Goal: Task Accomplishment & Management: Manage account settings

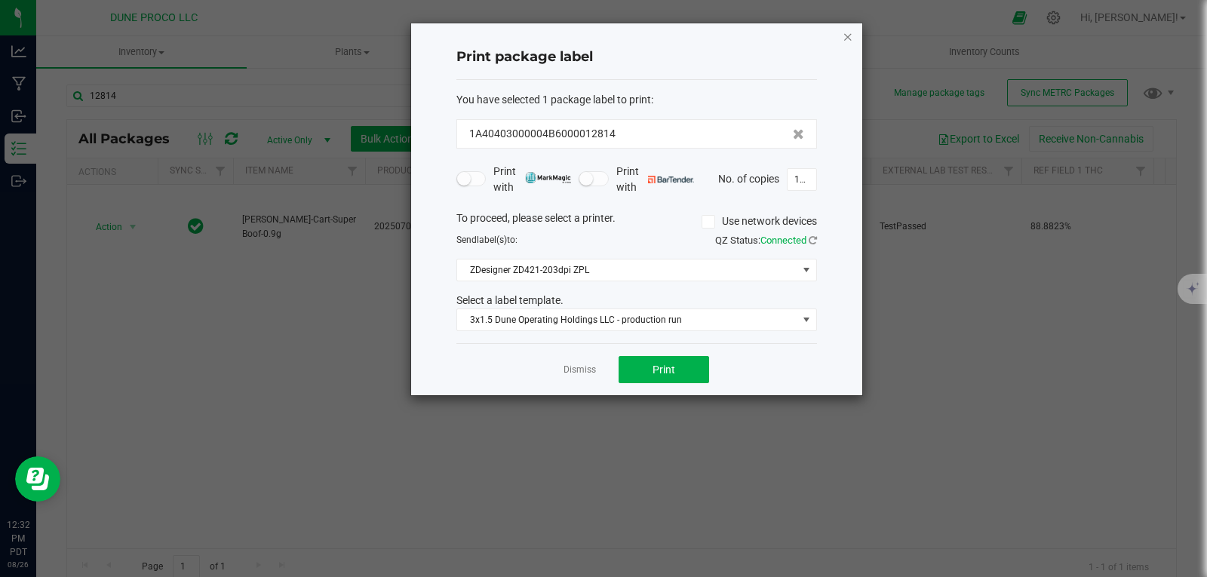
click at [849, 35] on icon "button" at bounding box center [848, 36] width 11 height 18
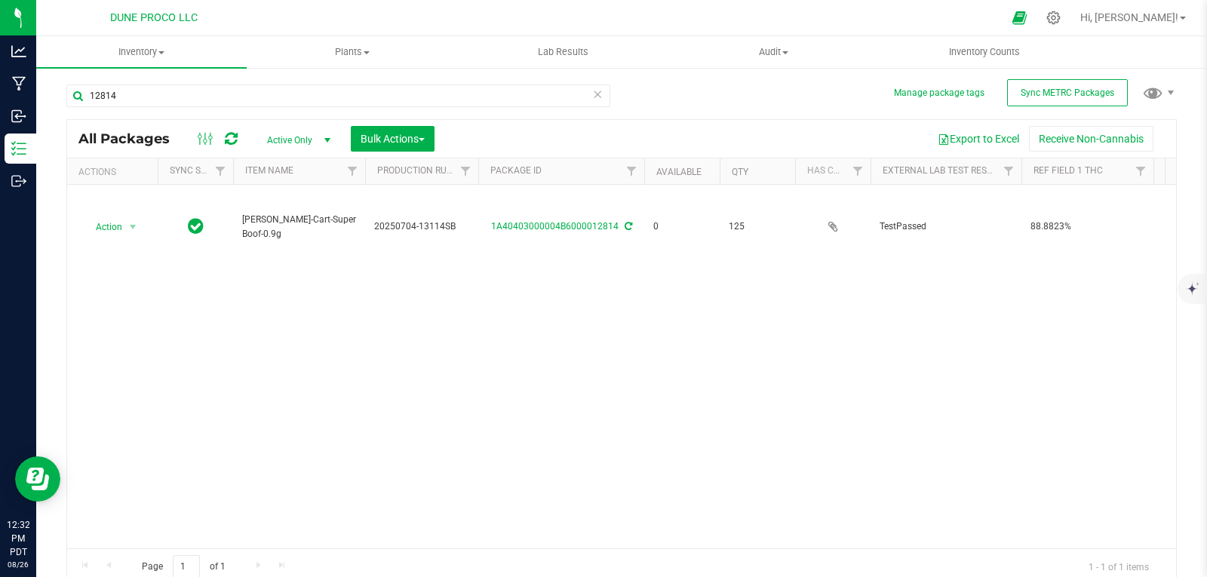
click at [592, 94] on icon at bounding box center [597, 93] width 11 height 18
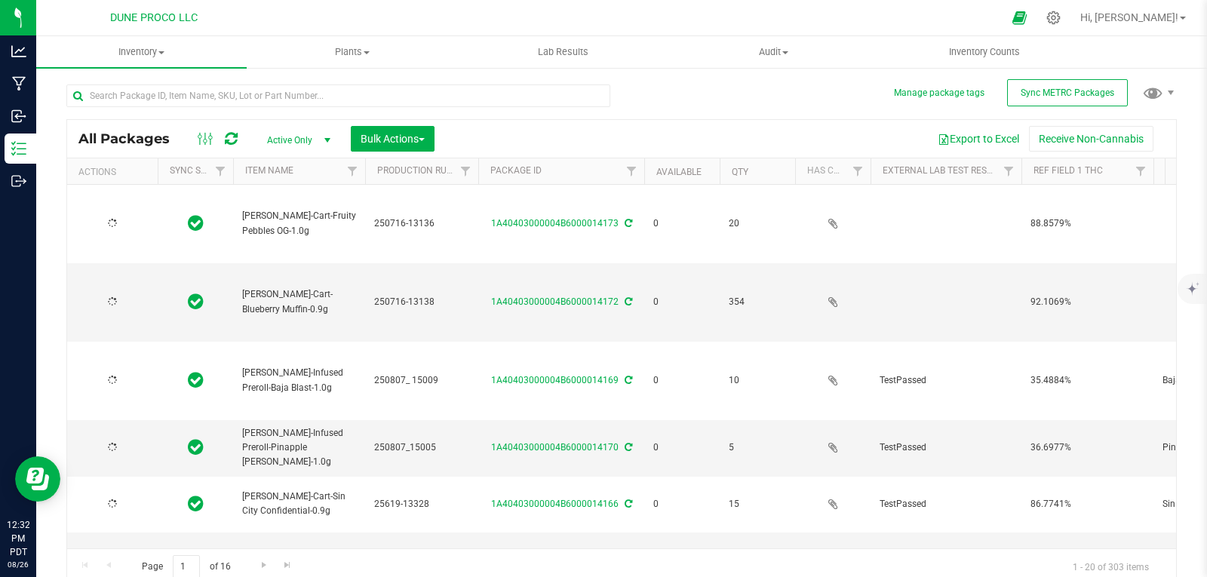
type input "[DATE]"
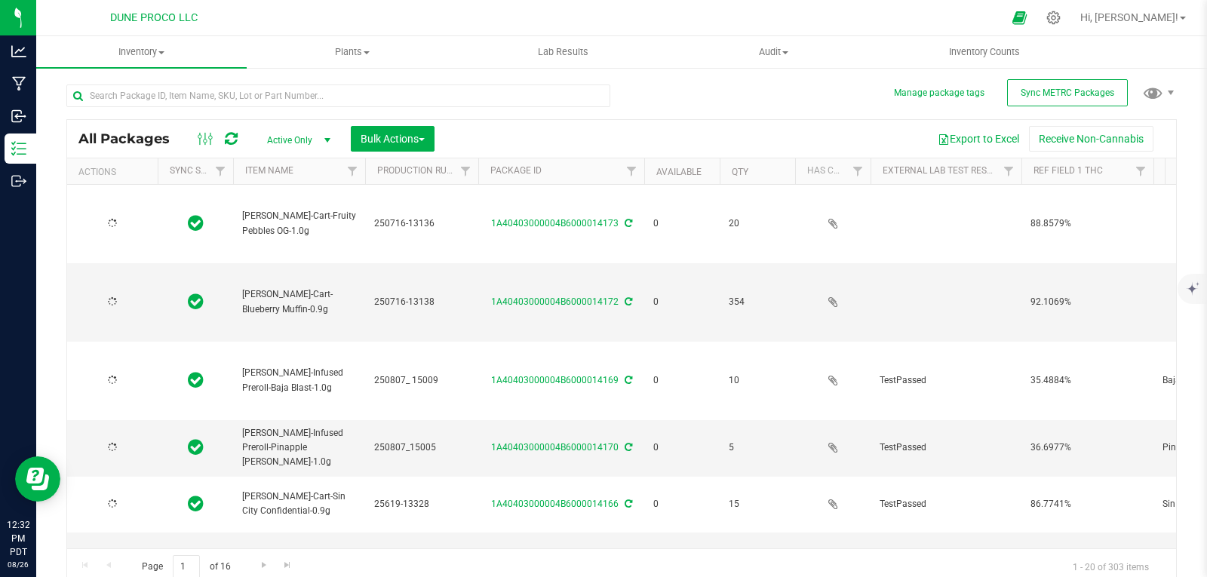
type input "[DATE]"
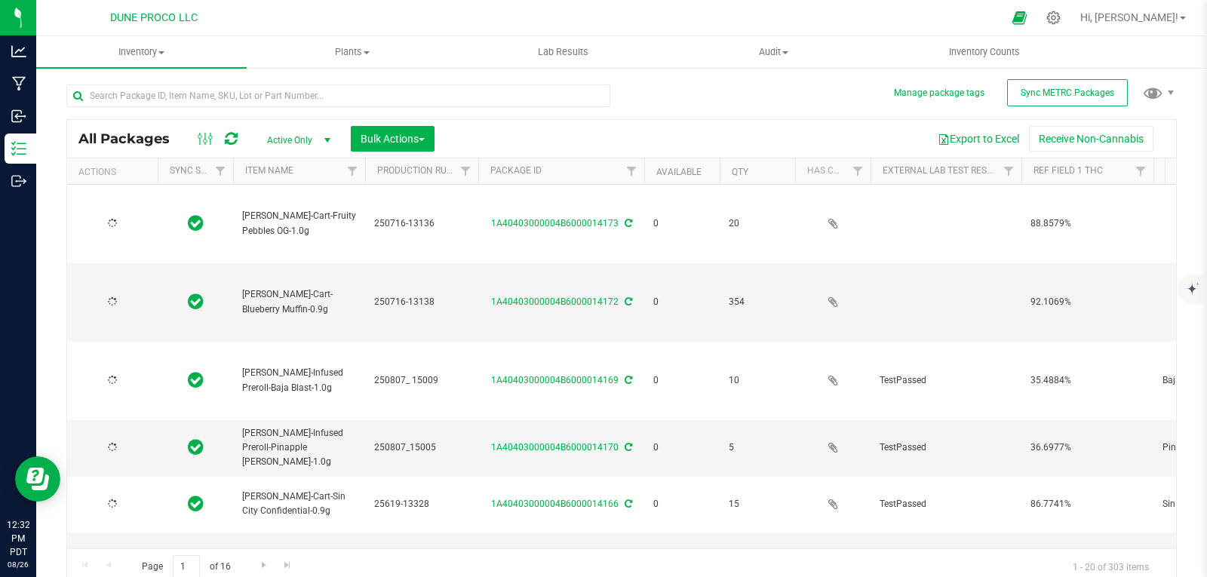
type input "[DATE]"
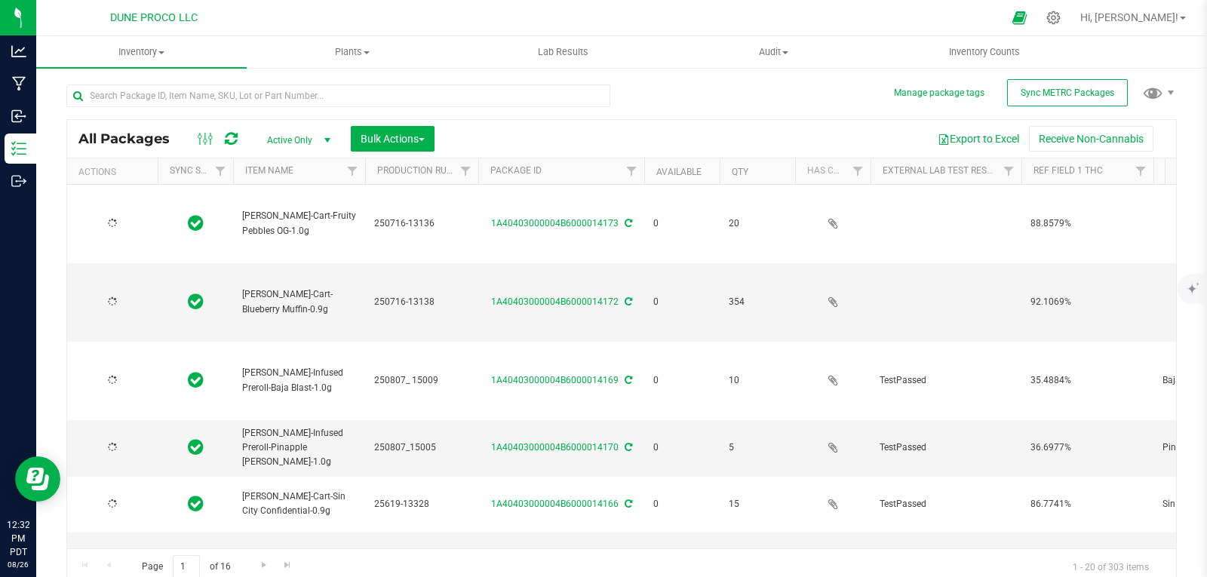
type input "[DATE]"
type input "2025-07-02"
type input "[DATE]"
type input "2025-07-02"
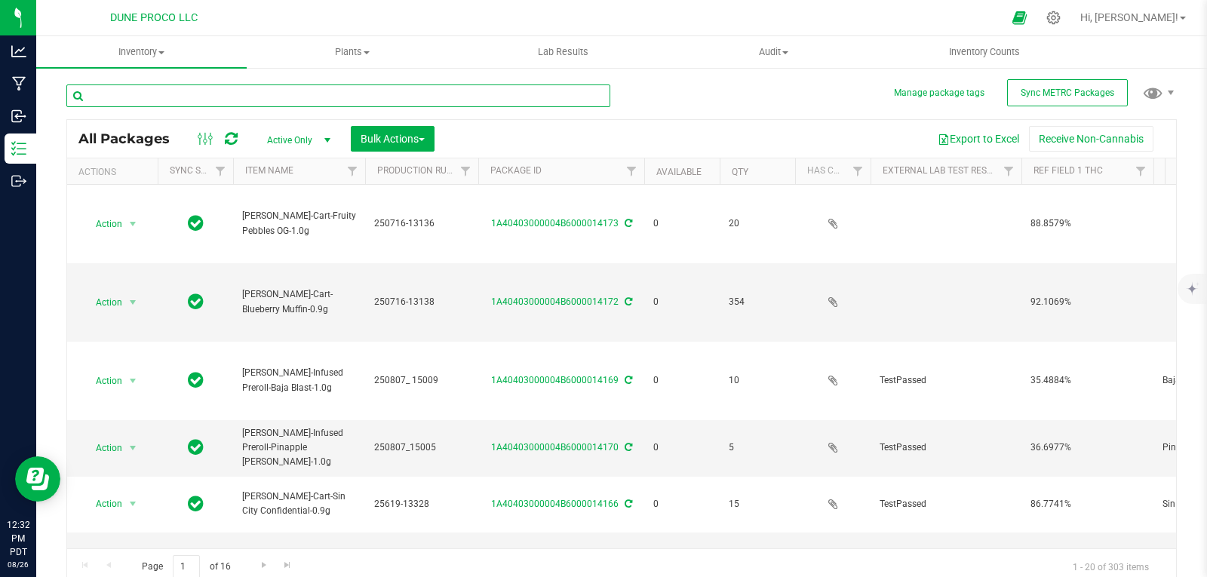
click at [584, 94] on input "text" at bounding box center [338, 95] width 544 height 23
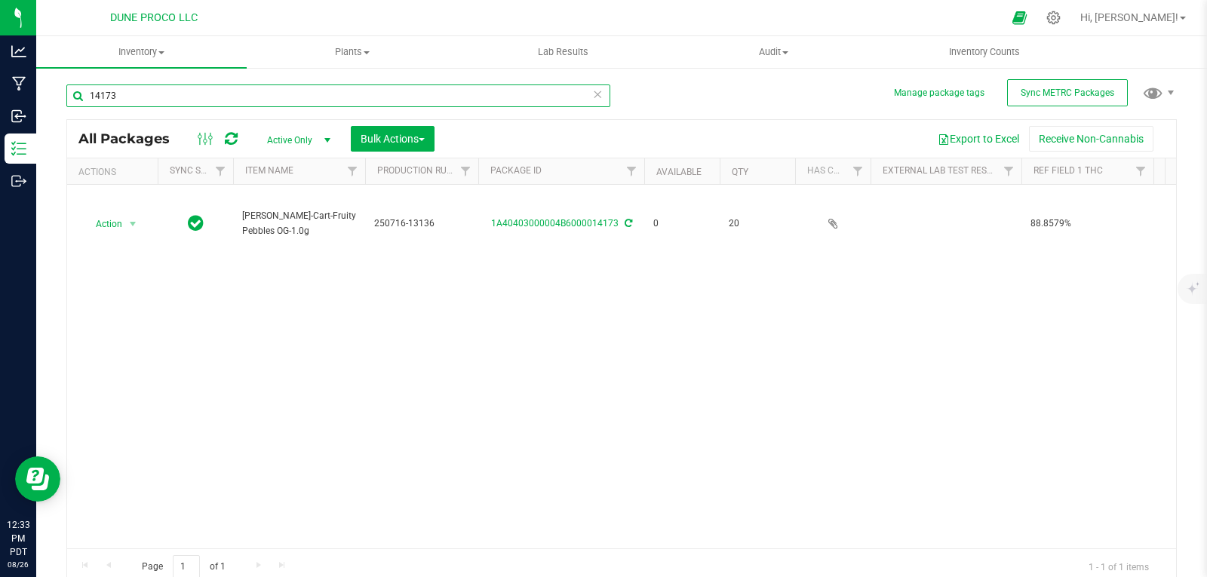
click at [266, 105] on input "14173" at bounding box center [338, 95] width 544 height 23
type input "14173"
click at [596, 94] on icon at bounding box center [597, 93] width 11 height 18
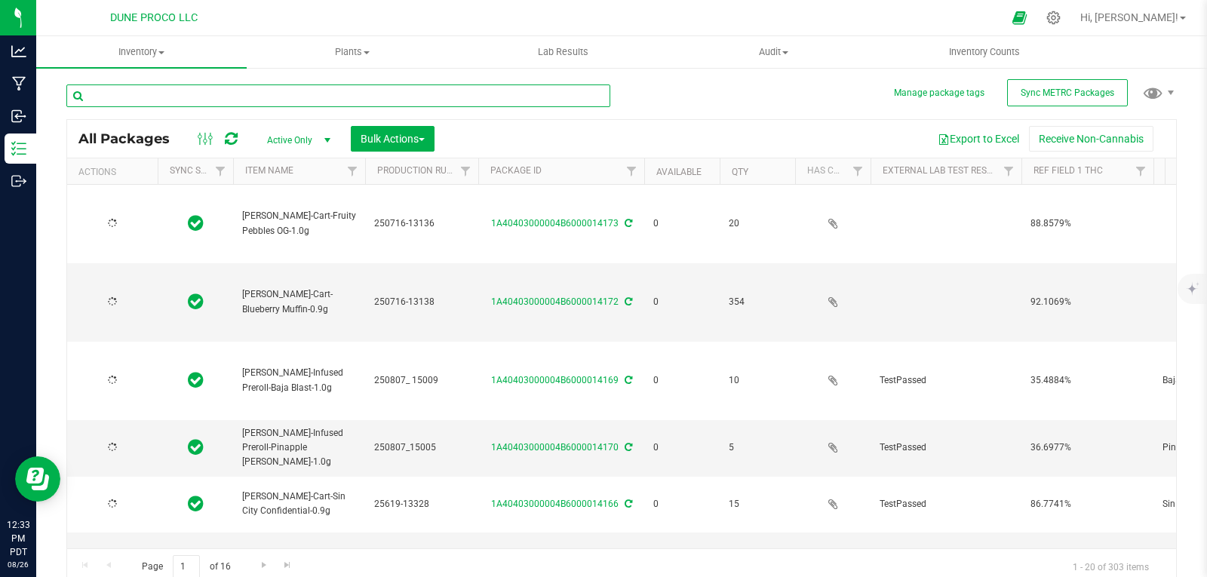
click at [438, 100] on input "text" at bounding box center [338, 95] width 544 height 23
type input "[DATE]"
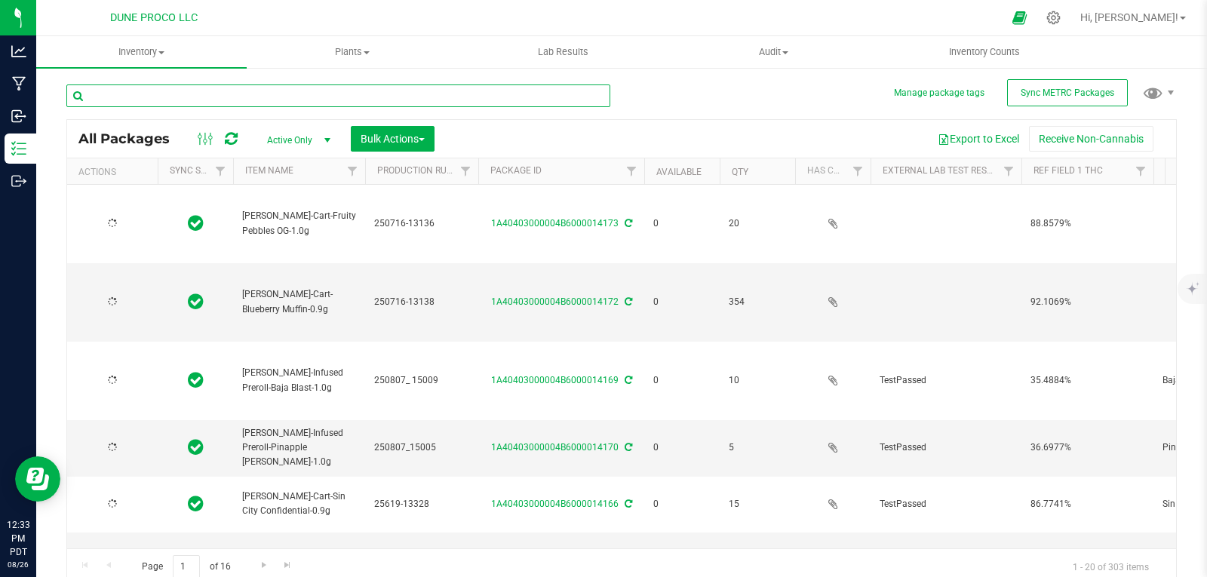
type input "[DATE]"
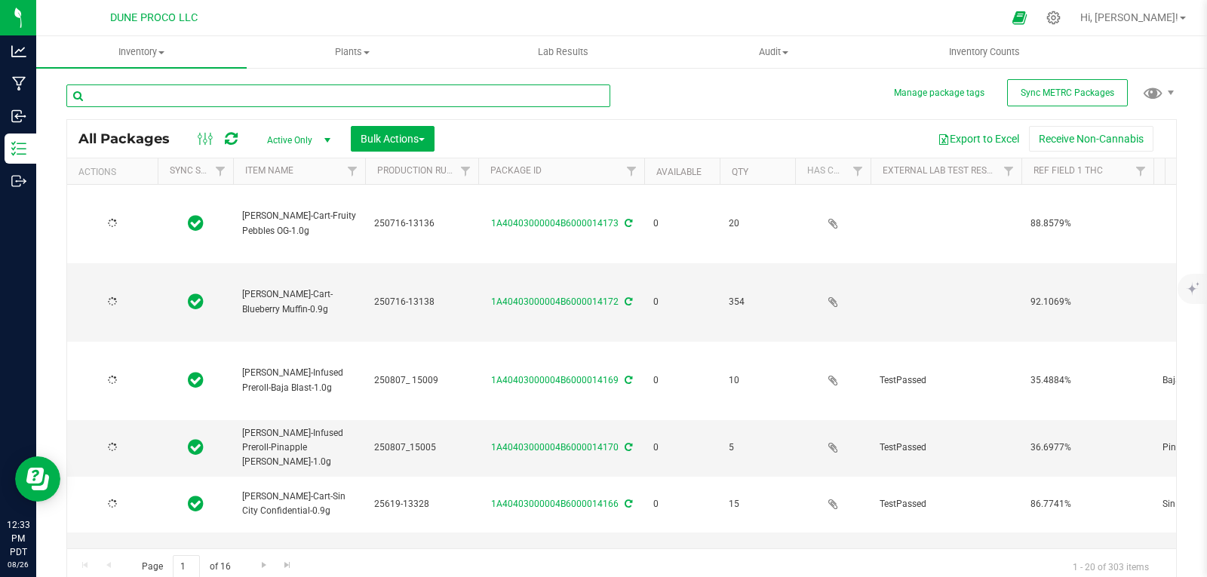
type input "[DATE]"
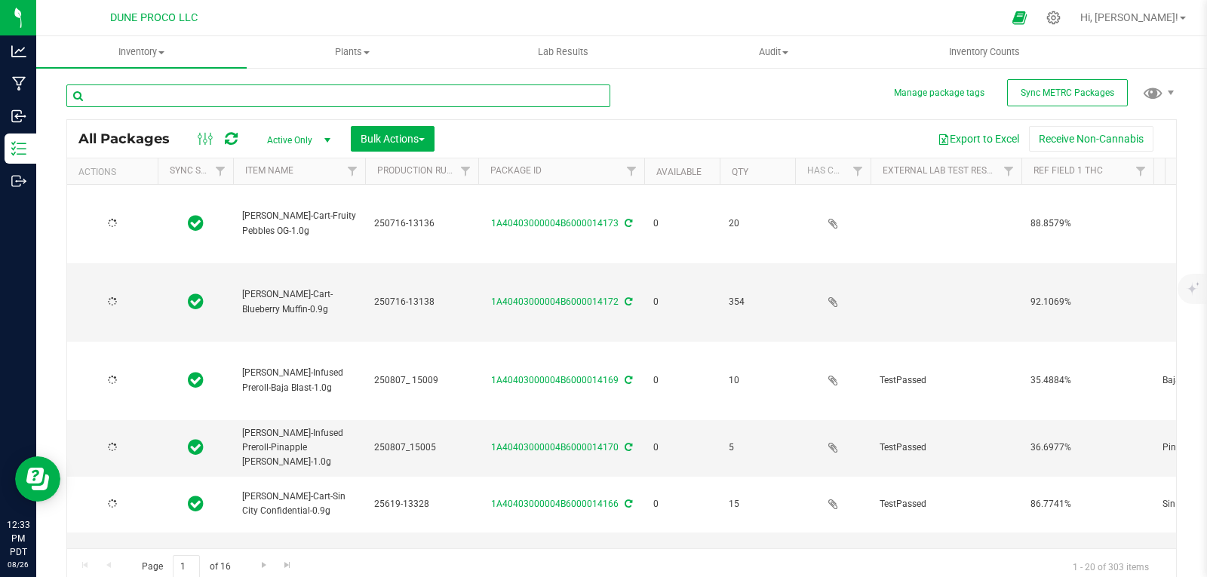
type input "[DATE]"
type input "2025-07-02"
type input "[DATE]"
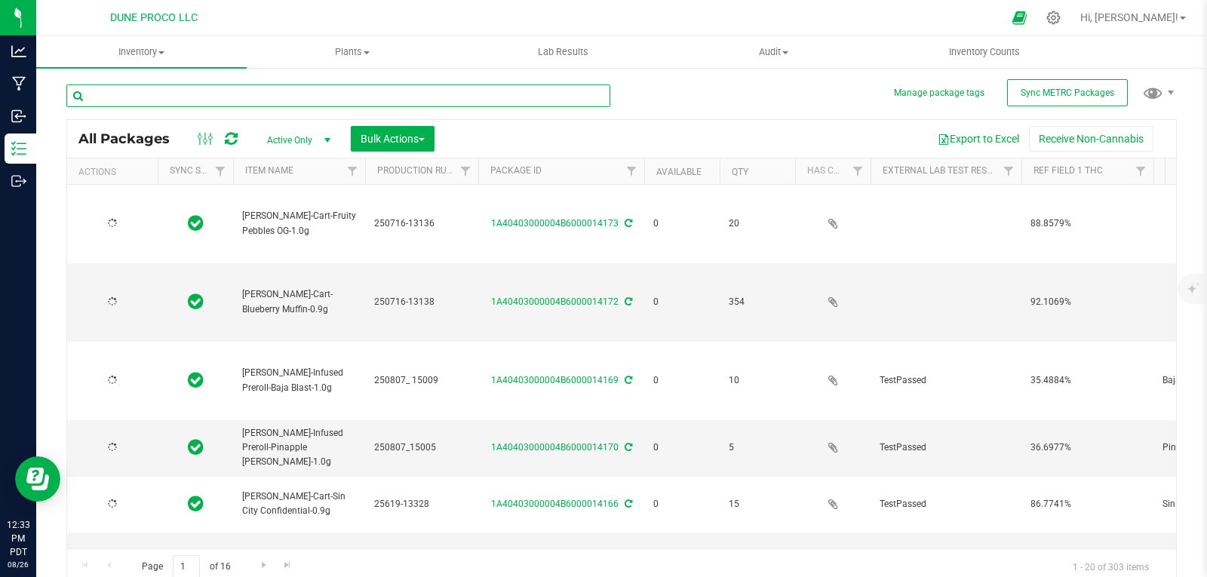
type input "2025-07-02"
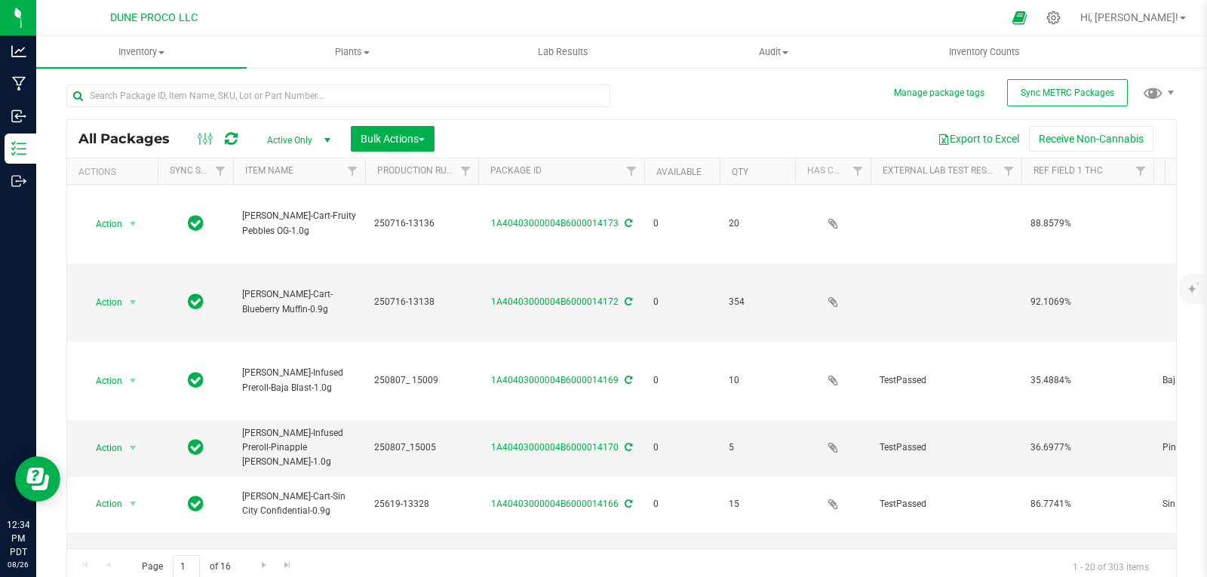
click at [435, 107] on div at bounding box center [338, 101] width 544 height 35
click at [435, 97] on input "text" at bounding box center [338, 95] width 544 height 23
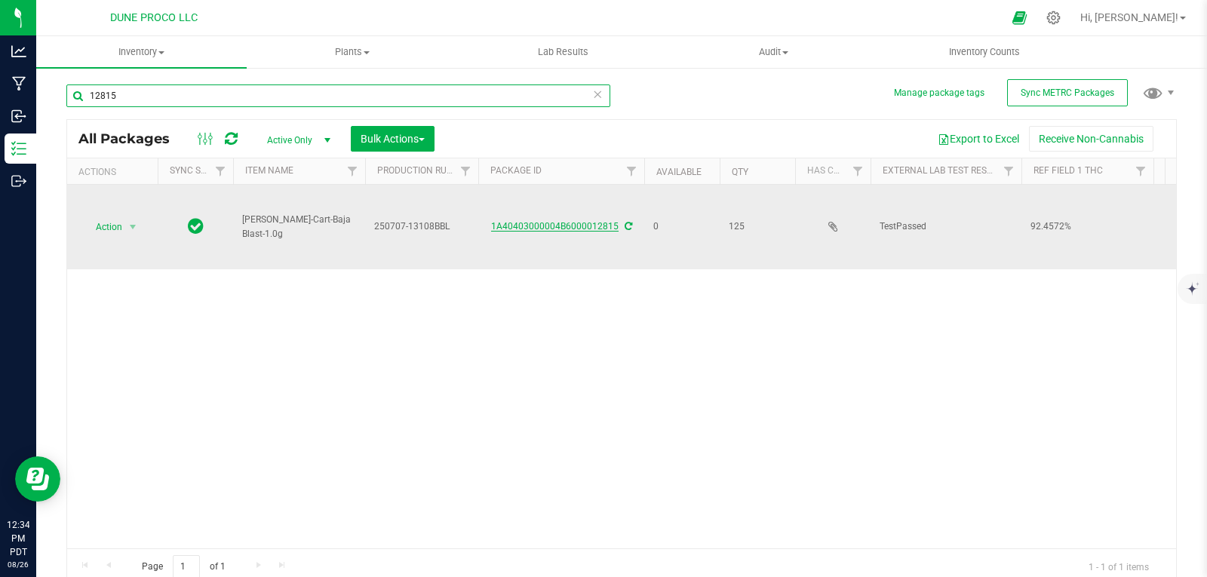
type input "12815"
click at [523, 225] on link "1A40403000004B6000012815" at bounding box center [554, 226] width 127 height 11
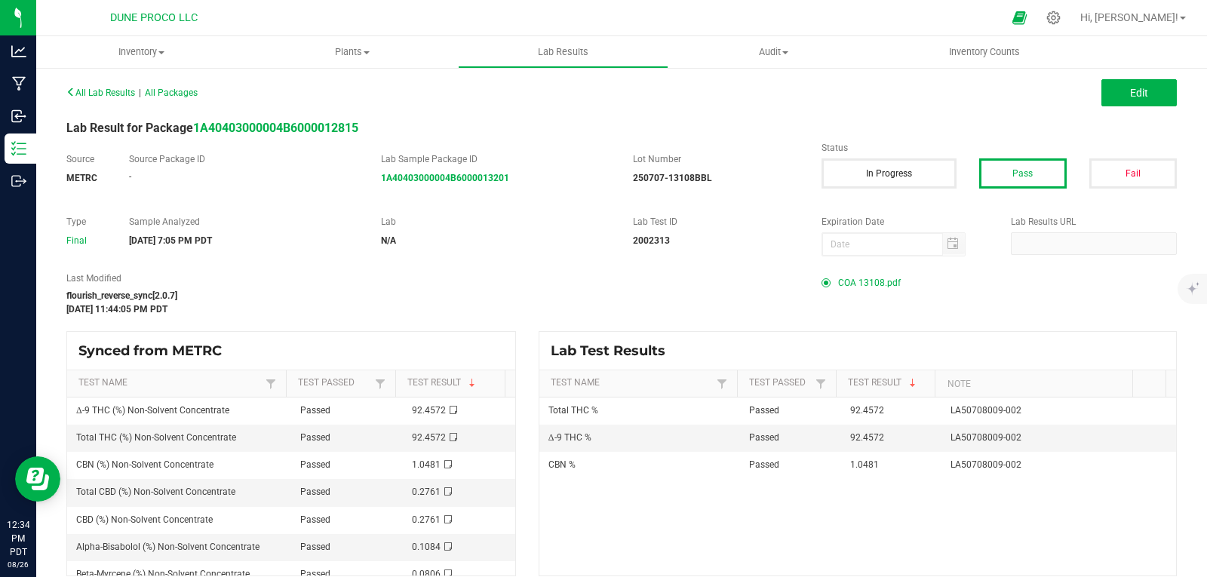
click at [845, 281] on span "COA 13108.pdf" at bounding box center [869, 283] width 63 height 23
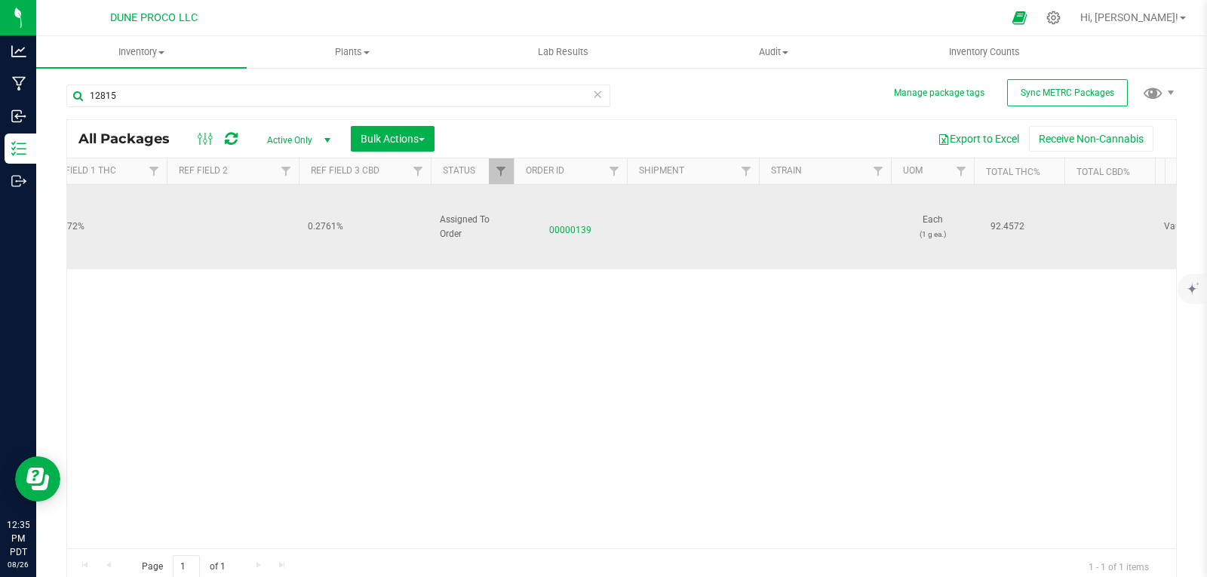
scroll to position [0, 1207]
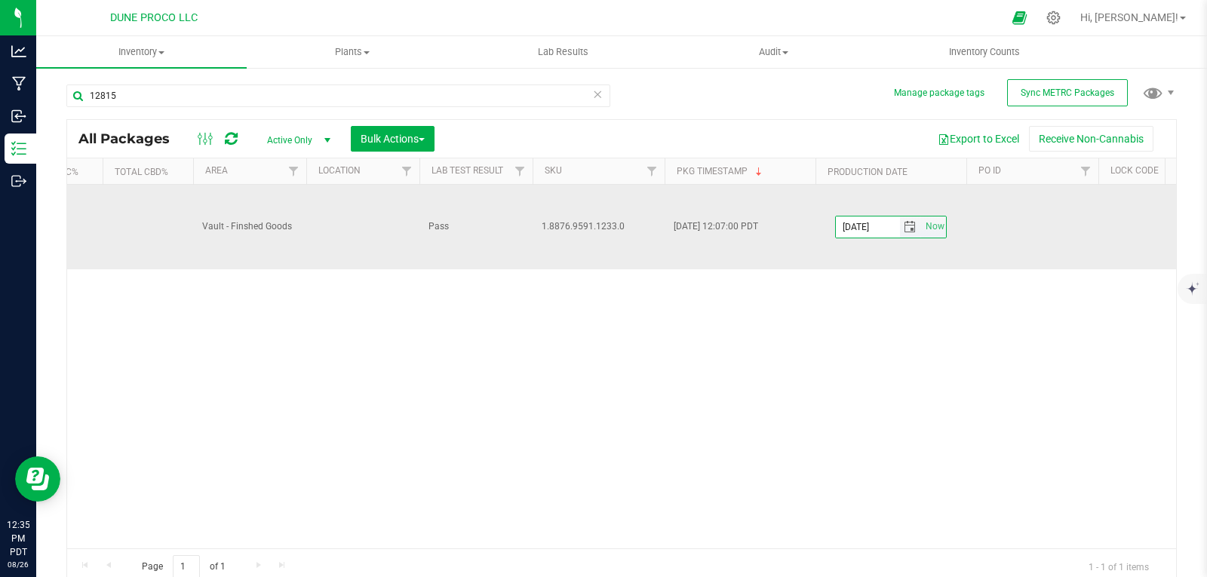
click at [893, 221] on input "2025-07-02" at bounding box center [868, 226] width 64 height 21
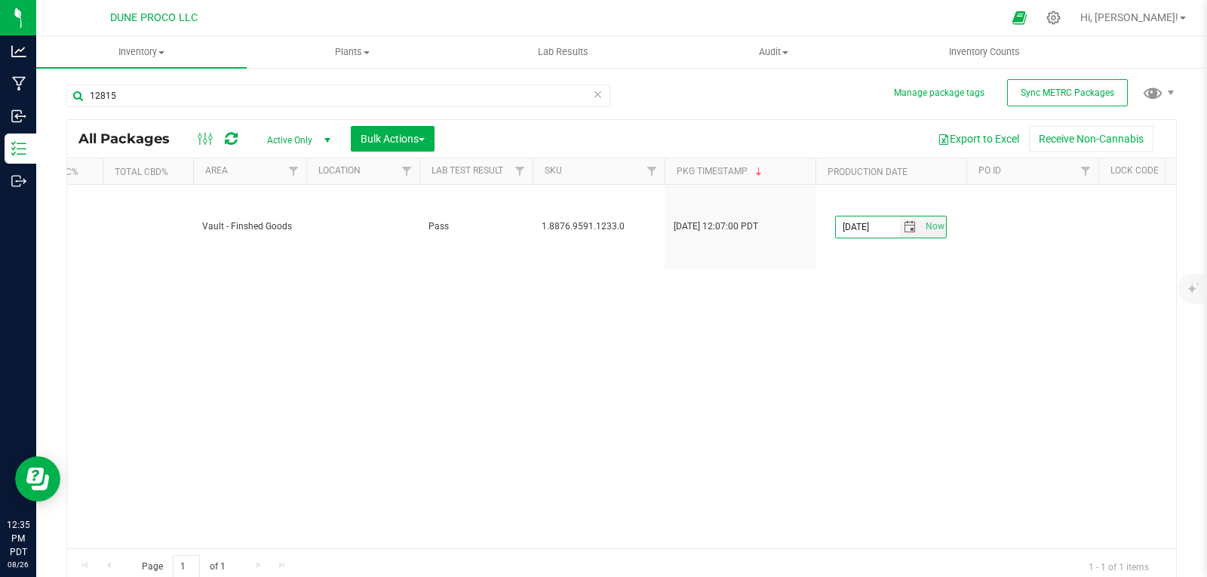
type input "[DATE]"
click at [881, 326] on div "Action Action Edit attributes Global inventory Locate package Package audit log…" at bounding box center [621, 367] width 1109 height 364
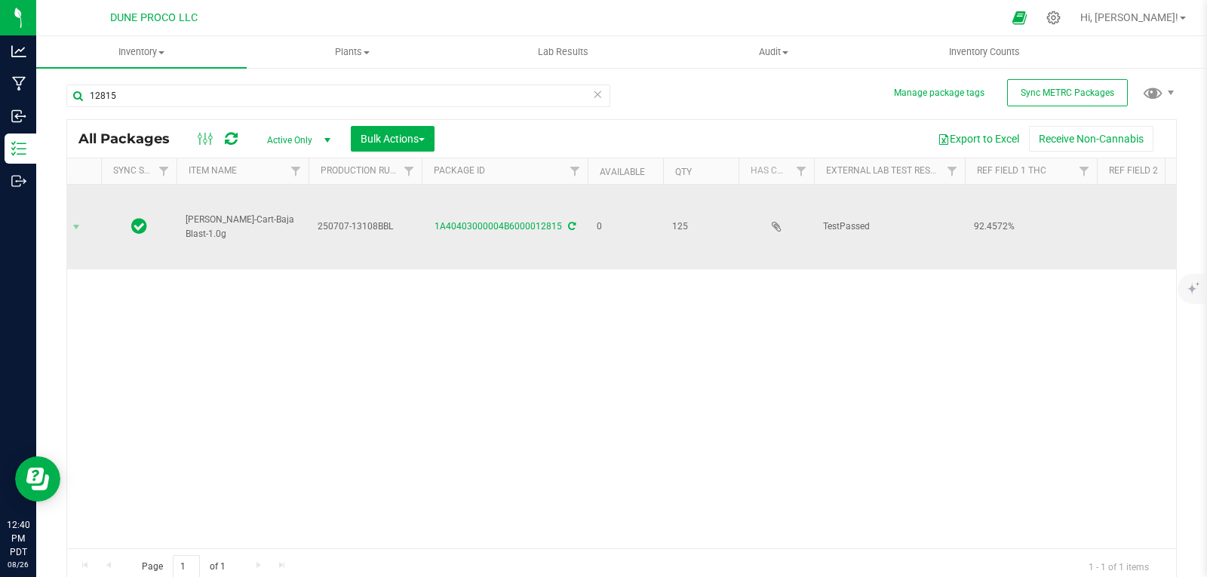
scroll to position [0, 0]
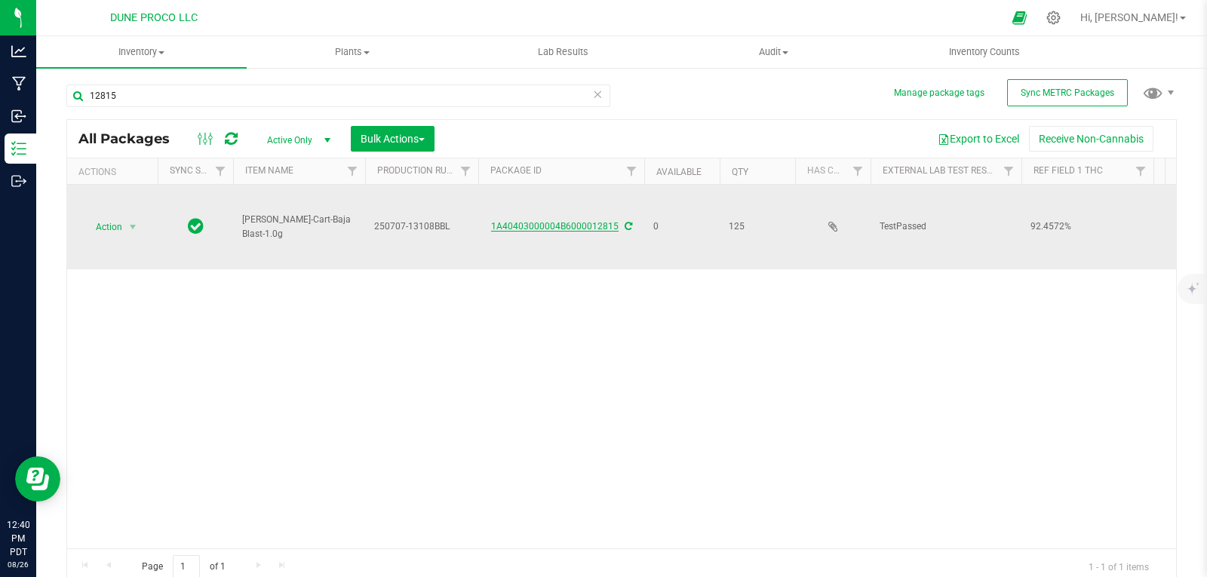
click at [563, 223] on link "1A40403000004B6000012815" at bounding box center [554, 226] width 127 height 11
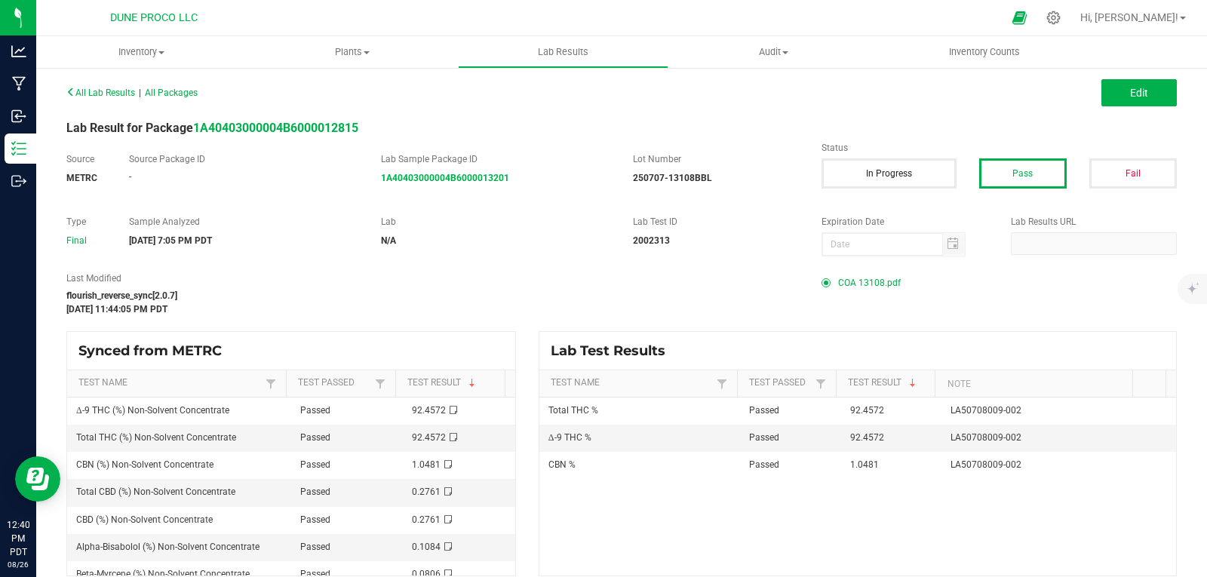
drag, startPoint x: 877, startPoint y: 286, endPoint x: 831, endPoint y: 118, distance: 174.2
click at [831, 118] on div "All Lab Results | All Packages Edit Lab Result for Package 1A40403000004B600001…" at bounding box center [621, 328] width 1110 height 495
click at [847, 284] on span "COA 13108.pdf" at bounding box center [869, 283] width 63 height 23
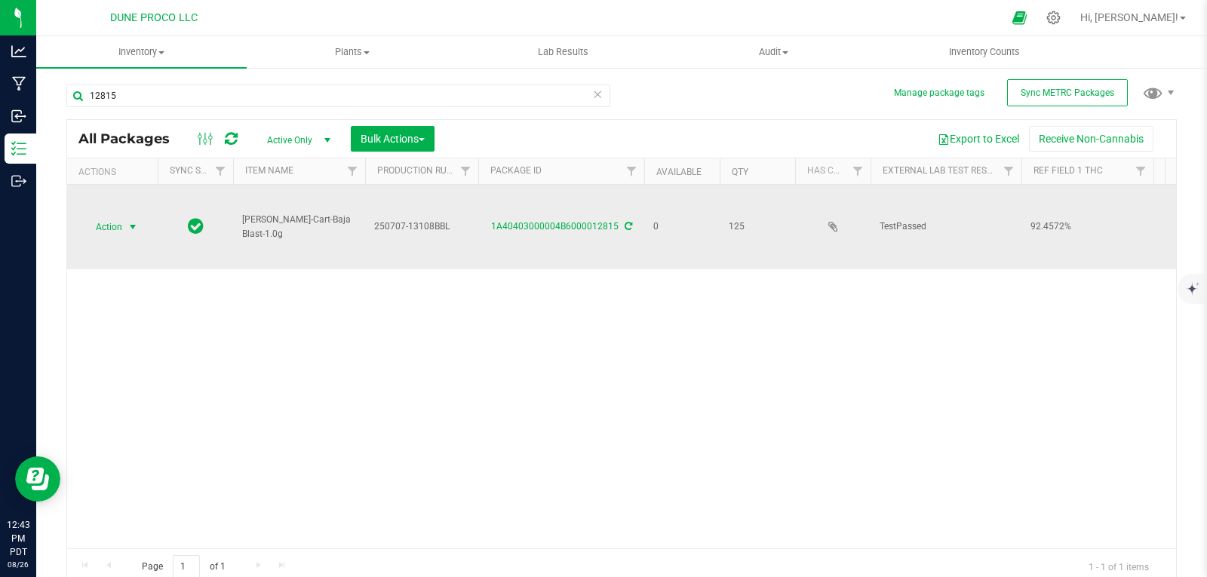
click at [124, 220] on span "select" at bounding box center [133, 226] width 19 height 21
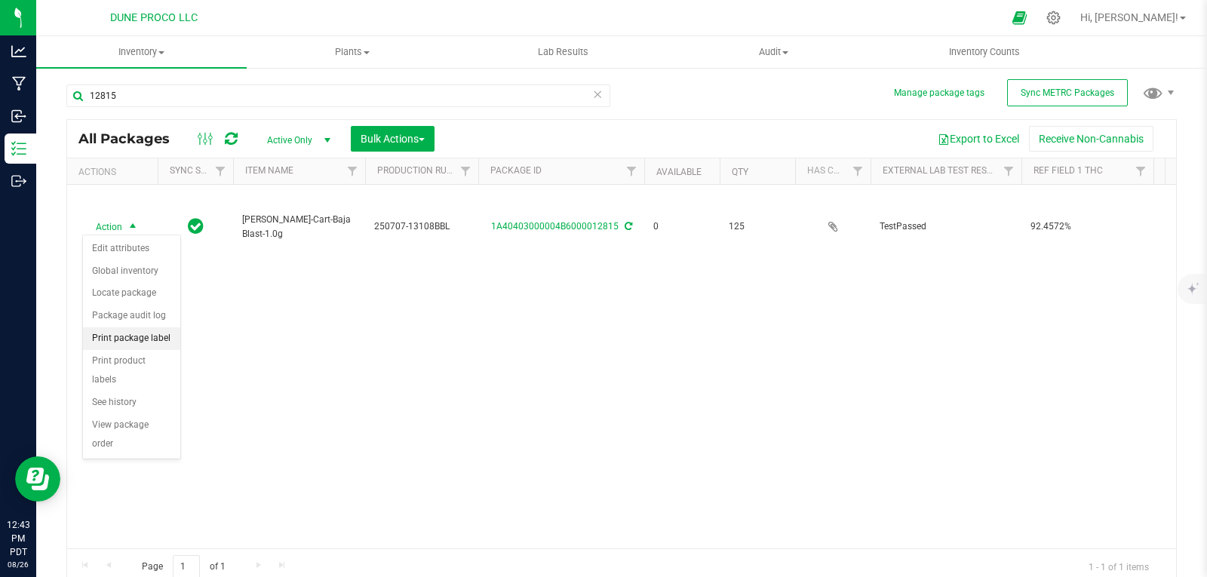
click at [149, 336] on li "Print package label" at bounding box center [131, 338] width 97 height 23
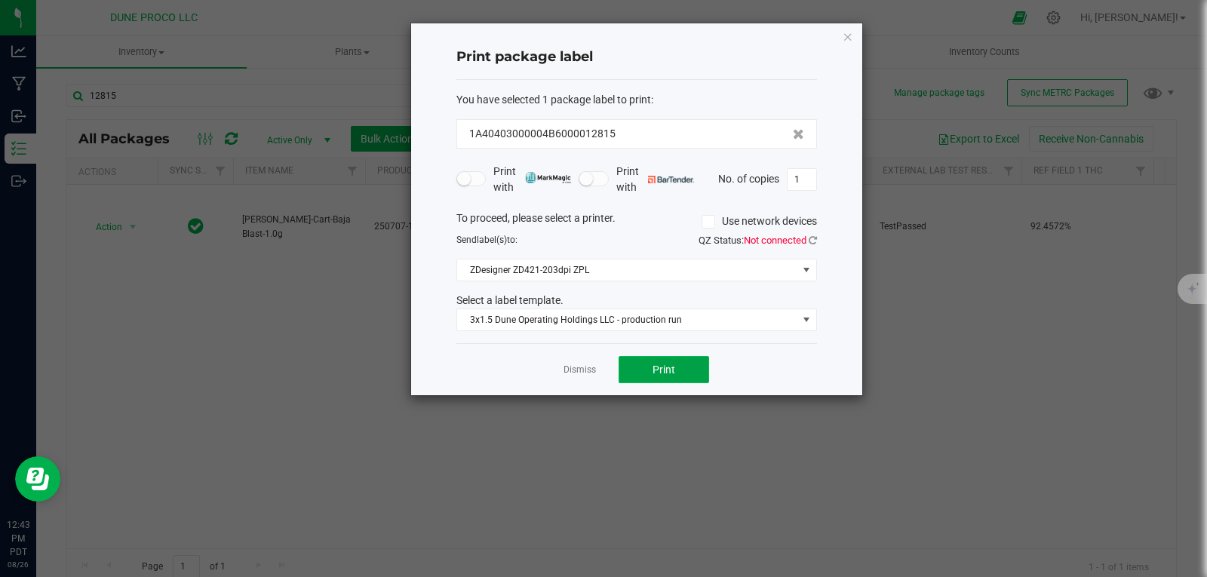
click at [672, 375] on span "Print" at bounding box center [663, 370] width 23 height 12
click at [850, 37] on icon "button" at bounding box center [848, 36] width 11 height 18
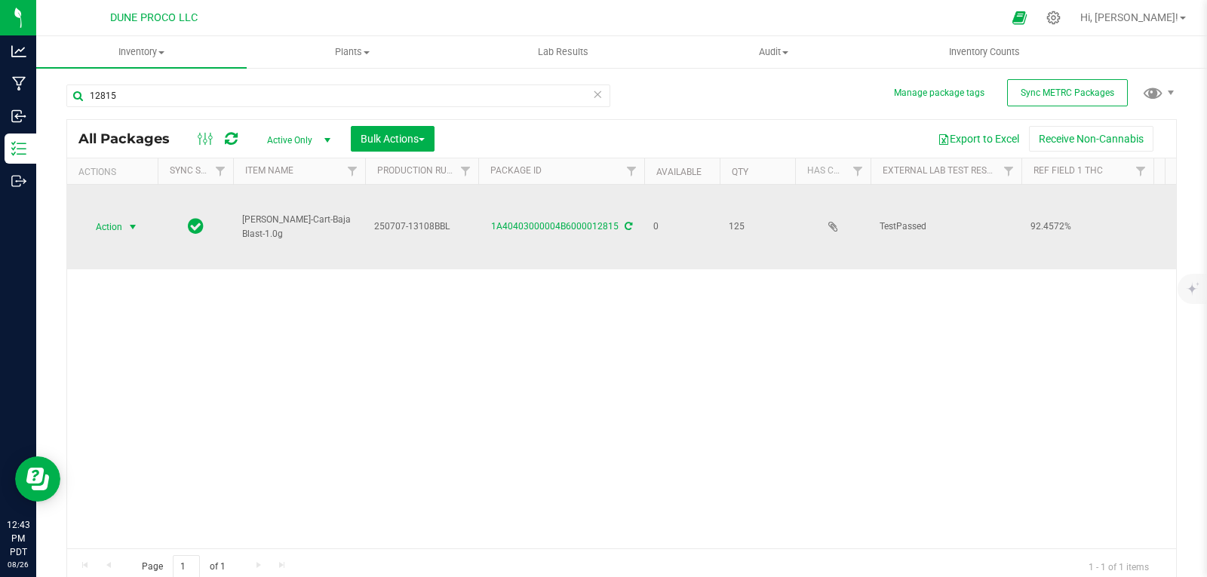
click at [94, 234] on span "Action" at bounding box center [102, 226] width 41 height 21
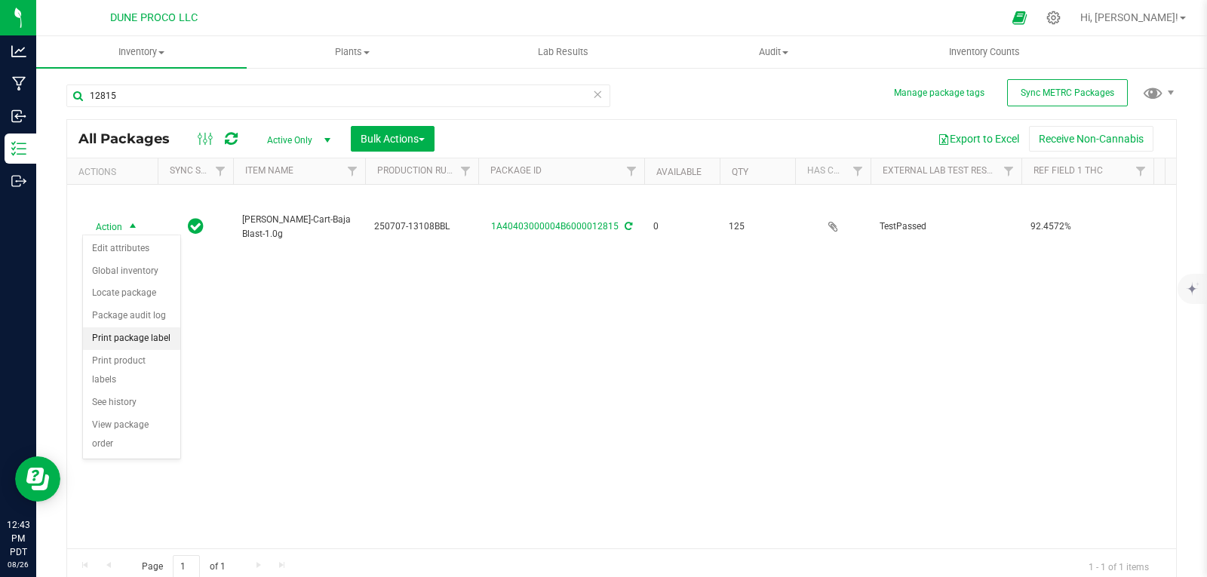
click at [141, 331] on li "Print package label" at bounding box center [131, 338] width 97 height 23
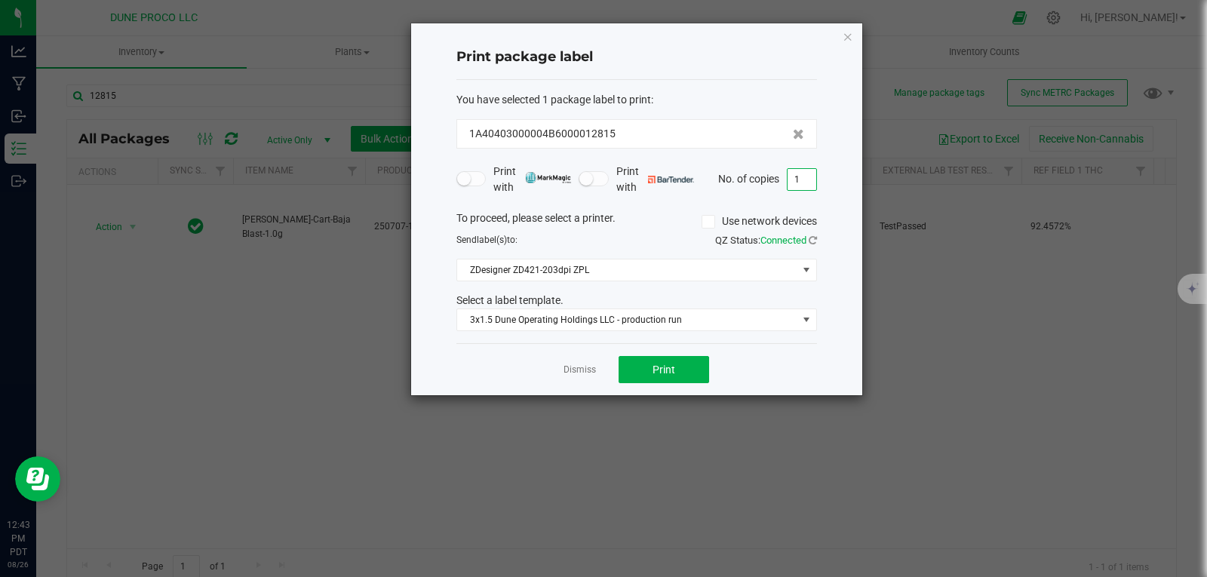
click at [794, 180] on input "1" at bounding box center [802, 179] width 29 height 21
type input "125"
click at [680, 376] on button "Print" at bounding box center [664, 369] width 91 height 27
click at [849, 36] on icon "button" at bounding box center [848, 36] width 11 height 18
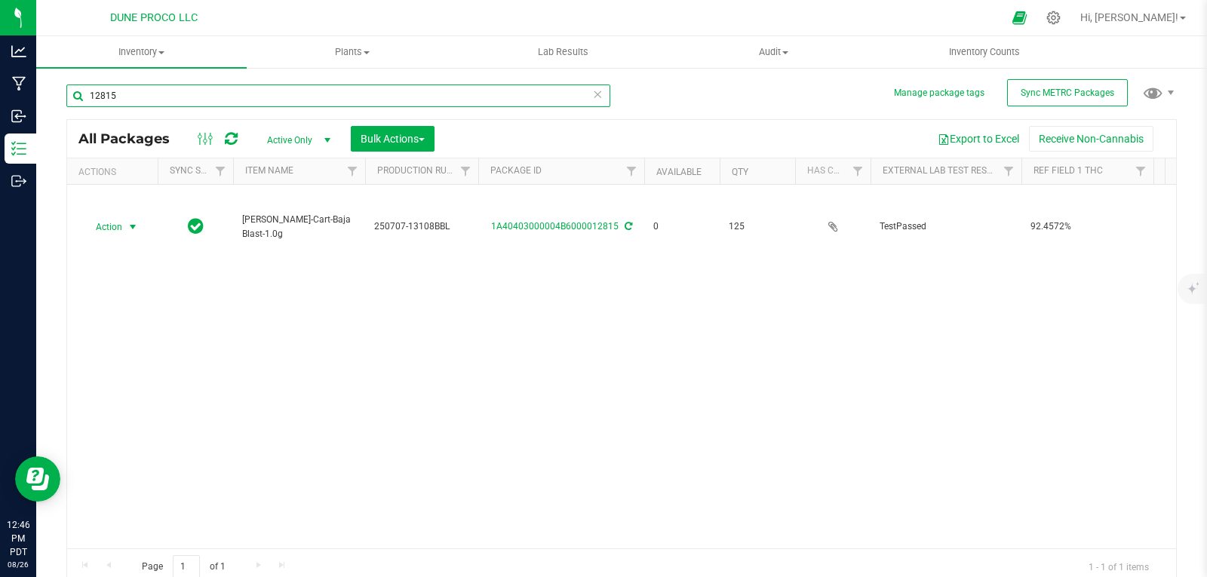
click at [562, 89] on input "12815" at bounding box center [338, 95] width 544 height 23
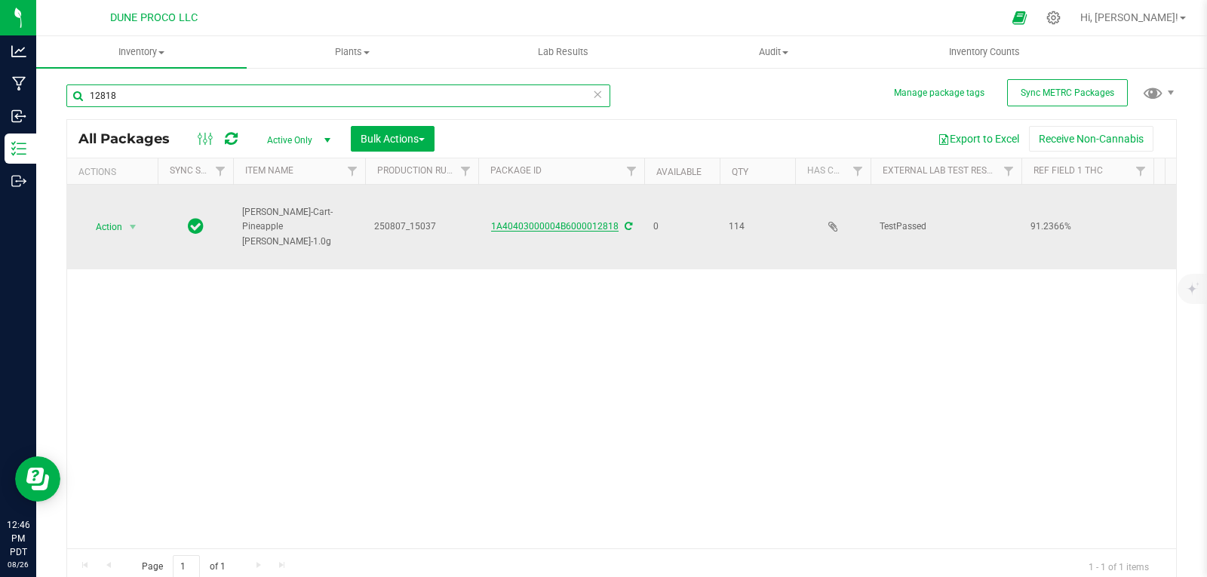
type input "12818"
click at [503, 221] on link "1A40403000004B6000012818" at bounding box center [554, 226] width 127 height 11
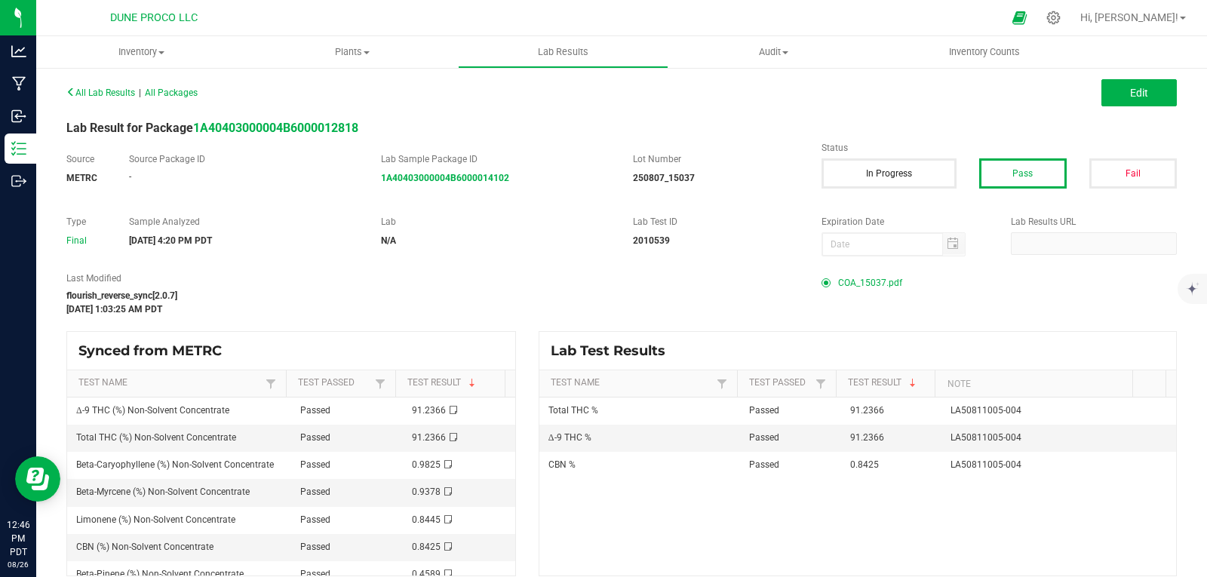
click at [865, 280] on span "COA_15037.pdf" at bounding box center [870, 283] width 64 height 23
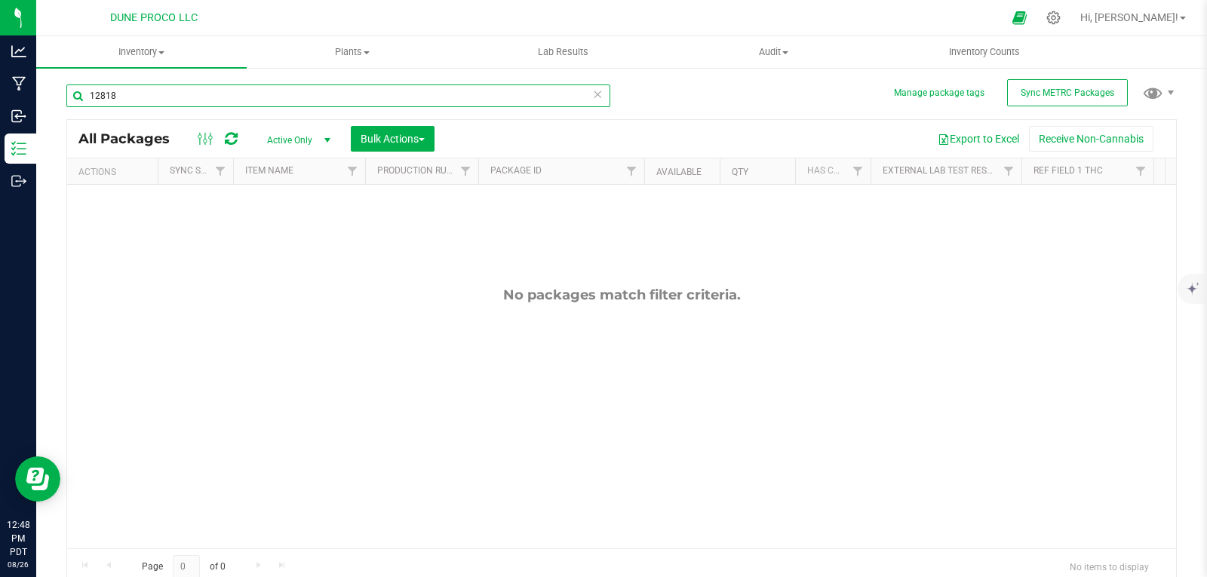
click at [186, 91] on input "12818" at bounding box center [338, 95] width 544 height 23
click at [296, 143] on span "Active Only" at bounding box center [295, 140] width 83 height 21
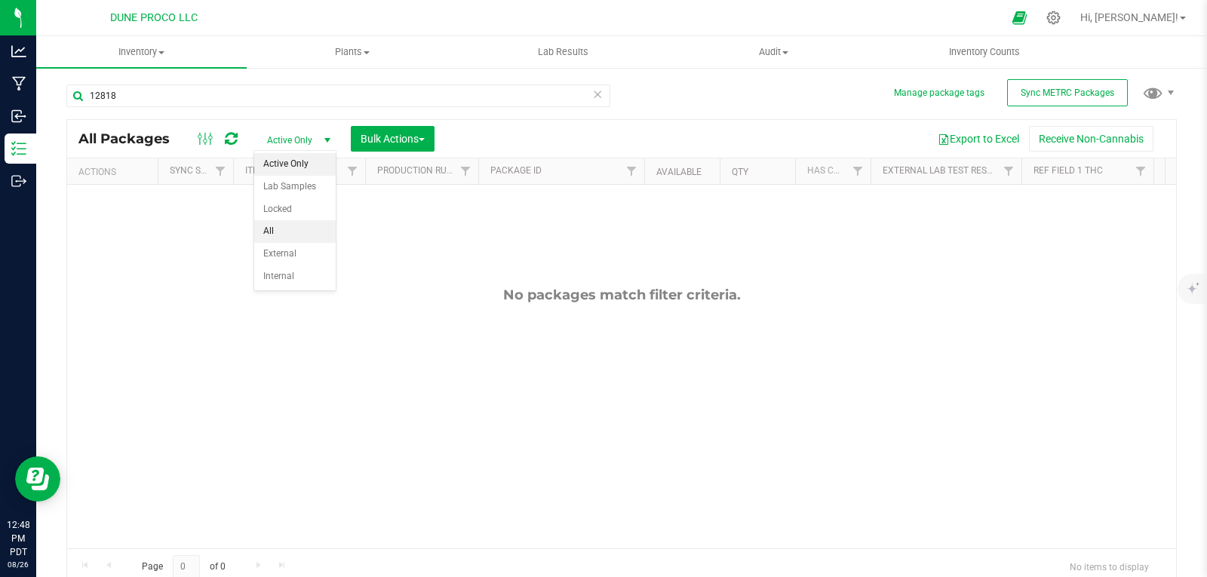
click at [272, 221] on li "All" at bounding box center [294, 231] width 81 height 23
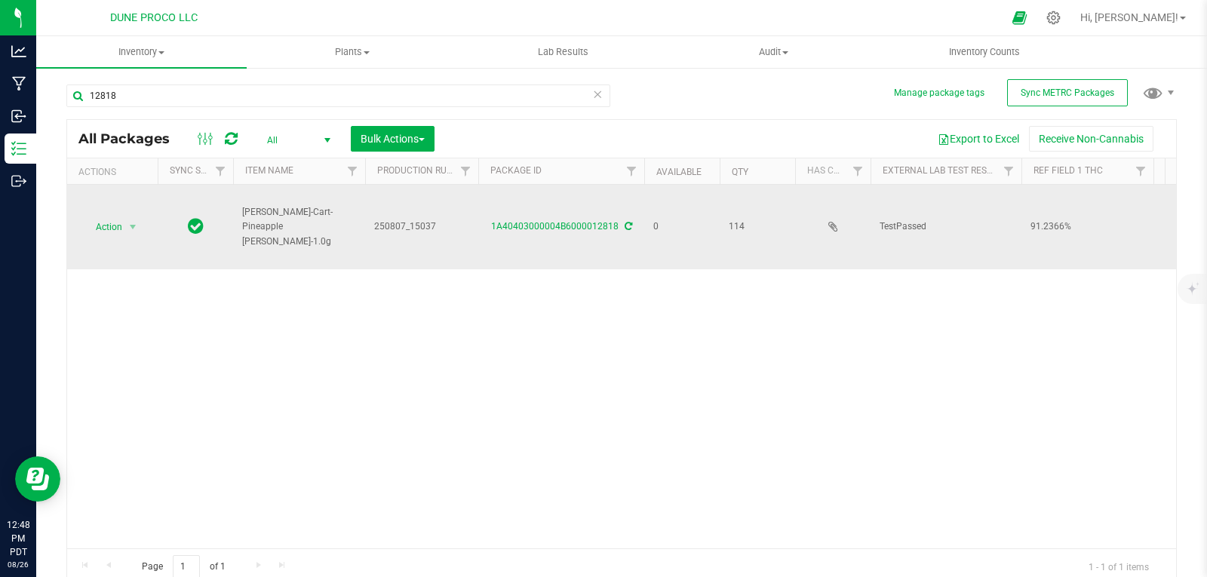
drag, startPoint x: 127, startPoint y: 213, endPoint x: 168, endPoint y: 186, distance: 49.6
click at [168, 186] on td at bounding box center [195, 227] width 75 height 84
click at [112, 226] on span "Action" at bounding box center [102, 226] width 41 height 21
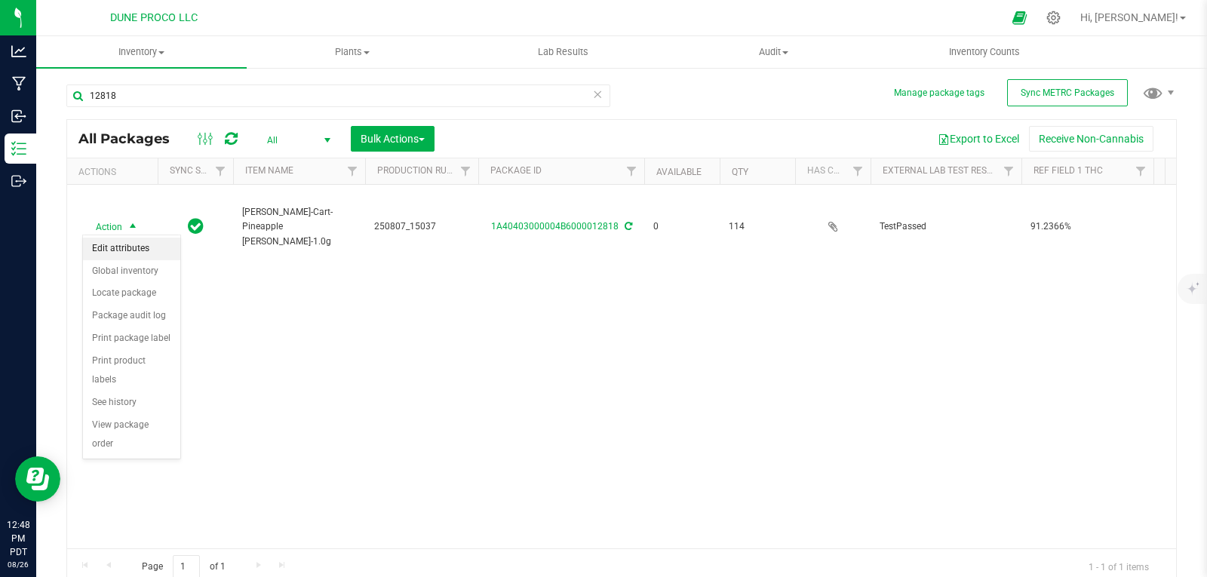
click at [123, 249] on li "Edit attributes" at bounding box center [131, 249] width 97 height 23
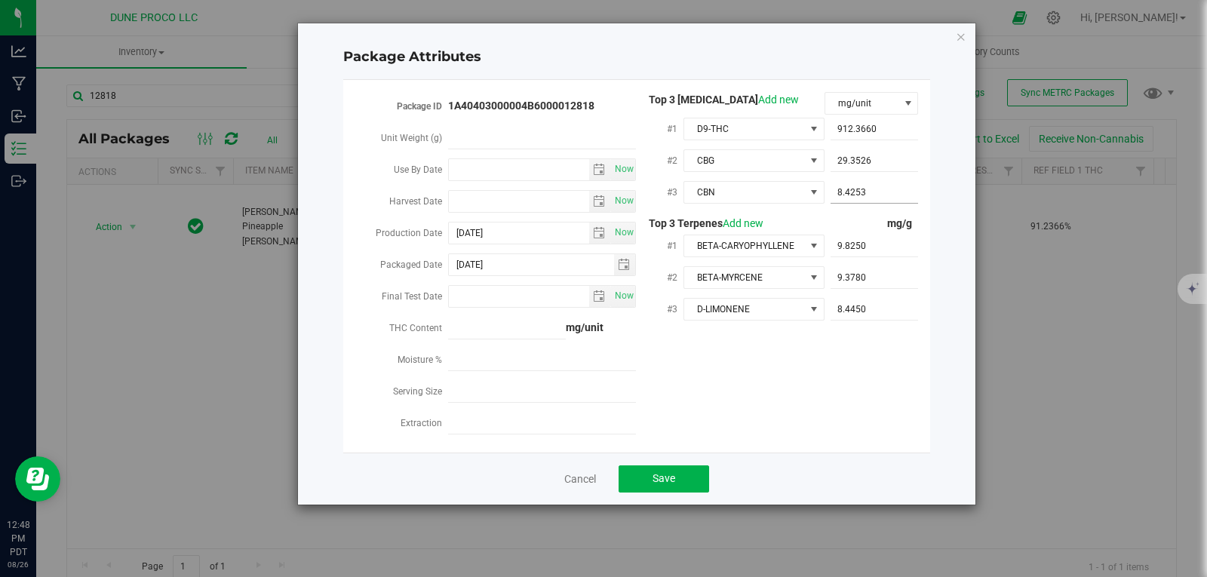
click at [869, 191] on span "8.4253 8.4253" at bounding box center [875, 193] width 88 height 22
click at [864, 192] on input "8.4253" at bounding box center [875, 192] width 88 height 21
paste input "8.42535"
type input "8.42535"
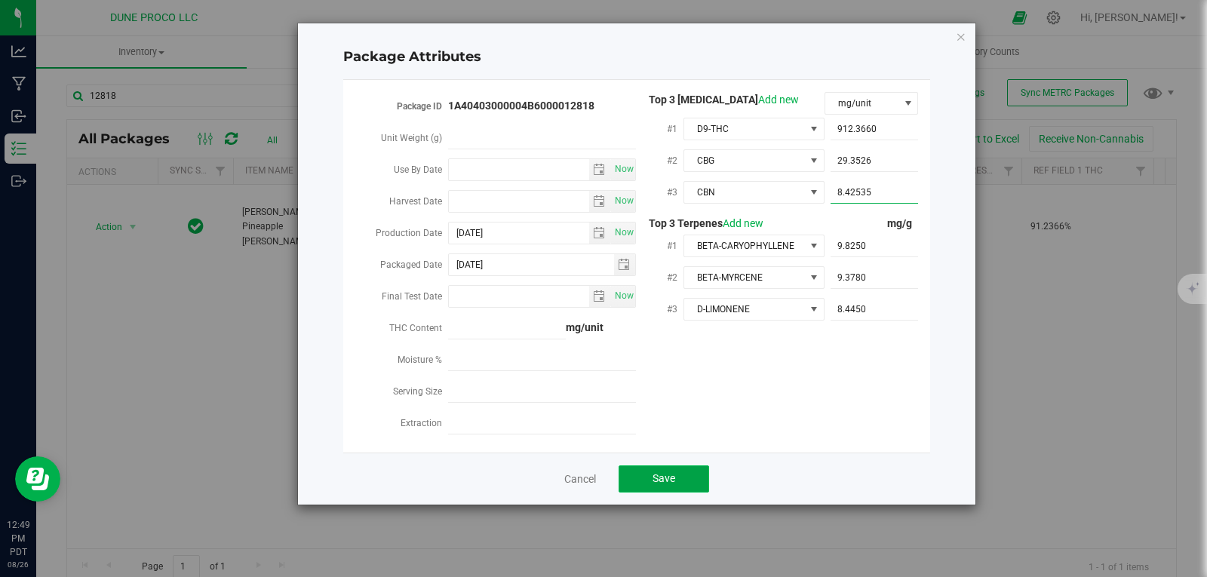
type input "8.4254"
click at [681, 465] on button "Save" at bounding box center [664, 478] width 91 height 27
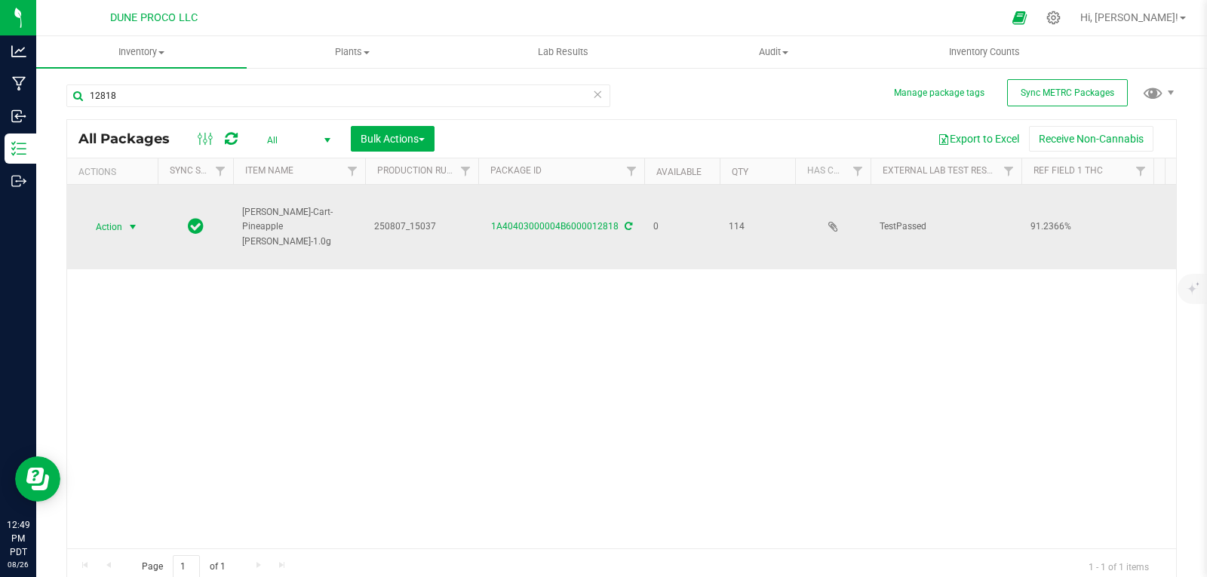
click at [107, 228] on span "Action" at bounding box center [102, 226] width 41 height 21
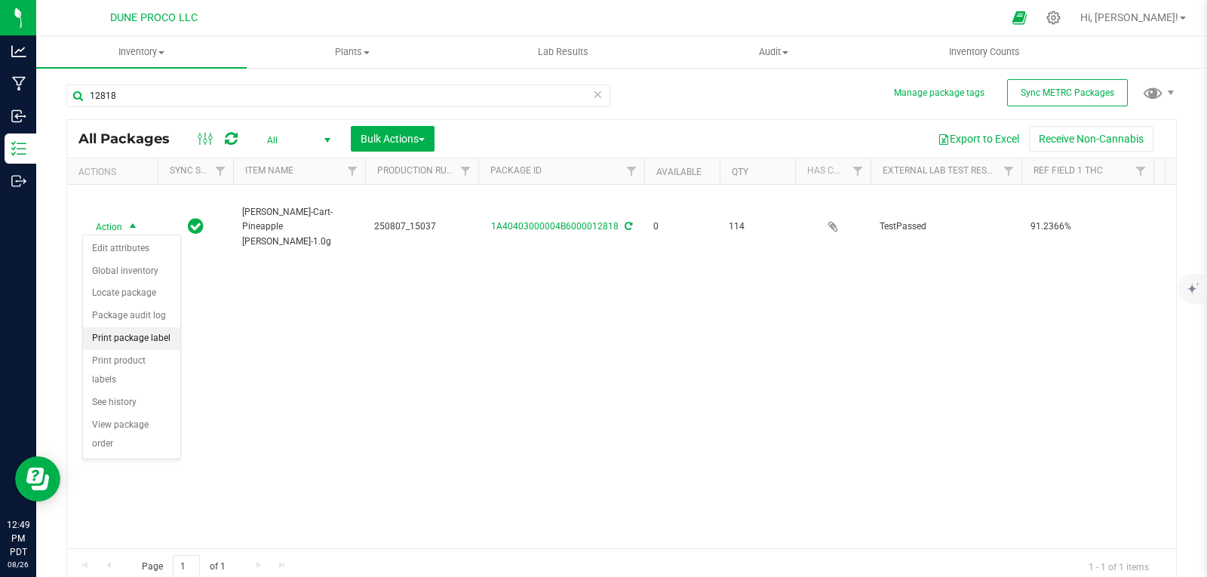
click at [116, 338] on li "Print package label" at bounding box center [131, 338] width 97 height 23
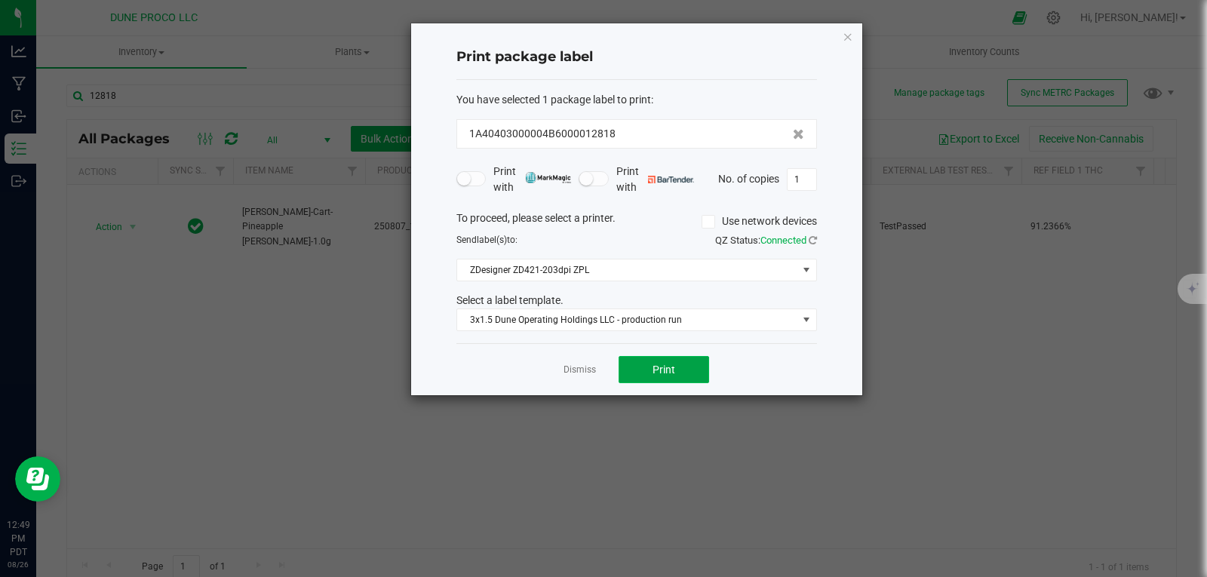
click at [685, 367] on button "Print" at bounding box center [664, 369] width 91 height 27
click at [852, 34] on icon "button" at bounding box center [848, 36] width 11 height 18
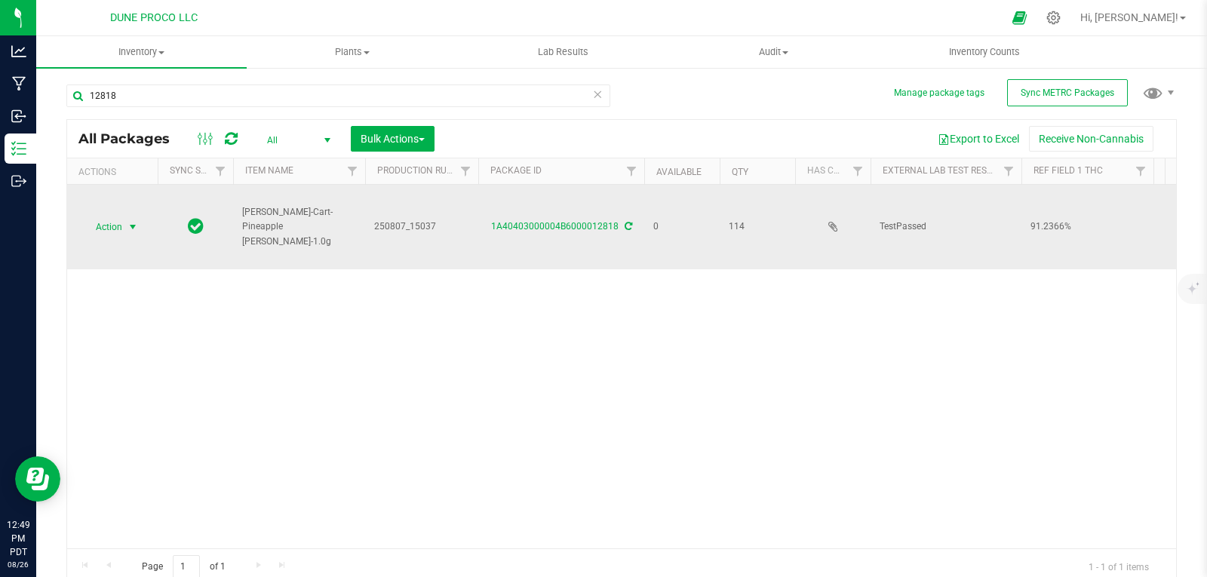
click at [125, 223] on span "select" at bounding box center [133, 226] width 19 height 21
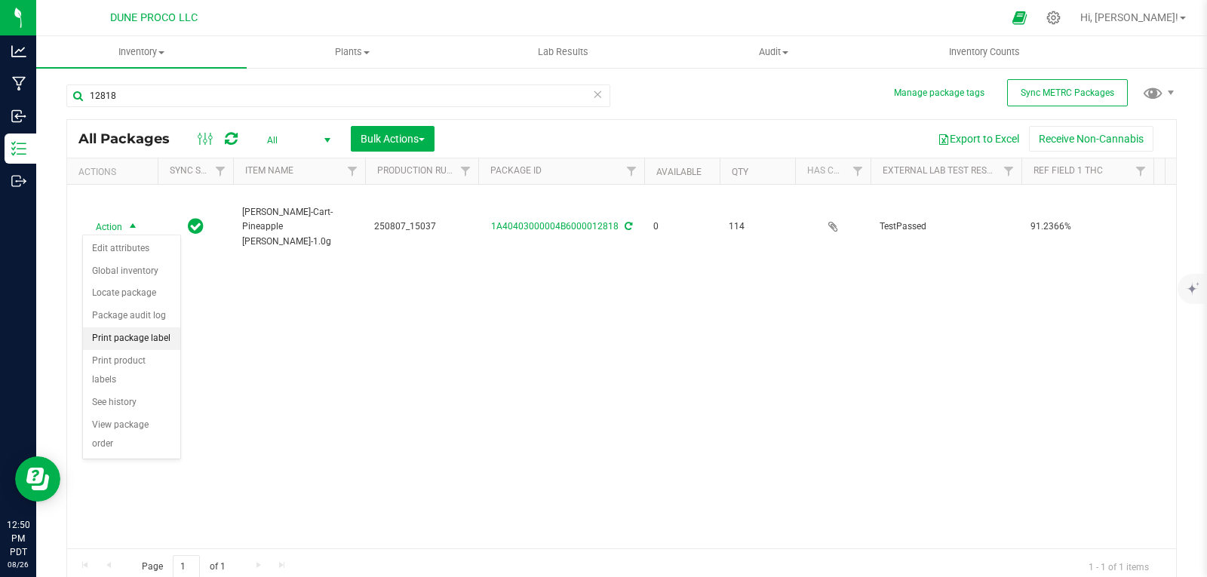
click at [156, 340] on li "Print package label" at bounding box center [131, 338] width 97 height 23
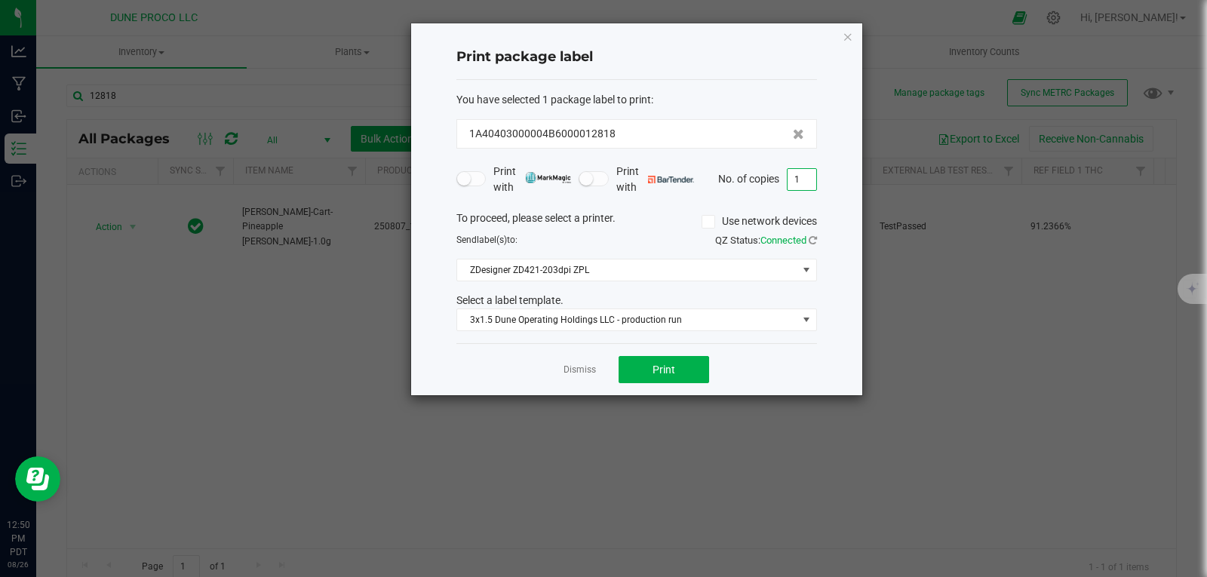
click at [809, 184] on input "1" at bounding box center [802, 179] width 29 height 21
type input "114"
click at [659, 368] on span "Print" at bounding box center [663, 370] width 23 height 12
click at [851, 39] on icon "button" at bounding box center [848, 36] width 11 height 18
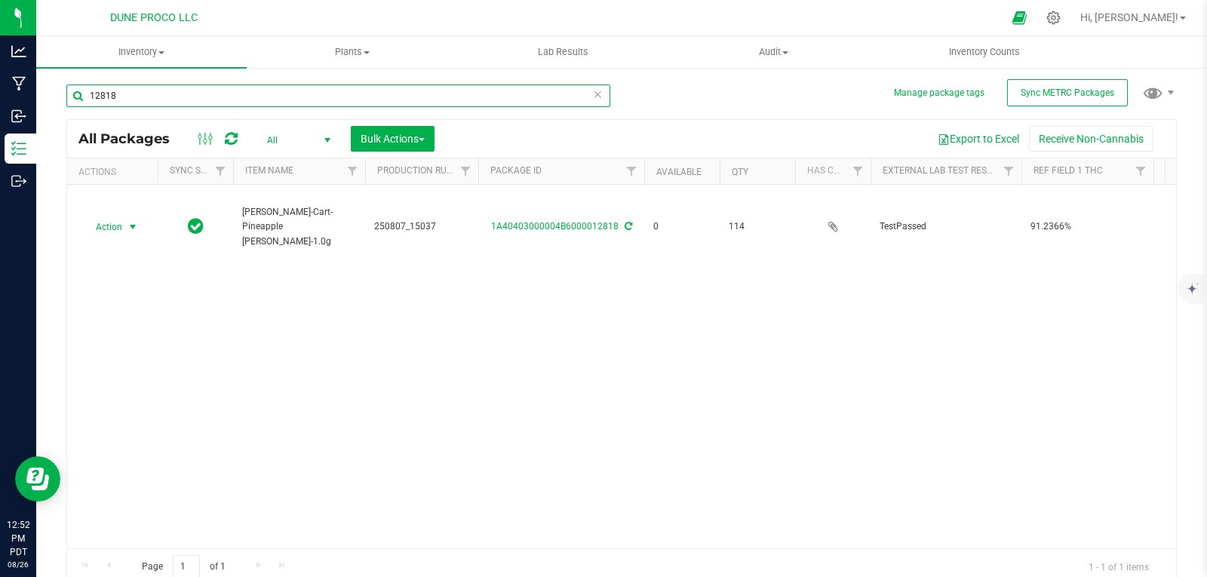
click at [420, 106] on input "12818" at bounding box center [338, 95] width 544 height 23
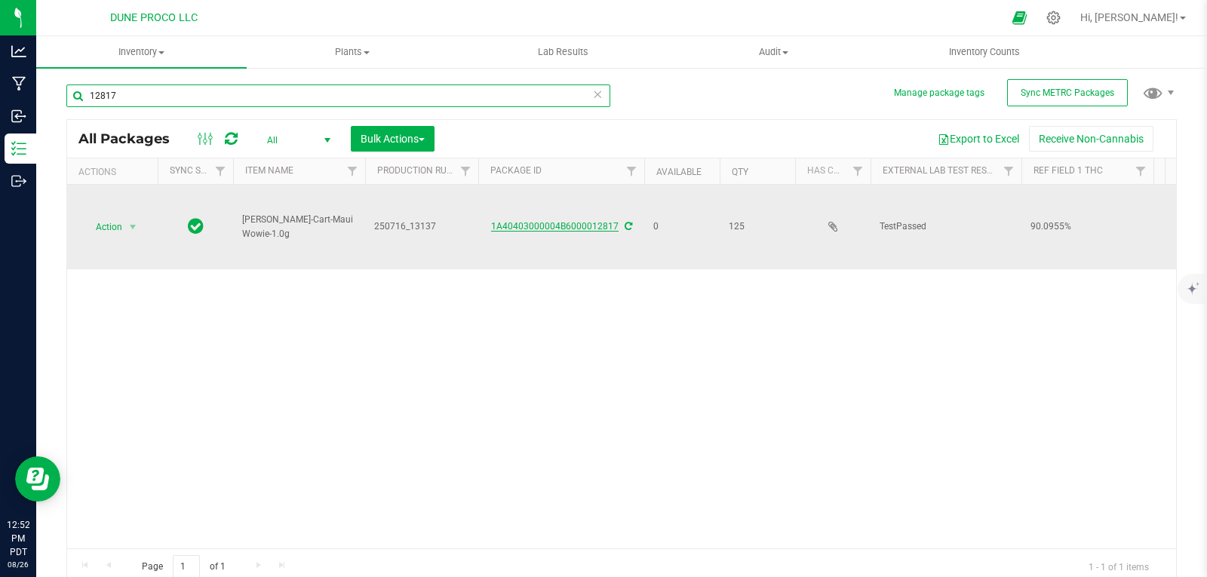
type input "12817"
click at [531, 223] on link "1A40403000004B6000012817" at bounding box center [554, 226] width 127 height 11
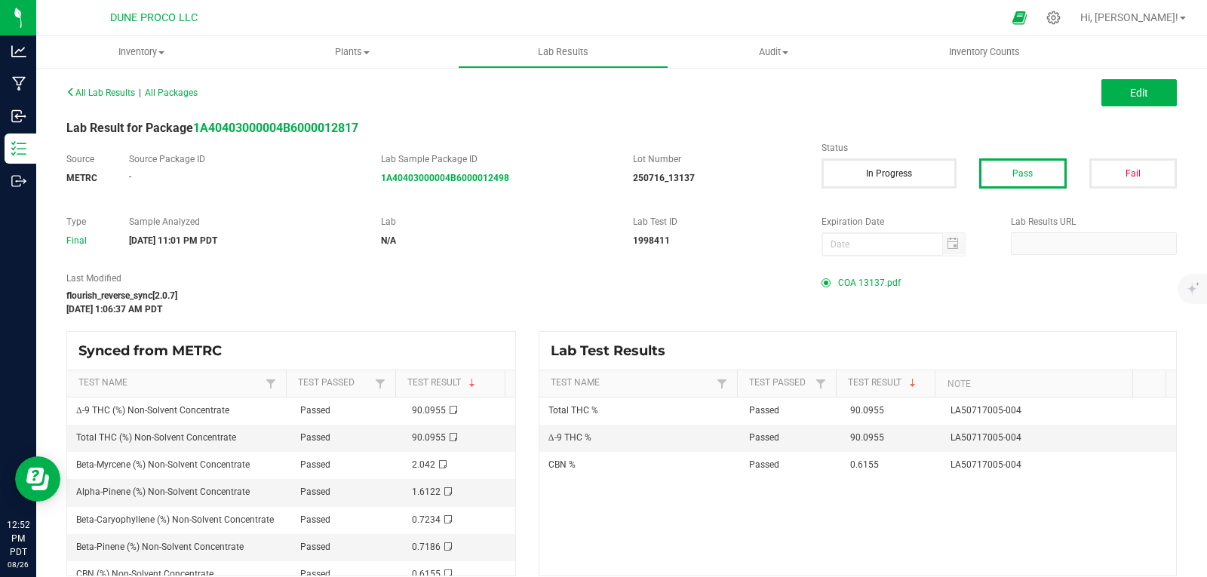
click at [838, 284] on span "COA 13137.pdf" at bounding box center [869, 283] width 63 height 23
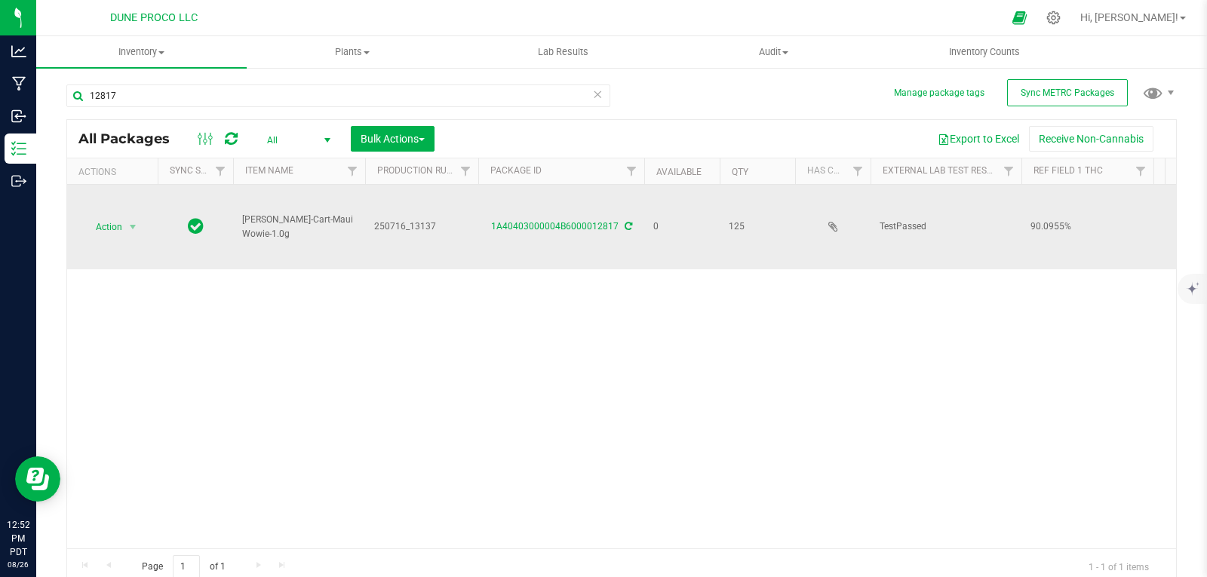
click at [402, 224] on span "250716_13137" at bounding box center [421, 227] width 95 height 14
click at [404, 224] on input "250716_13137" at bounding box center [418, 226] width 108 height 23
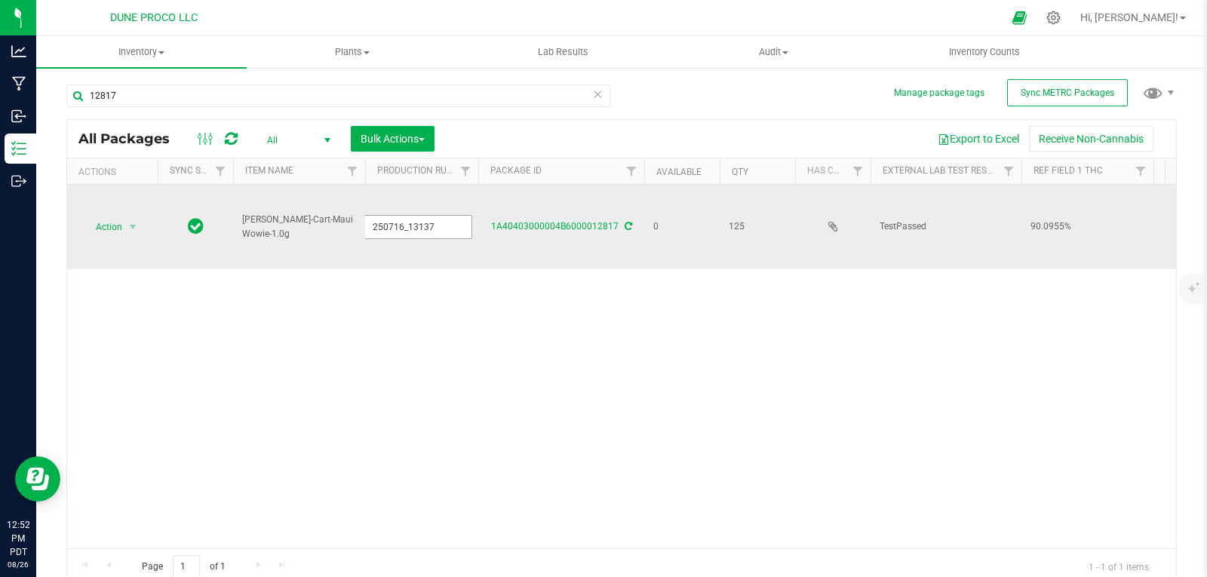
click at [407, 224] on input "250716_13137" at bounding box center [418, 226] width 108 height 23
type input "250716-13137"
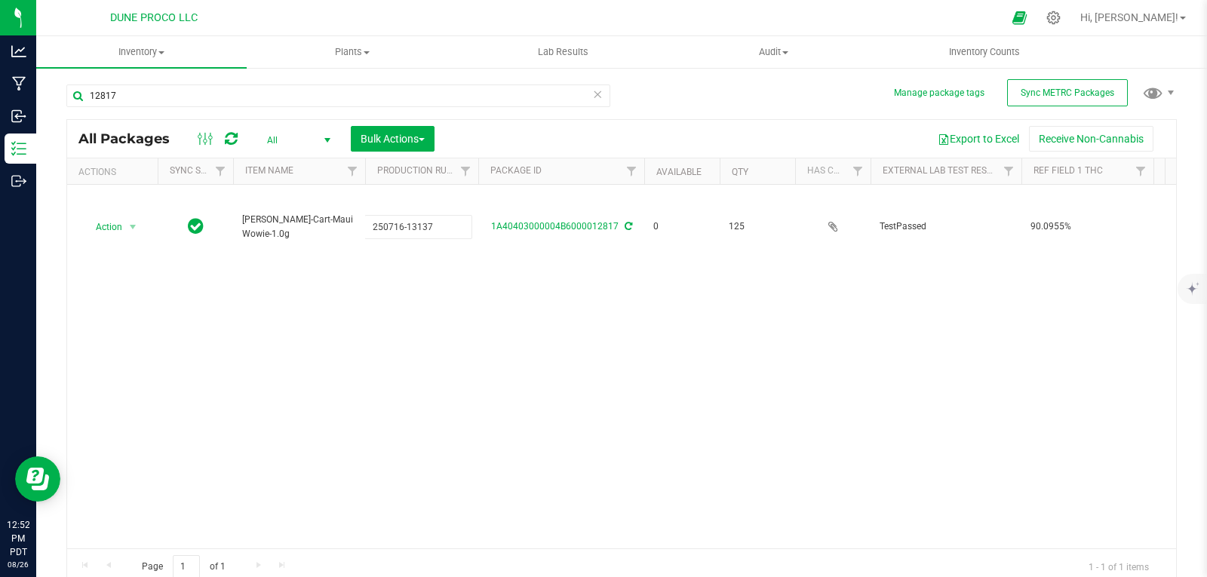
click at [398, 296] on div "All Packages All Active Only Lab Samples Locked All External Internal Bulk Acti…" at bounding box center [621, 352] width 1110 height 466
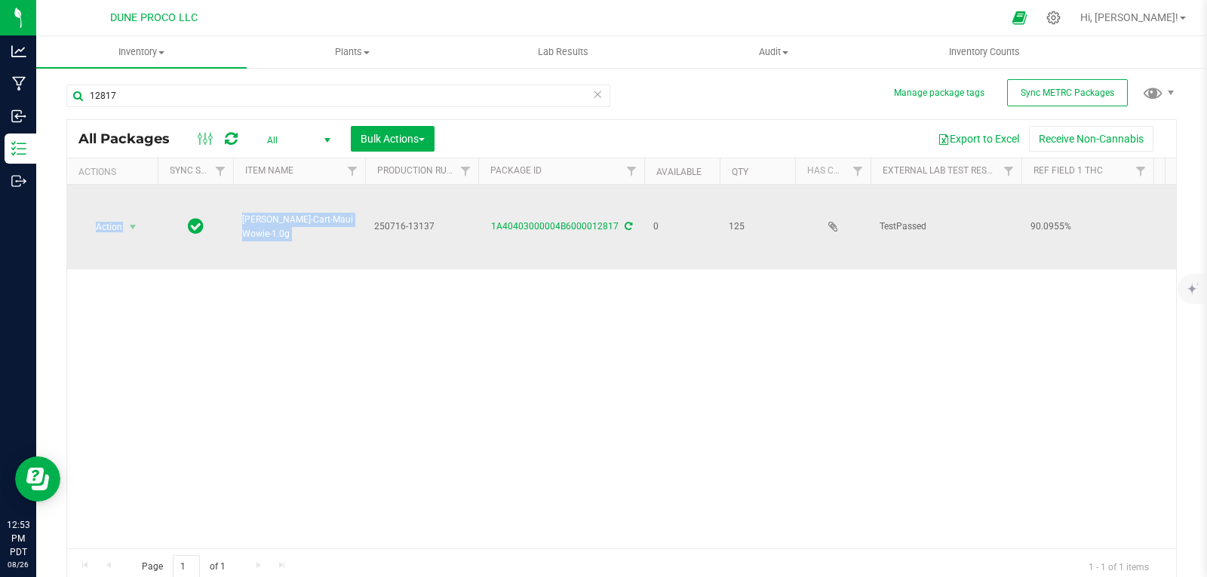
drag, startPoint x: 398, startPoint y: 296, endPoint x: 382, endPoint y: 250, distance: 48.2
click at [382, 250] on div "Action Action Edit attributes Global inventory Locate package Package audit log…" at bounding box center [621, 367] width 1109 height 364
click at [121, 223] on span "Action" at bounding box center [102, 226] width 41 height 21
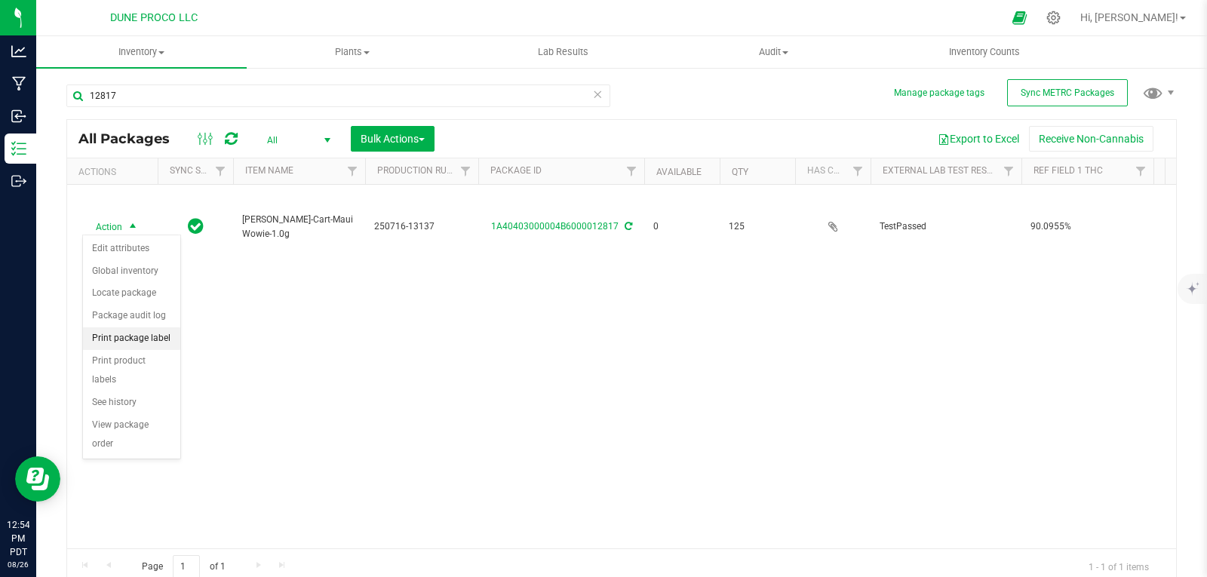
click at [145, 333] on li "Print package label" at bounding box center [131, 338] width 97 height 23
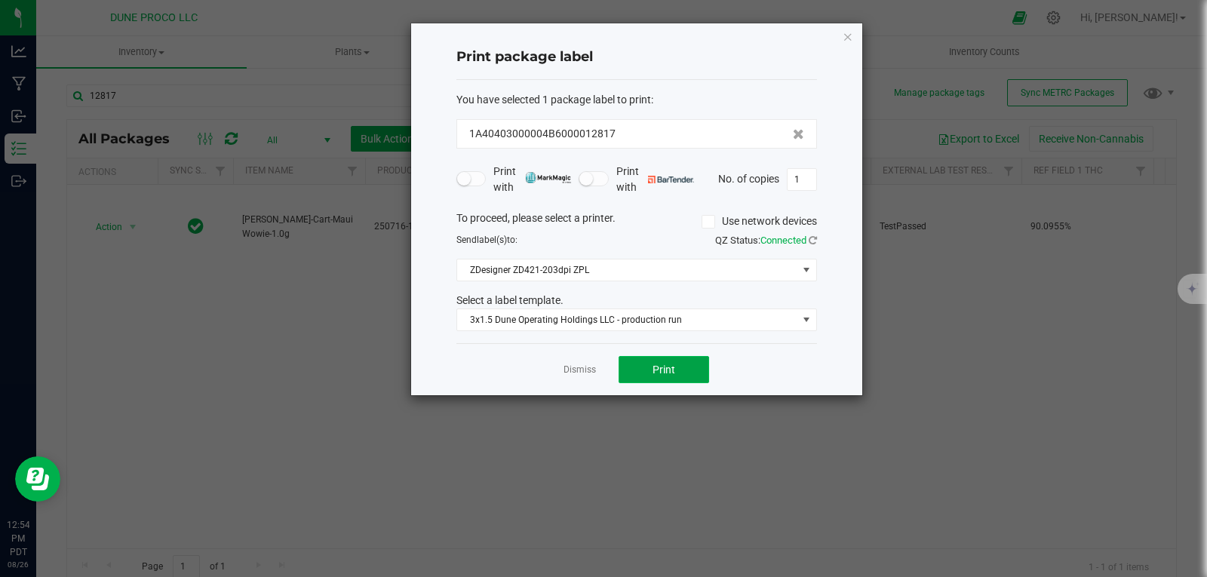
click at [678, 368] on button "Print" at bounding box center [664, 369] width 91 height 27
click at [844, 38] on icon "button" at bounding box center [848, 36] width 11 height 18
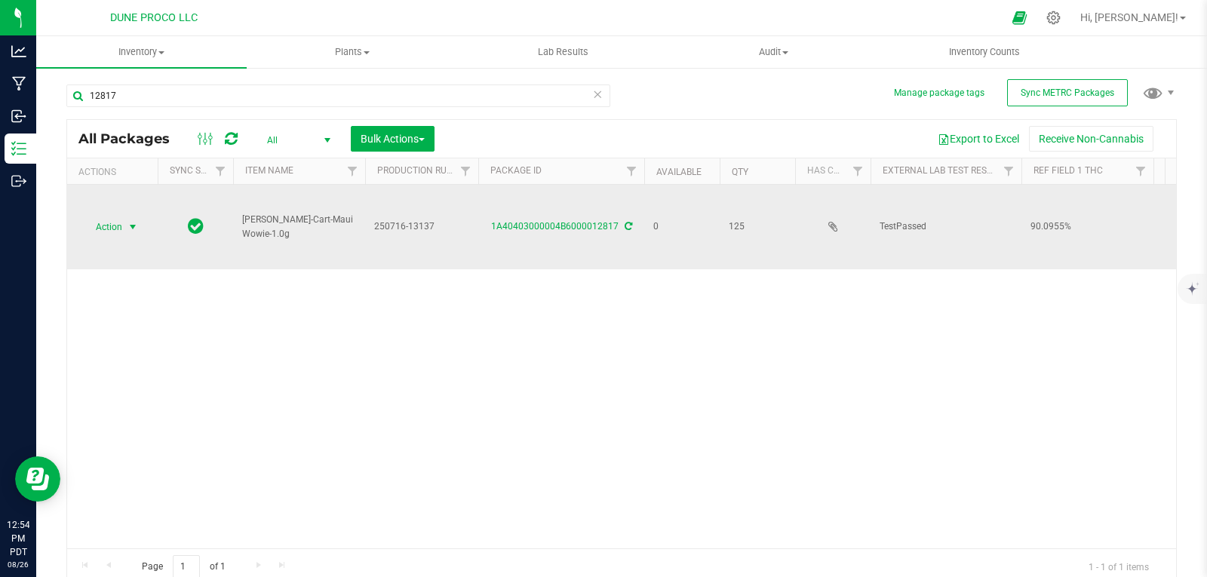
click at [131, 225] on span "select" at bounding box center [133, 227] width 12 height 12
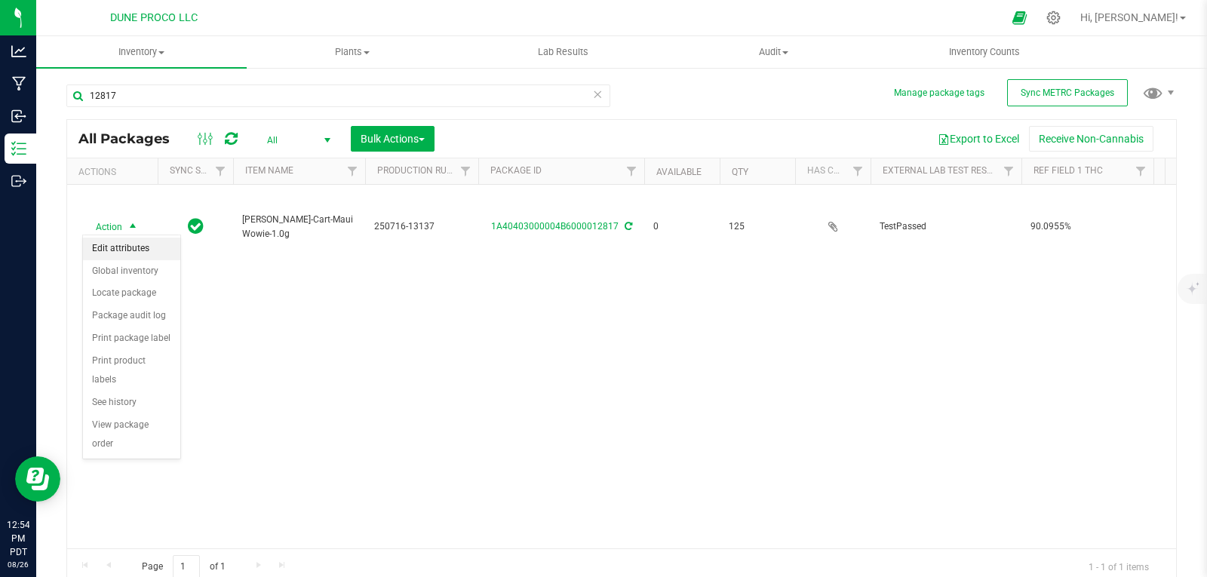
click at [140, 251] on li "Edit attributes" at bounding box center [131, 249] width 97 height 23
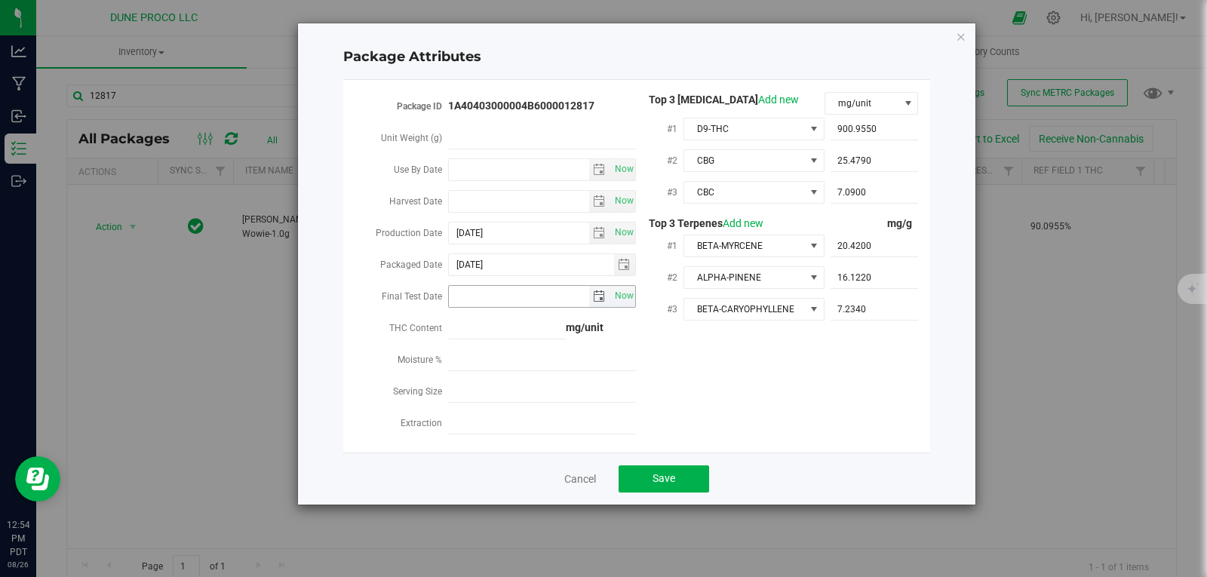
click at [602, 290] on span "select" at bounding box center [599, 296] width 12 height 12
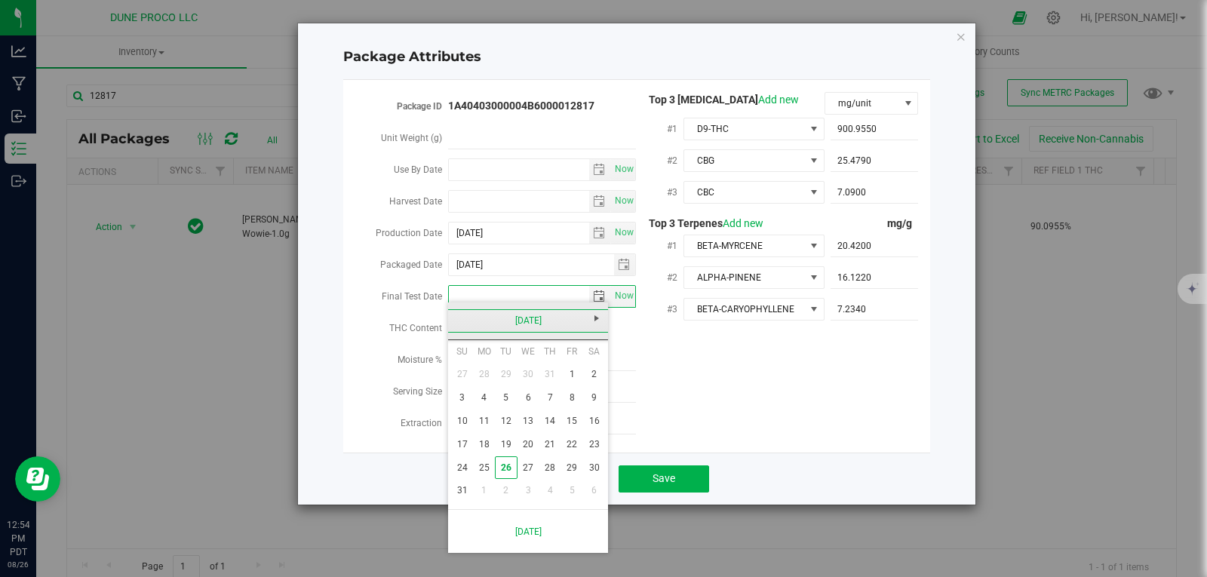
click at [453, 323] on link "[DATE]" at bounding box center [528, 320] width 162 height 23
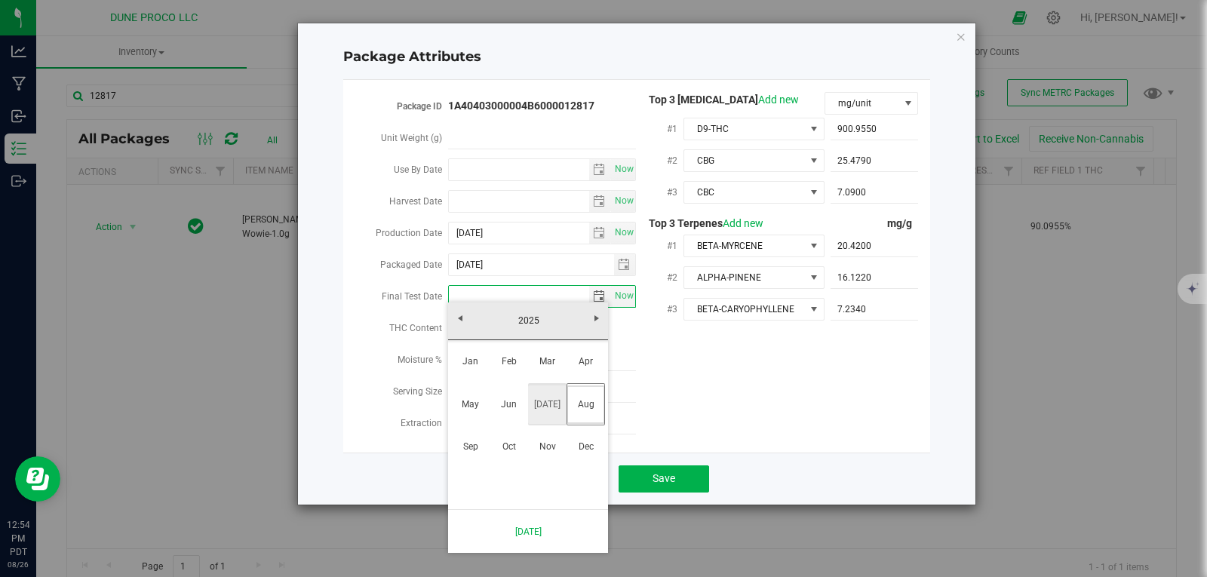
click at [548, 399] on link "[DATE]" at bounding box center [547, 404] width 38 height 38
click at [508, 445] on link "22" at bounding box center [506, 444] width 22 height 23
type input "2025-07-22"
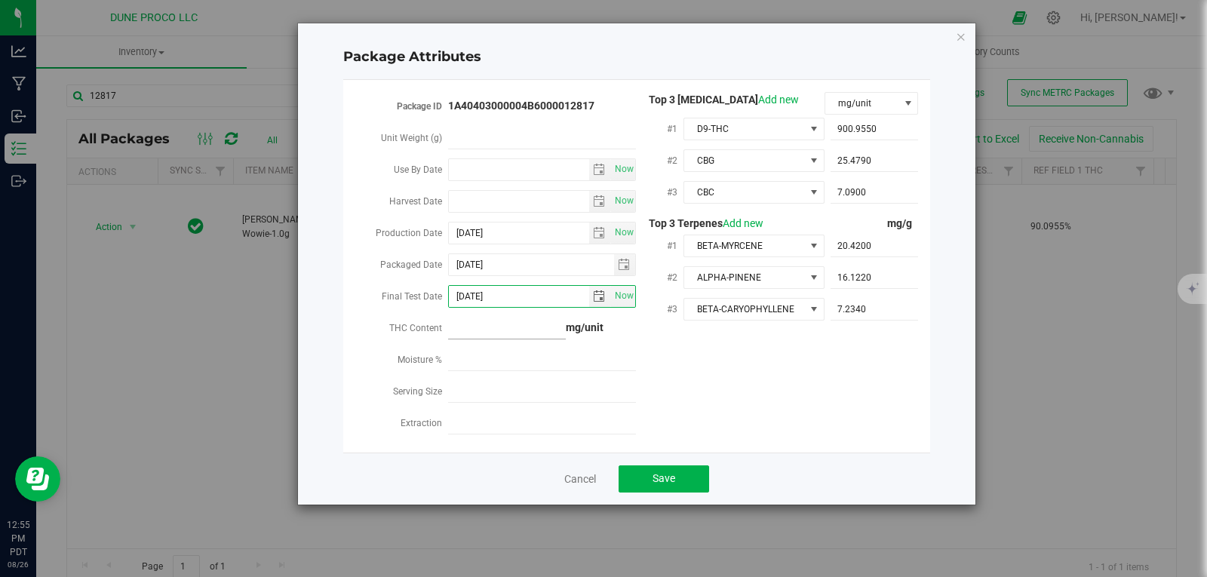
click at [533, 318] on span at bounding box center [507, 329] width 118 height 22
type input "900.96"
type input "900.9600"
click at [665, 472] on span "Save" at bounding box center [663, 478] width 23 height 12
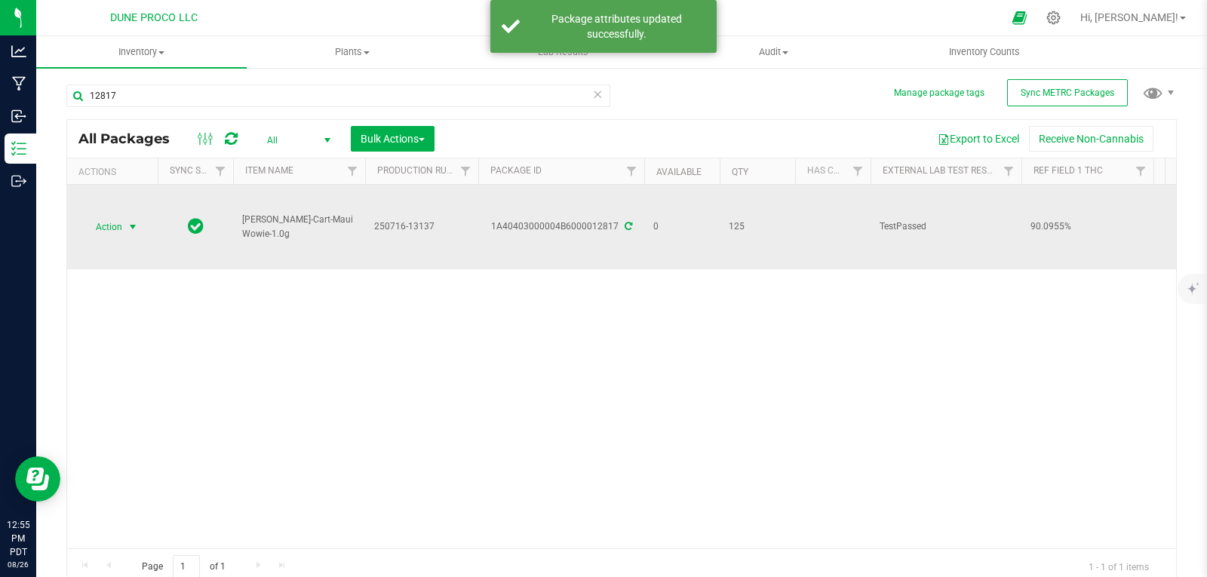
click at [99, 220] on span "Action" at bounding box center [102, 226] width 41 height 21
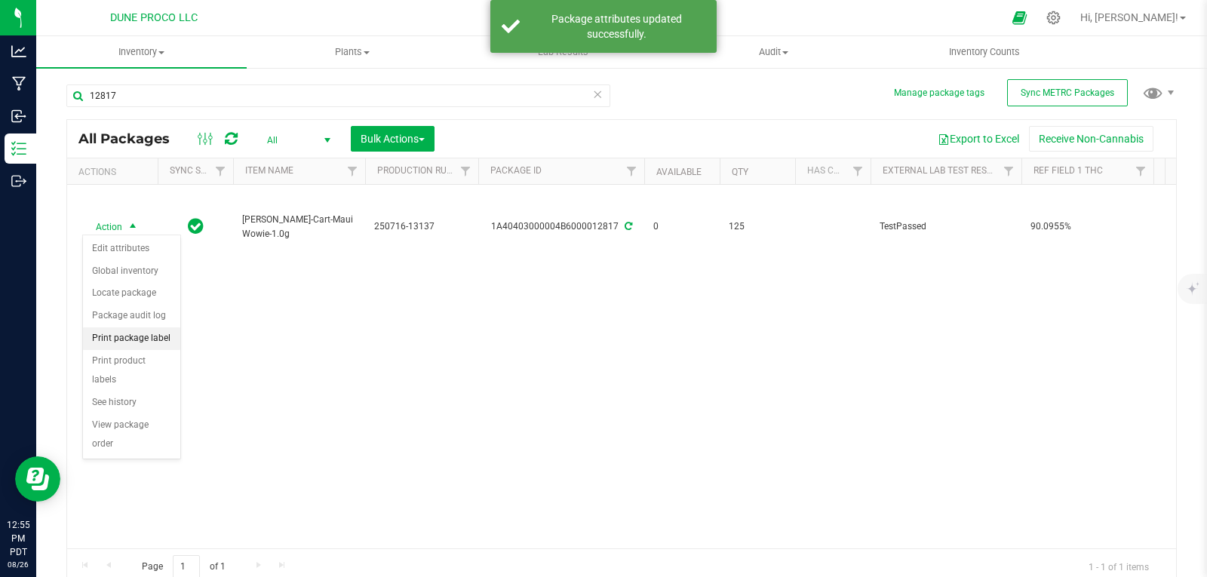
click at [140, 334] on li "Print package label" at bounding box center [131, 338] width 97 height 23
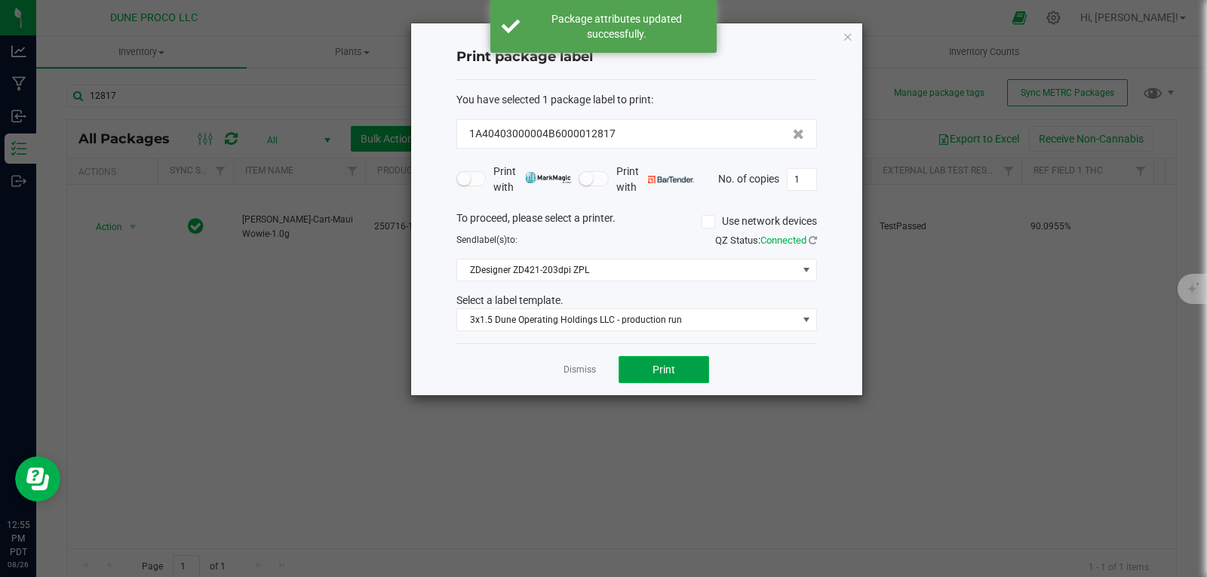
click at [678, 371] on button "Print" at bounding box center [664, 369] width 91 height 27
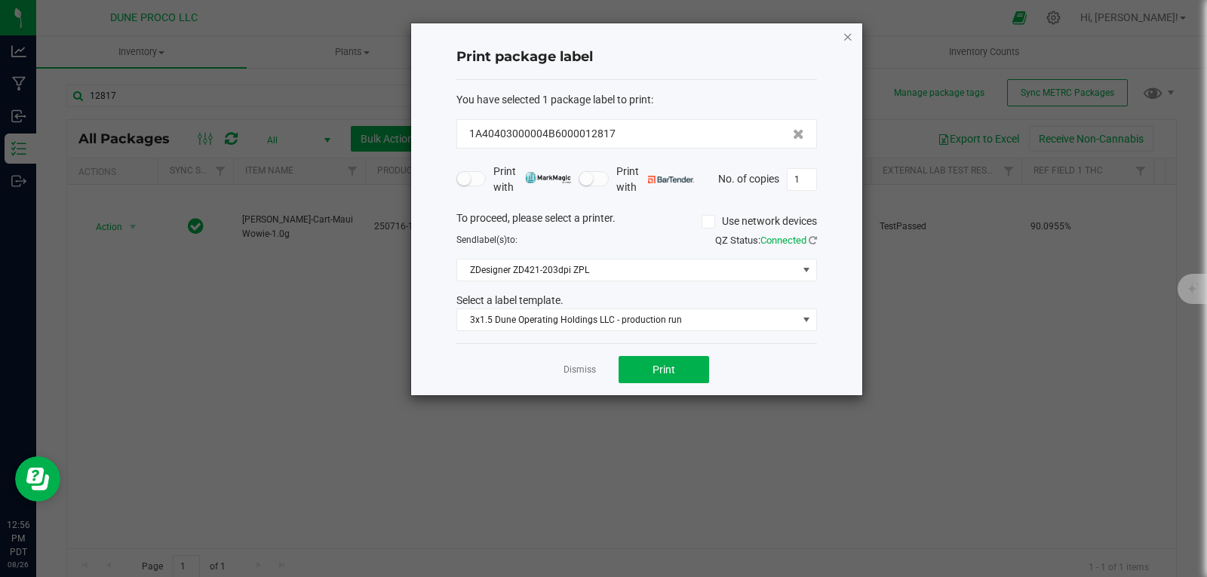
click at [847, 37] on icon "button" at bounding box center [848, 36] width 11 height 18
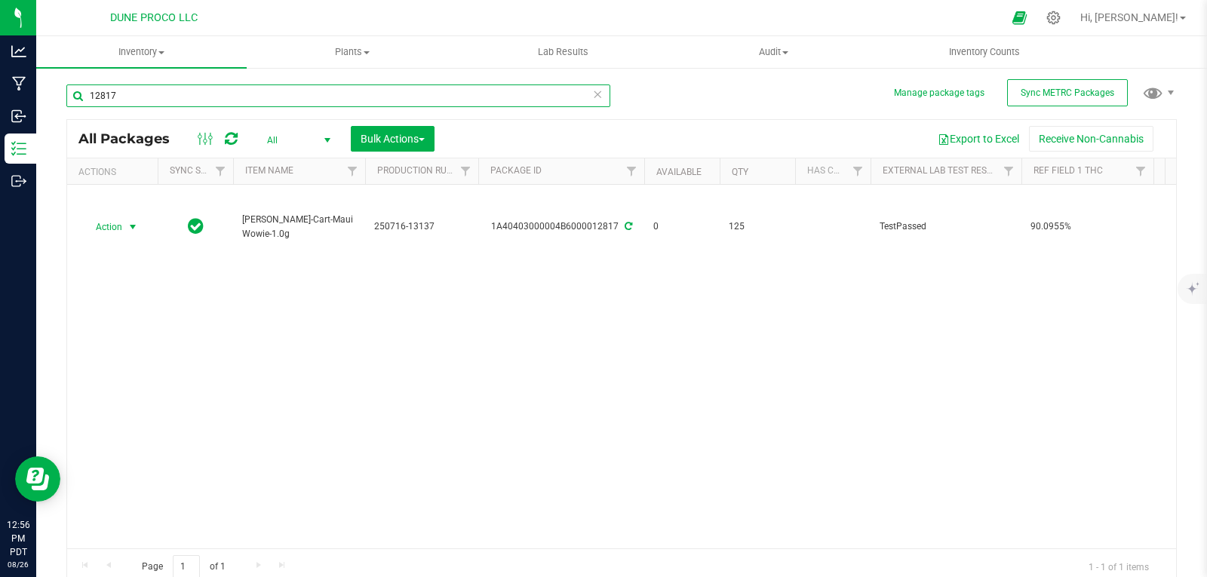
click at [523, 106] on input "12817" at bounding box center [338, 95] width 544 height 23
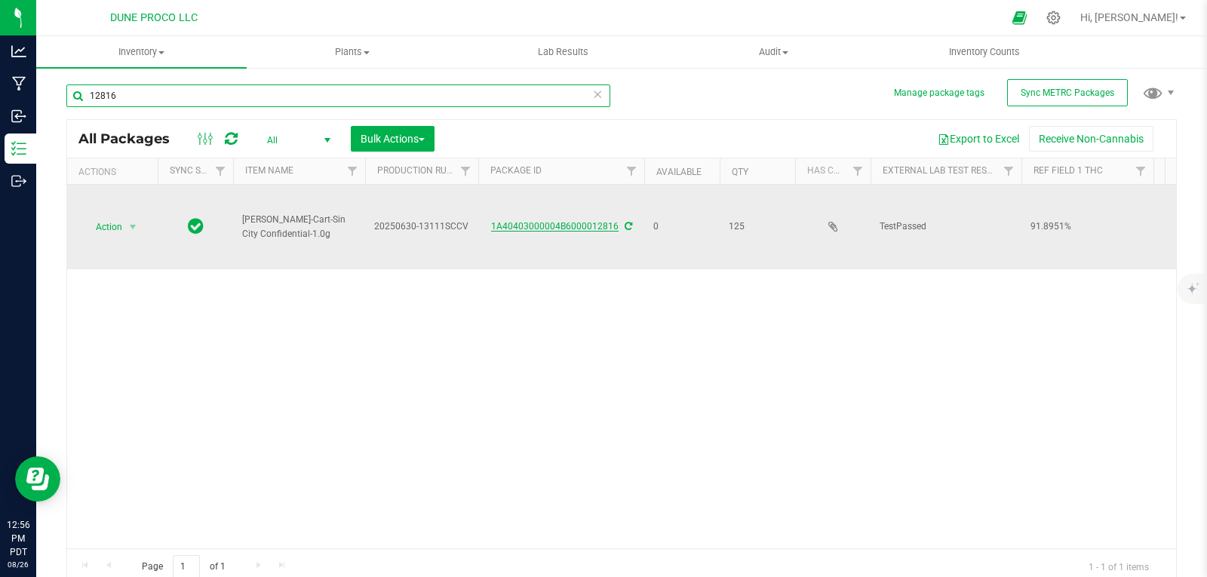
type input "12816"
click at [501, 226] on link "1A40403000004B6000012816" at bounding box center [554, 226] width 127 height 11
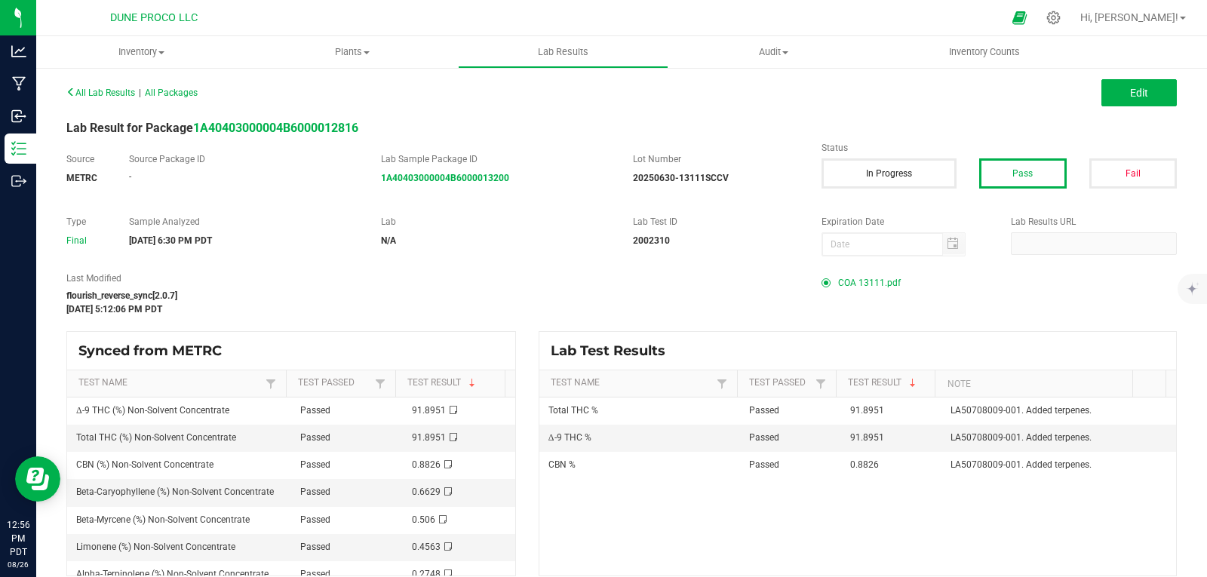
click at [889, 278] on span "COA 13111.pdf" at bounding box center [869, 283] width 63 height 23
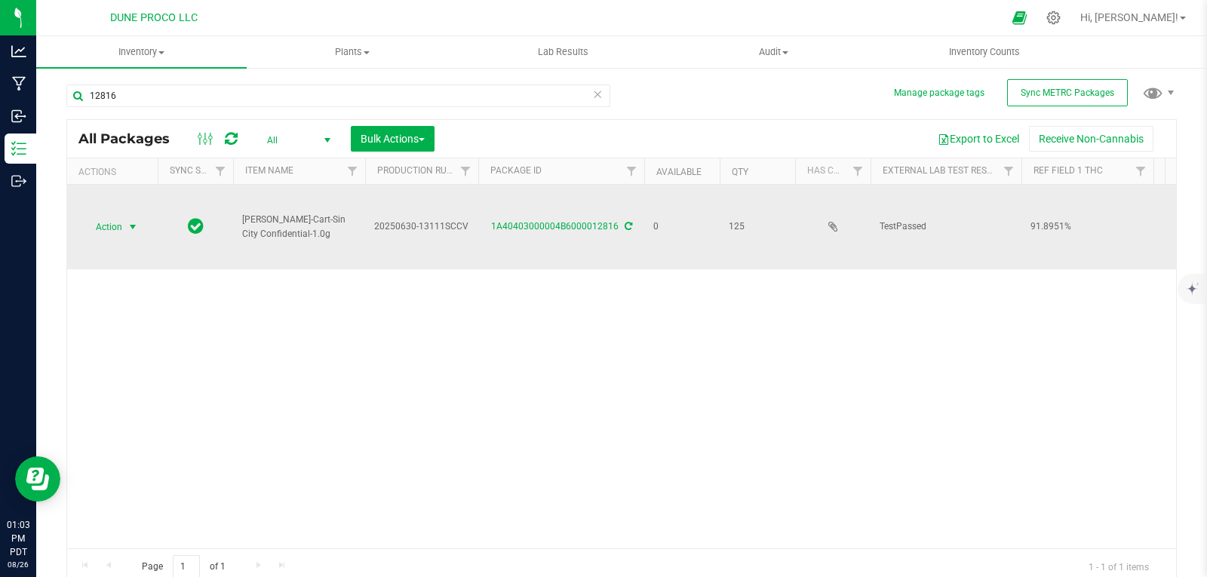
click at [125, 221] on span "select" at bounding box center [133, 226] width 19 height 21
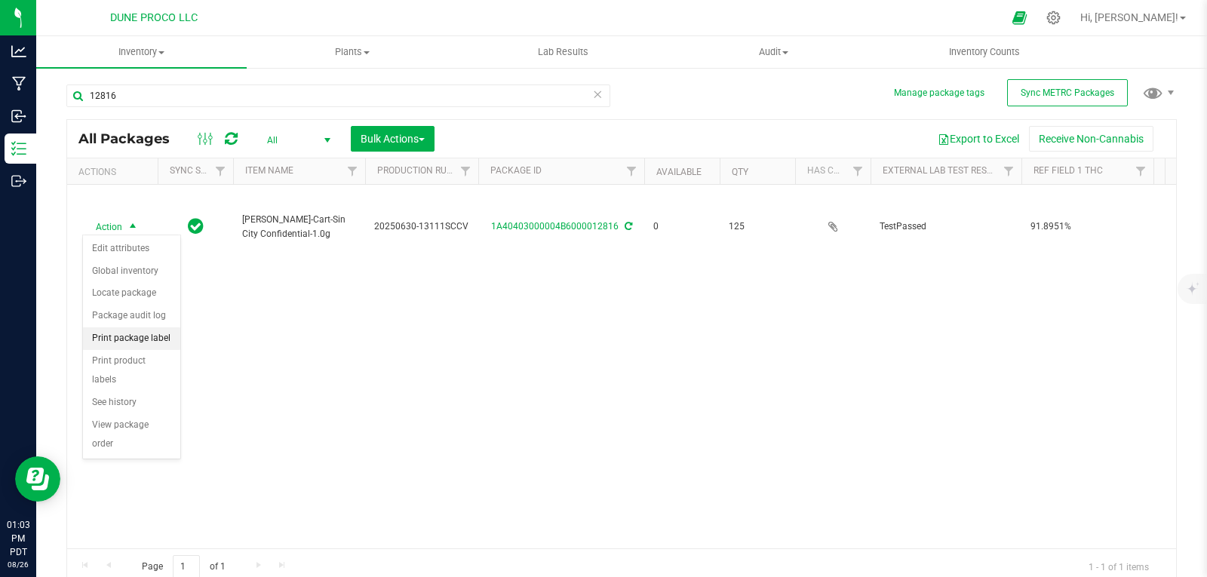
click at [148, 330] on li "Print package label" at bounding box center [131, 338] width 97 height 23
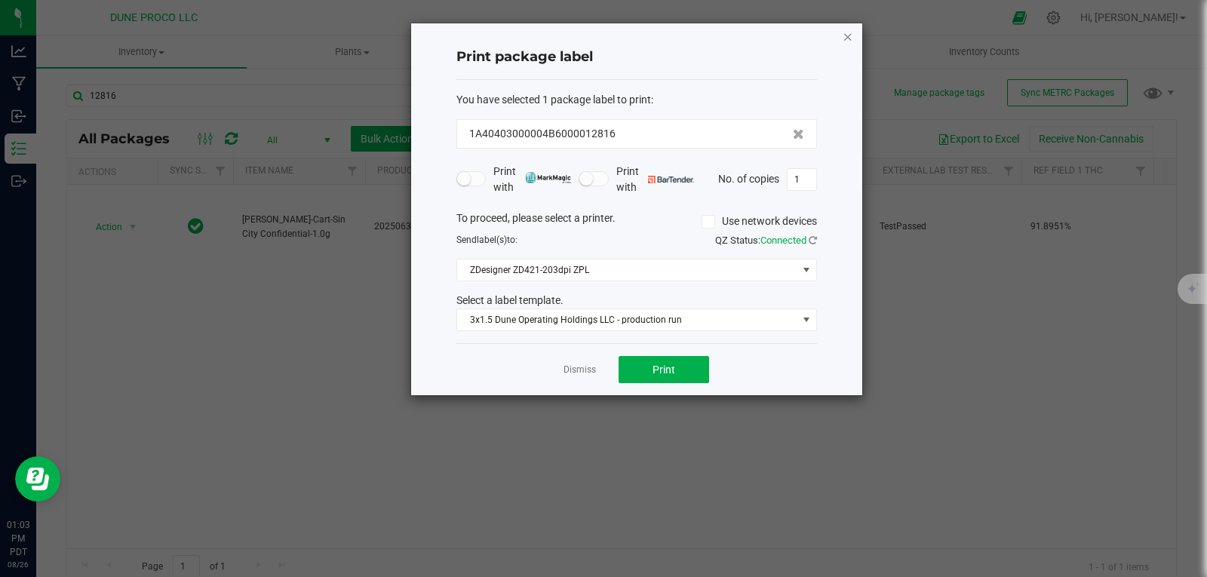
click at [843, 27] on icon "button" at bounding box center [848, 36] width 11 height 18
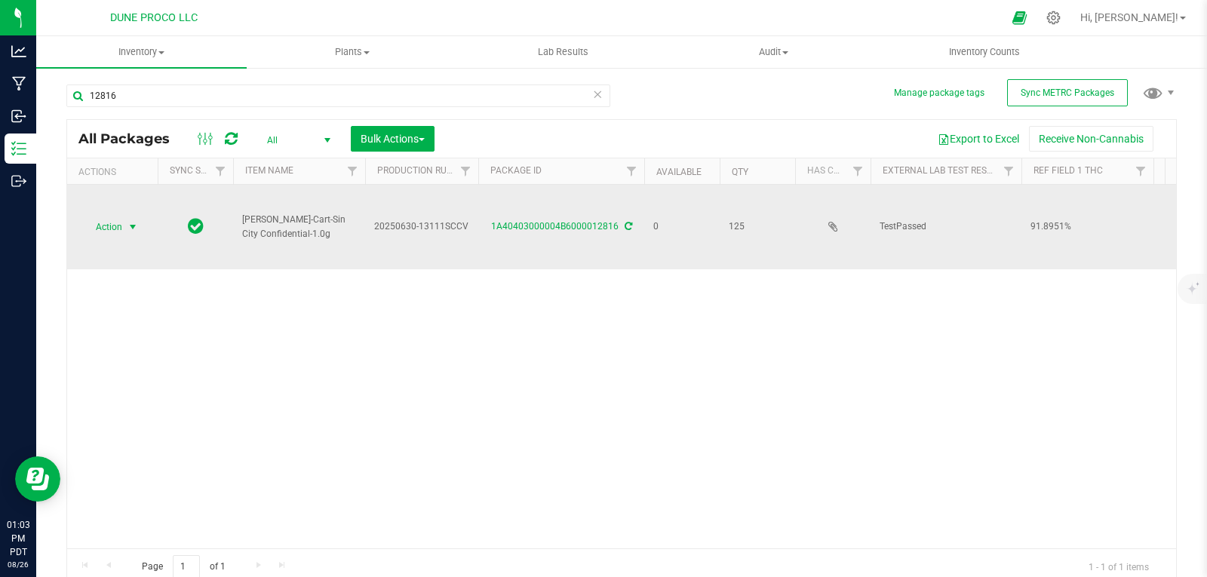
click at [130, 221] on span "select" at bounding box center [133, 227] width 12 height 12
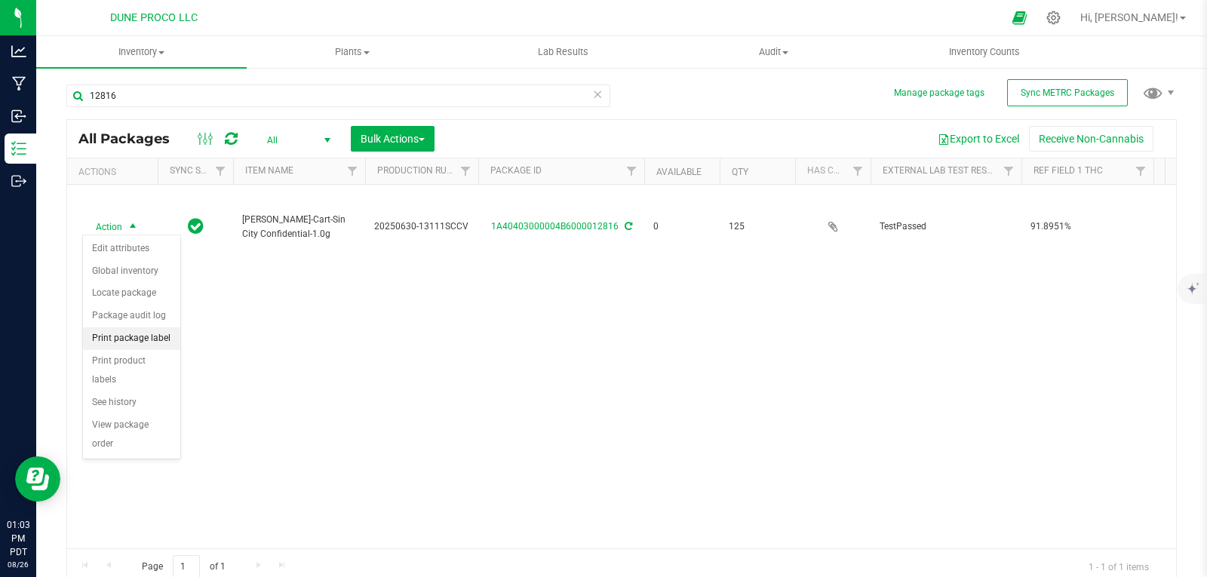
click at [154, 335] on li "Print package label" at bounding box center [131, 338] width 97 height 23
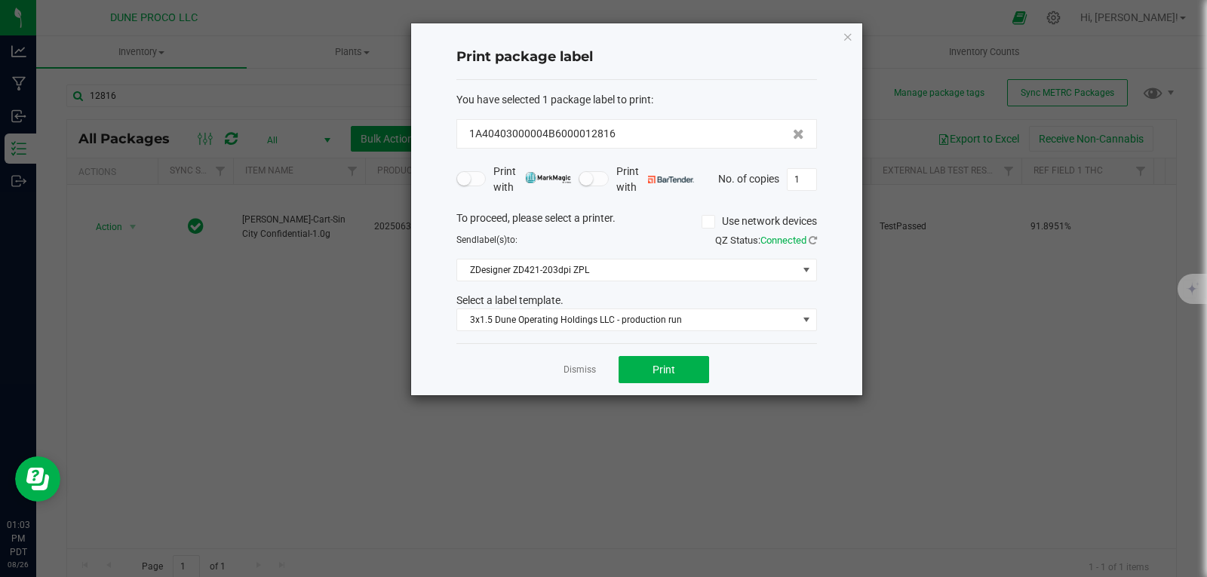
click at [820, 180] on div "Print package label You have selected 1 package label to print : 1A40403000004B…" at bounding box center [636, 209] width 451 height 372
click at [812, 179] on input "1" at bounding box center [802, 179] width 29 height 21
type input "125"
click at [692, 370] on button "Print" at bounding box center [664, 369] width 91 height 27
click at [846, 46] on div "Print package label You have selected 1 package label to print : 1A40403000004B…" at bounding box center [636, 209] width 451 height 372
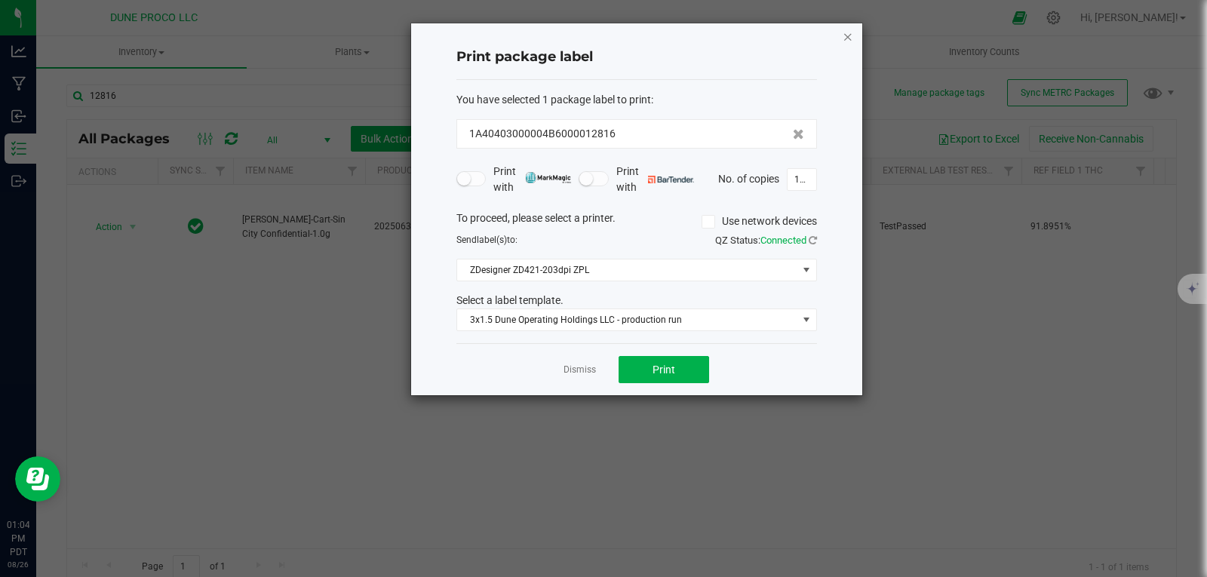
click at [847, 38] on icon "button" at bounding box center [848, 36] width 11 height 18
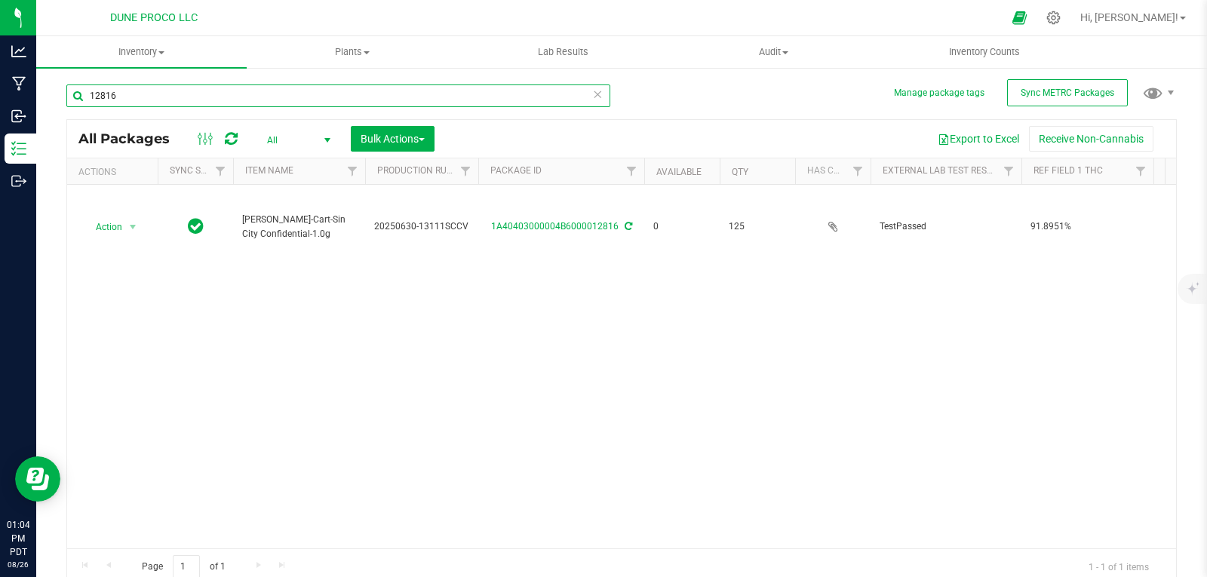
click at [510, 96] on input "12816" at bounding box center [338, 95] width 544 height 23
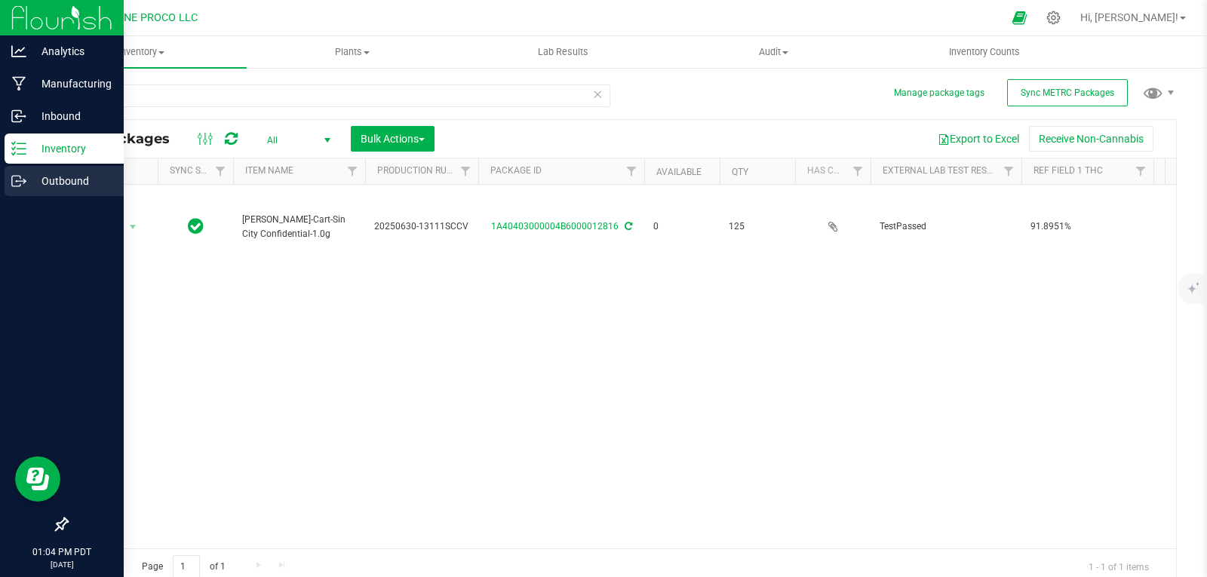
click at [30, 170] on div "Outbound" at bounding box center [64, 181] width 119 height 30
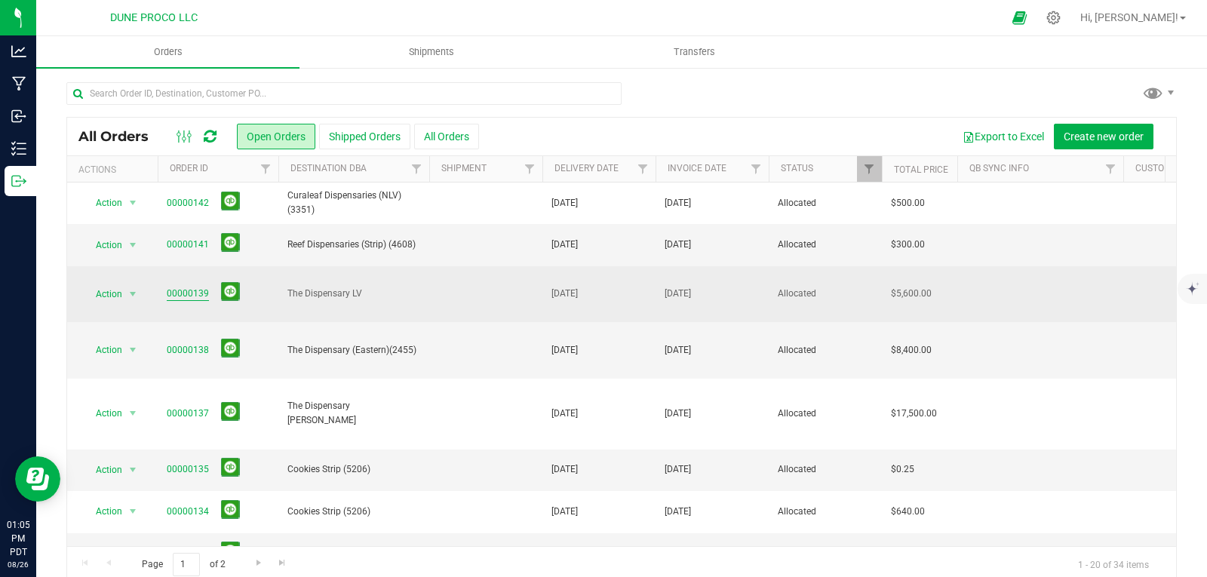
click at [189, 287] on link "00000139" at bounding box center [188, 294] width 42 height 14
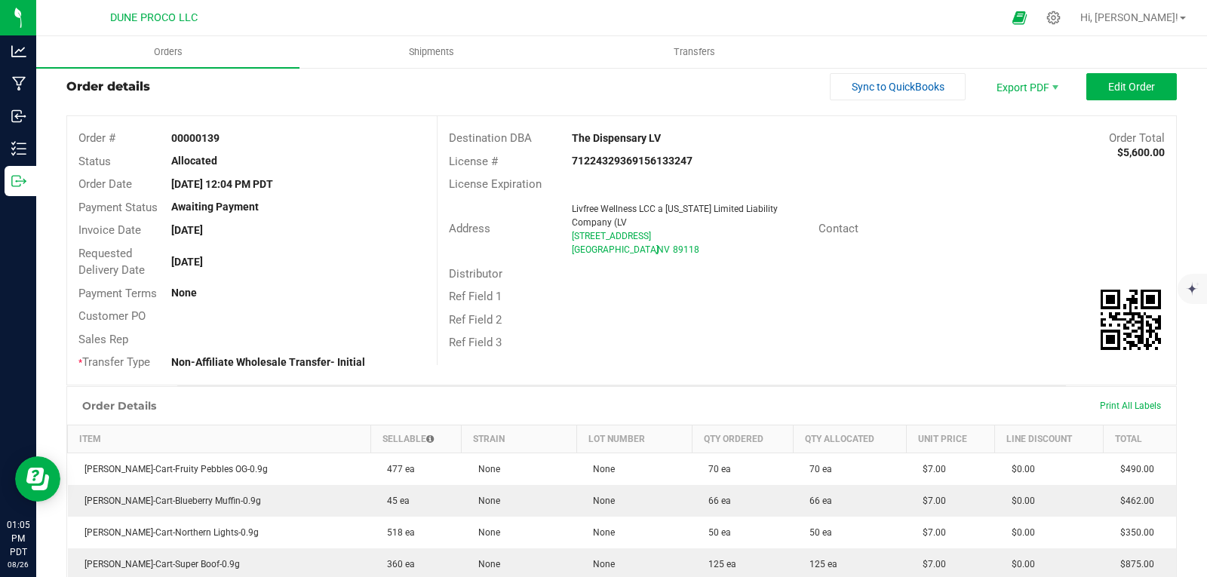
scroll to position [41, 0]
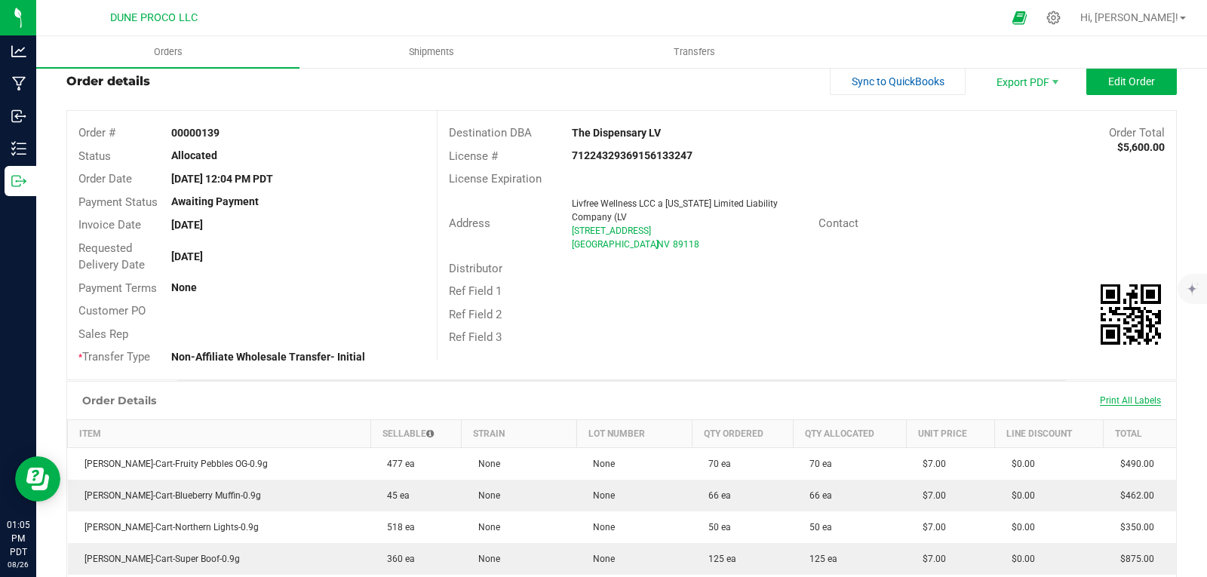
click at [1134, 400] on span "Print All Labels" at bounding box center [1130, 400] width 61 height 11
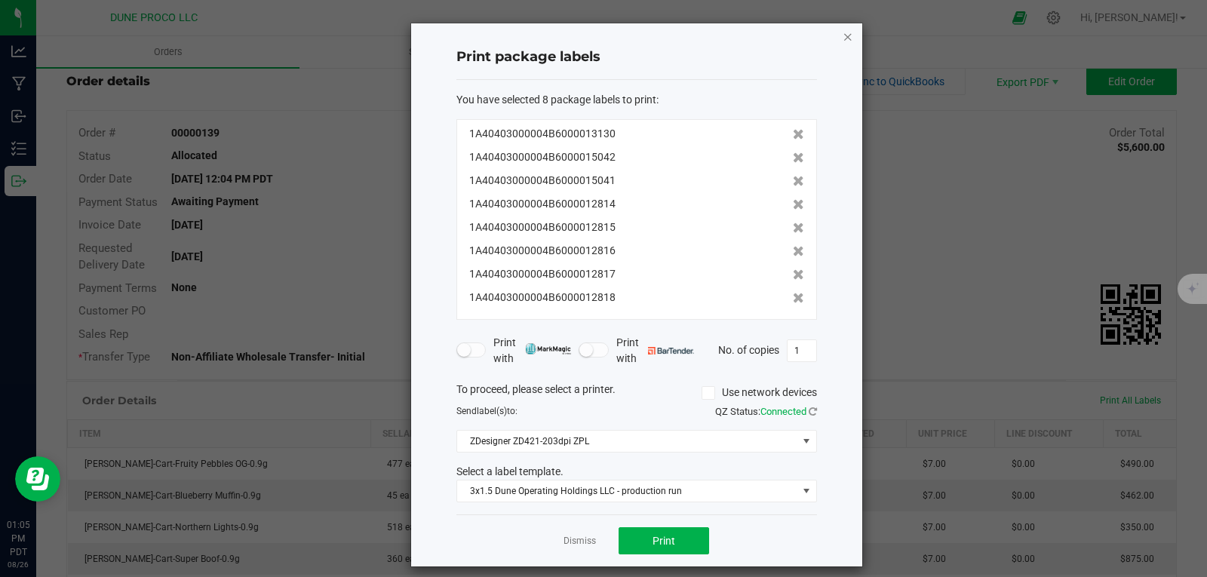
click at [846, 38] on icon "button" at bounding box center [848, 36] width 11 height 18
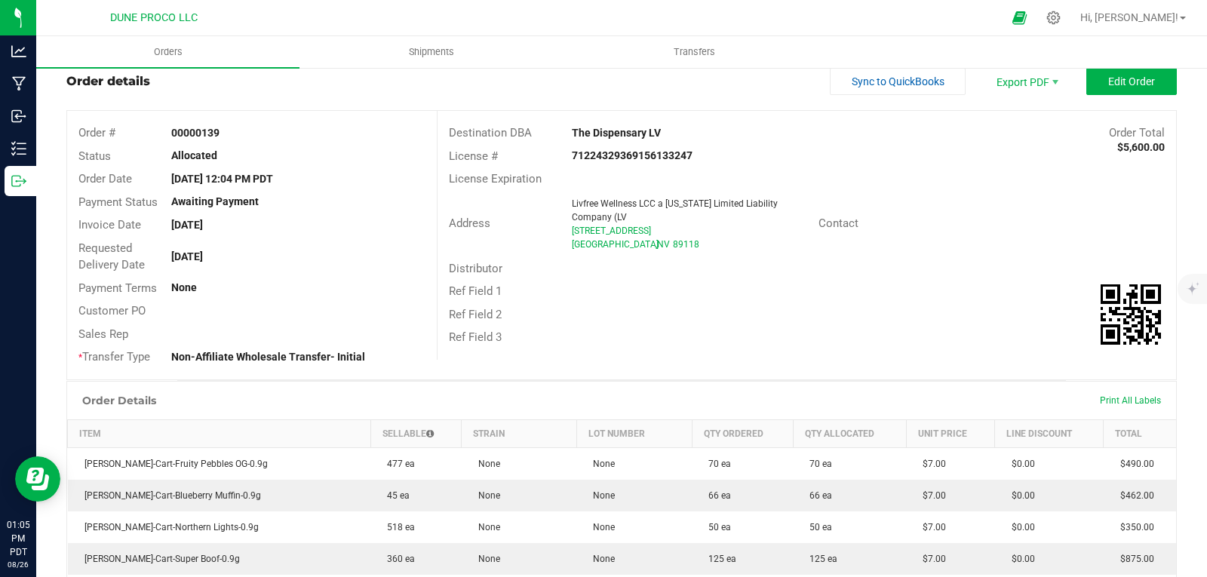
click at [45, 201] on div "Back to Orders Order details Sync to QuickBooks Export PDF Edit Order Order # 0…" at bounding box center [621, 495] width 1171 height 939
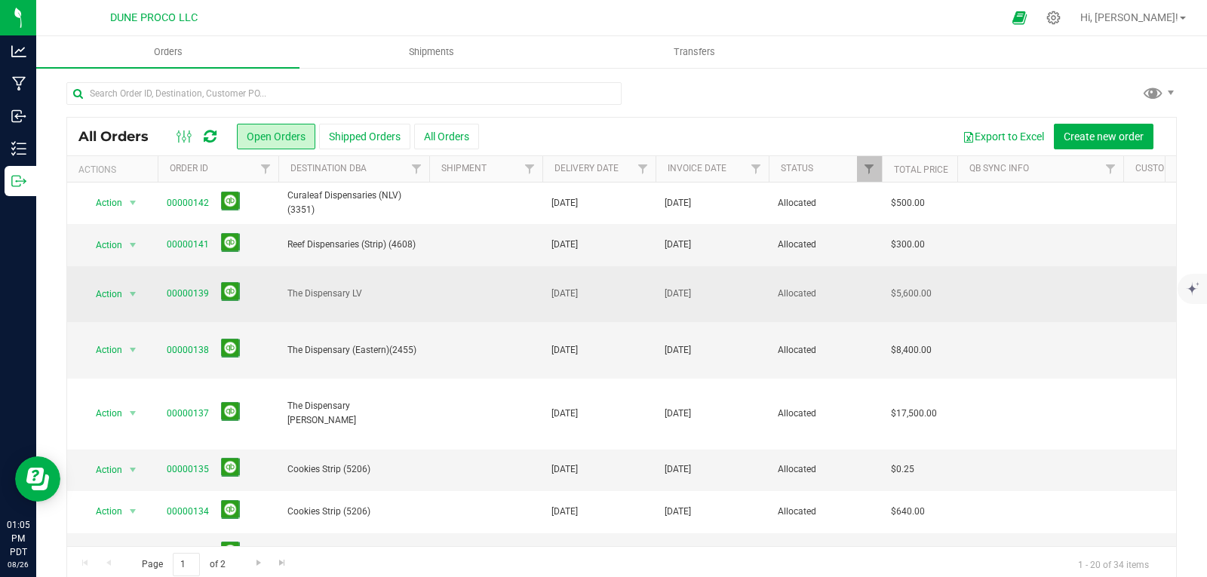
click at [295, 290] on span "The Dispensary LV" at bounding box center [353, 294] width 133 height 14
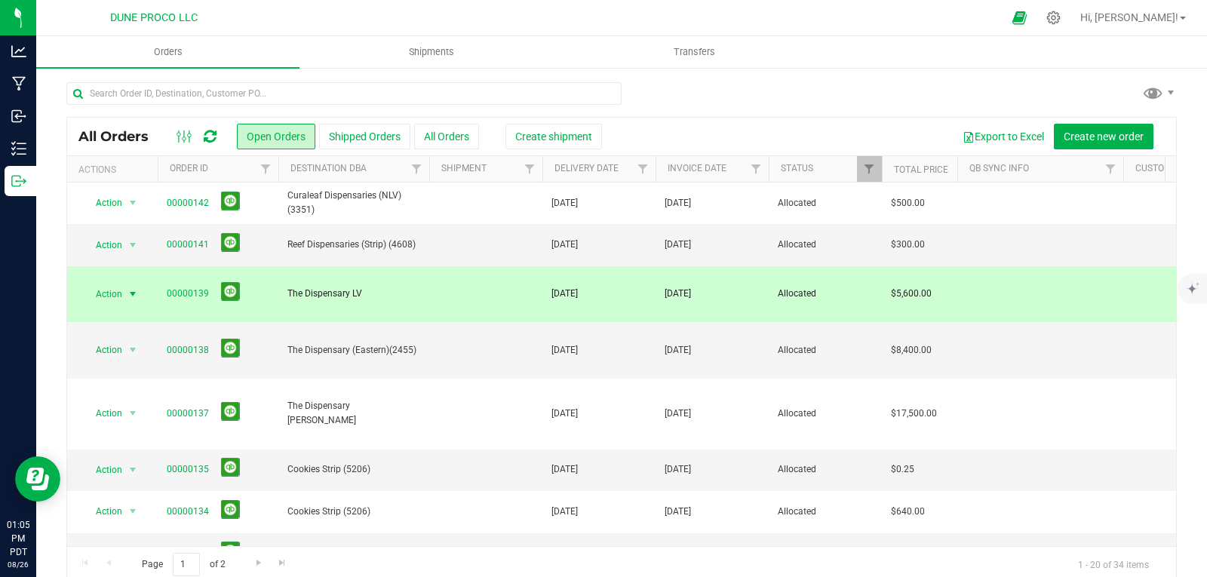
click at [132, 284] on span "select" at bounding box center [133, 294] width 19 height 21
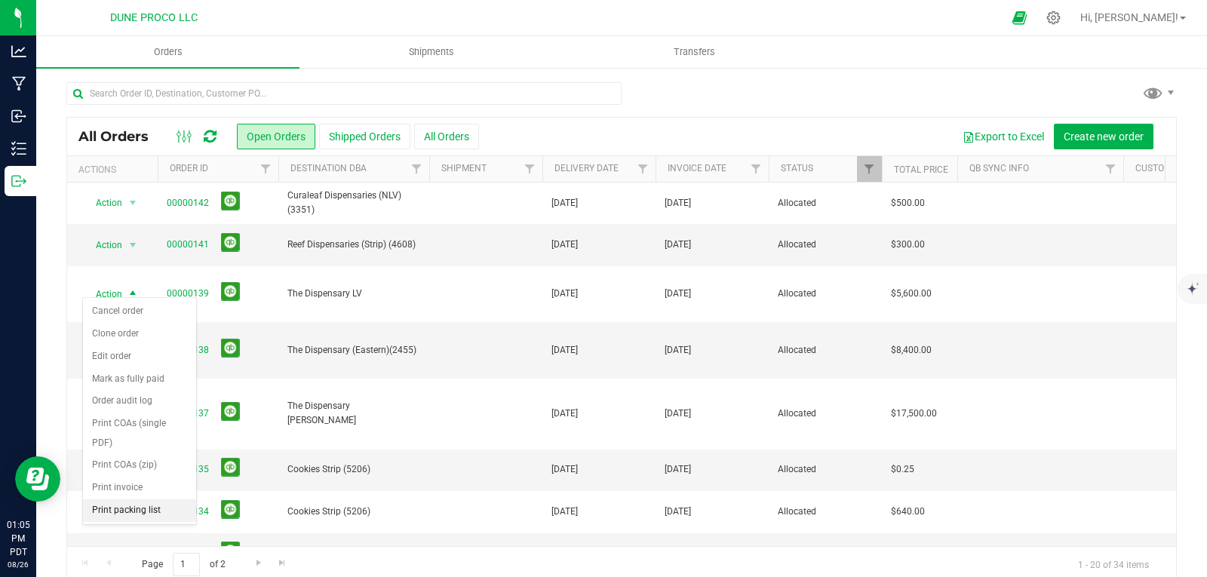
click at [154, 510] on li "Print packing list" at bounding box center [139, 510] width 113 height 23
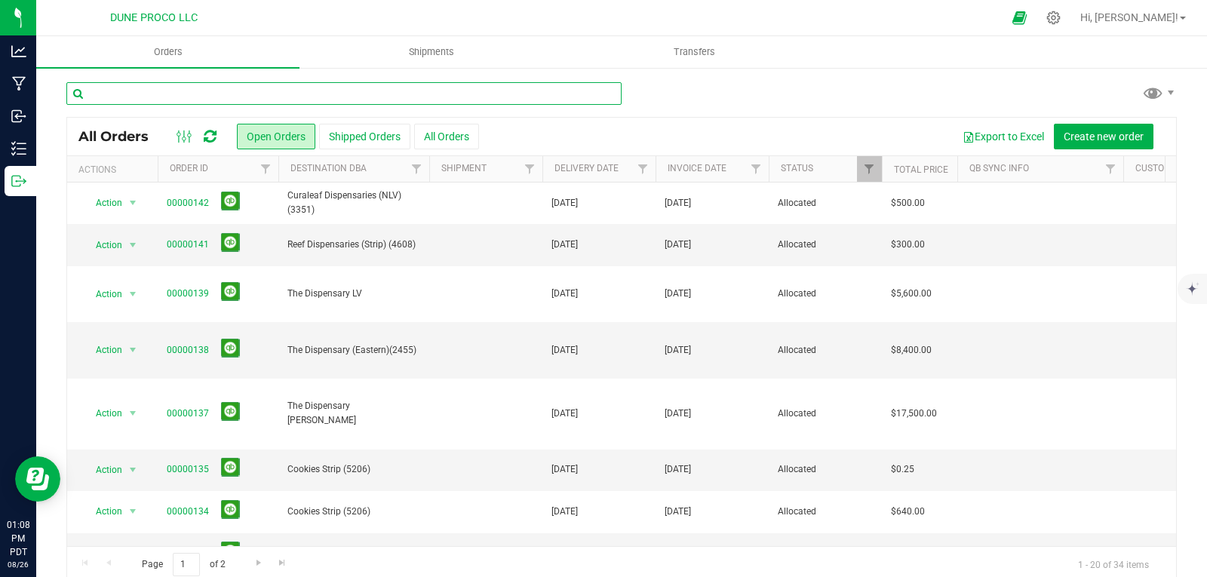
click at [207, 86] on input "text" at bounding box center [343, 93] width 555 height 23
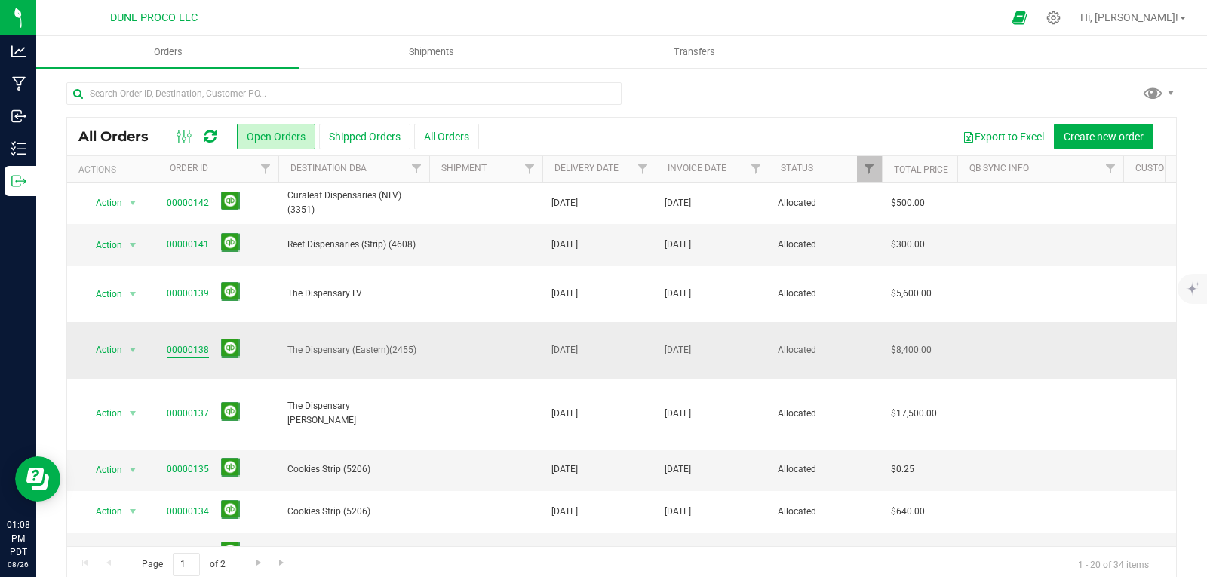
click at [174, 343] on link "00000138" at bounding box center [188, 350] width 42 height 14
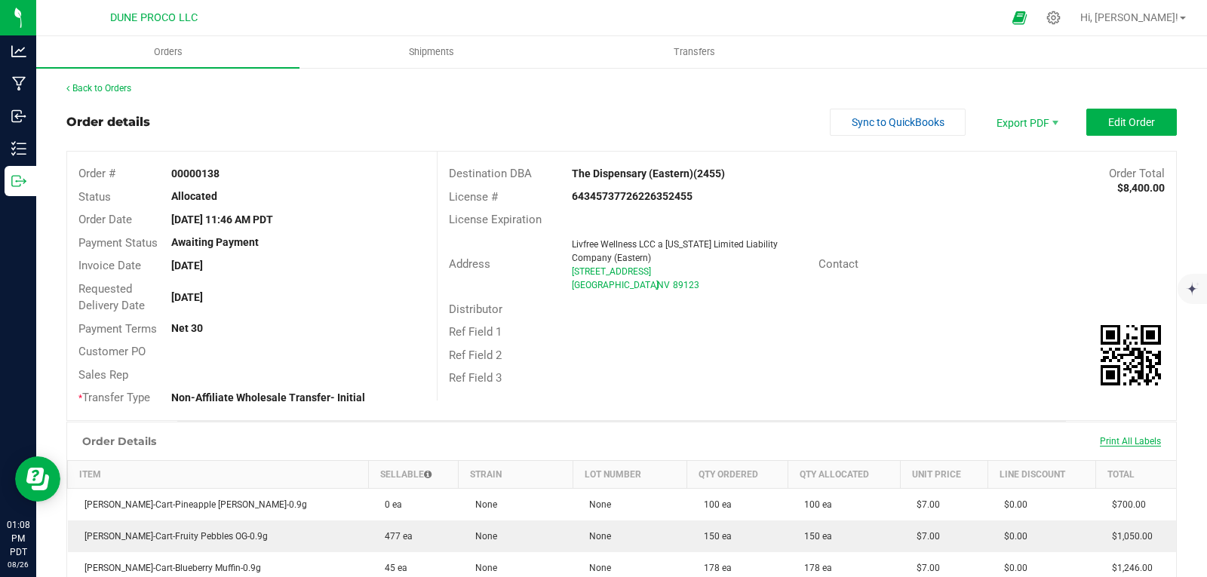
click at [1103, 438] on span "Print All Labels" at bounding box center [1130, 441] width 61 height 11
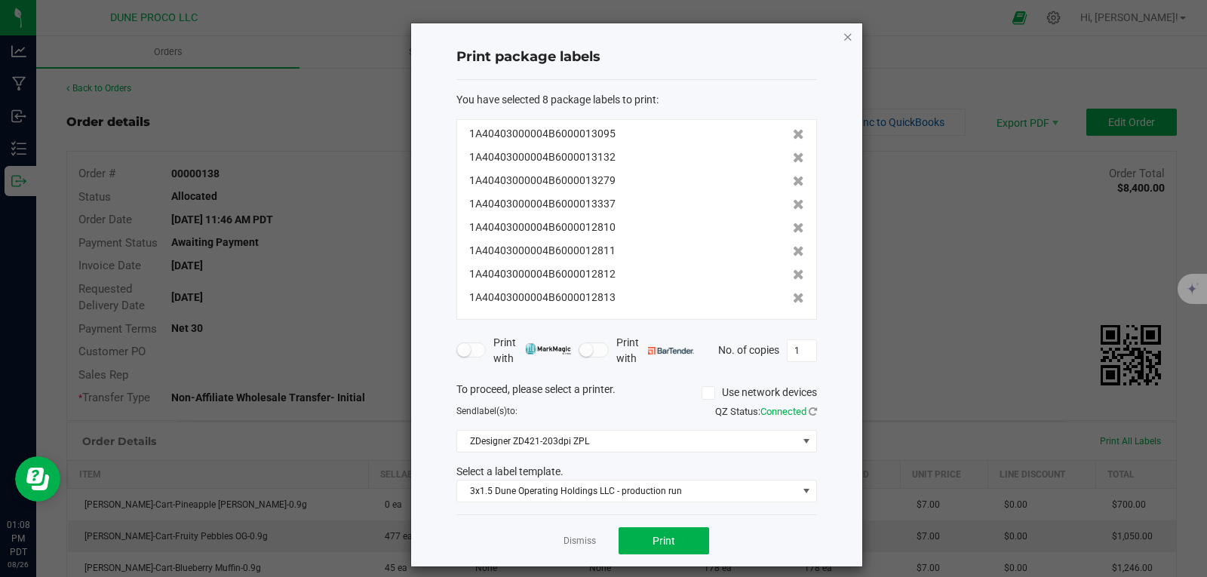
click at [843, 32] on icon "button" at bounding box center [848, 36] width 11 height 18
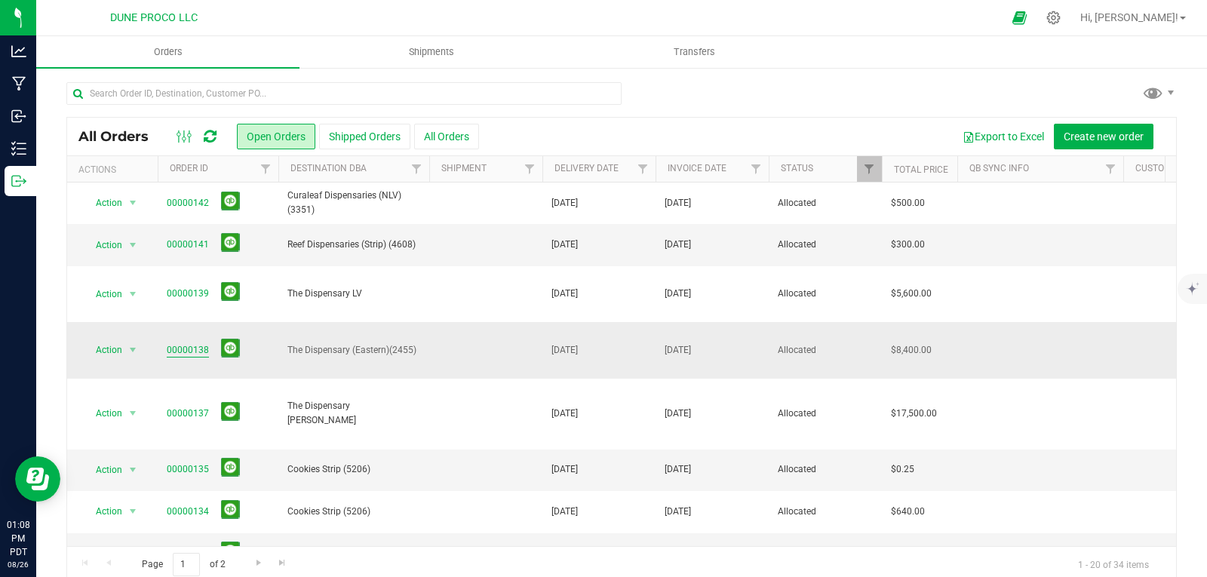
click at [168, 343] on link "00000138" at bounding box center [188, 350] width 42 height 14
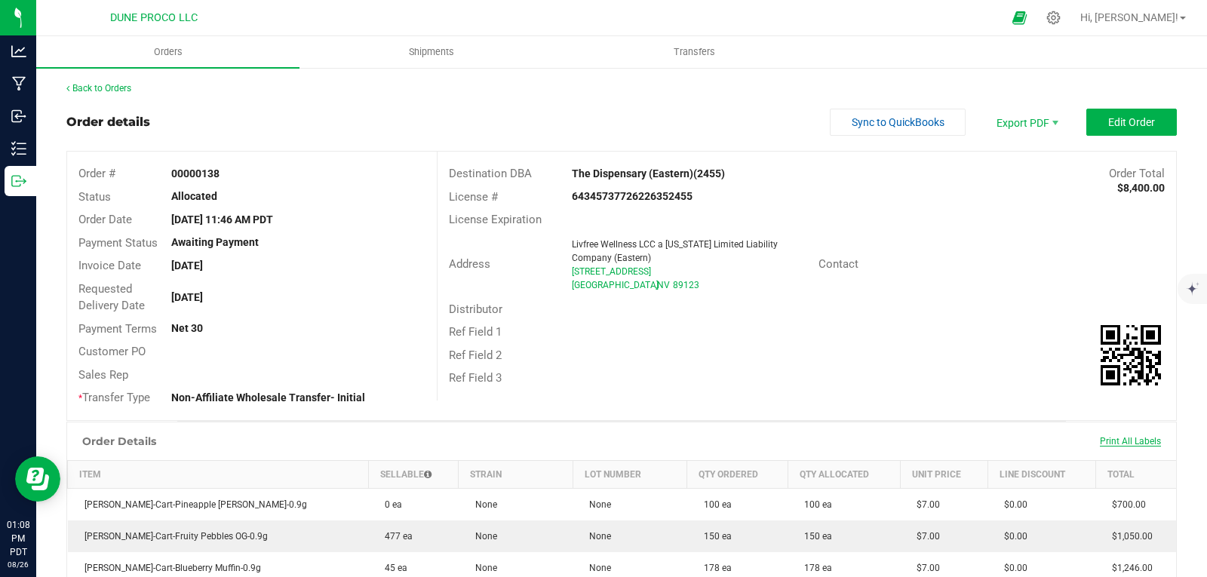
drag, startPoint x: 1107, startPoint y: 438, endPoint x: 1119, endPoint y: 439, distance: 11.3
click at [1119, 439] on span "Print All Labels" at bounding box center [1130, 441] width 61 height 11
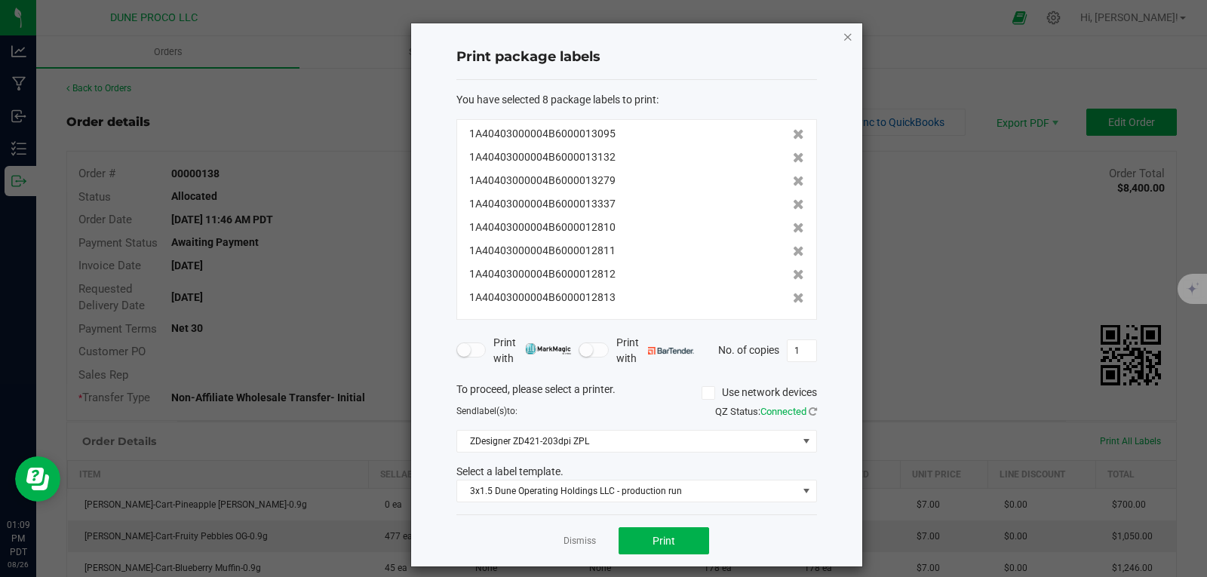
click at [843, 41] on icon "button" at bounding box center [848, 36] width 11 height 18
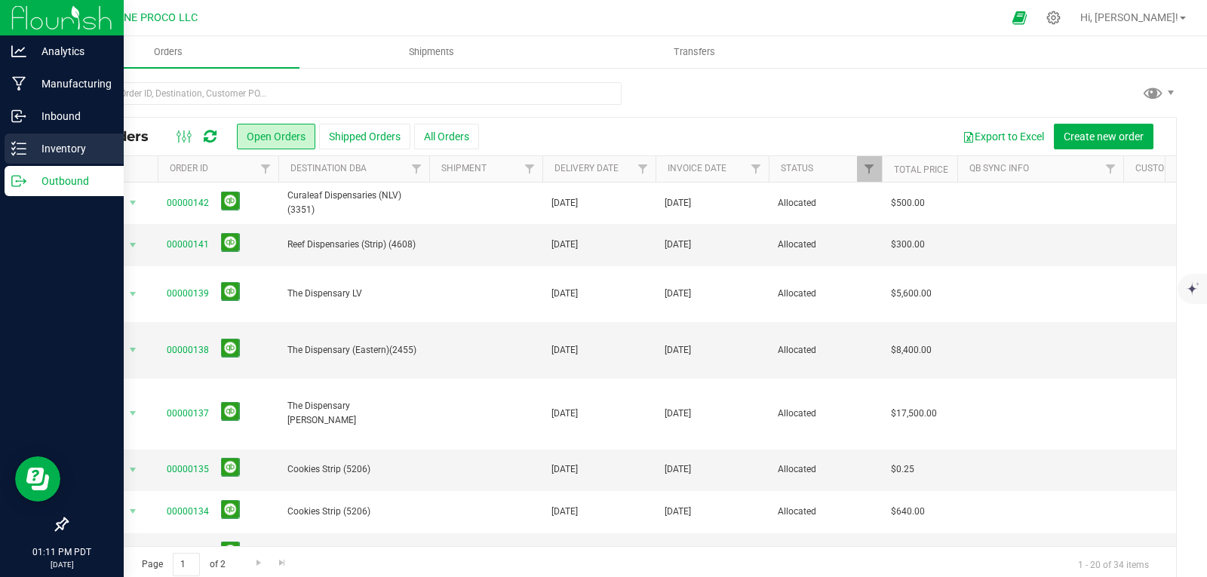
click at [12, 140] on div "Inventory" at bounding box center [64, 149] width 119 height 30
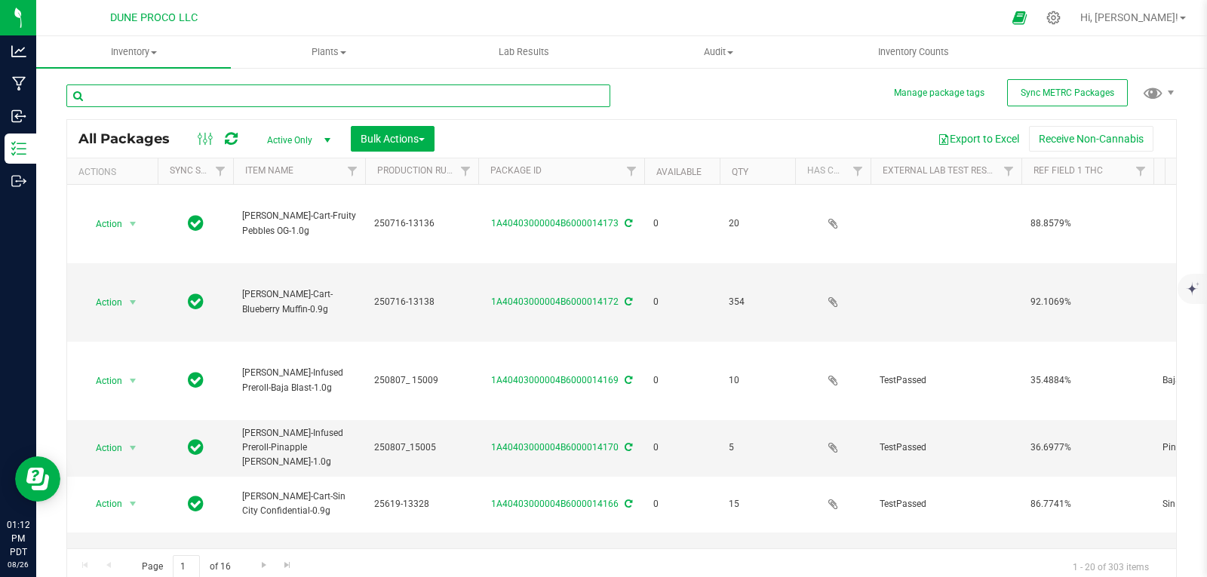
click at [152, 98] on input "text" at bounding box center [338, 95] width 544 height 23
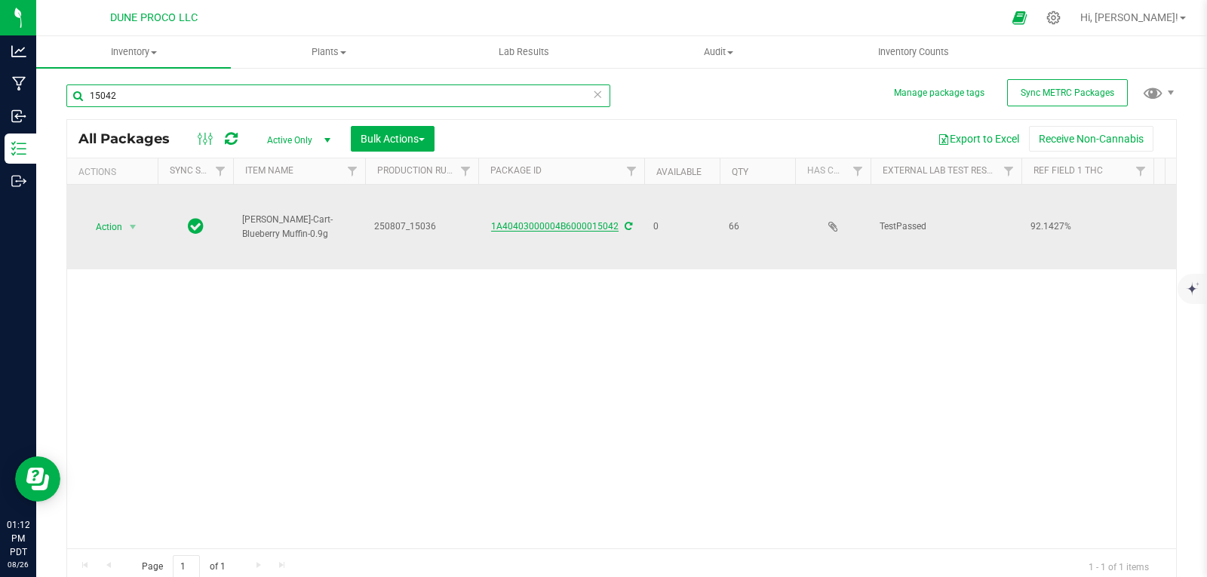
type input "15042"
click at [514, 221] on link "1A40403000004B6000015042" at bounding box center [554, 226] width 127 height 11
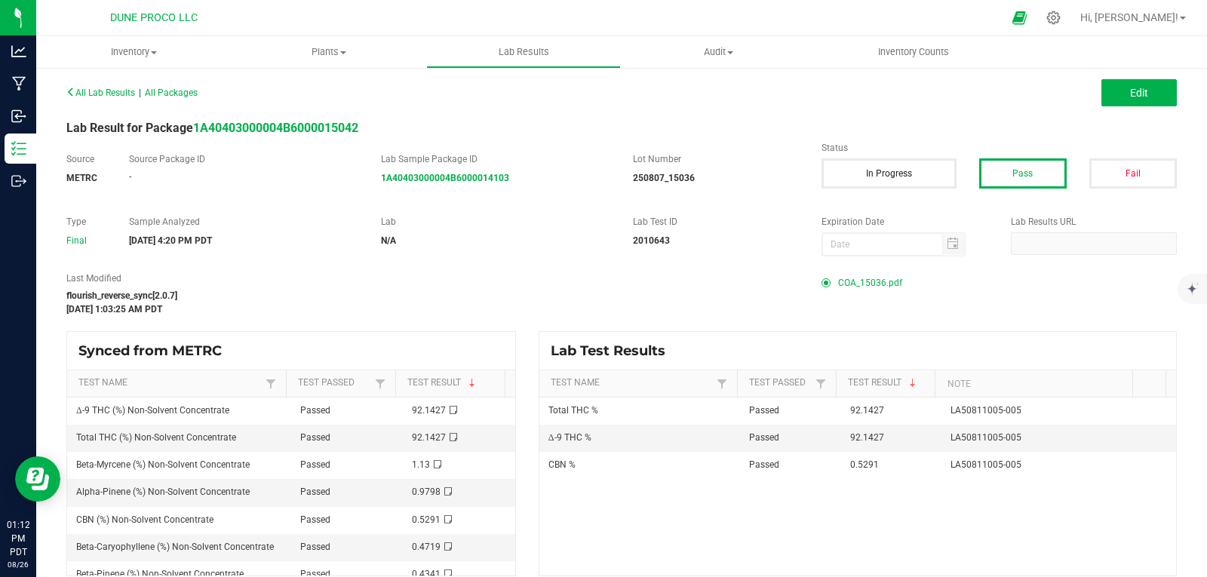
click at [884, 281] on span "COA_15036.pdf" at bounding box center [870, 283] width 64 height 23
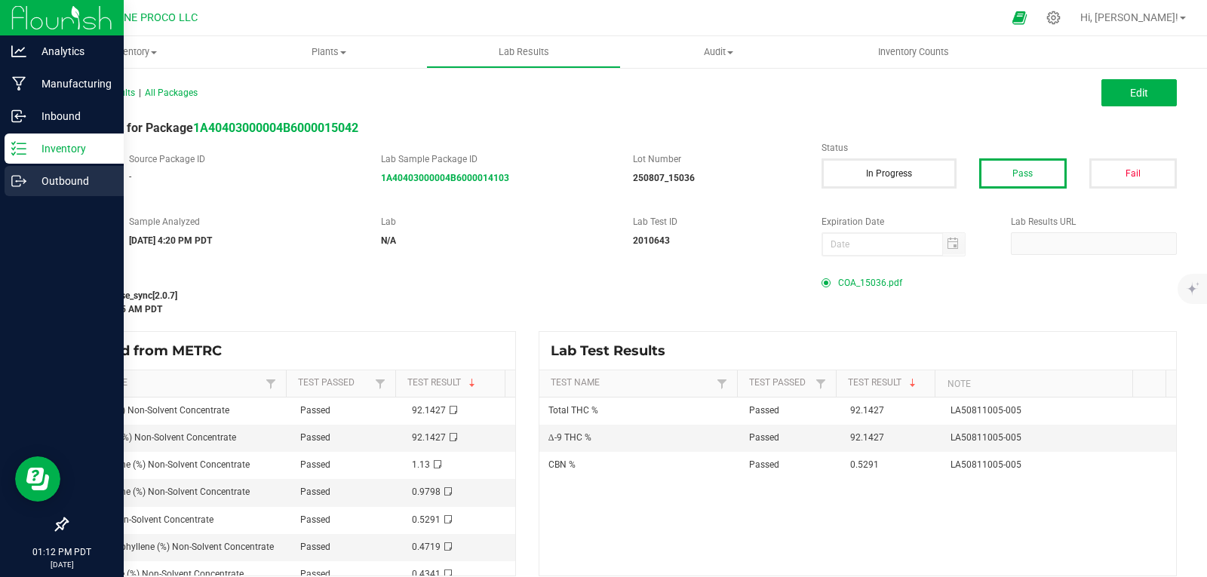
click at [30, 180] on p "Outbound" at bounding box center [71, 181] width 91 height 18
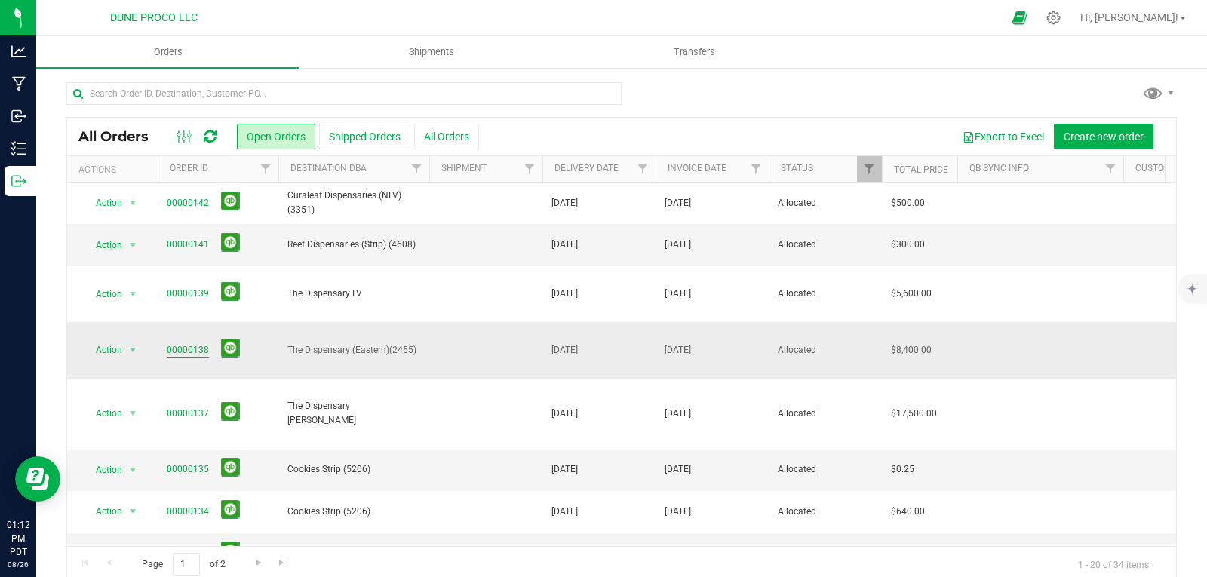
click at [195, 343] on link "00000138" at bounding box center [188, 350] width 42 height 14
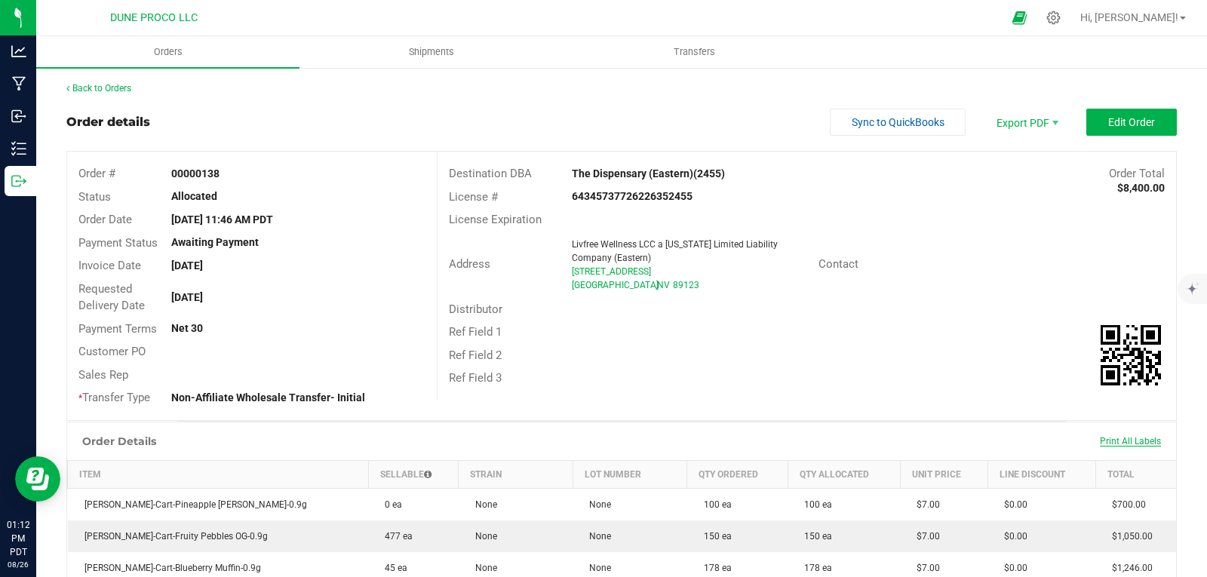
click at [1132, 444] on span "Print All Labels" at bounding box center [1130, 441] width 61 height 11
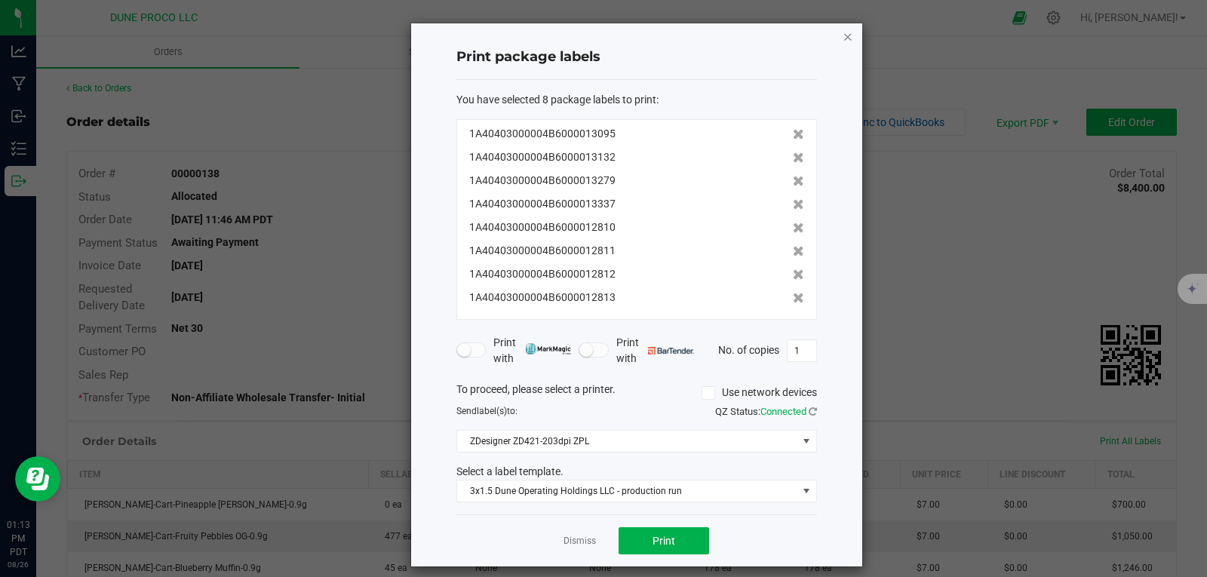
click at [845, 35] on icon "button" at bounding box center [848, 36] width 11 height 18
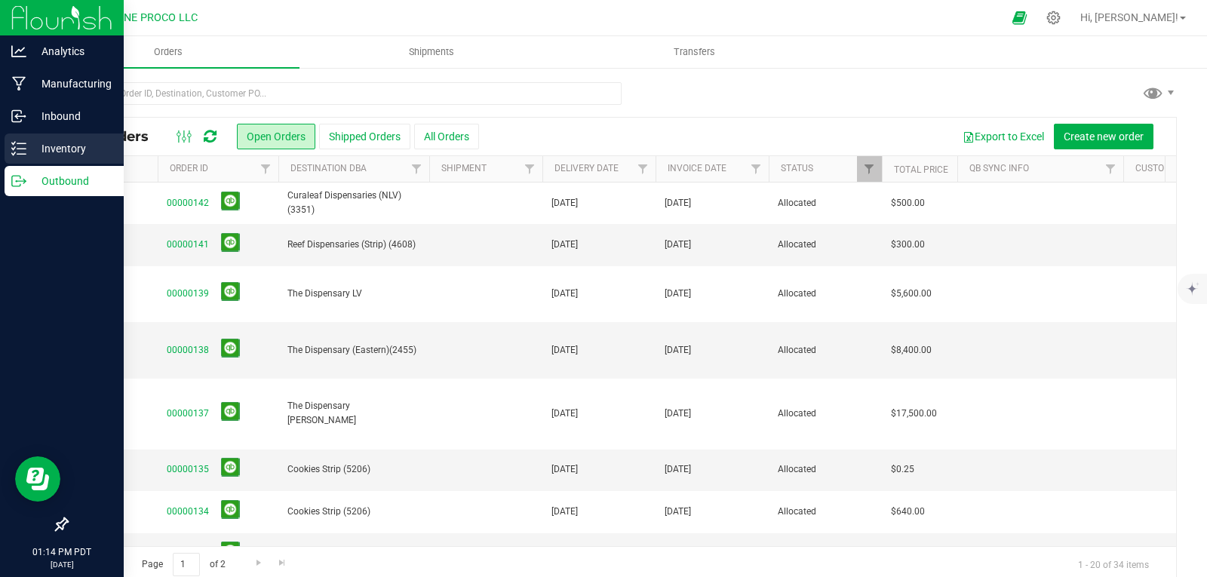
click at [25, 140] on div "Inventory" at bounding box center [64, 149] width 119 height 30
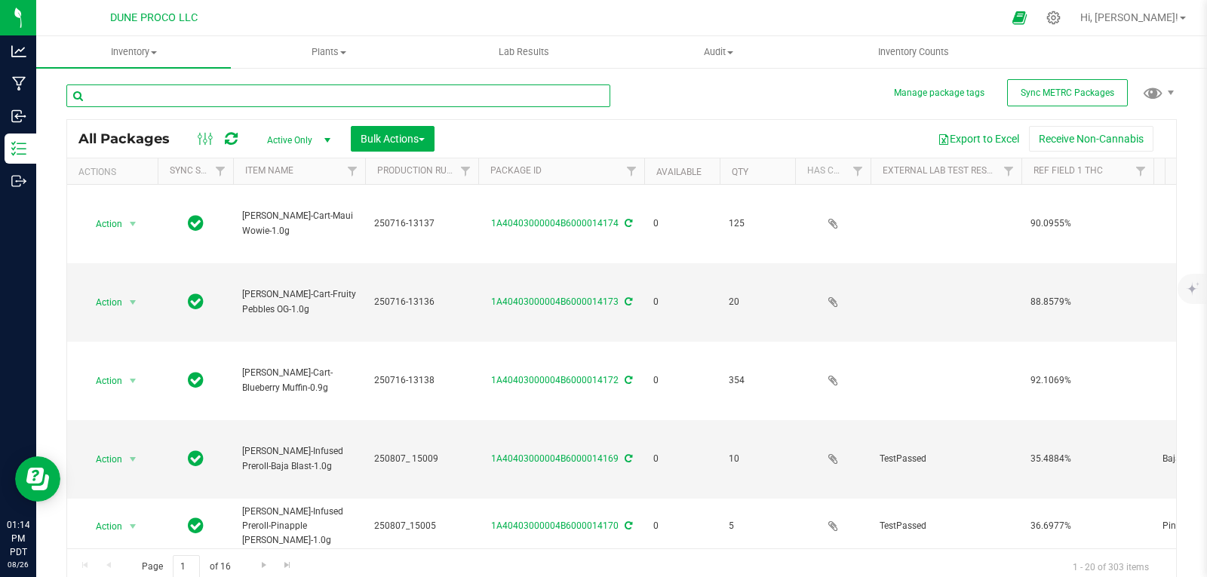
click at [164, 104] on input "text" at bounding box center [338, 95] width 544 height 23
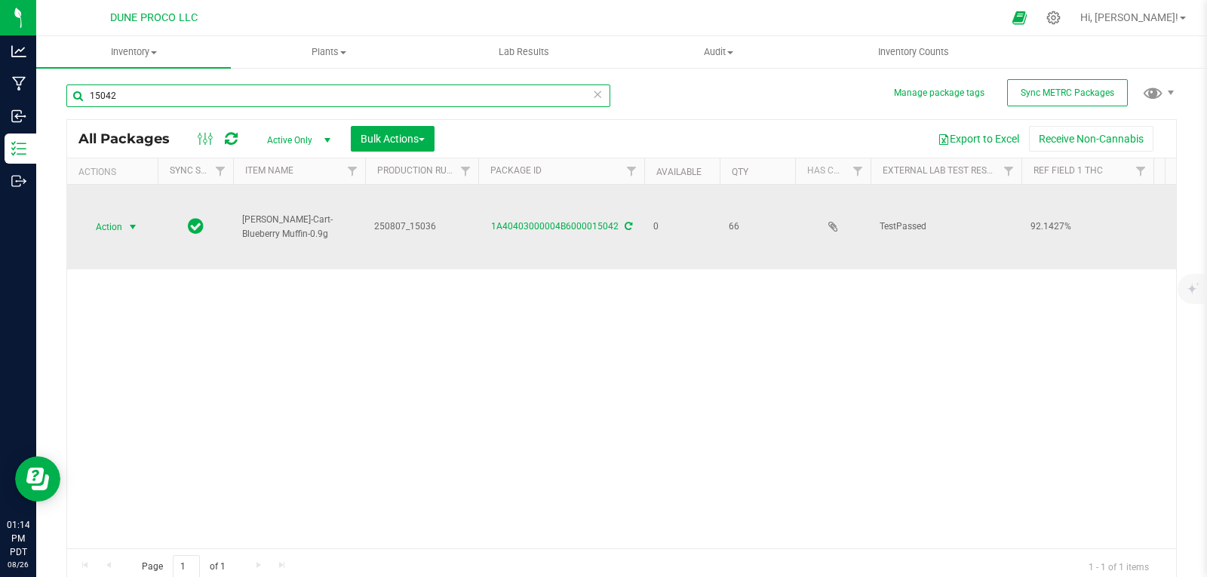
type input "15042"
click at [120, 219] on span "Action" at bounding box center [102, 226] width 41 height 21
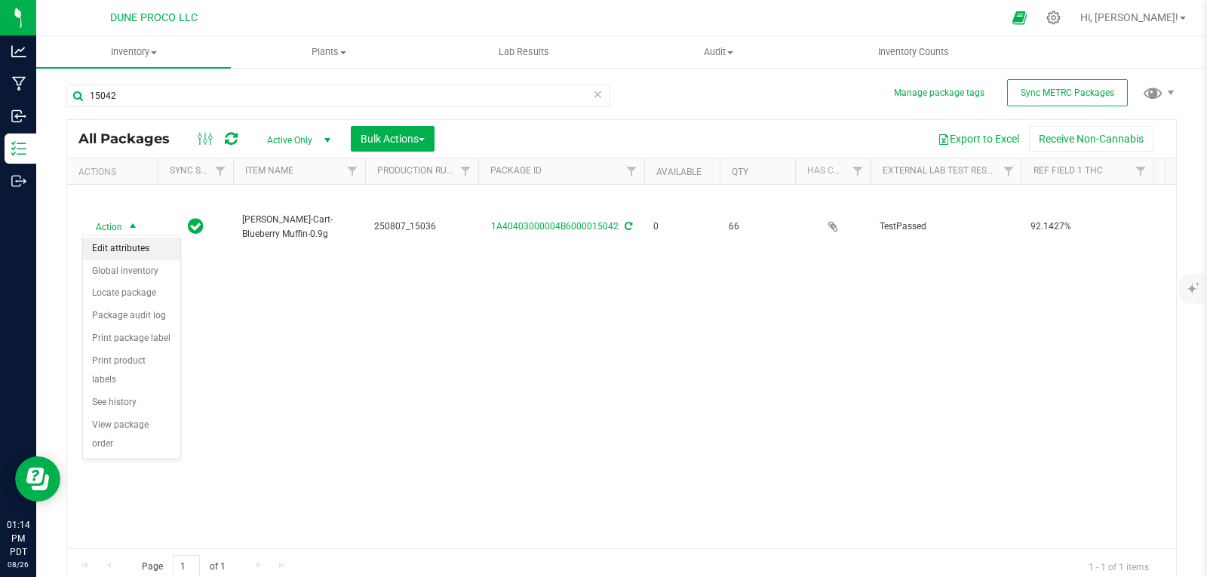
click at [131, 253] on li "Edit attributes" at bounding box center [131, 249] width 97 height 23
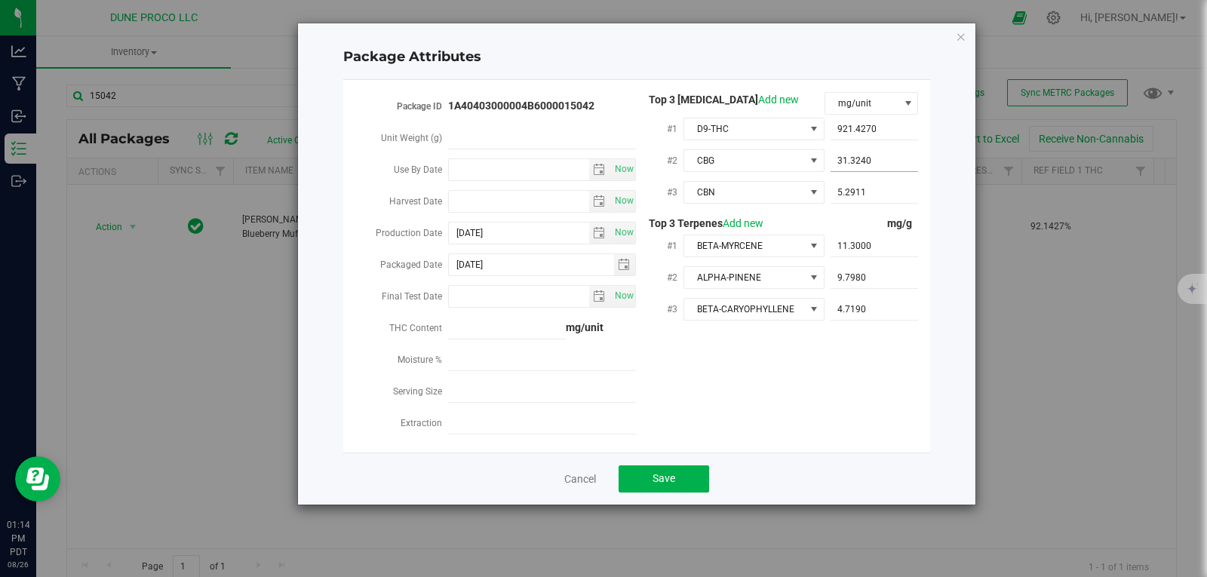
click at [868, 163] on span "31.3240 31.324" at bounding box center [875, 161] width 88 height 22
click at [868, 163] on input "31.324" at bounding box center [875, 160] width 88 height 21
paste input "31.3324"
type input "31.3324"
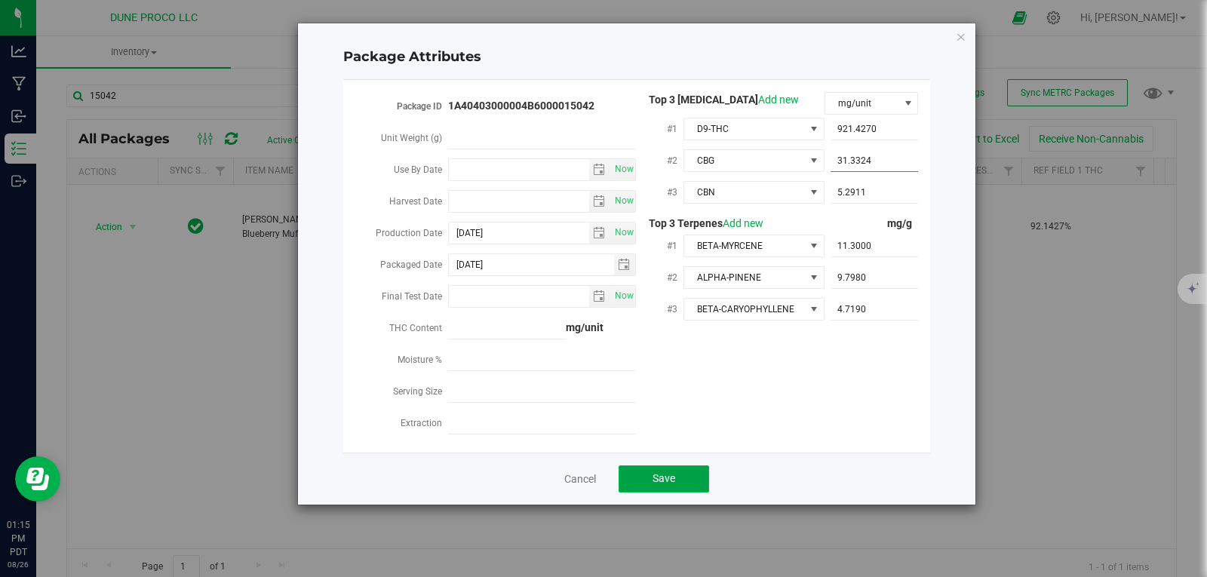
type input "31.3324"
click at [690, 468] on button "Save" at bounding box center [664, 478] width 91 height 27
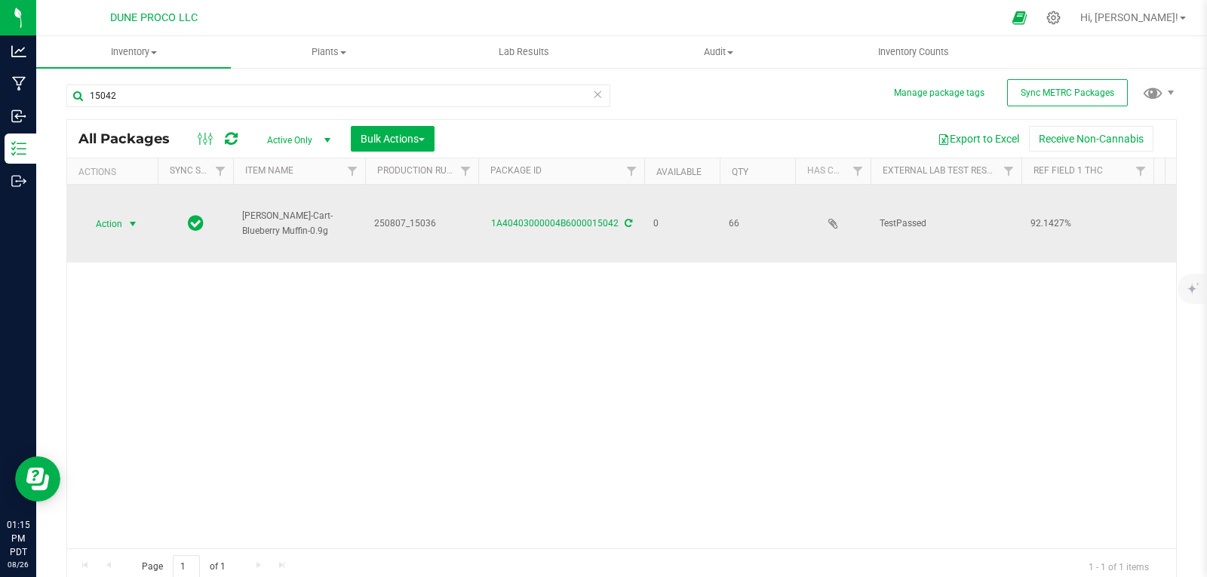
click at [127, 218] on span "select" at bounding box center [133, 224] width 12 height 12
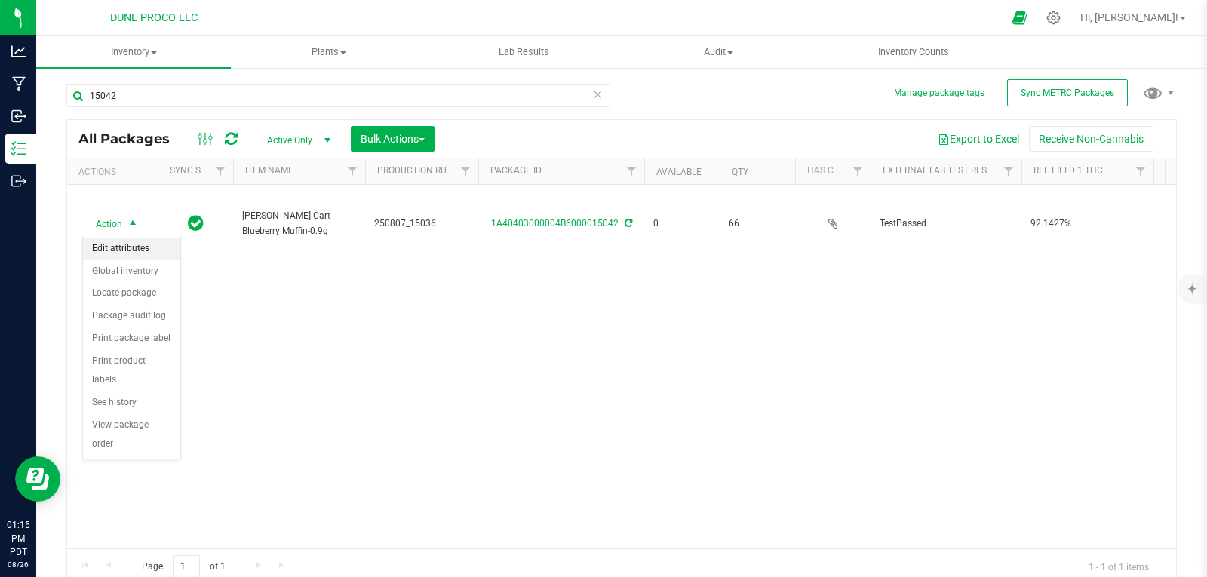
click at [137, 243] on li "Edit attributes" at bounding box center [131, 249] width 97 height 23
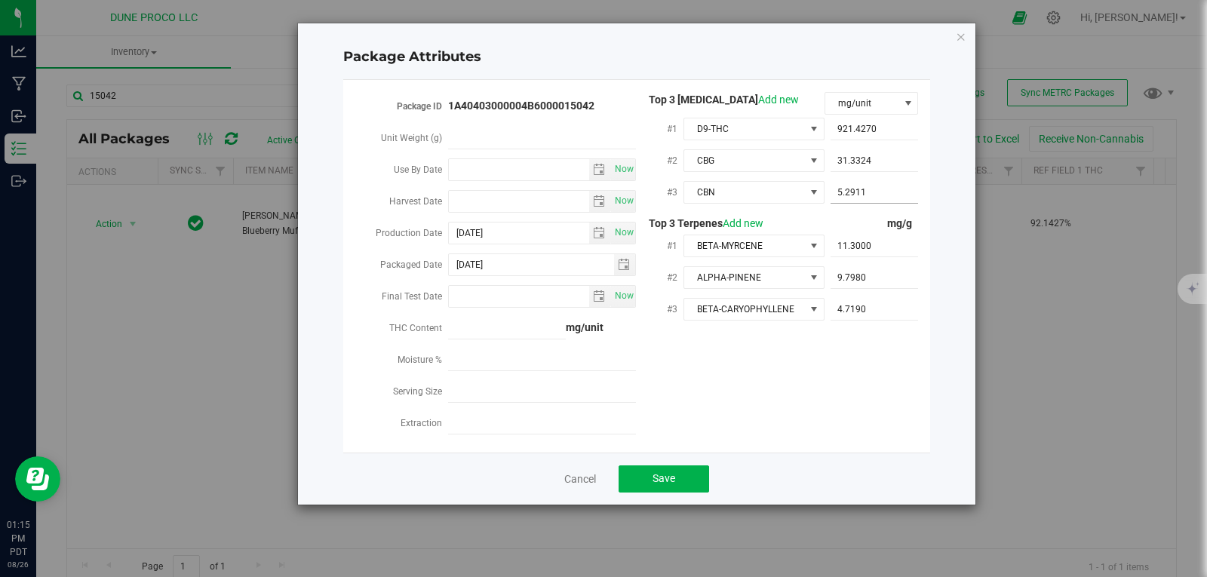
click at [885, 189] on span "5.2911 5.2911" at bounding box center [875, 193] width 88 height 22
click at [885, 189] on input "5.2911" at bounding box center [875, 192] width 88 height 21
paste input "5.29117"
type input "5.29117"
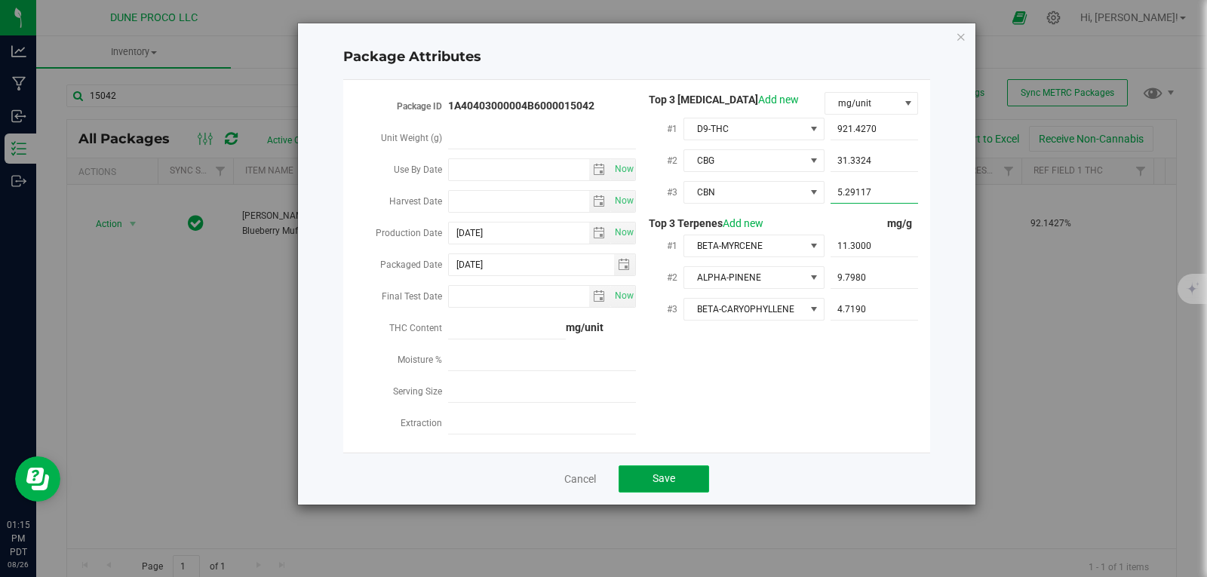
type input "5.2912"
click at [661, 465] on button "Save" at bounding box center [664, 478] width 91 height 27
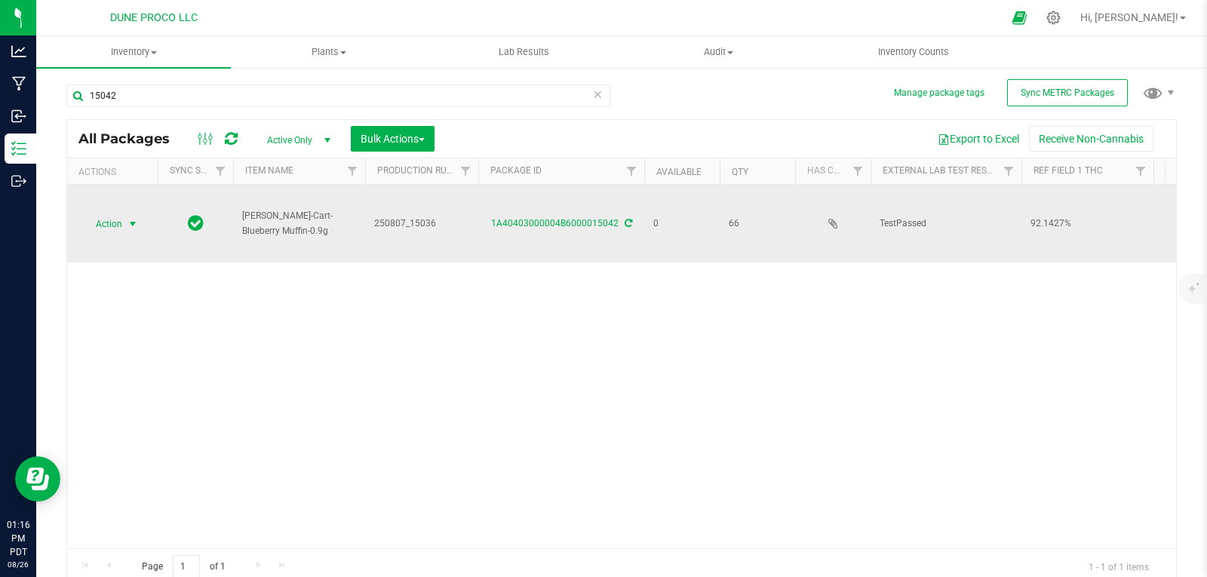
click at [122, 233] on span "Action" at bounding box center [102, 223] width 41 height 21
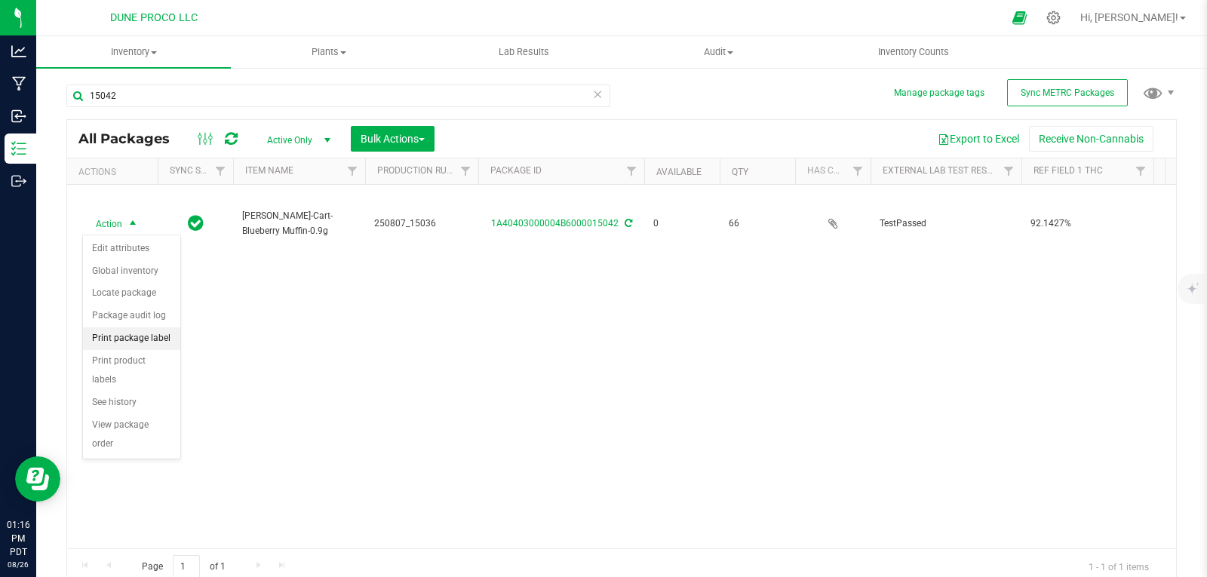
click at [141, 342] on li "Print package label" at bounding box center [131, 338] width 97 height 23
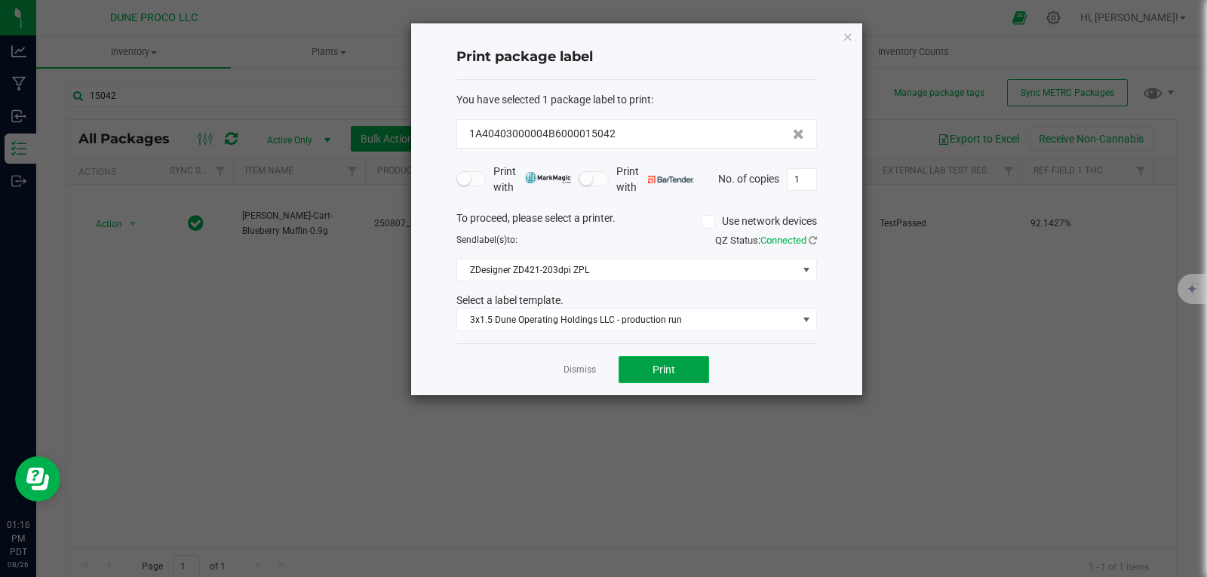
click at [678, 363] on button "Print" at bounding box center [664, 369] width 91 height 27
click at [807, 177] on input "1" at bounding box center [802, 179] width 29 height 21
click at [847, 41] on icon "button" at bounding box center [848, 36] width 11 height 18
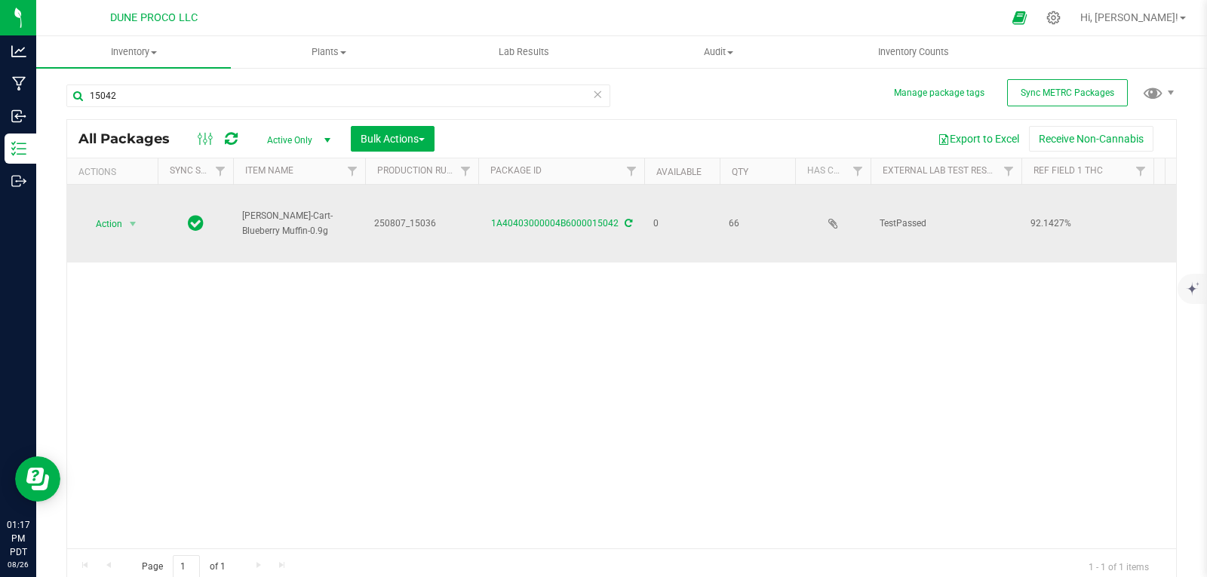
click at [132, 235] on td "Action Action Edit attributes Global inventory Locate package Package audit log…" at bounding box center [112, 224] width 91 height 78
click at [130, 223] on span "select" at bounding box center [133, 224] width 12 height 12
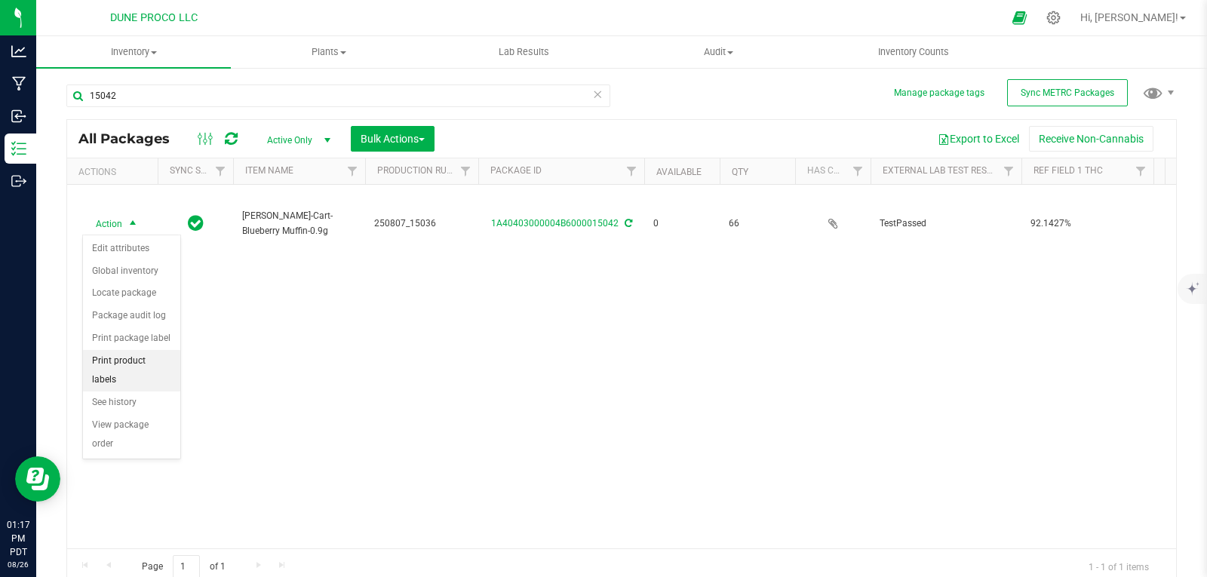
click at [151, 351] on li "Print product labels" at bounding box center [131, 370] width 97 height 41
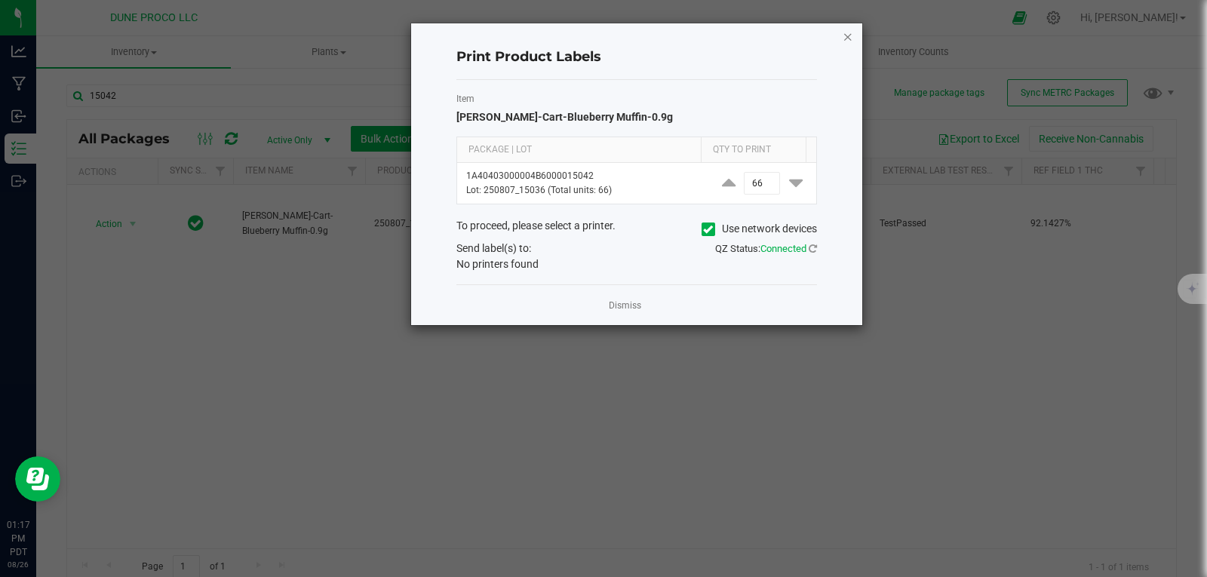
click at [844, 34] on icon "button" at bounding box center [848, 36] width 11 height 18
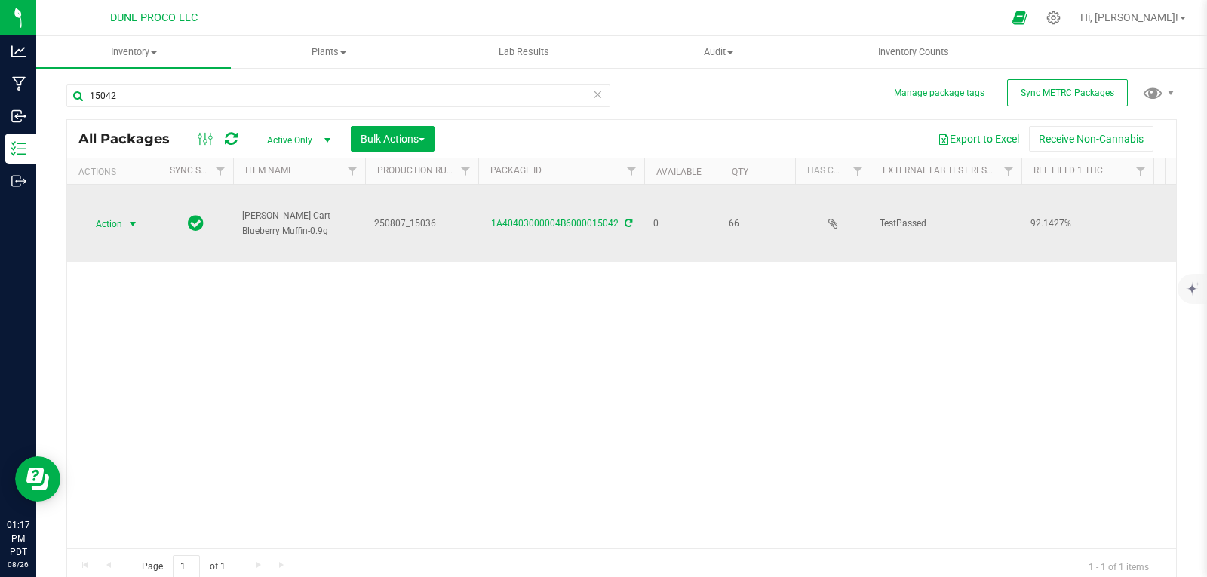
click at [124, 216] on span "select" at bounding box center [133, 223] width 19 height 21
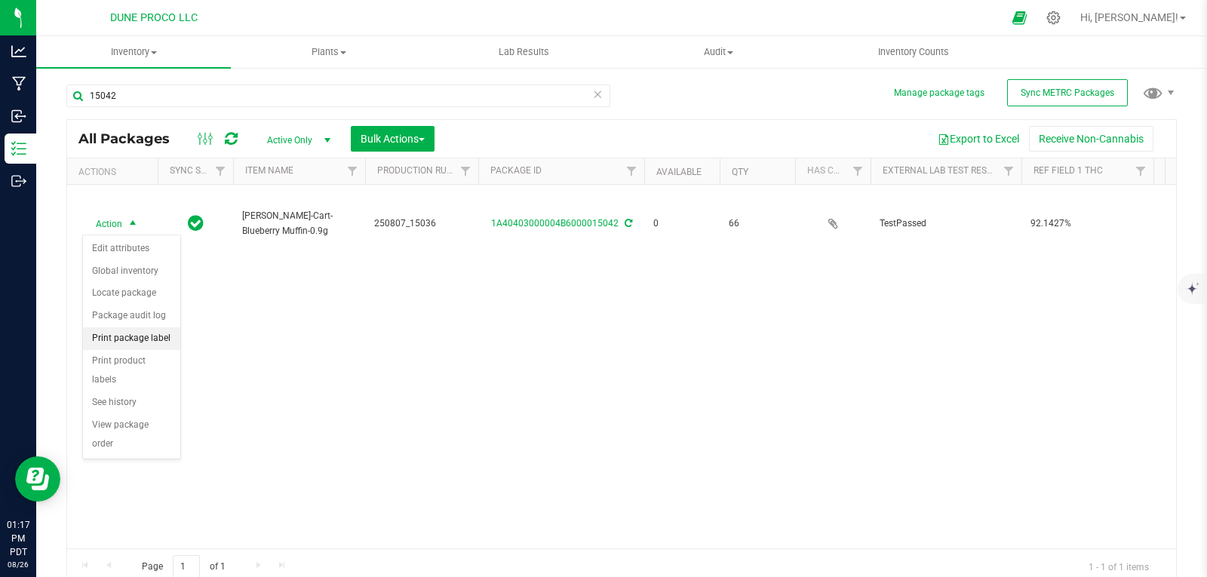
click at [144, 330] on li "Print package label" at bounding box center [131, 338] width 97 height 23
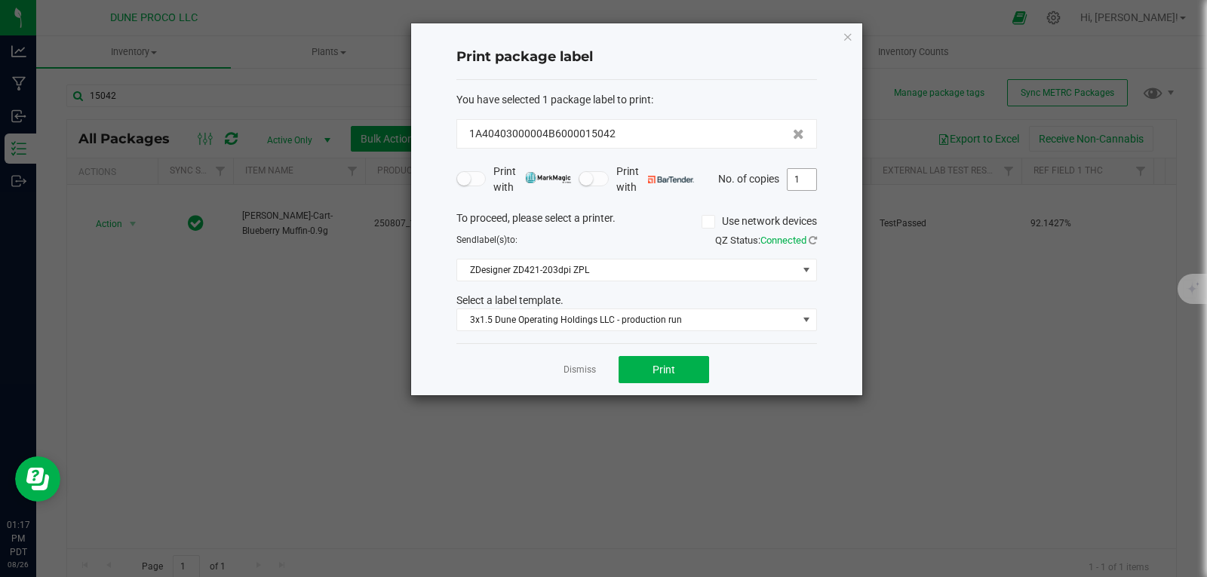
click at [800, 181] on input "1" at bounding box center [802, 179] width 29 height 21
type input "66"
click at [636, 366] on button "Print" at bounding box center [664, 369] width 91 height 27
click at [848, 38] on icon "button" at bounding box center [848, 36] width 11 height 18
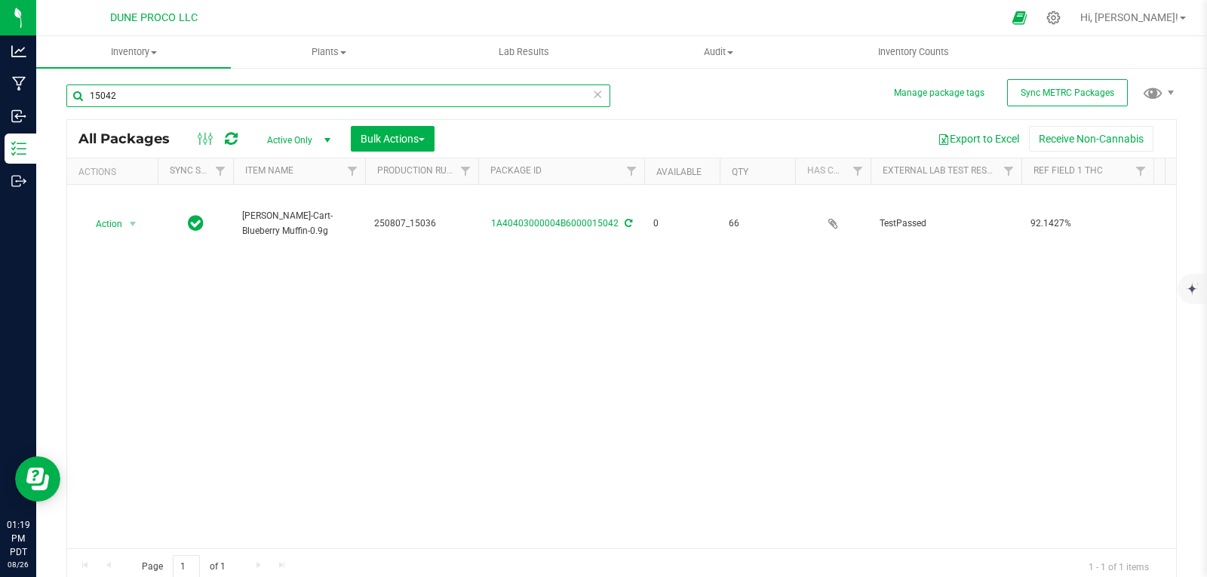
click at [518, 103] on input "15042" at bounding box center [338, 95] width 544 height 23
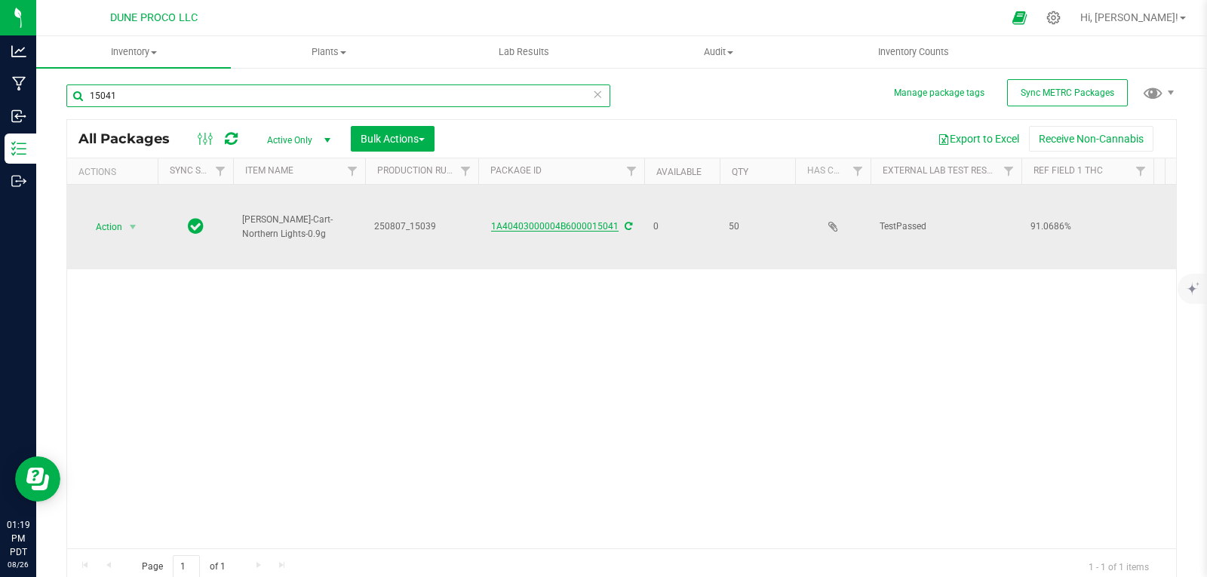
type input "15041"
click at [529, 224] on link "1A40403000004B6000015041" at bounding box center [554, 226] width 127 height 11
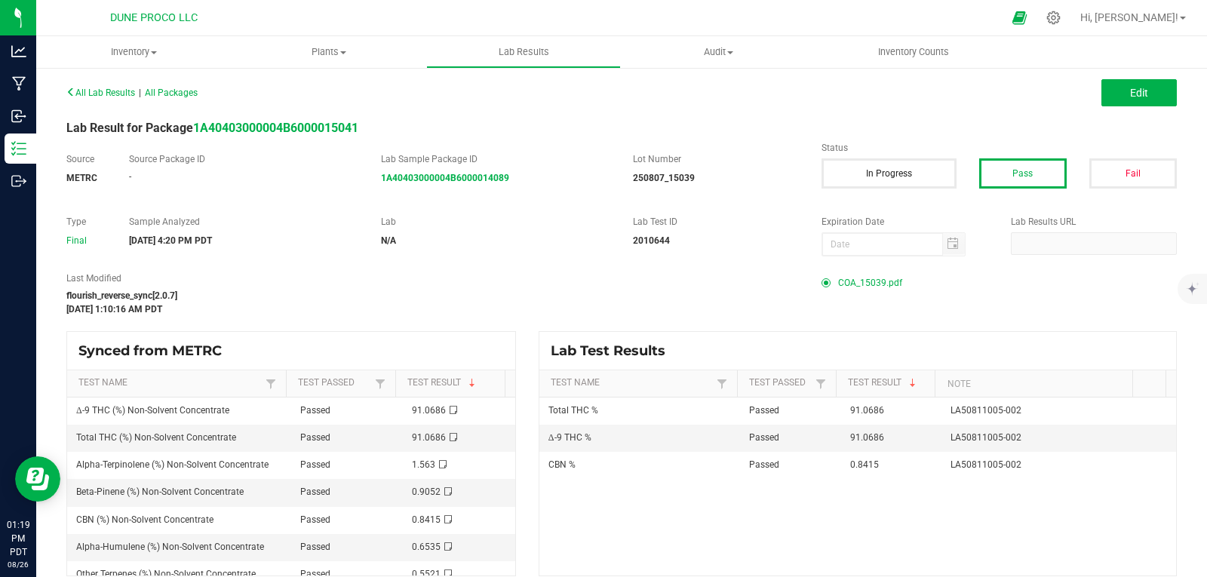
click at [887, 277] on span "COA_15039.pdf" at bounding box center [870, 283] width 64 height 23
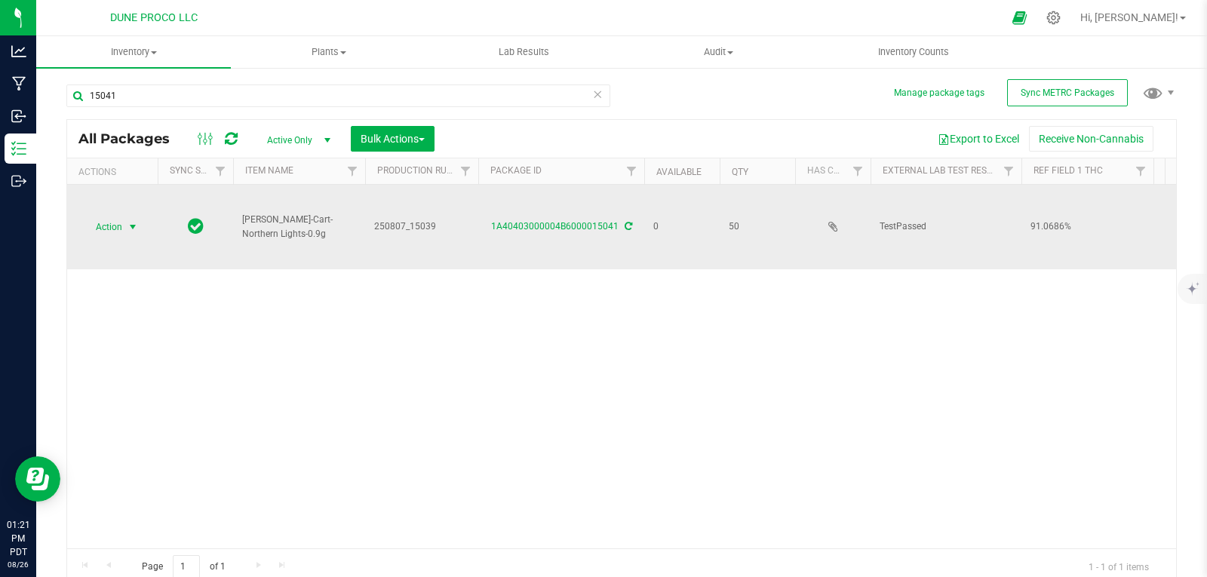
click at [118, 227] on span "Action" at bounding box center [102, 226] width 41 height 21
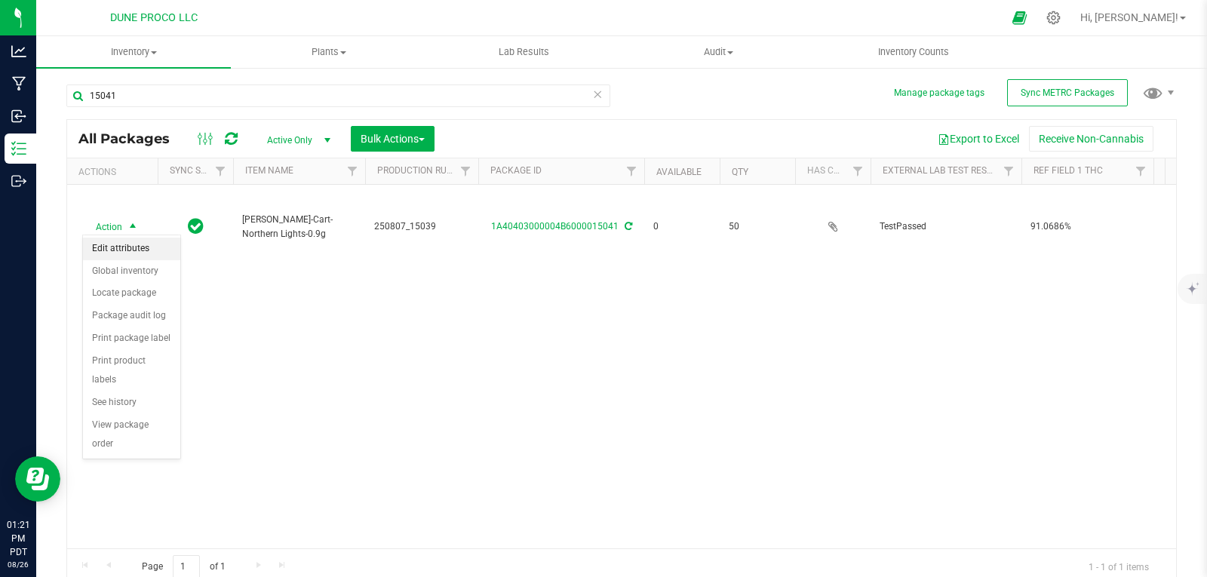
click at [125, 251] on li "Edit attributes" at bounding box center [131, 249] width 97 height 23
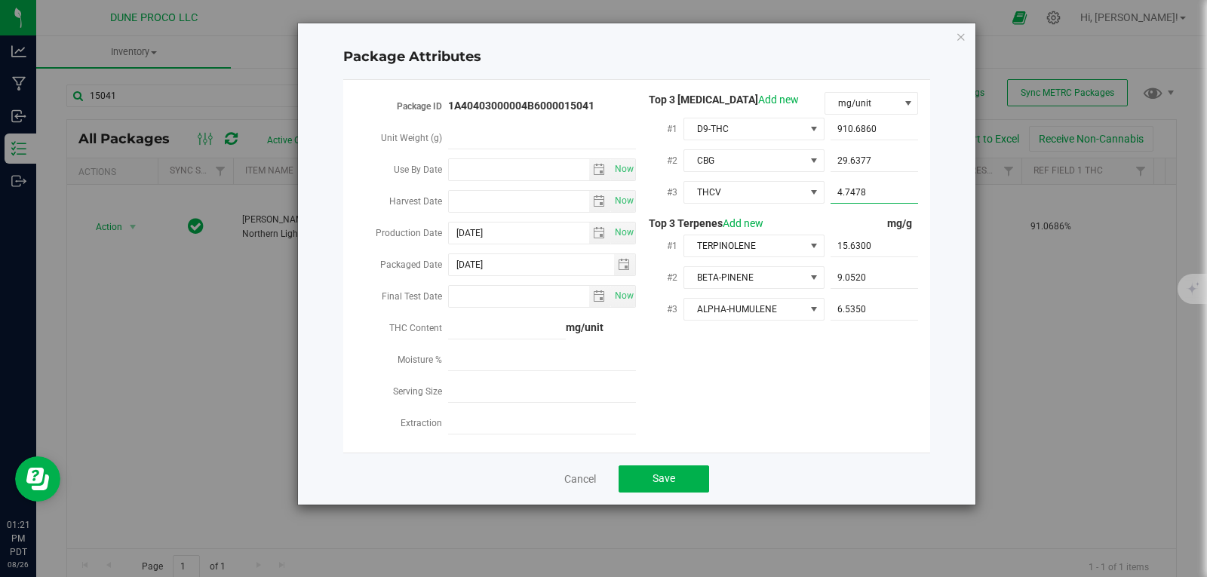
click at [871, 189] on span "4.7478 4.7478" at bounding box center [875, 193] width 88 height 22
click at [871, 189] on input "4.7478" at bounding box center [875, 192] width 88 height 21
paste input "4.74787"
type input "4.74787"
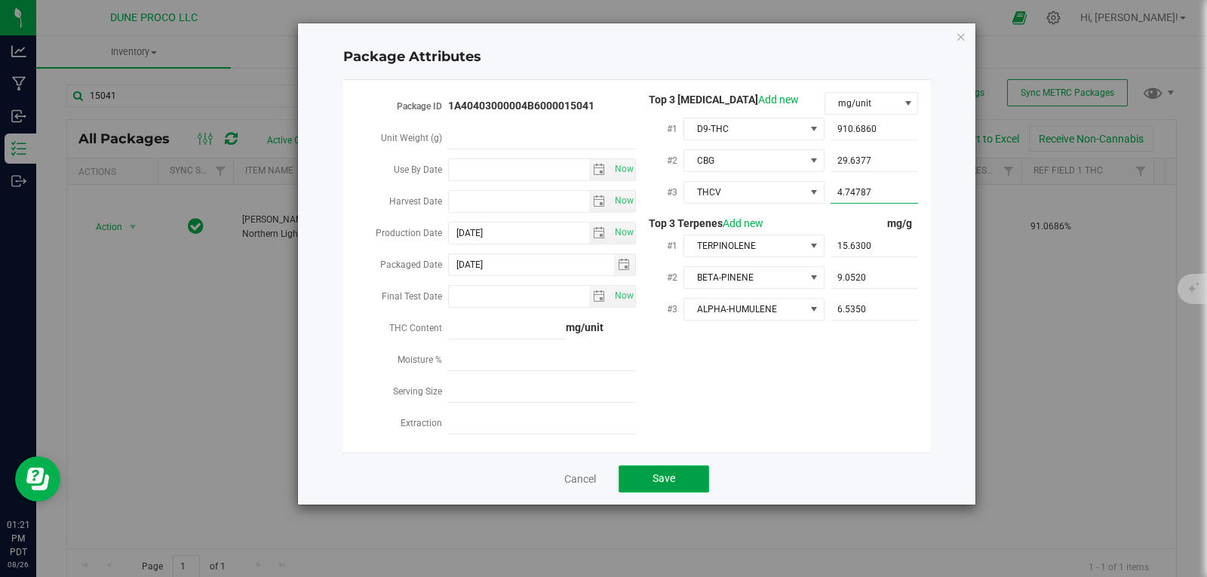
type input "4.7479"
click at [631, 465] on button "Save" at bounding box center [664, 478] width 91 height 27
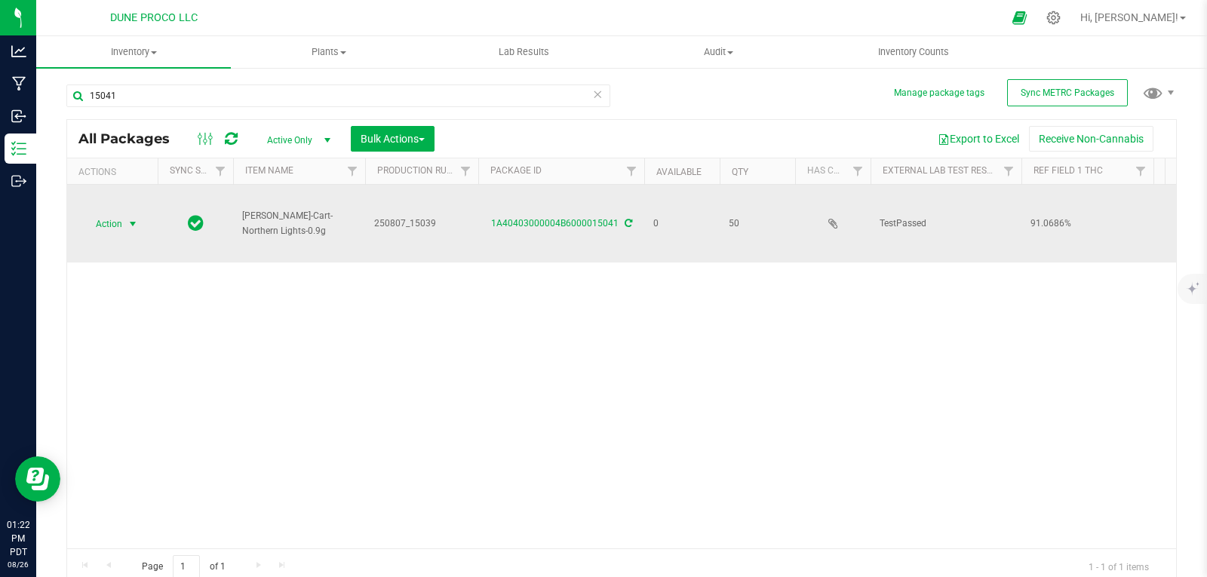
click at [122, 232] on span "Action" at bounding box center [102, 223] width 41 height 21
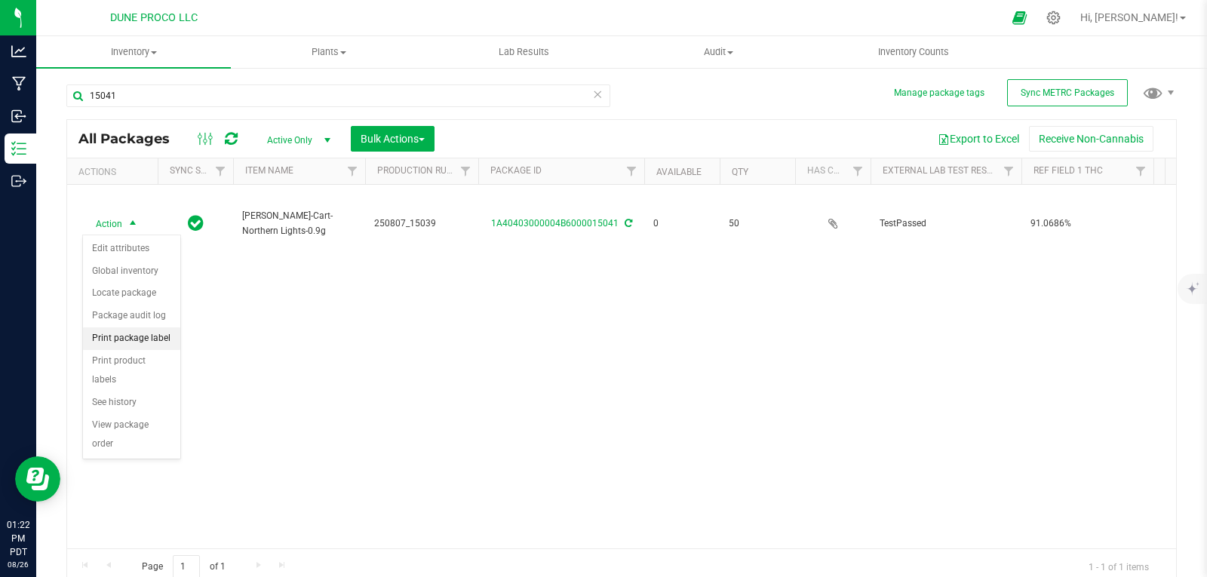
click at [130, 342] on li "Print package label" at bounding box center [131, 338] width 97 height 23
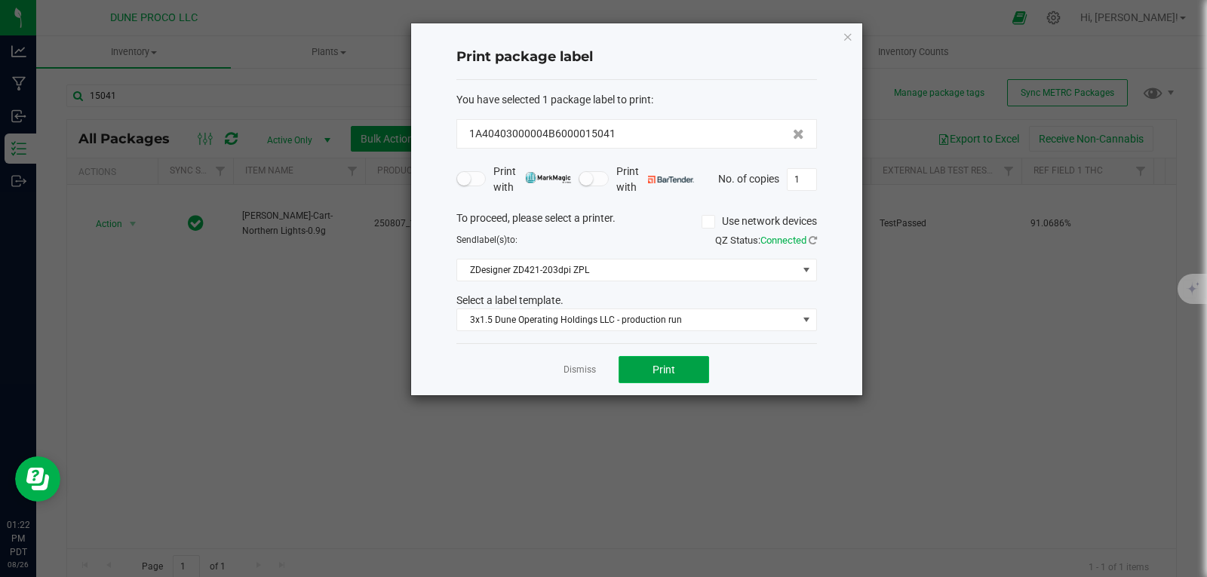
click at [631, 364] on button "Print" at bounding box center [664, 369] width 91 height 27
click at [844, 32] on icon "button" at bounding box center [848, 36] width 11 height 18
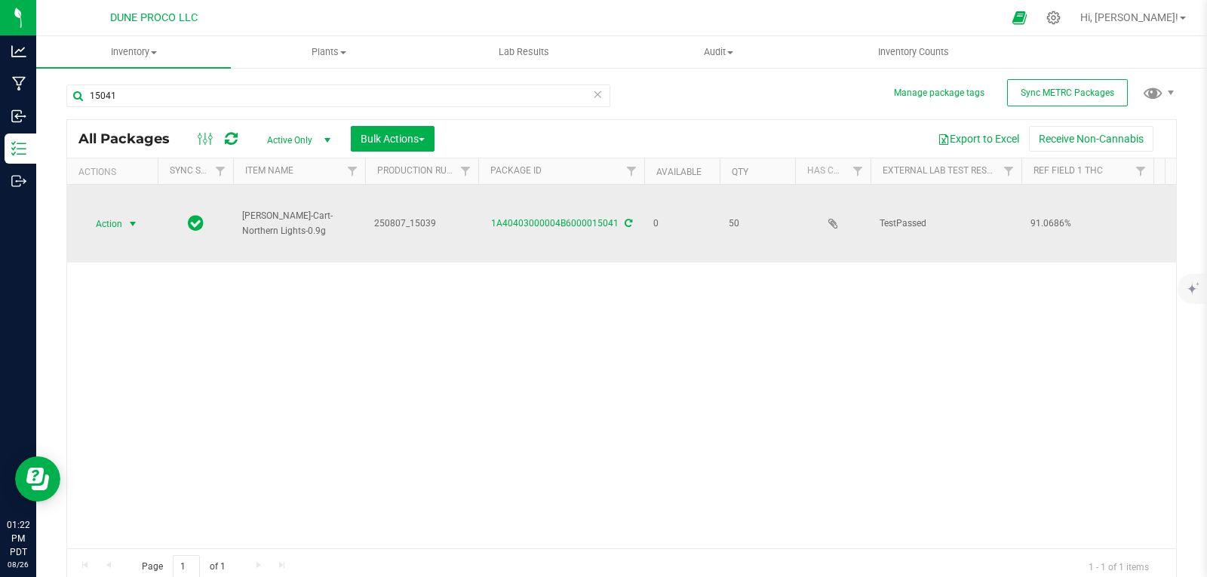
click at [96, 230] on span "Action" at bounding box center [102, 223] width 41 height 21
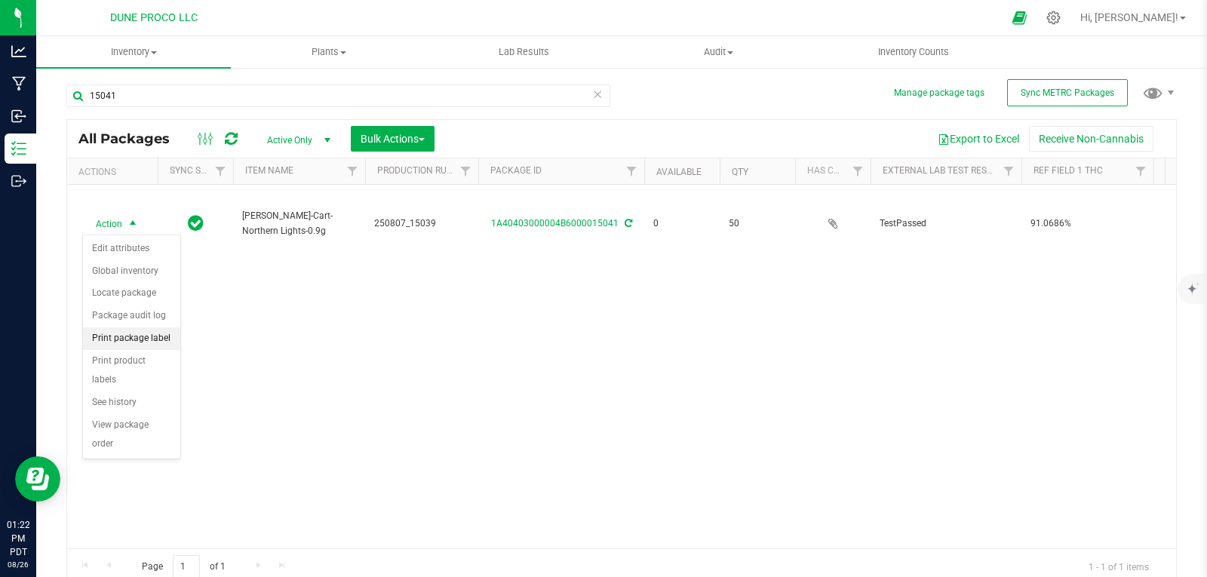
click at [149, 340] on li "Print package label" at bounding box center [131, 338] width 97 height 23
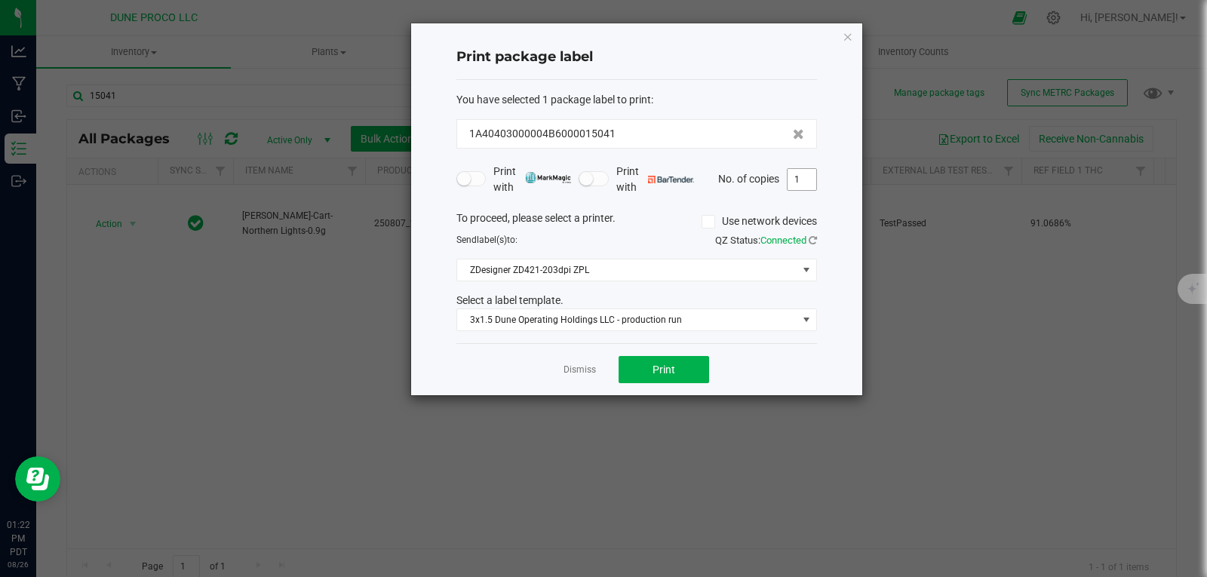
click at [804, 185] on input "1" at bounding box center [802, 179] width 29 height 21
type input "2"
type input "50"
click at [668, 371] on span "Print" at bounding box center [663, 370] width 23 height 12
click at [846, 35] on icon "button" at bounding box center [848, 36] width 11 height 18
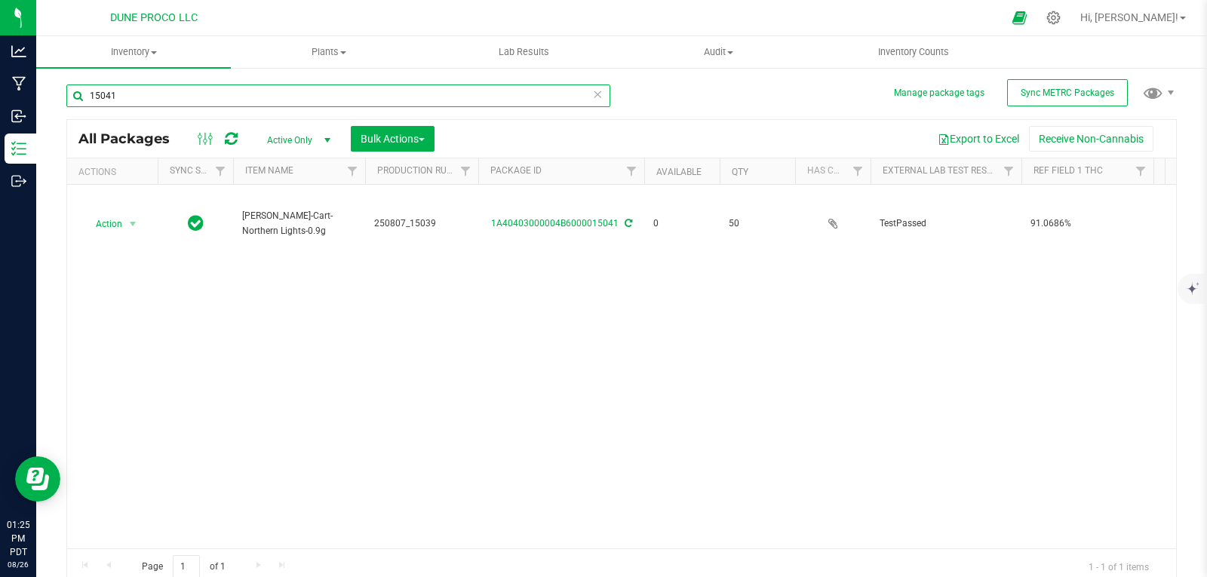
click at [468, 94] on input "15041" at bounding box center [338, 95] width 544 height 23
type input "1"
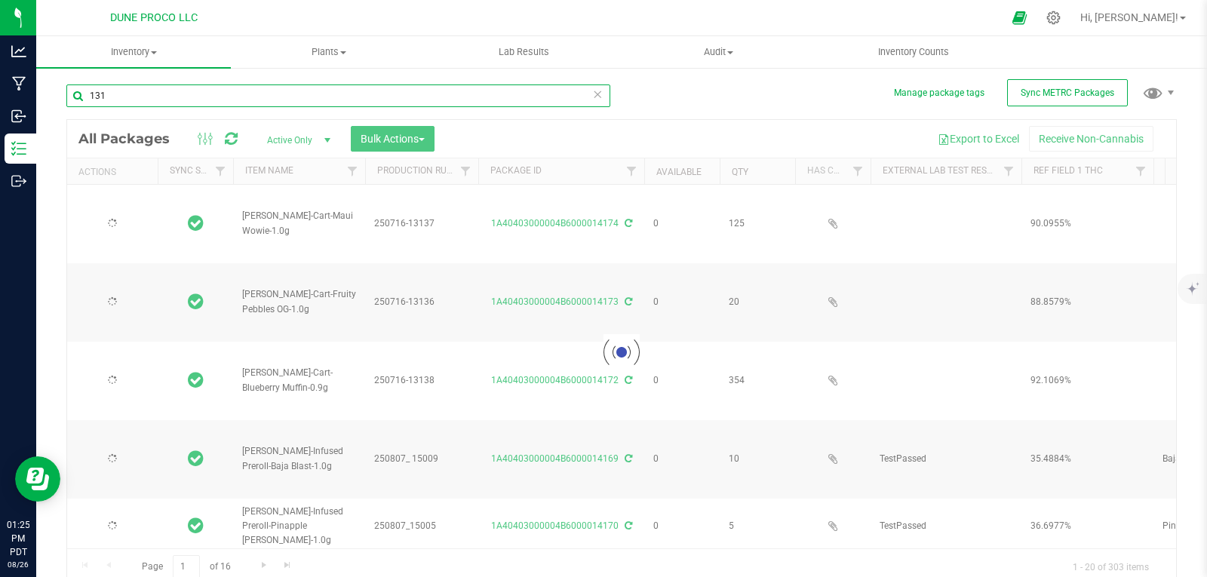
type input "1313"
type input "[DATE]"
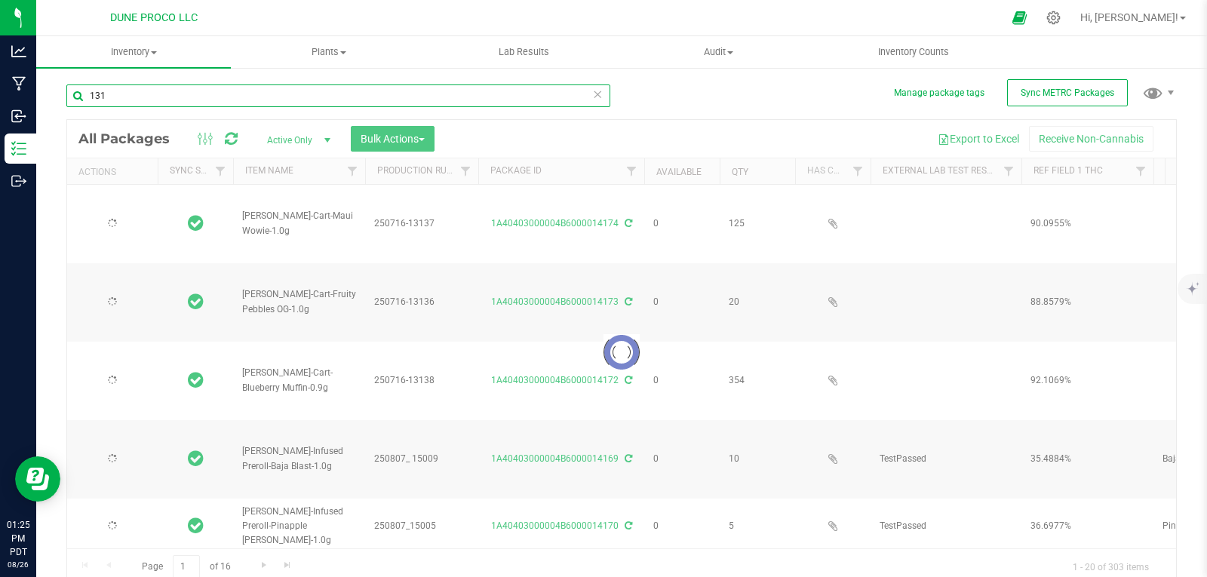
type input "[DATE]"
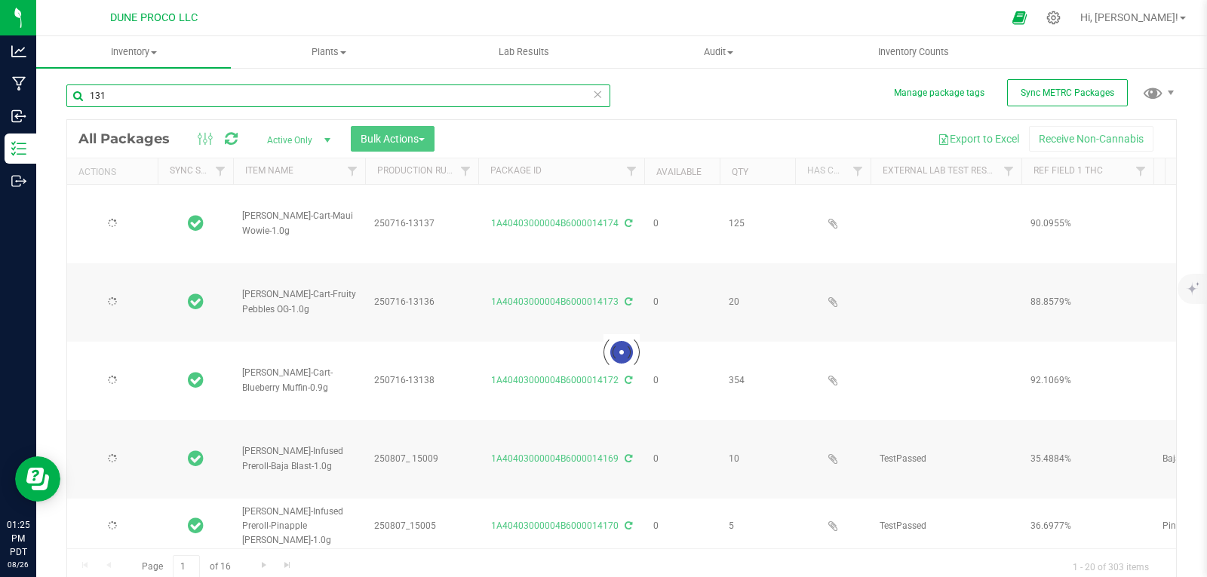
type input "[DATE]"
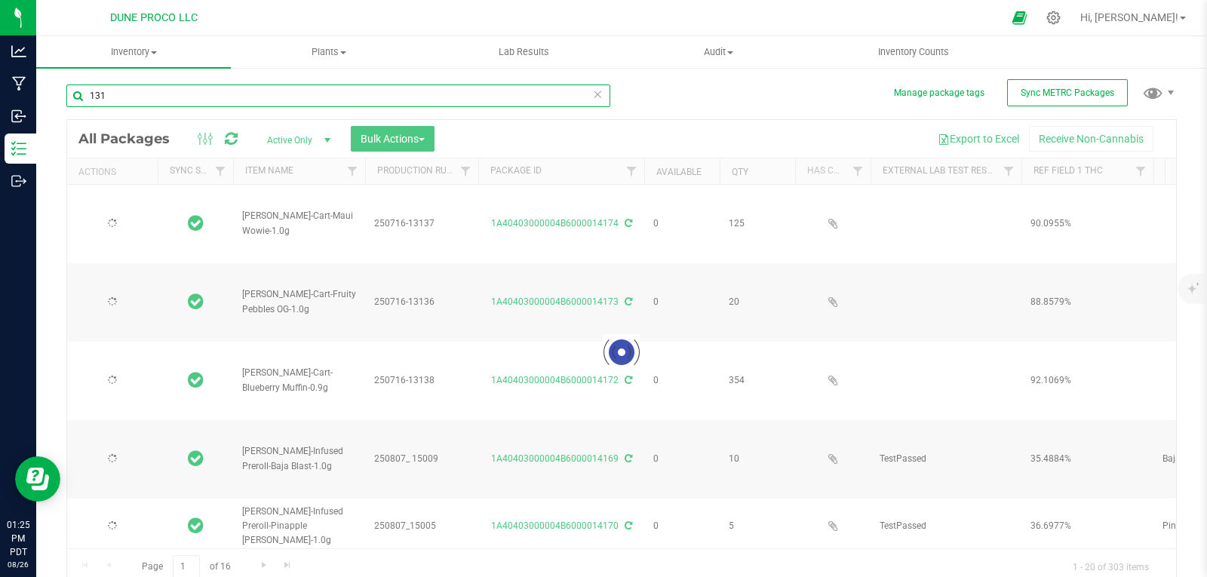
type input "[DATE]"
type input "2025-07-02"
type input "[DATE]"
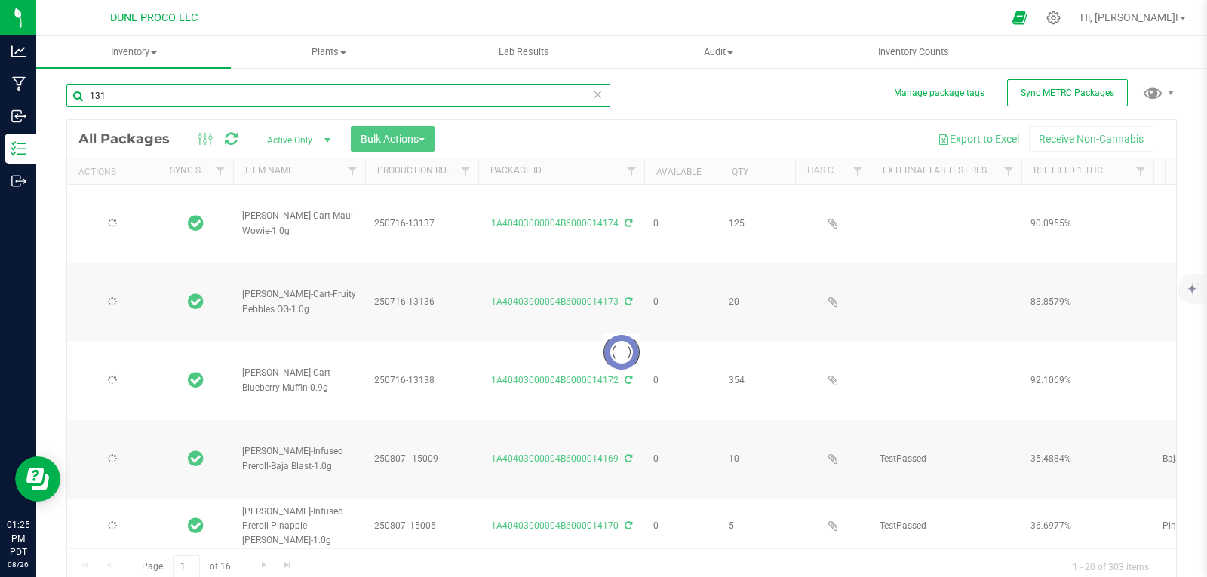
type input "[DATE]"
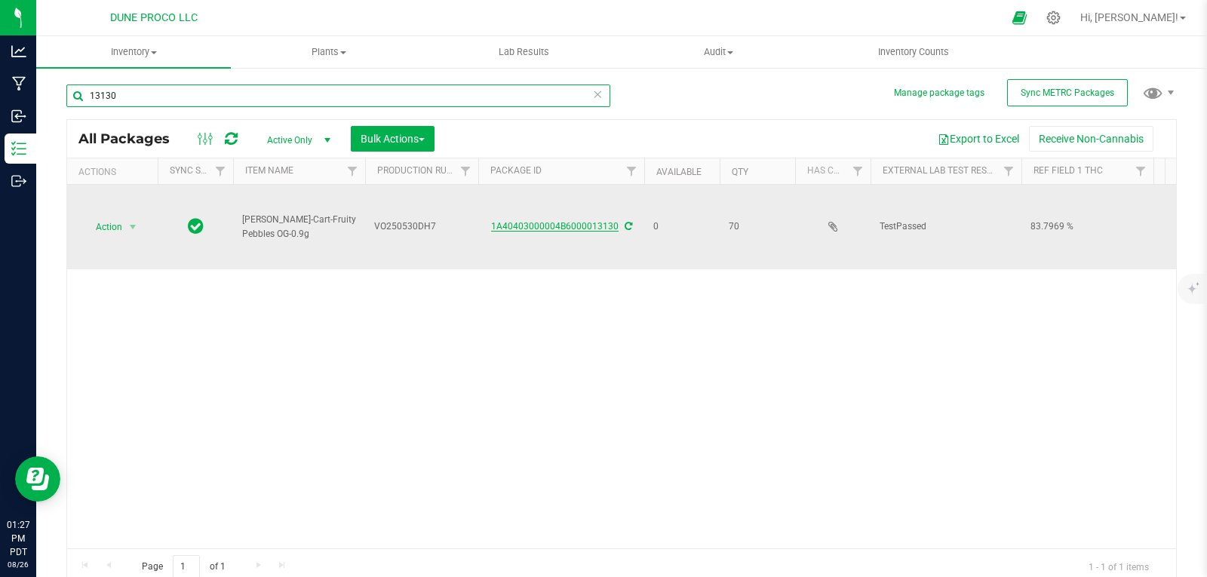
type input "13130"
click at [517, 226] on link "1A40403000004B6000013130" at bounding box center [554, 226] width 127 height 11
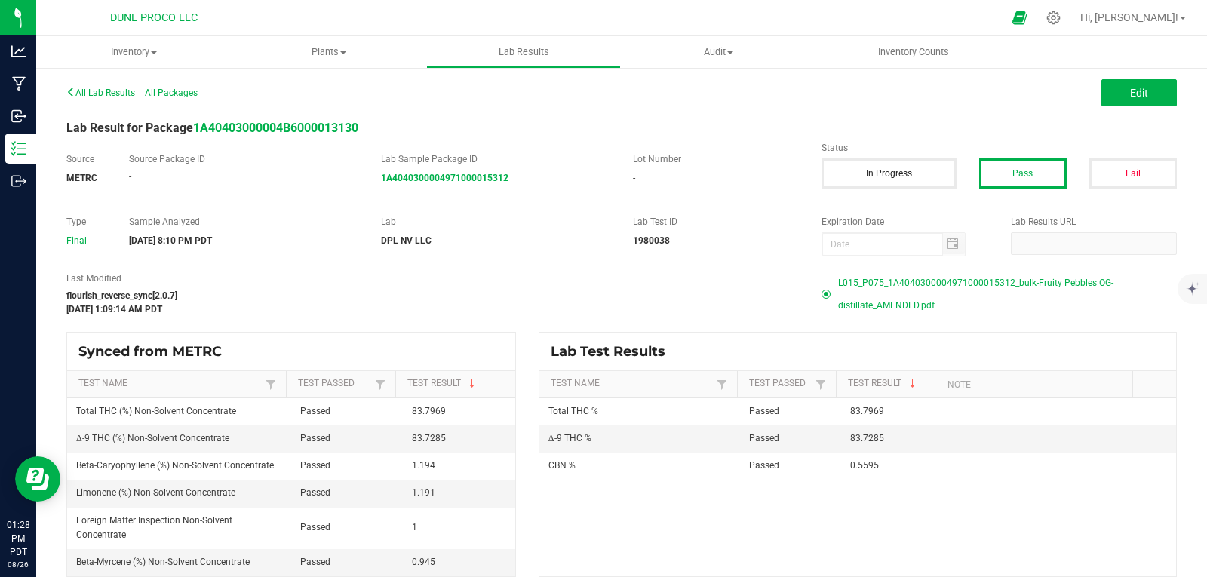
click at [984, 276] on span "L015_P075_1A4040300004971000015312_bulk-Fruity Pebbles OG-distillate_AMENDED.pdf" at bounding box center [1007, 294] width 339 height 45
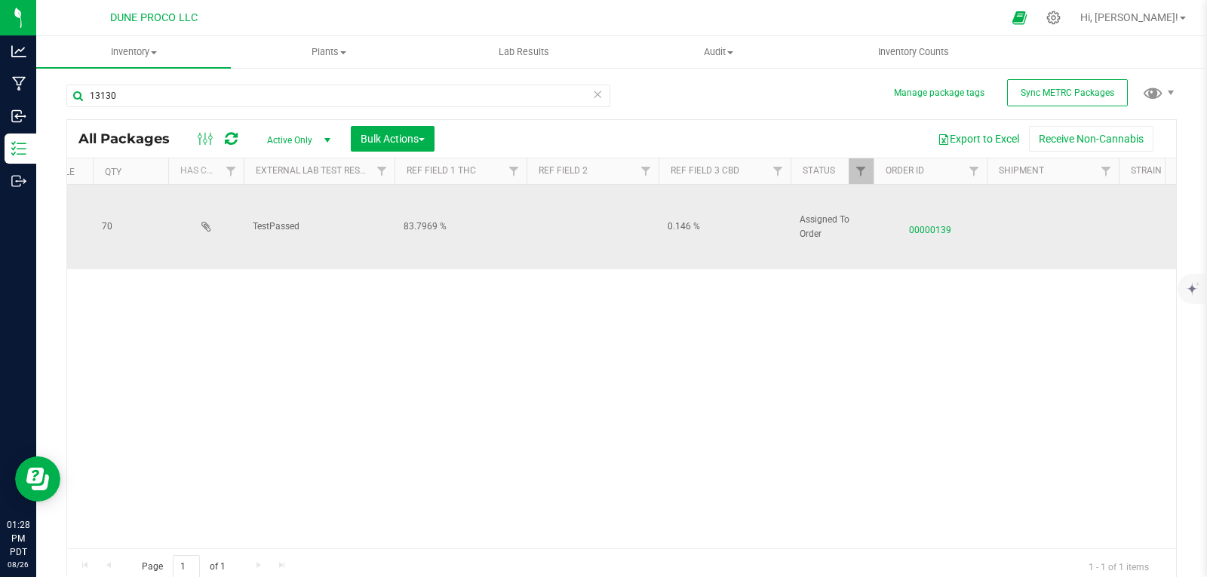
scroll to position [0, 688]
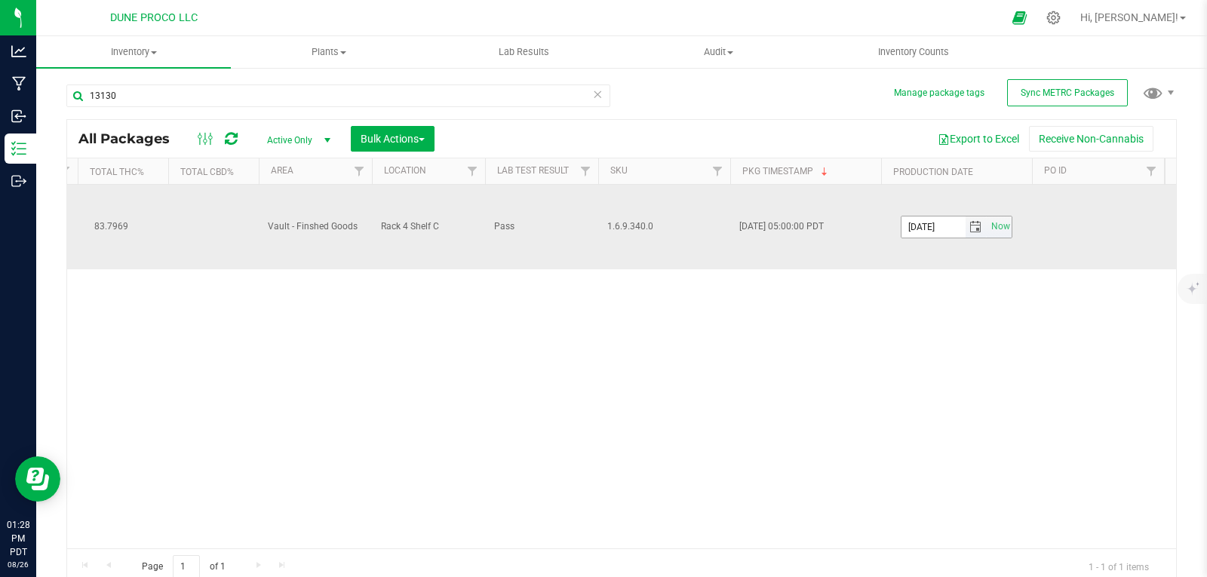
click at [974, 221] on span "select" at bounding box center [975, 227] width 12 height 12
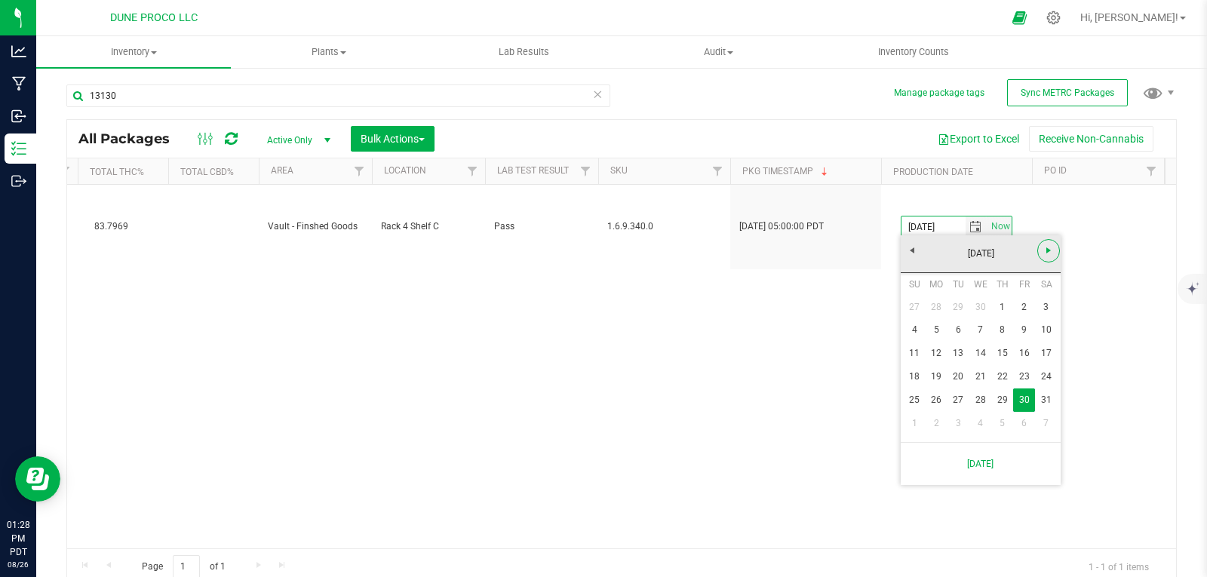
click at [1043, 250] on span "Next" at bounding box center [1048, 250] width 12 height 12
click at [999, 327] on link "12" at bounding box center [1002, 329] width 22 height 23
type input "[DATE]"
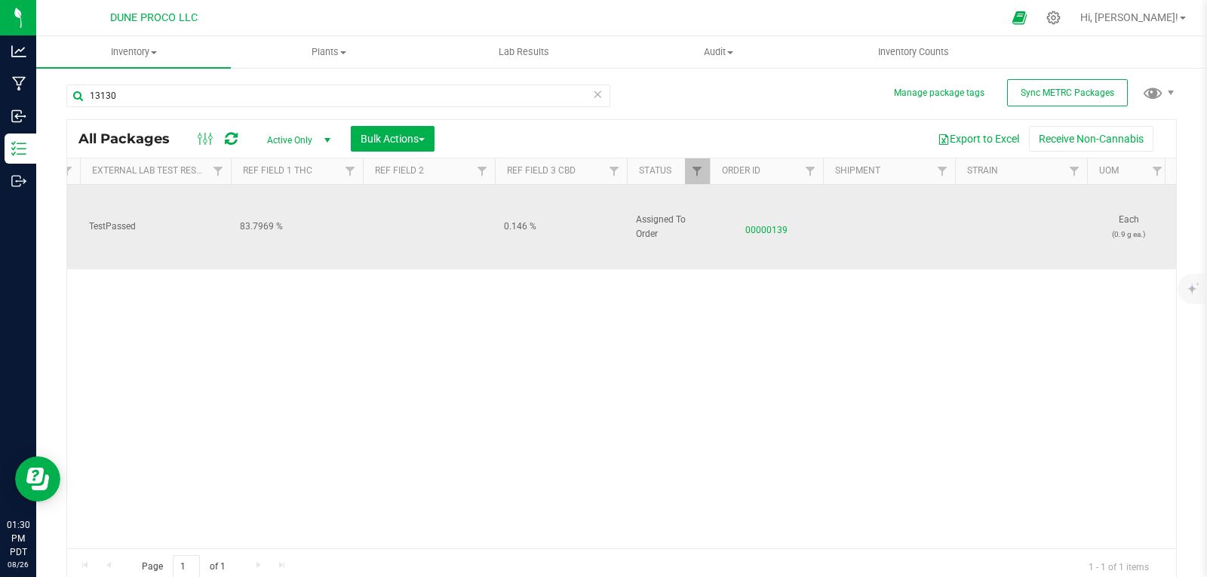
scroll to position [0, 740]
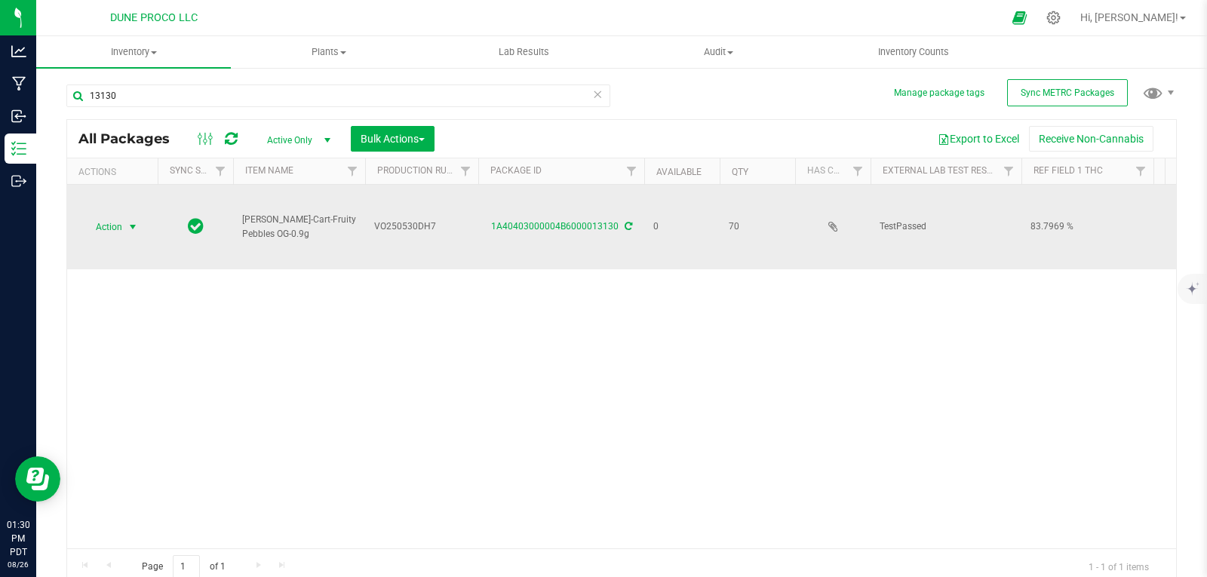
click at [97, 216] on span "Action" at bounding box center [102, 226] width 41 height 21
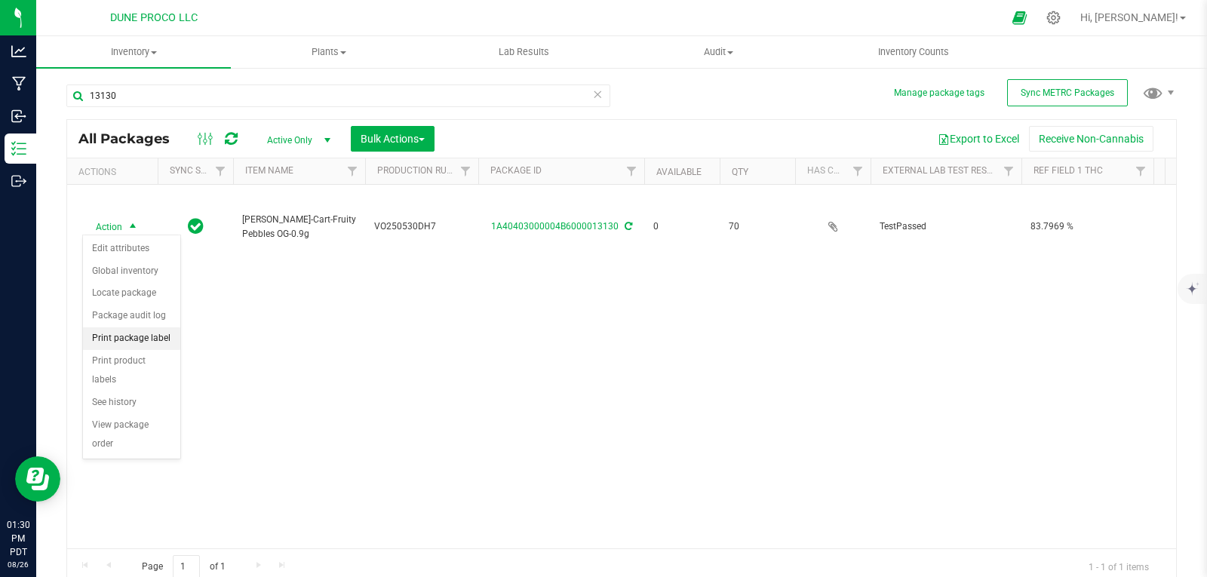
click at [135, 336] on li "Print package label" at bounding box center [131, 338] width 97 height 23
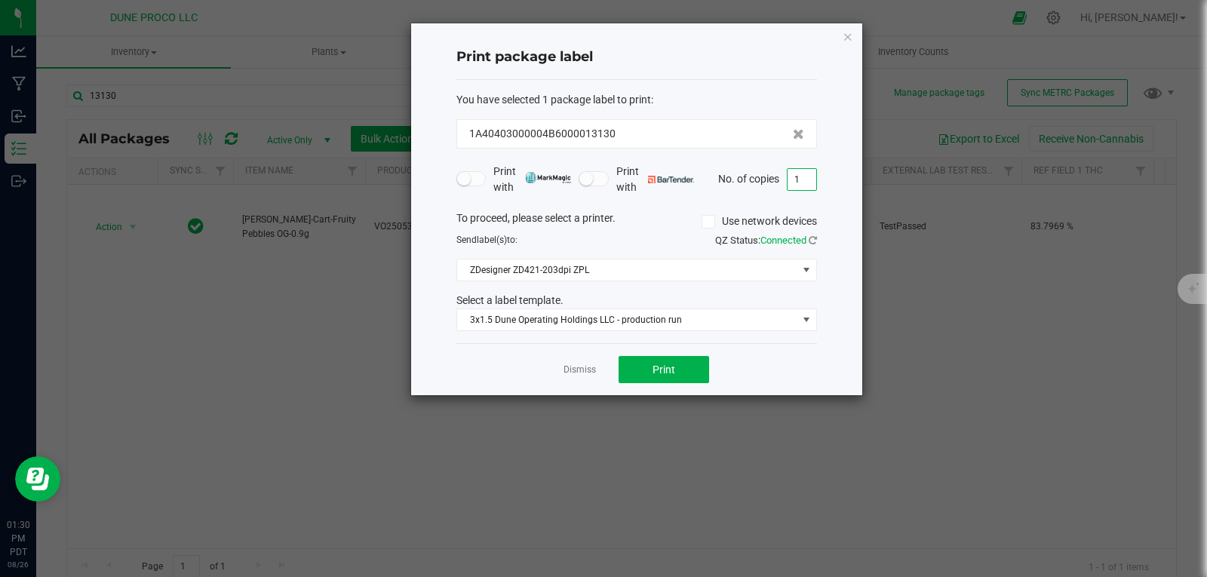
click at [808, 187] on input "1" at bounding box center [802, 179] width 29 height 21
type input "7"
type input "1"
click at [693, 372] on button "Print" at bounding box center [664, 369] width 91 height 27
click at [803, 179] on input "1" at bounding box center [802, 179] width 29 height 21
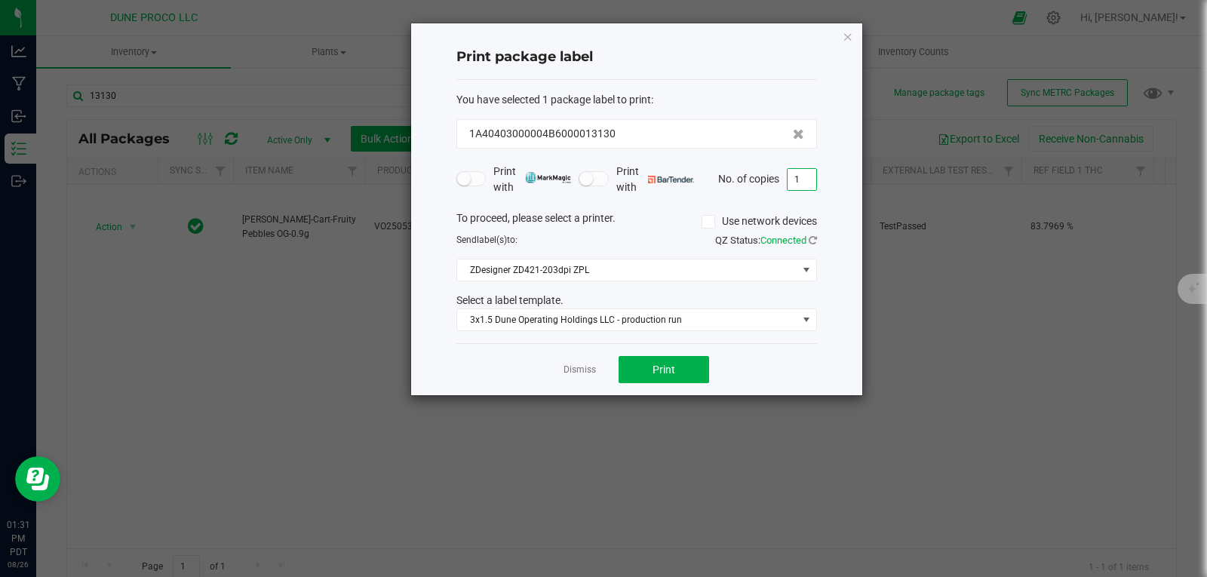
click at [840, 37] on div "Print package label You have selected 1 package label to print : 1A40403000004B…" at bounding box center [636, 209] width 451 height 372
click at [845, 37] on icon "button" at bounding box center [848, 36] width 11 height 18
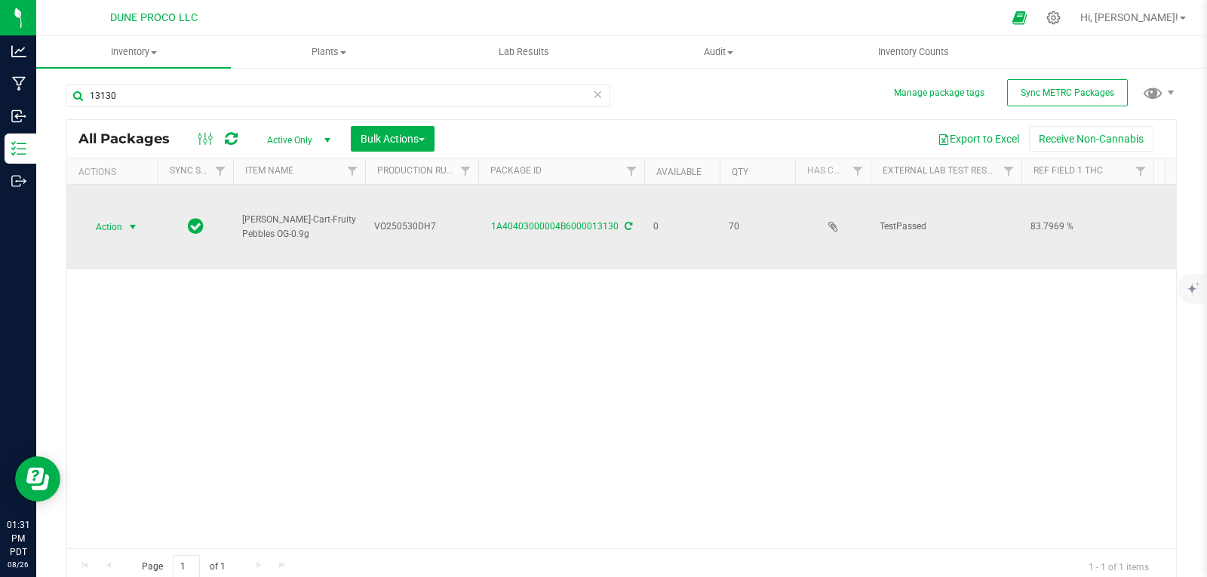
click at [124, 224] on span "select" at bounding box center [133, 226] width 19 height 21
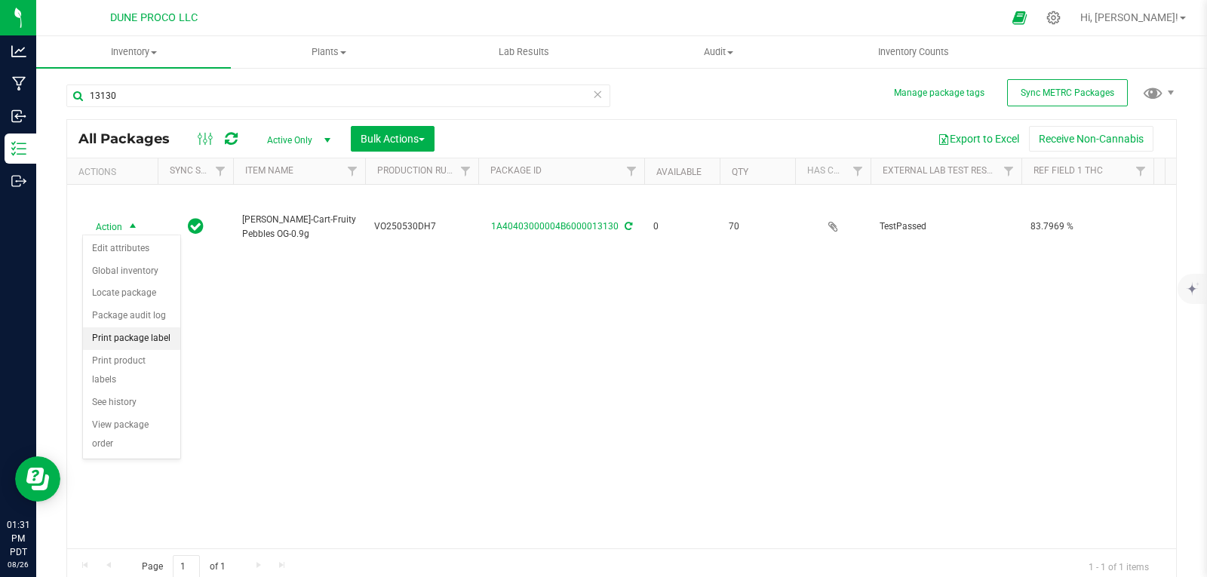
click at [139, 336] on li "Print package label" at bounding box center [131, 338] width 97 height 23
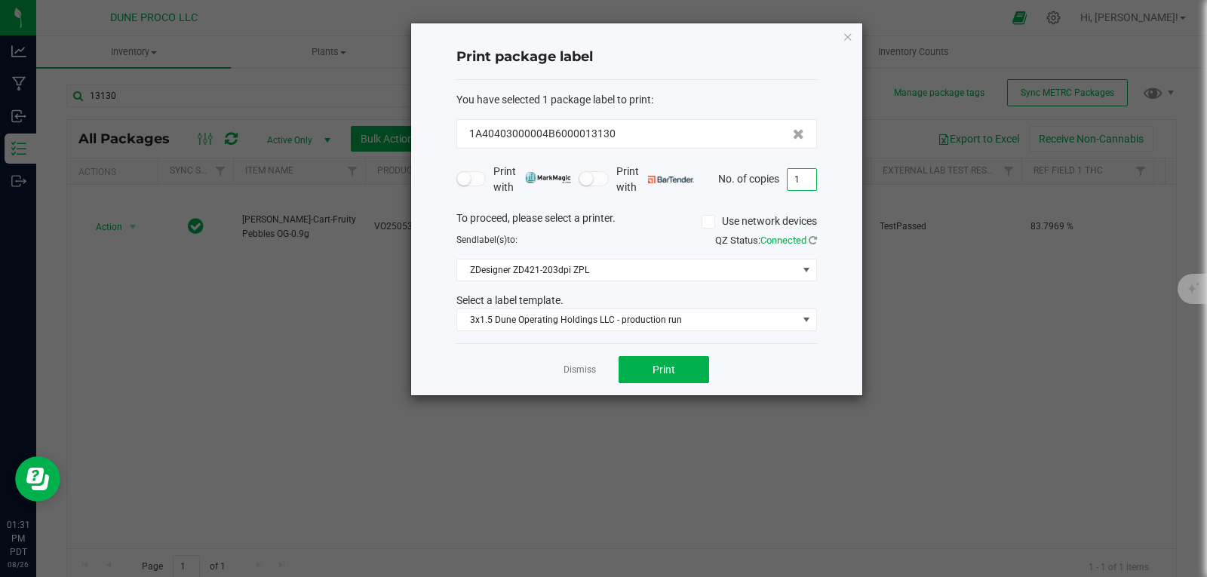
click at [805, 180] on input "1" at bounding box center [802, 179] width 29 height 21
type input "70"
click at [665, 364] on span "Print" at bounding box center [663, 370] width 23 height 12
drag, startPoint x: 850, startPoint y: 41, endPoint x: 834, endPoint y: 41, distance: 15.9
click at [834, 41] on div "Print package label You have selected 1 package label to print : 1A40403000004B…" at bounding box center [636, 209] width 451 height 372
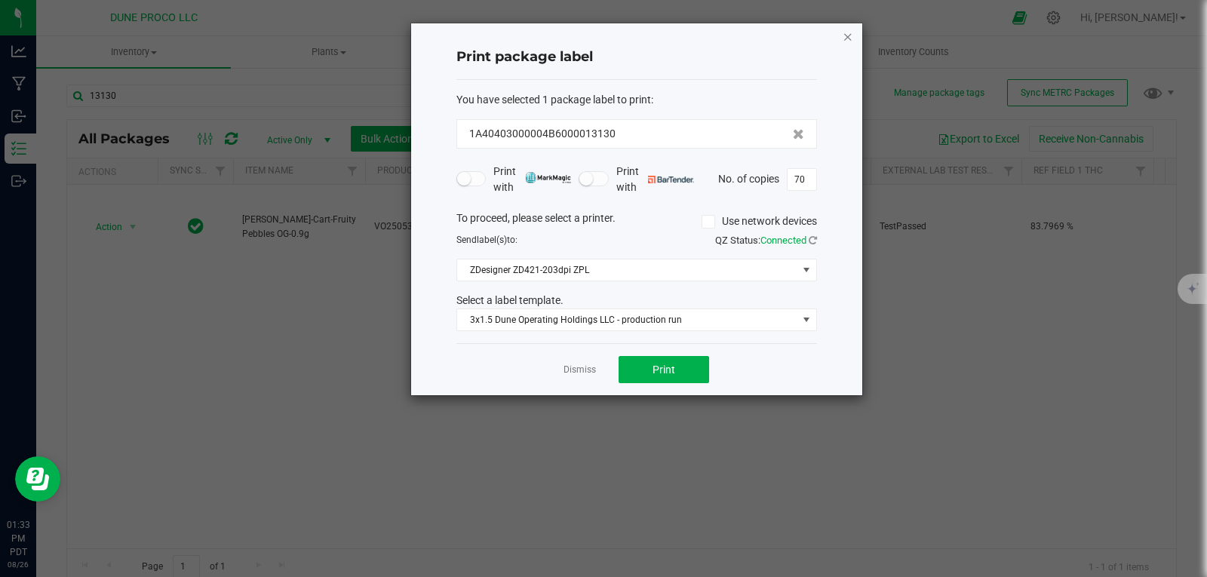
click at [849, 34] on icon "button" at bounding box center [848, 36] width 11 height 18
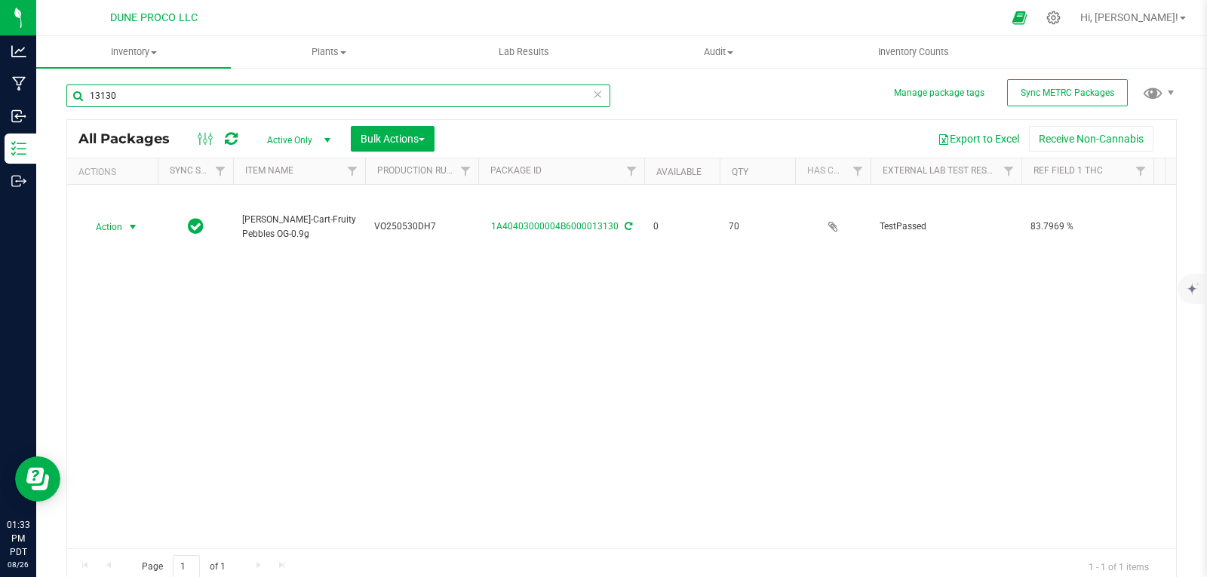
click at [219, 94] on input "13130" at bounding box center [338, 95] width 544 height 23
type input "1"
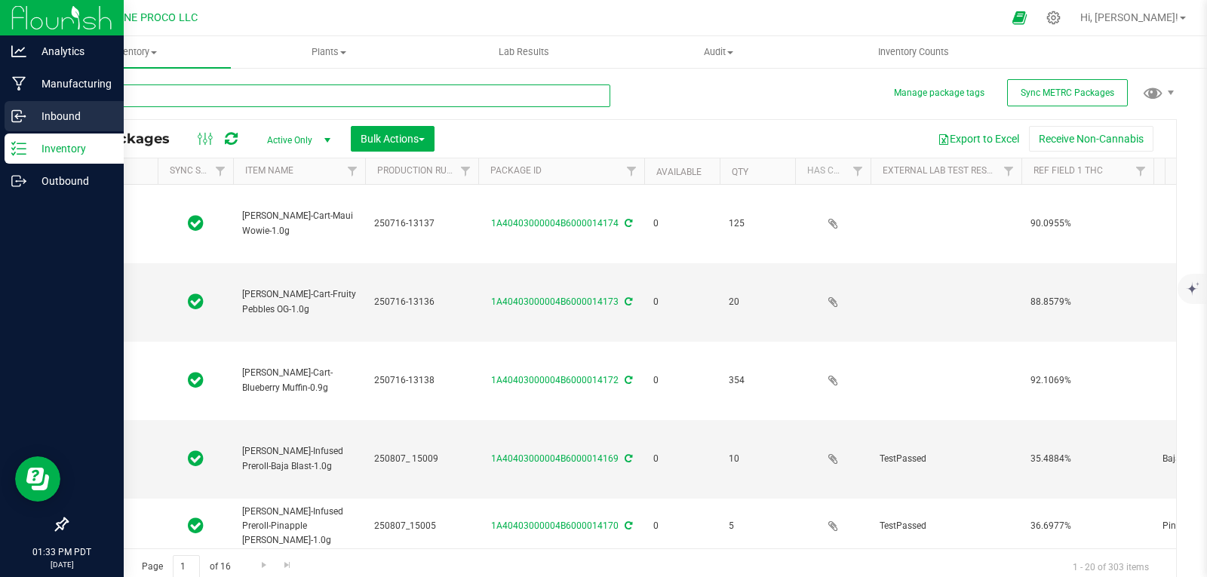
type input "[DATE]"
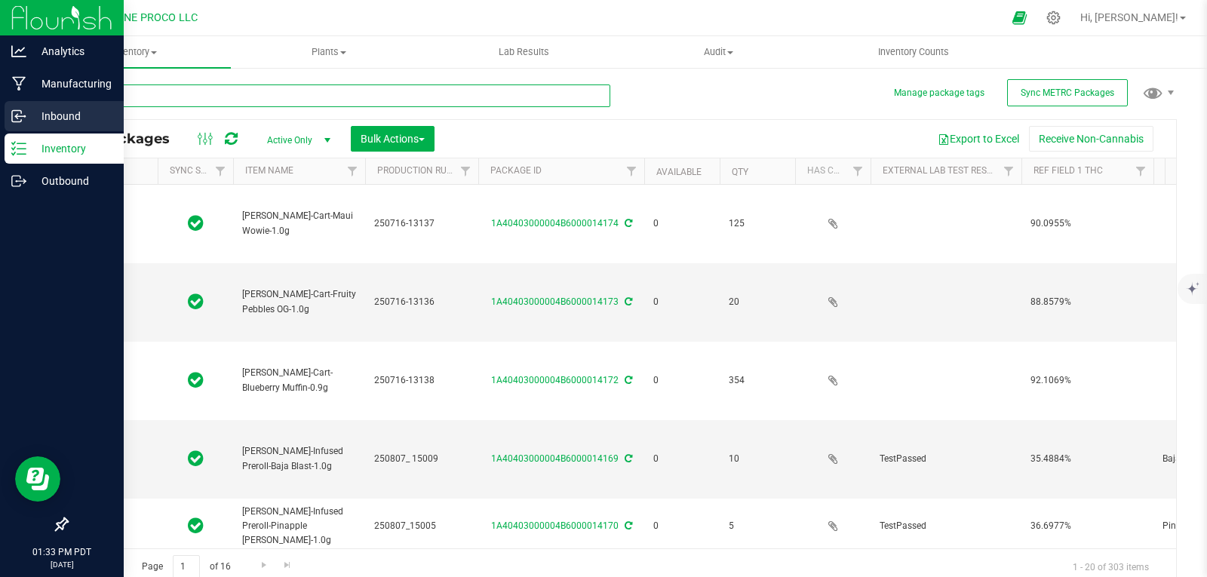
type input "[DATE]"
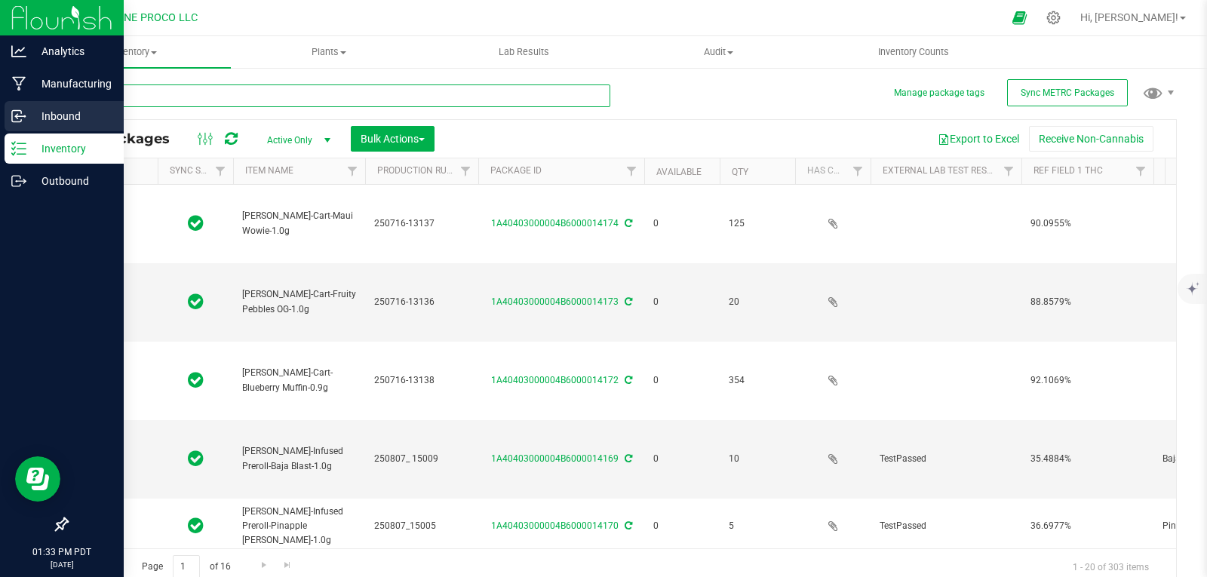
type input "[DATE]"
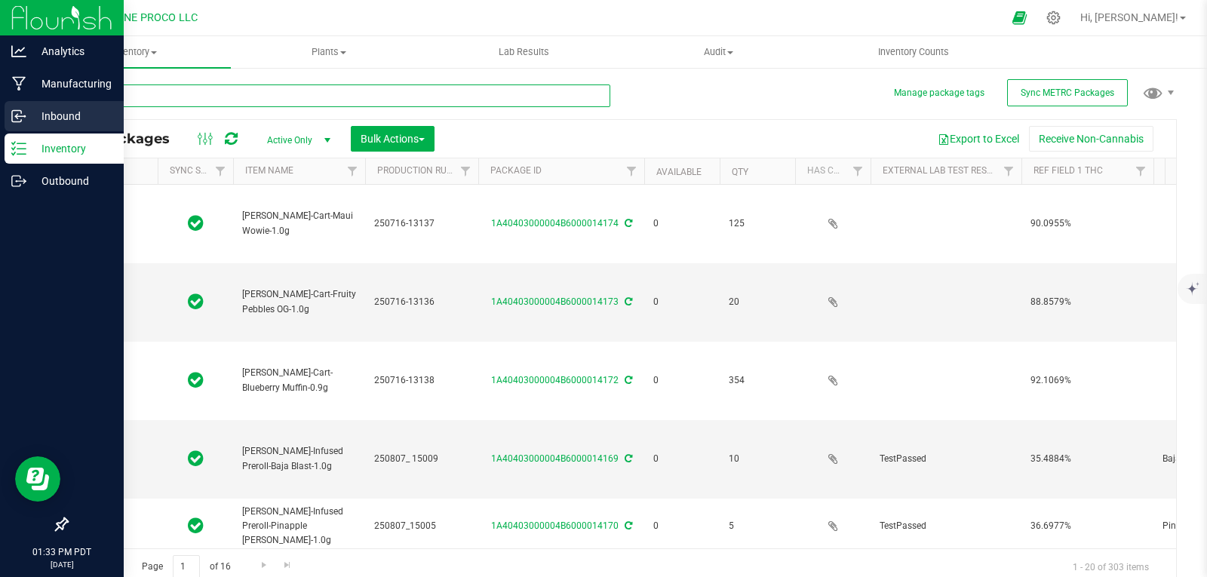
type input "[DATE]"
type input "2025-07-02"
type input "[DATE]"
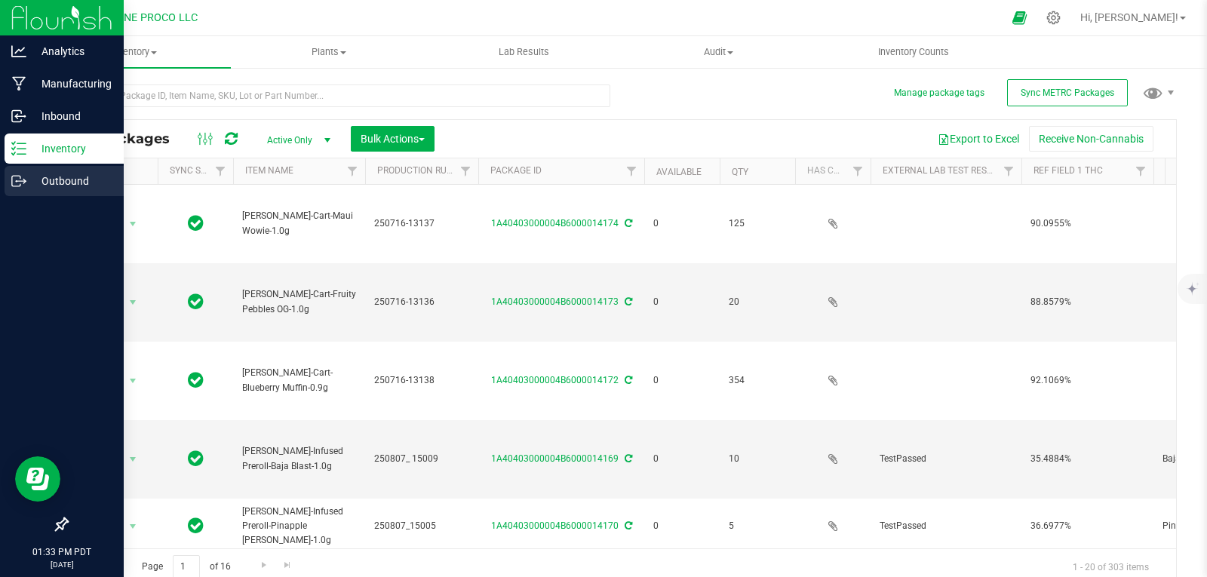
click at [26, 168] on div "Outbound" at bounding box center [64, 181] width 119 height 30
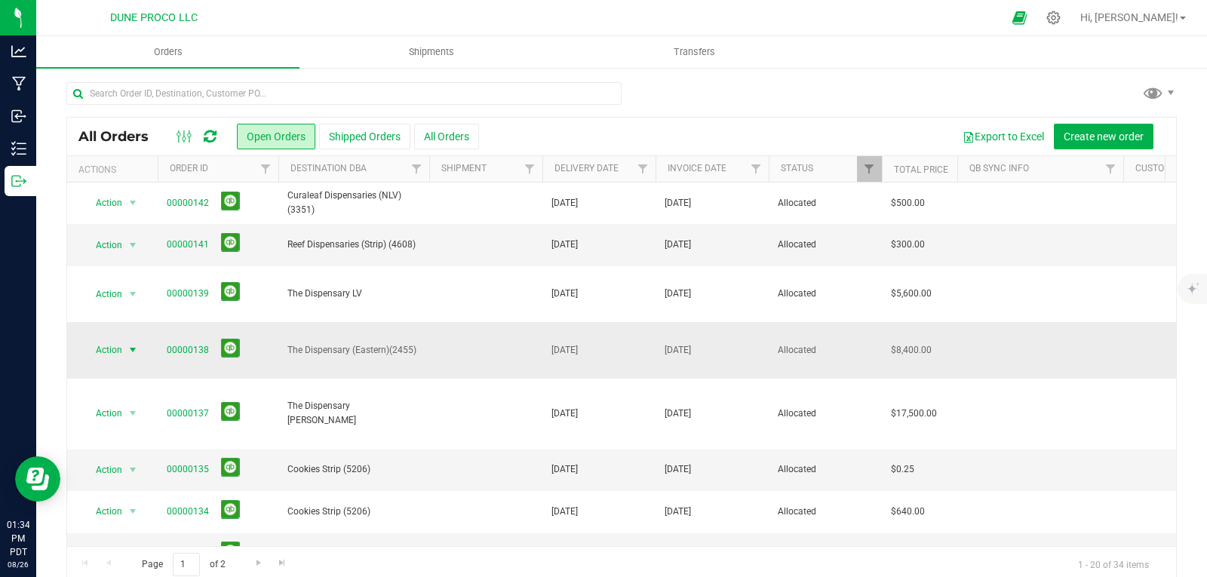
click at [120, 339] on span "Action" at bounding box center [102, 349] width 41 height 21
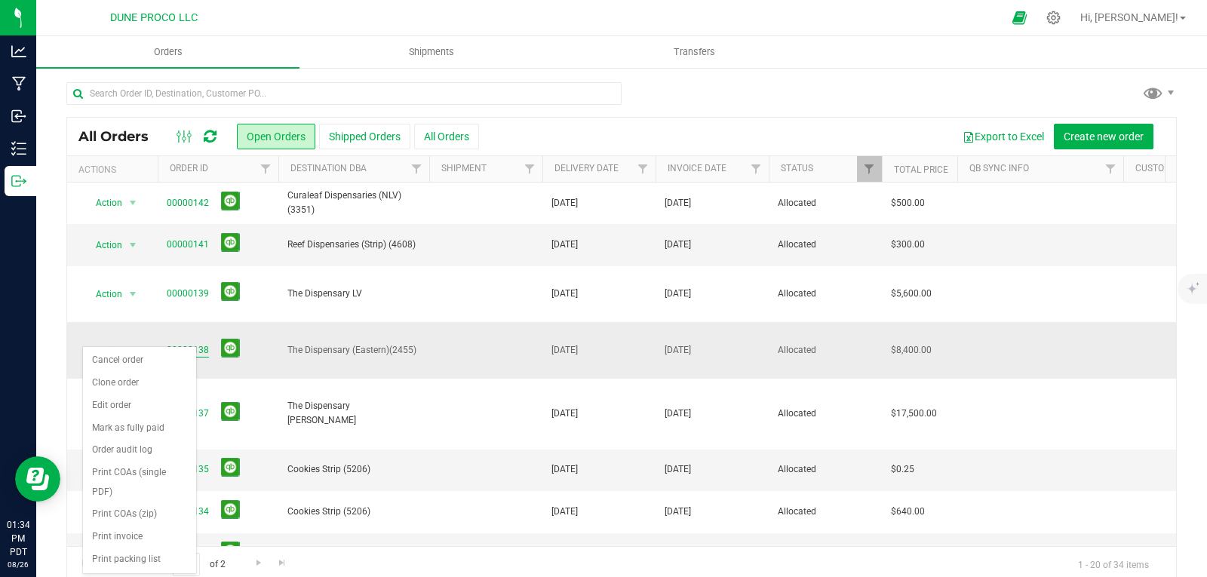
click at [172, 343] on link "00000138" at bounding box center [188, 350] width 42 height 14
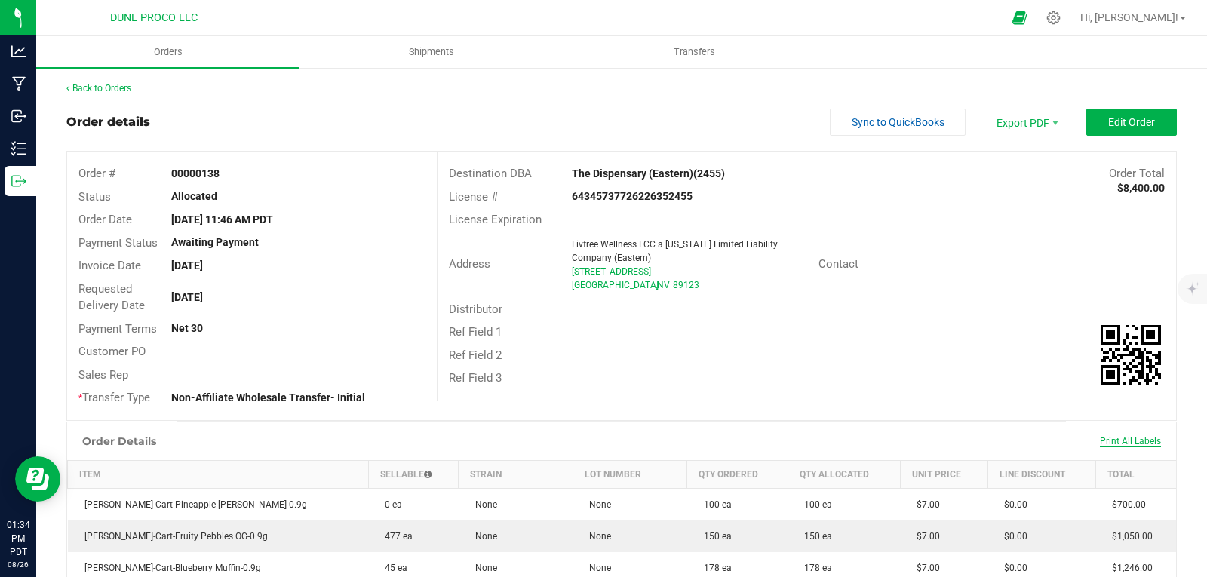
click at [1128, 442] on span "Print All Labels" at bounding box center [1130, 441] width 61 height 11
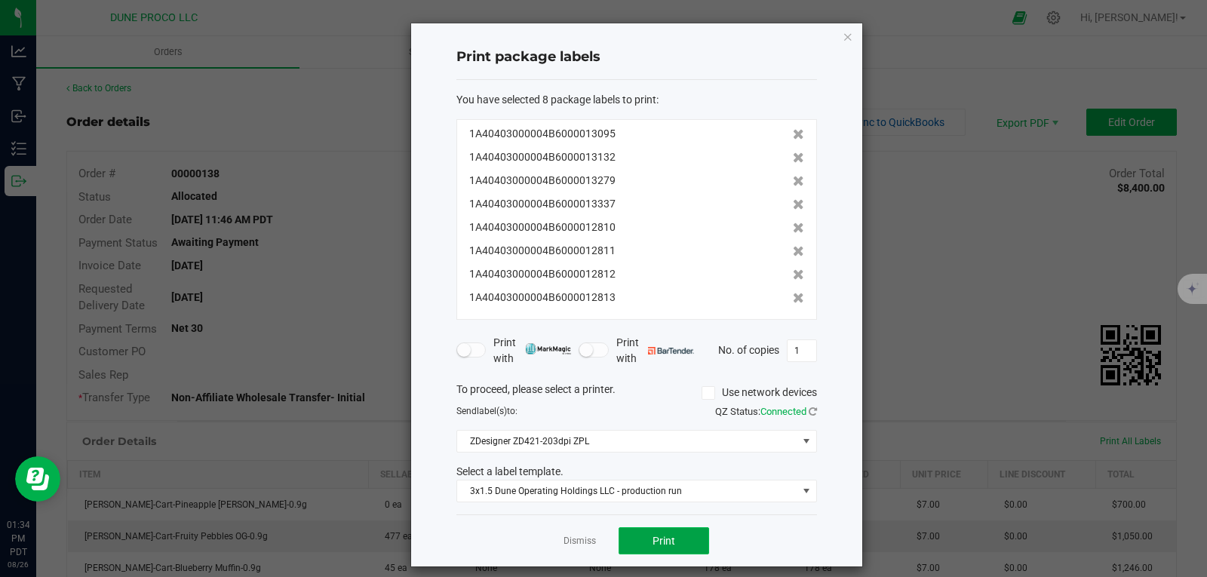
click at [682, 540] on button "Print" at bounding box center [664, 540] width 91 height 27
click at [843, 32] on icon "button" at bounding box center [848, 36] width 11 height 18
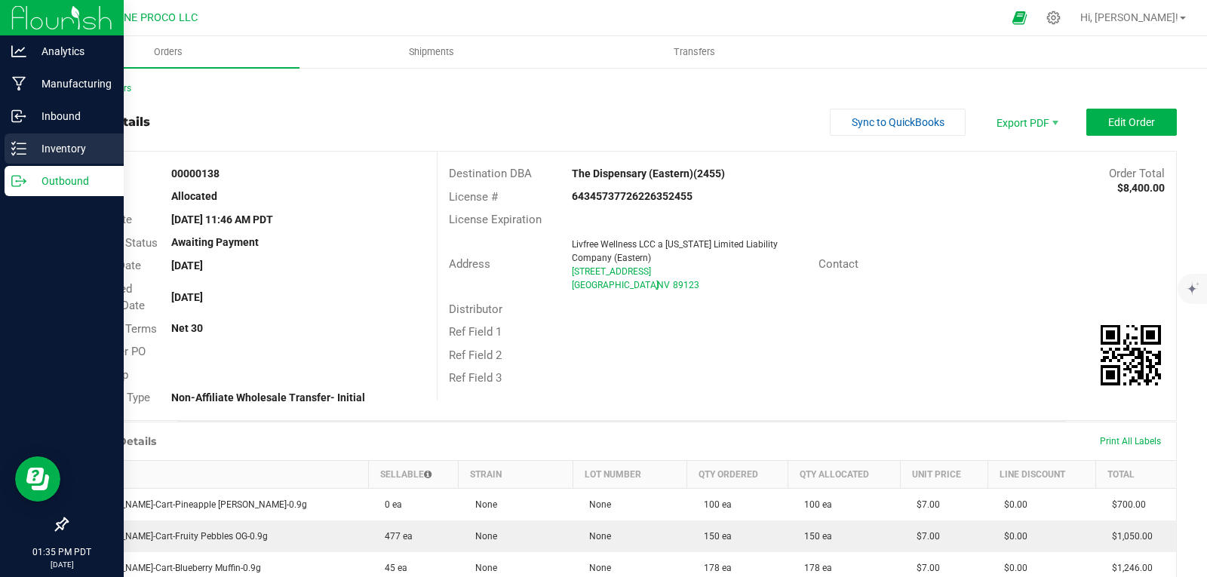
click at [15, 149] on icon at bounding box center [18, 148] width 15 height 15
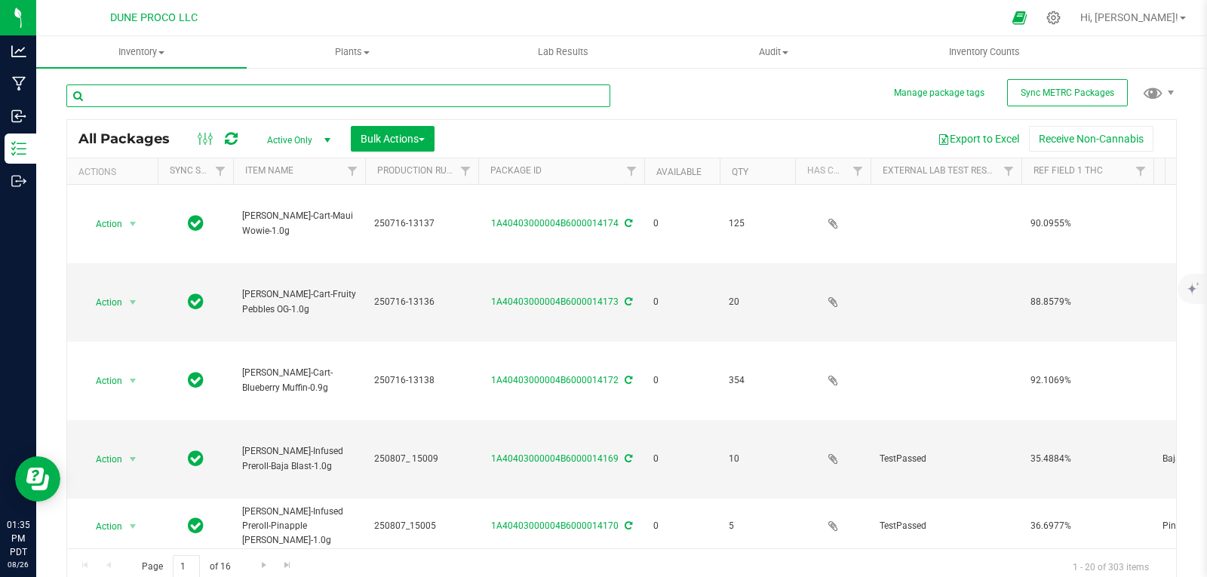
click at [180, 96] on input "text" at bounding box center [338, 95] width 544 height 23
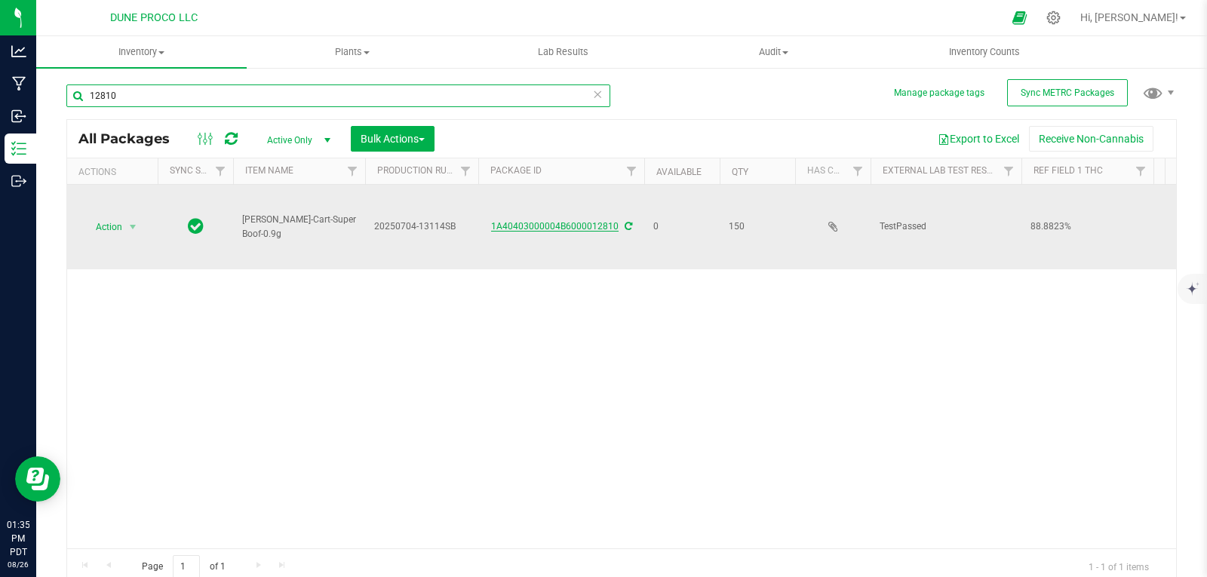
type input "12810"
click at [503, 223] on link "1A40403000004B6000012810" at bounding box center [554, 226] width 127 height 11
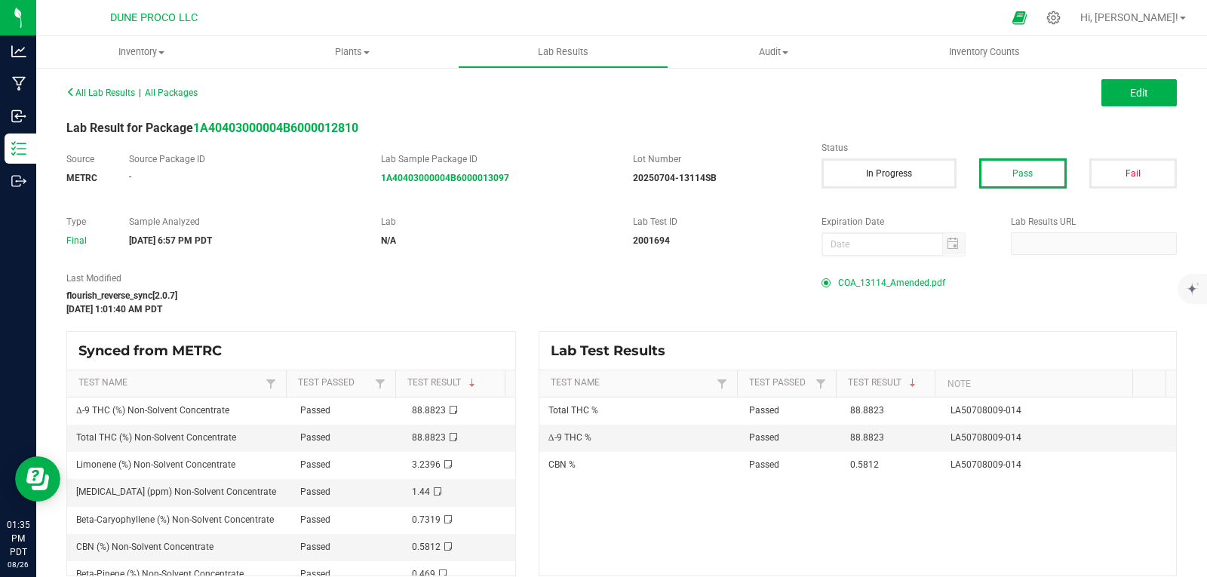
click at [846, 289] on span "COA_13114_Amended.pdf" at bounding box center [891, 283] width 107 height 23
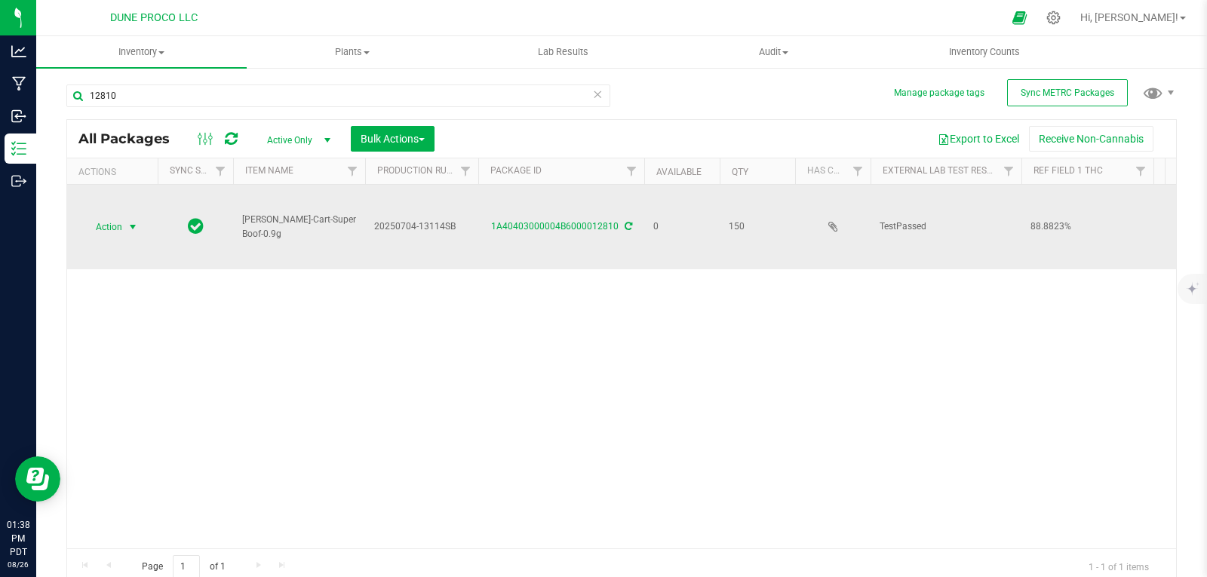
click at [103, 223] on span "Action" at bounding box center [102, 226] width 41 height 21
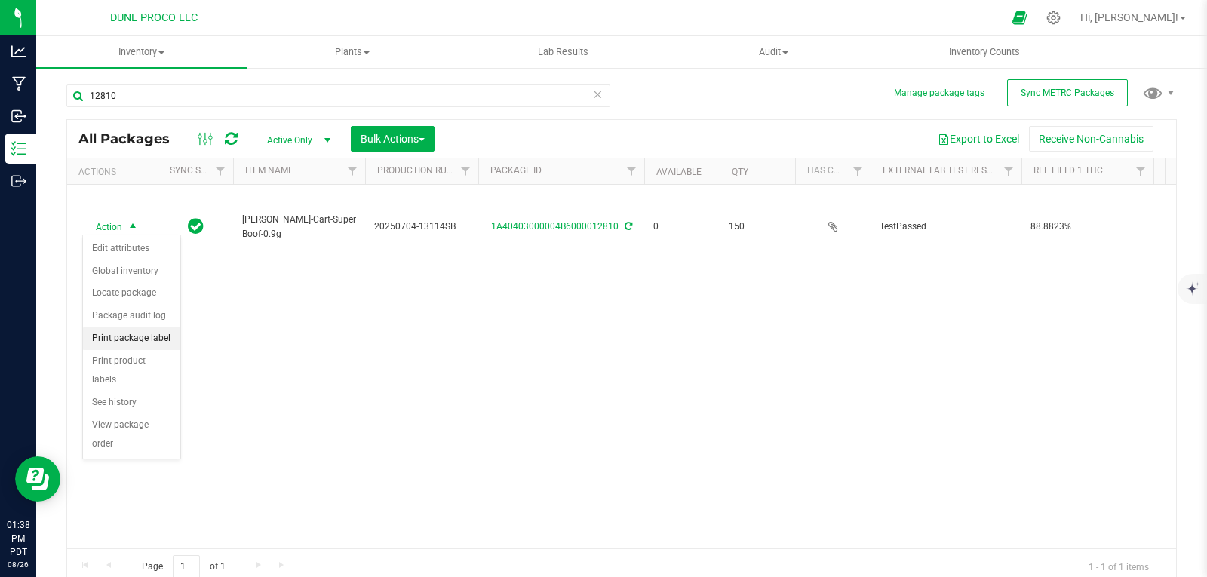
click at [143, 338] on li "Print package label" at bounding box center [131, 338] width 97 height 23
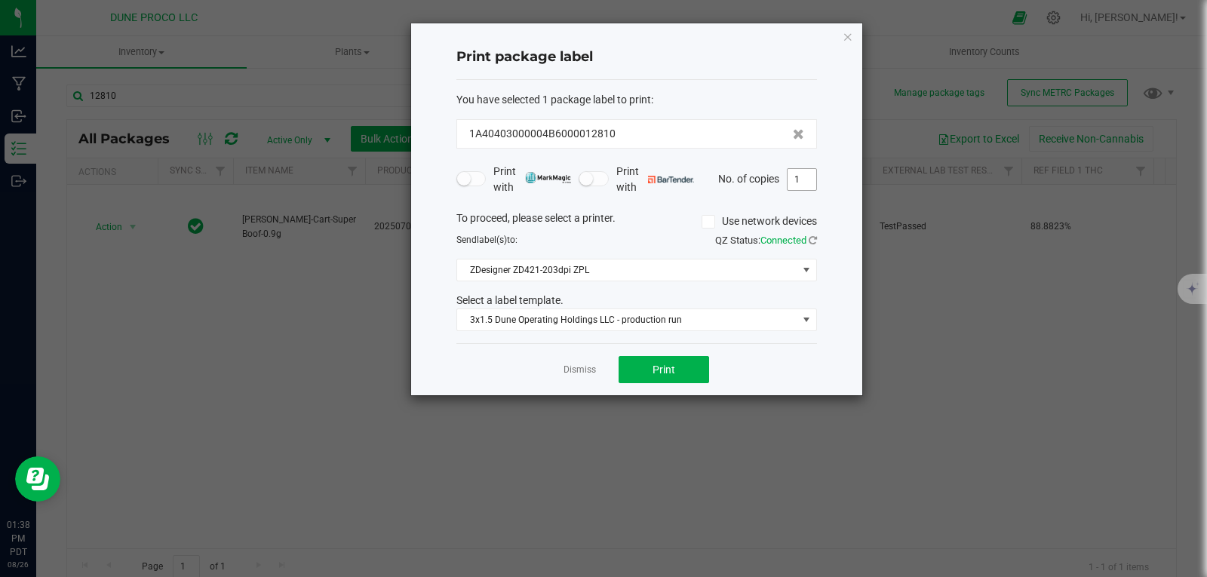
click at [801, 183] on input "1" at bounding box center [802, 179] width 29 height 21
type input "150"
click at [671, 367] on span "Print" at bounding box center [663, 370] width 23 height 12
click at [845, 39] on icon "button" at bounding box center [848, 36] width 11 height 18
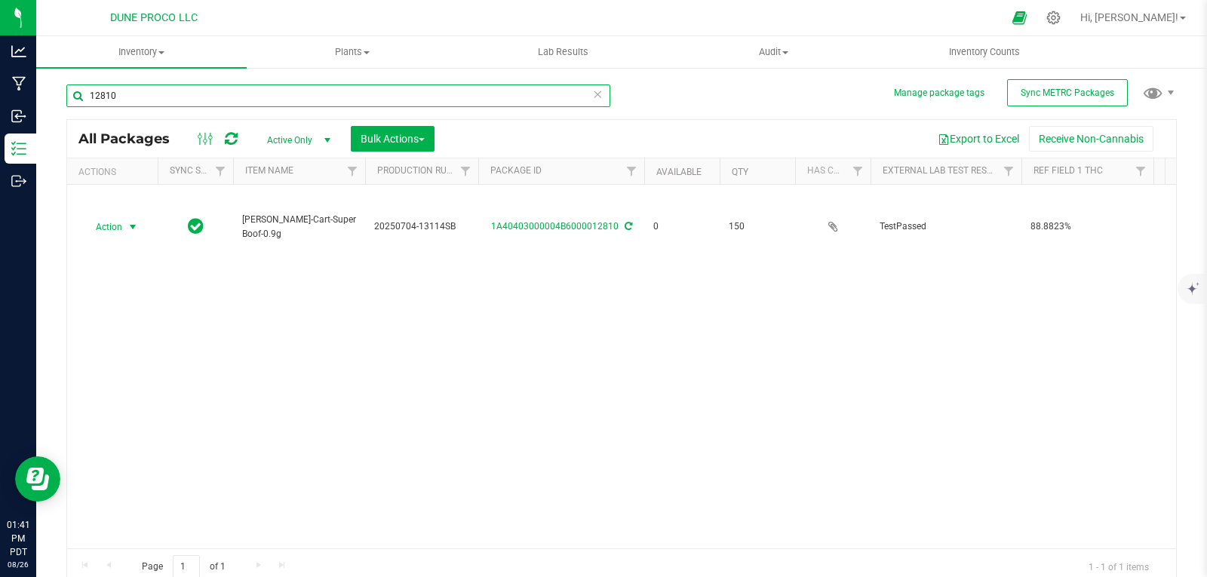
click at [347, 92] on input "12810" at bounding box center [338, 95] width 544 height 23
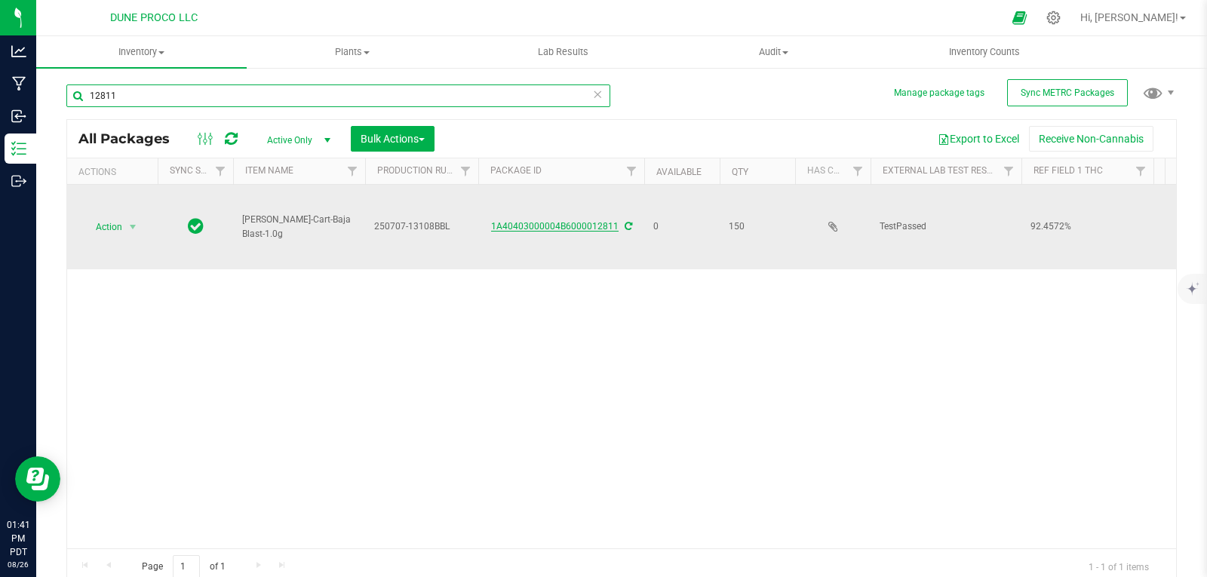
type input "12811"
click at [539, 221] on link "1A40403000004B6000012811" at bounding box center [554, 226] width 127 height 11
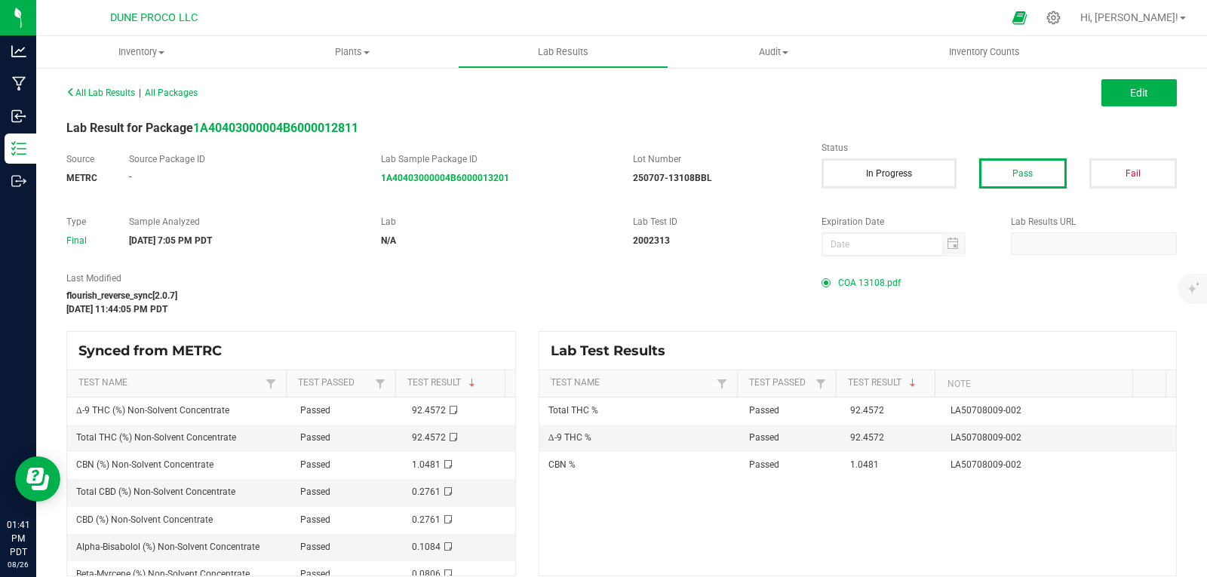
click at [869, 273] on span "COA 13108.pdf" at bounding box center [869, 283] width 63 height 23
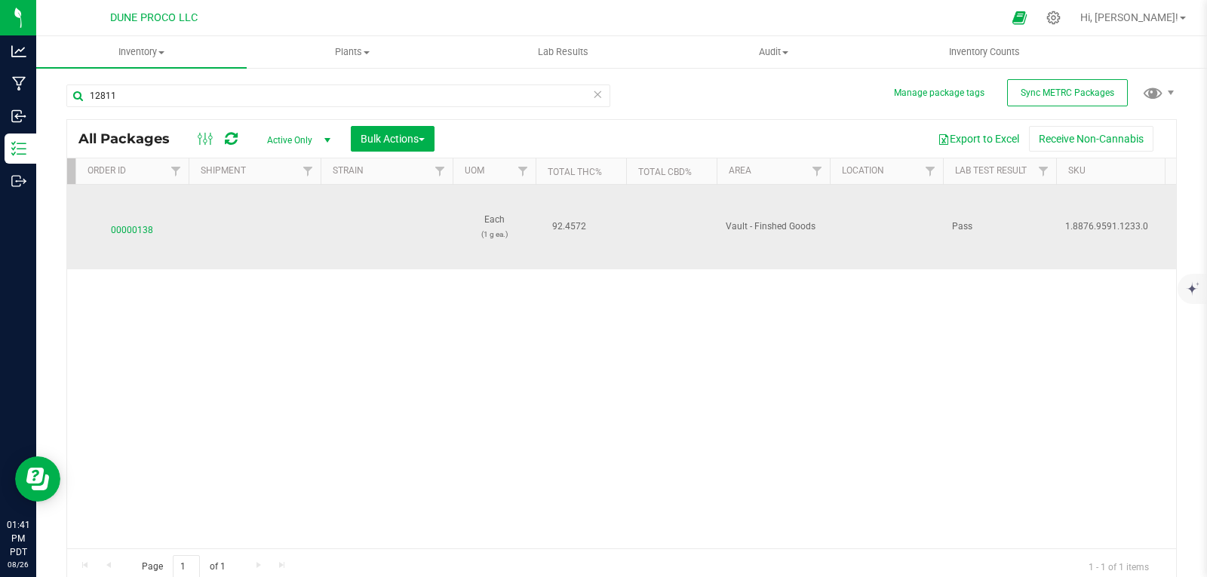
scroll to position [0, 1837]
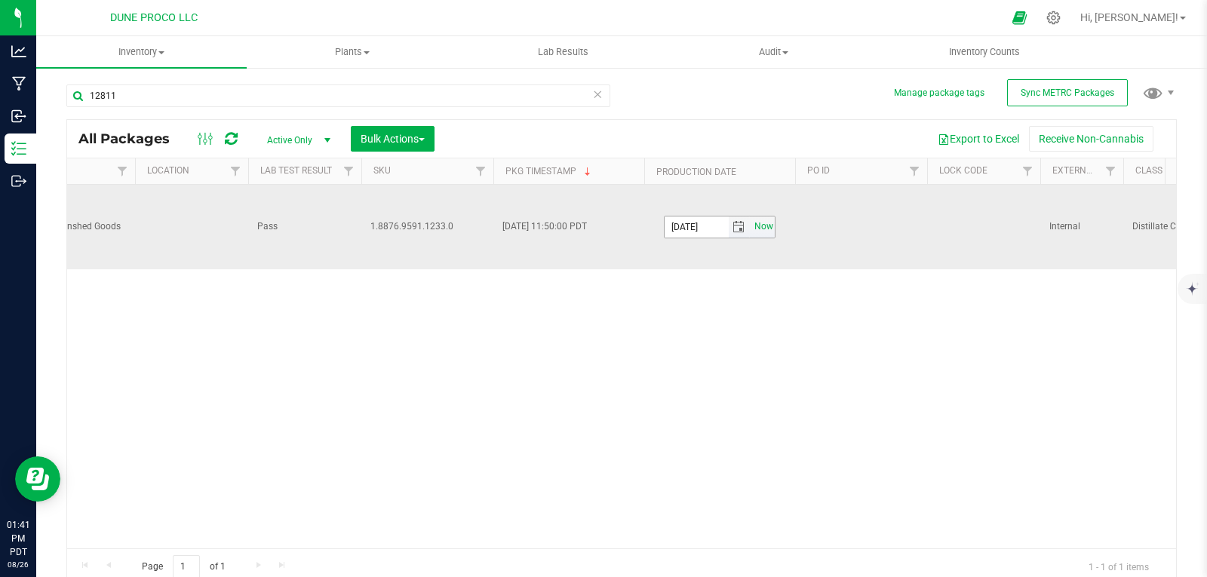
click at [758, 227] on span "Now" at bounding box center [764, 227] width 26 height 22
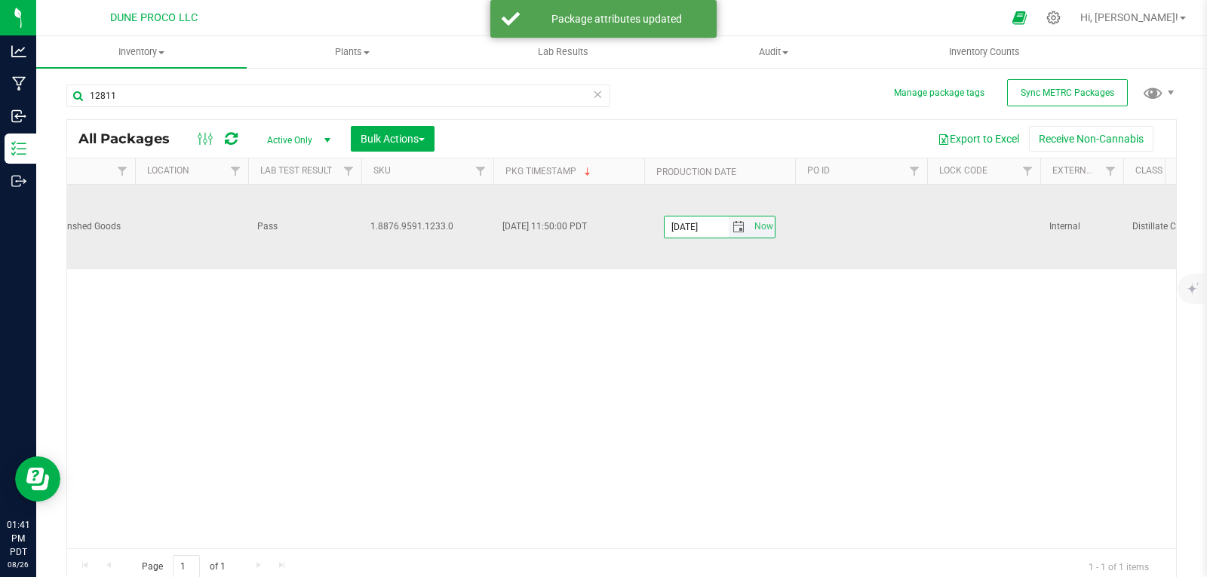
click at [713, 229] on input "2025-08-26" at bounding box center [697, 226] width 64 height 21
click at [714, 229] on input "2025-08-26" at bounding box center [697, 226] width 64 height 21
click at [742, 224] on span "select" at bounding box center [738, 227] width 12 height 12
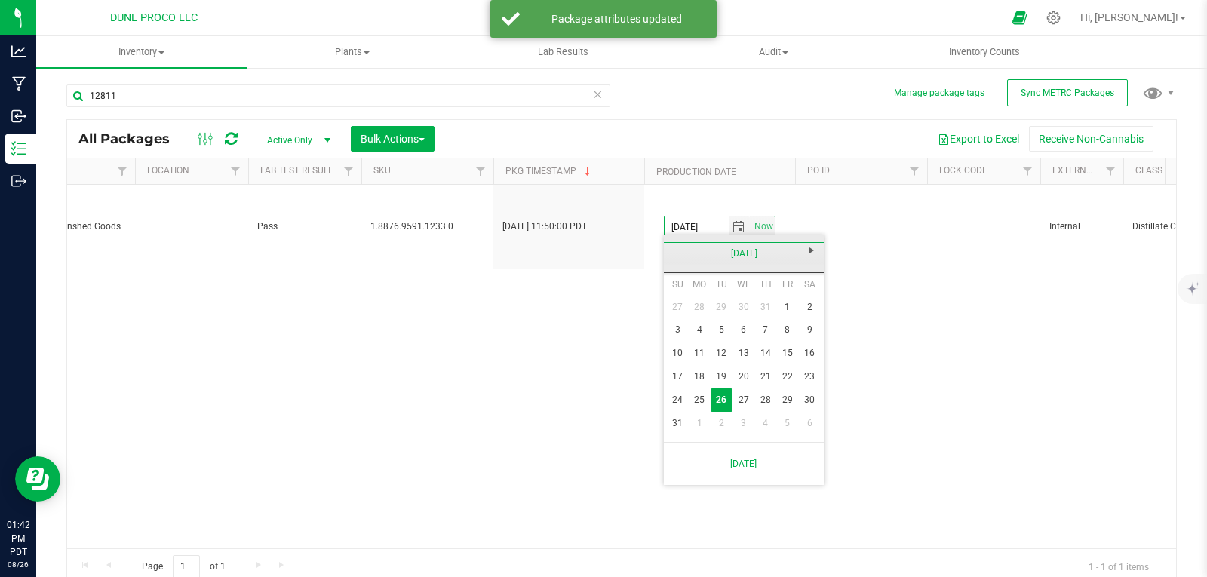
click at [680, 256] on link "[DATE]" at bounding box center [744, 253] width 162 height 23
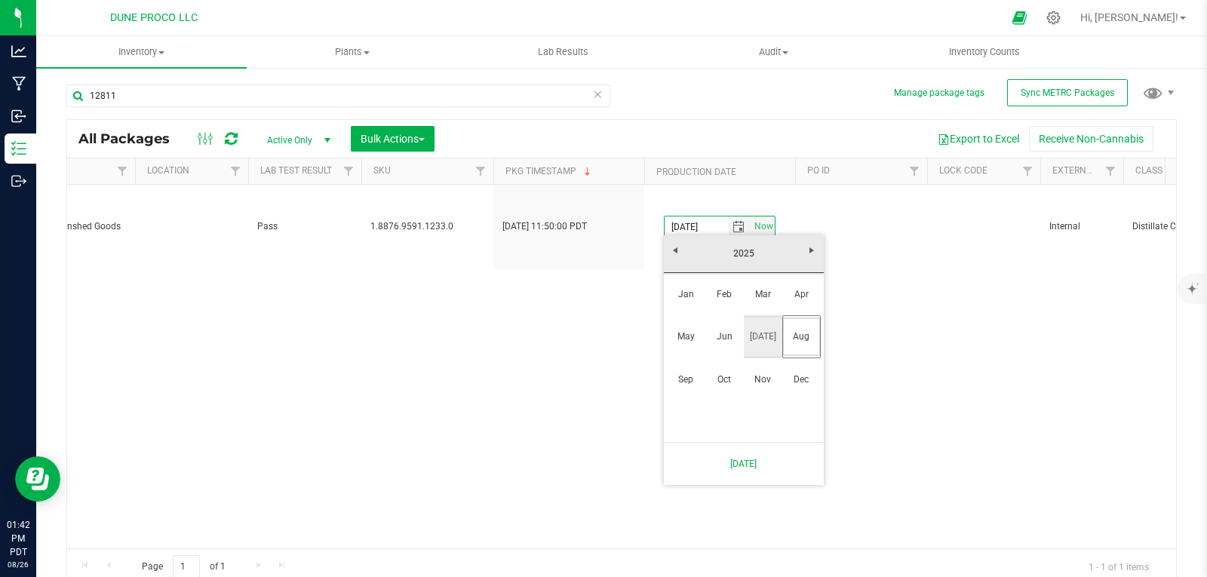
click at [766, 339] on link "[DATE]" at bounding box center [763, 337] width 38 height 38
click at [704, 328] on link "7" at bounding box center [700, 329] width 22 height 23
type input "[DATE]"
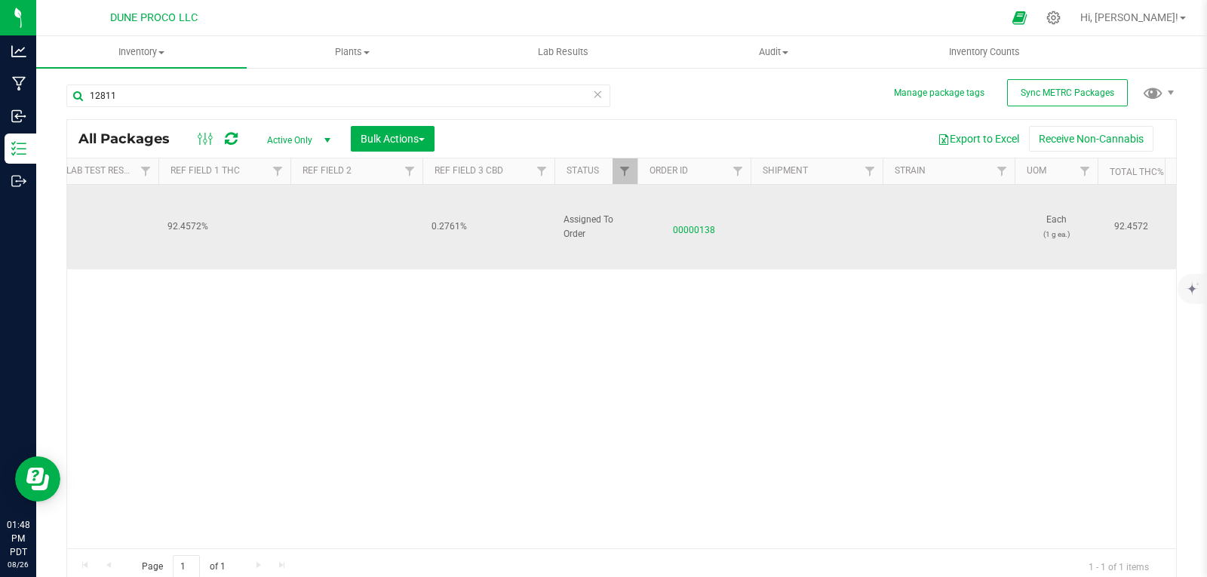
scroll to position [0, 844]
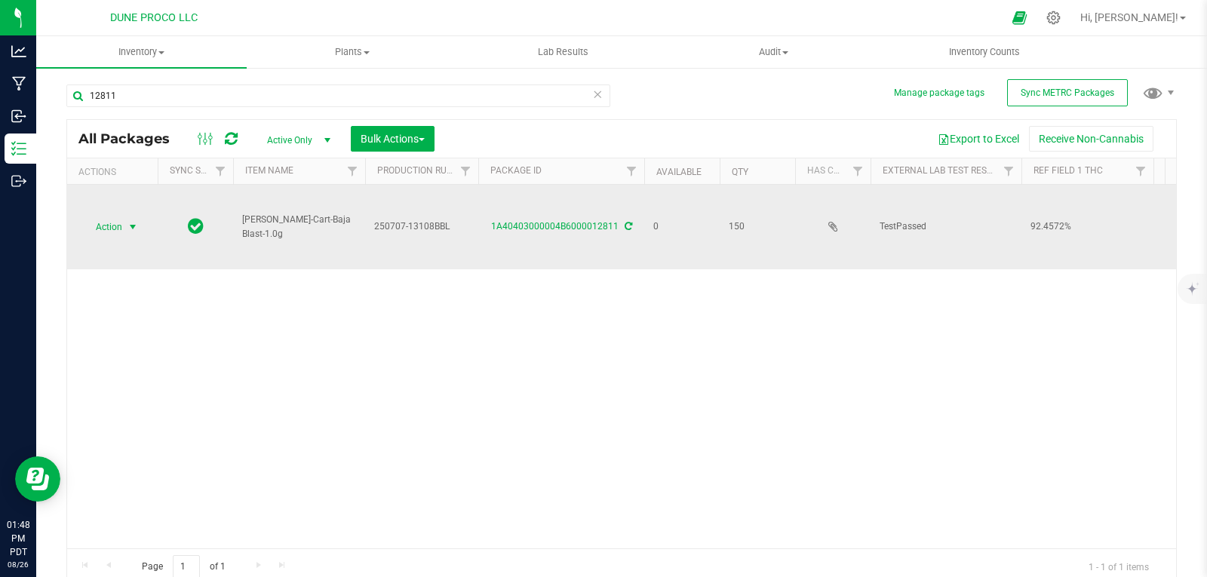
click at [132, 221] on span "select" at bounding box center [133, 227] width 12 height 12
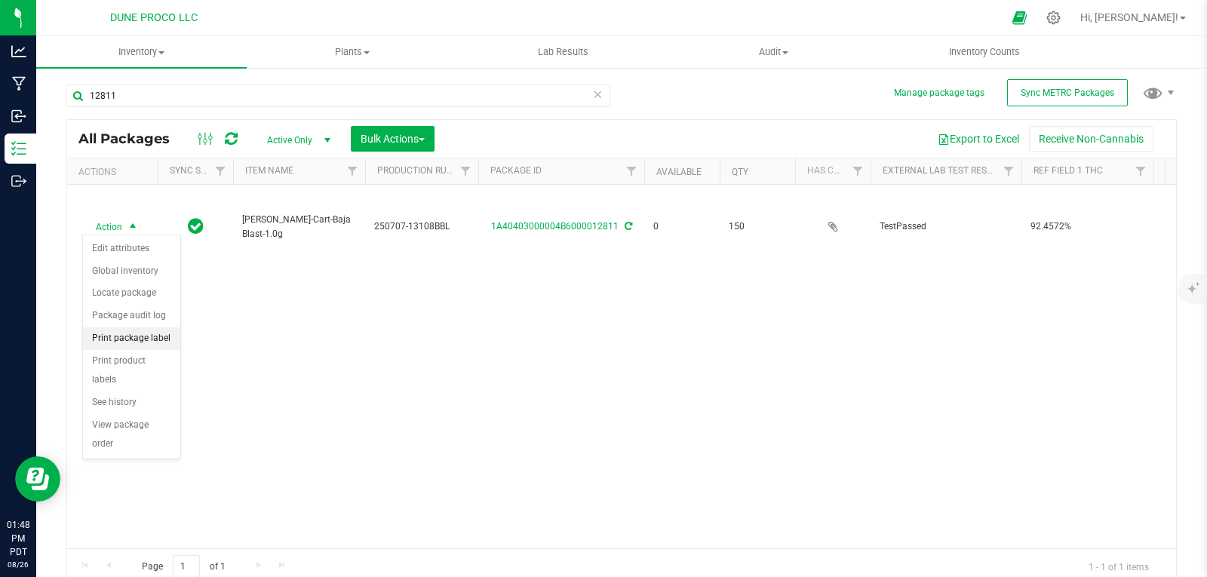
click at [160, 329] on li "Print package label" at bounding box center [131, 338] width 97 height 23
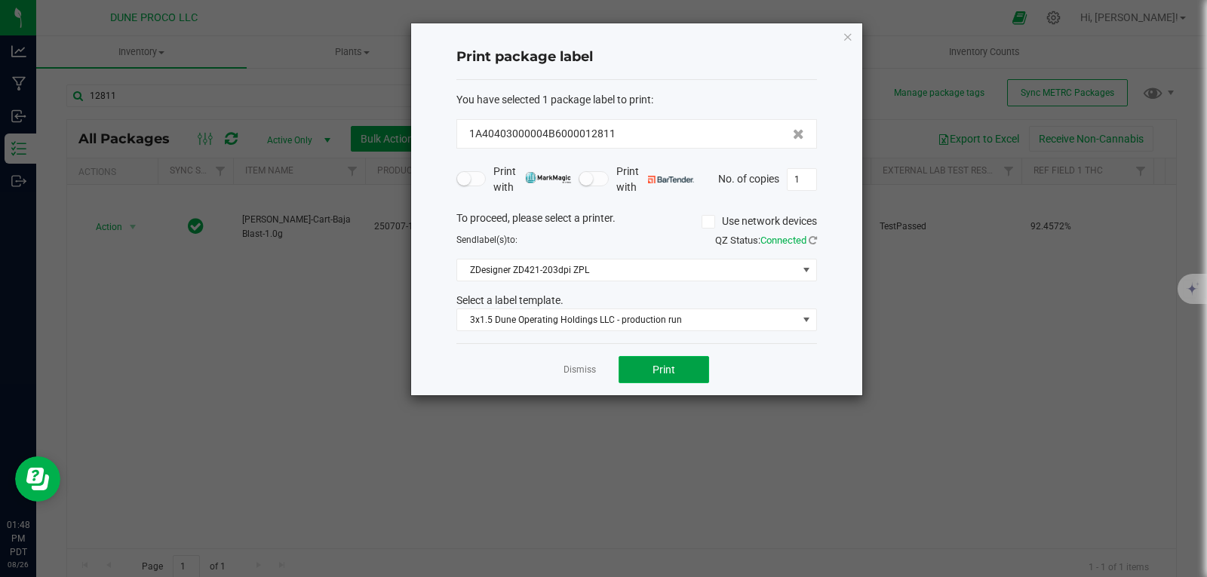
click at [665, 376] on button "Print" at bounding box center [664, 369] width 91 height 27
click at [849, 32] on icon "button" at bounding box center [848, 36] width 11 height 18
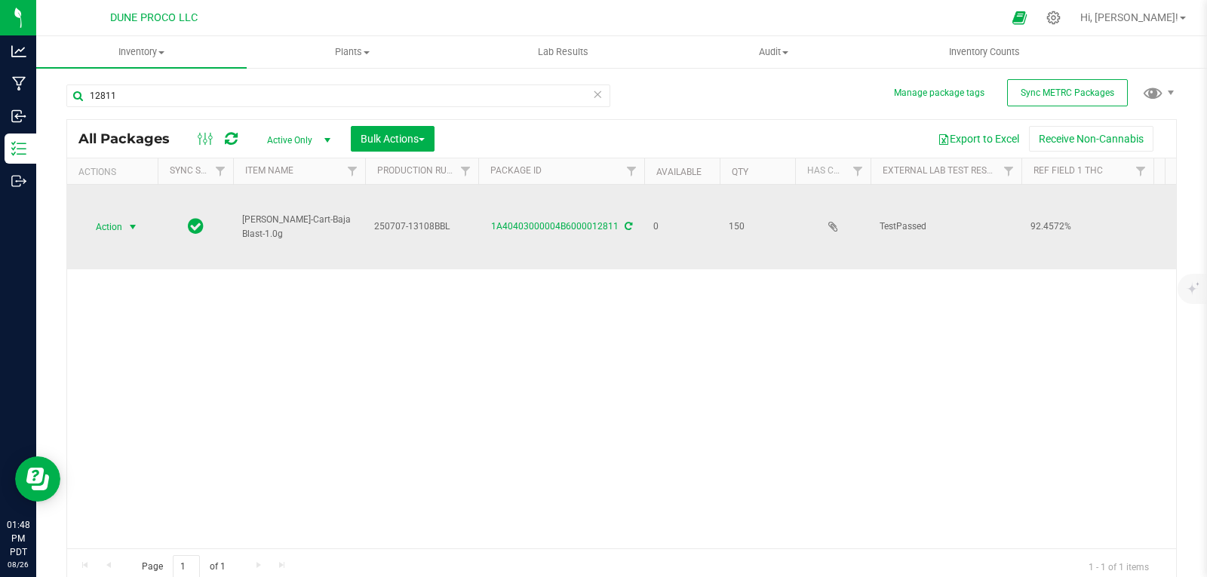
click at [124, 223] on span "select" at bounding box center [133, 226] width 19 height 21
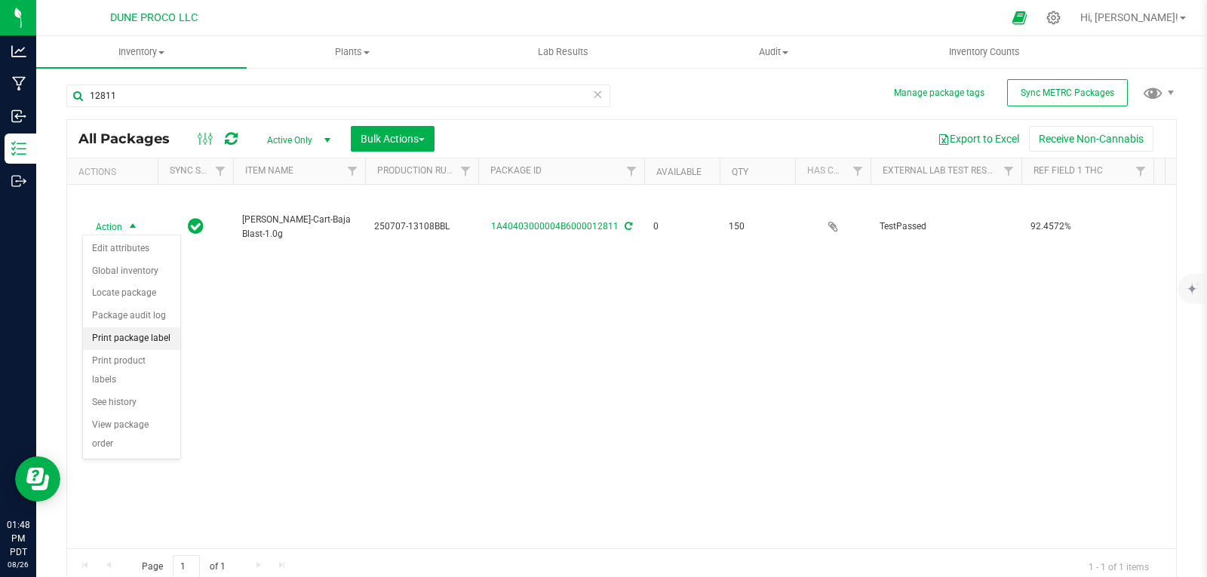
click at [149, 342] on li "Print package label" at bounding box center [131, 338] width 97 height 23
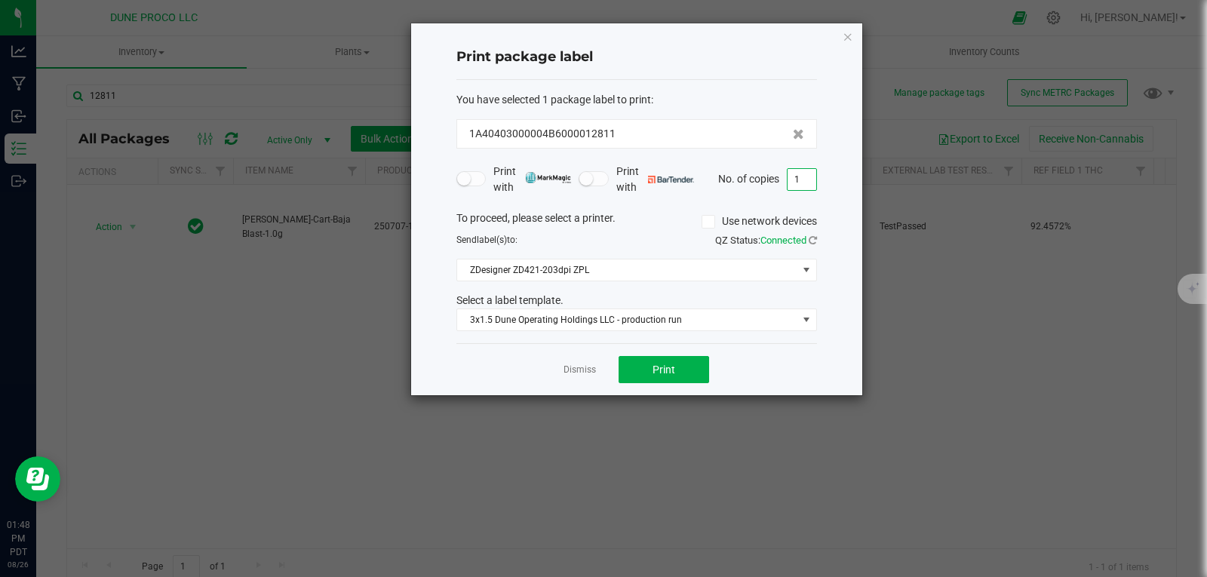
click at [797, 180] on input "1" at bounding box center [802, 179] width 29 height 21
type input "150"
click at [687, 372] on button "Print" at bounding box center [664, 369] width 91 height 27
click at [852, 36] on icon "button" at bounding box center [848, 36] width 11 height 18
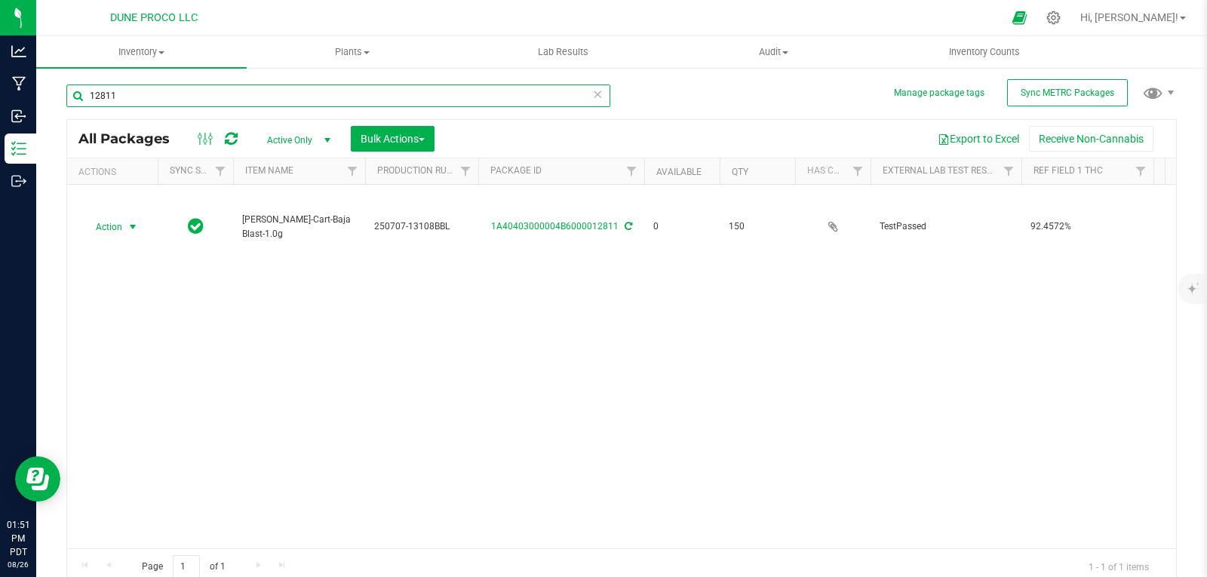
click at [534, 97] on input "12811" at bounding box center [338, 95] width 544 height 23
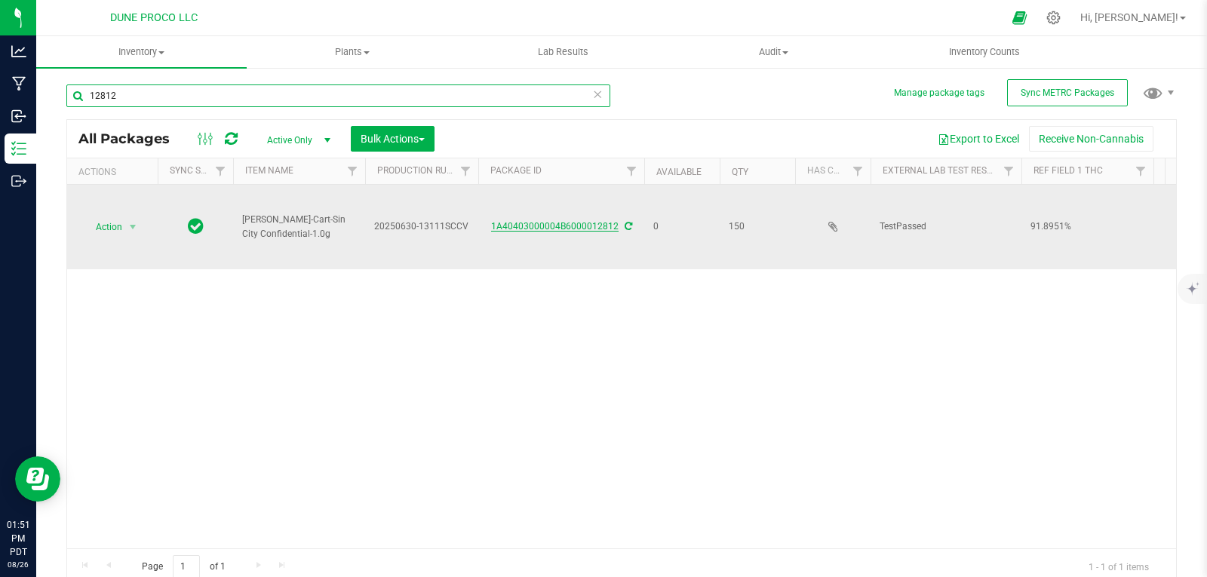
type input "12812"
click at [538, 228] on link "1A40403000004B6000012812" at bounding box center [554, 226] width 127 height 11
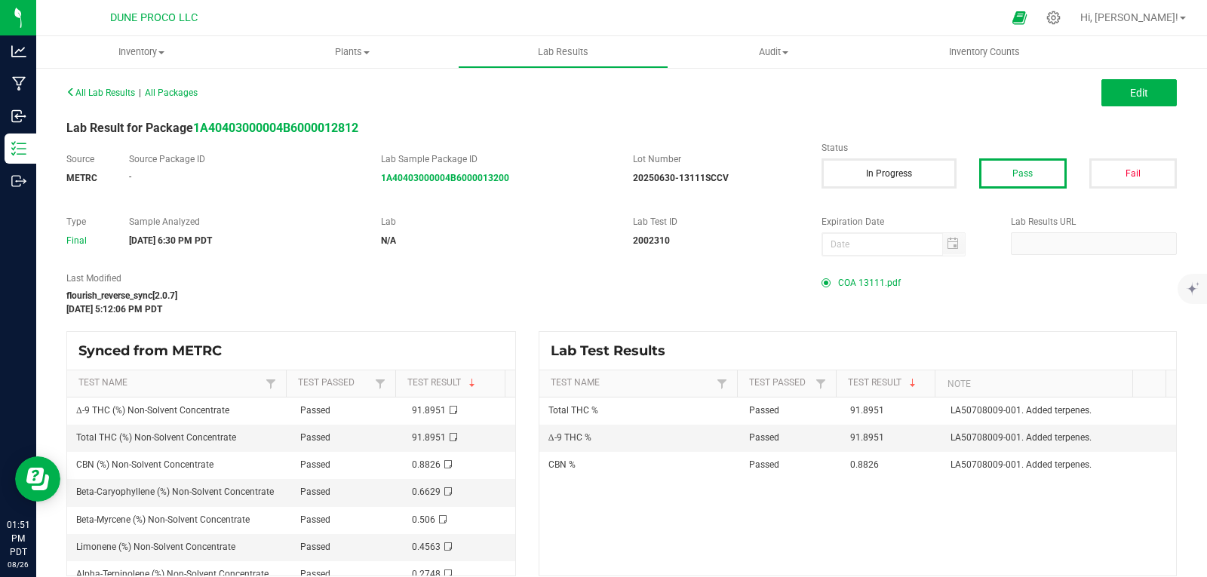
click at [838, 281] on span "COA 13111.pdf" at bounding box center [869, 283] width 63 height 23
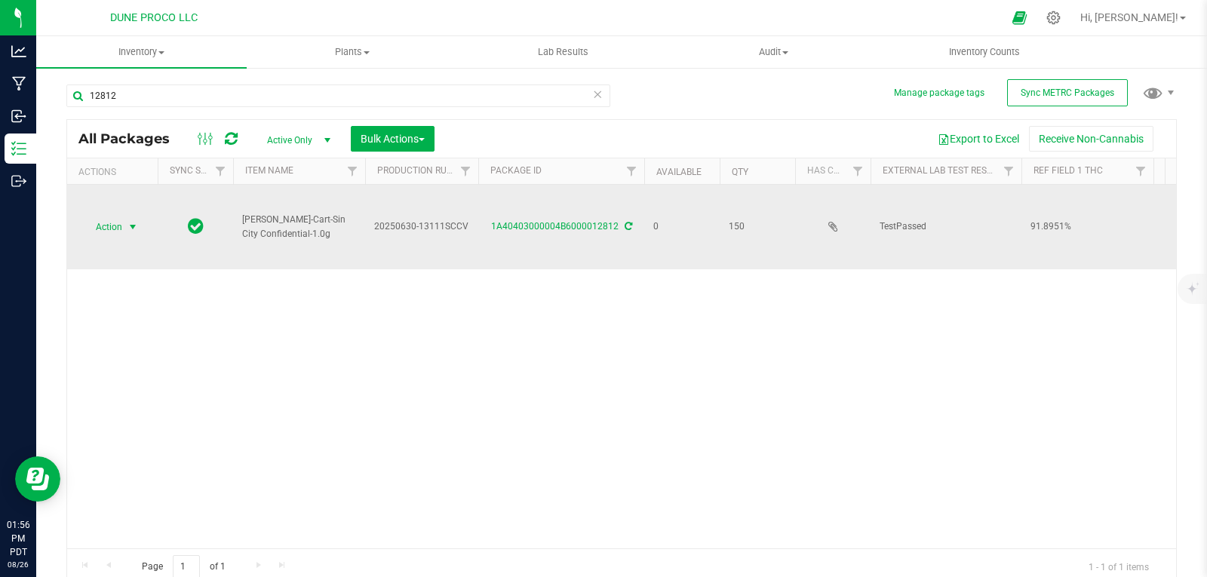
click at [120, 231] on span "Action" at bounding box center [102, 226] width 41 height 21
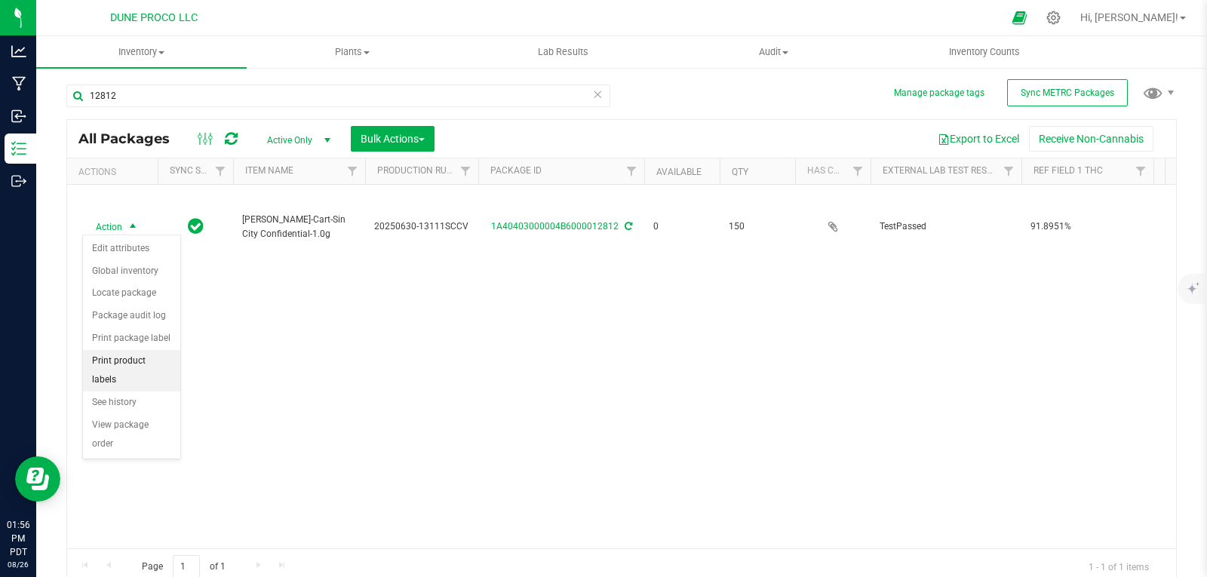
click at [126, 362] on li "Print product labels" at bounding box center [131, 370] width 97 height 41
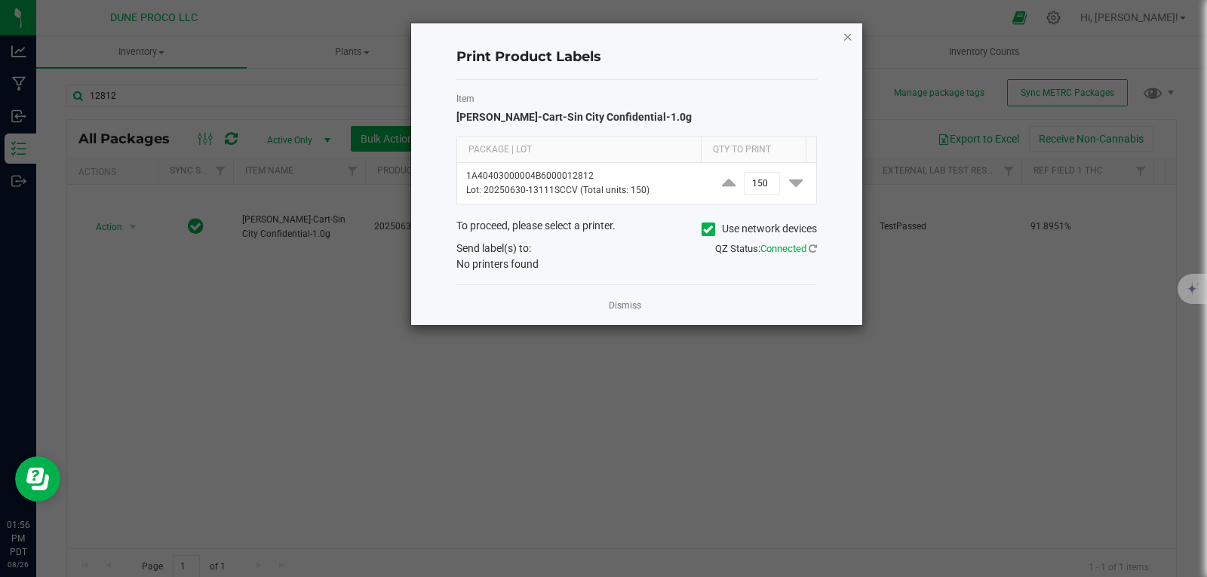
click at [849, 44] on icon "button" at bounding box center [848, 36] width 11 height 18
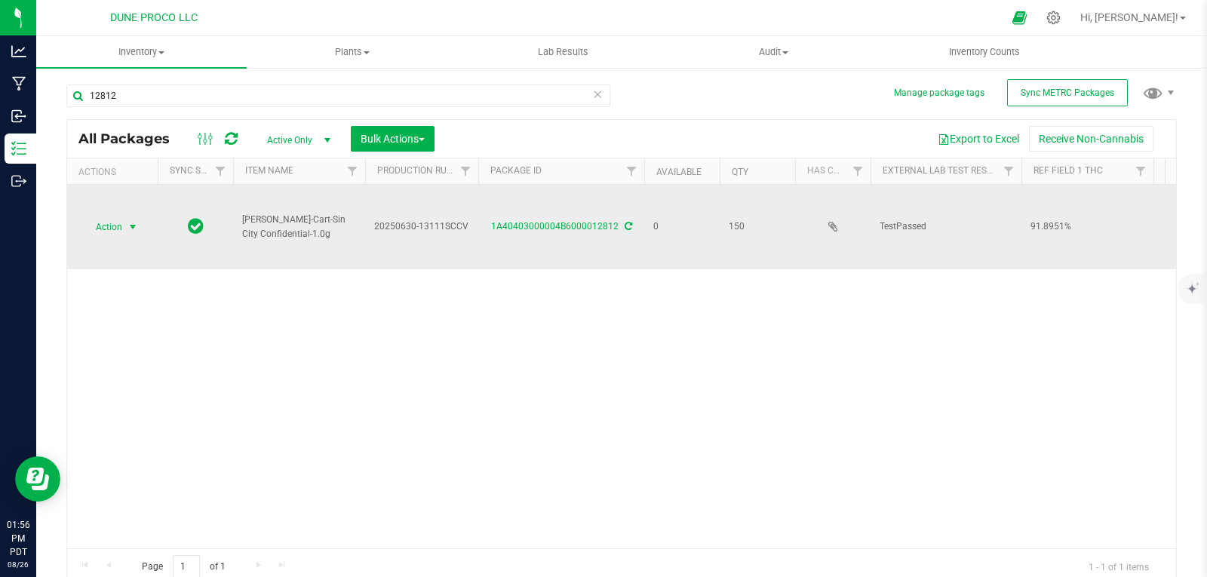
click at [127, 221] on span "select" at bounding box center [133, 227] width 12 height 12
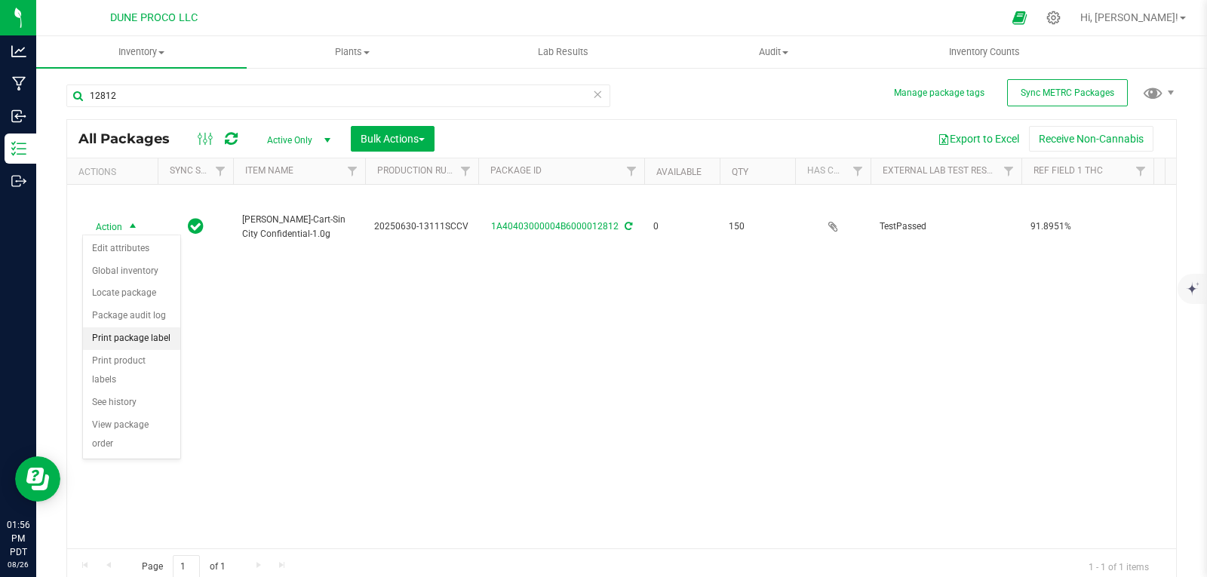
click at [164, 333] on li "Print package label" at bounding box center [131, 338] width 97 height 23
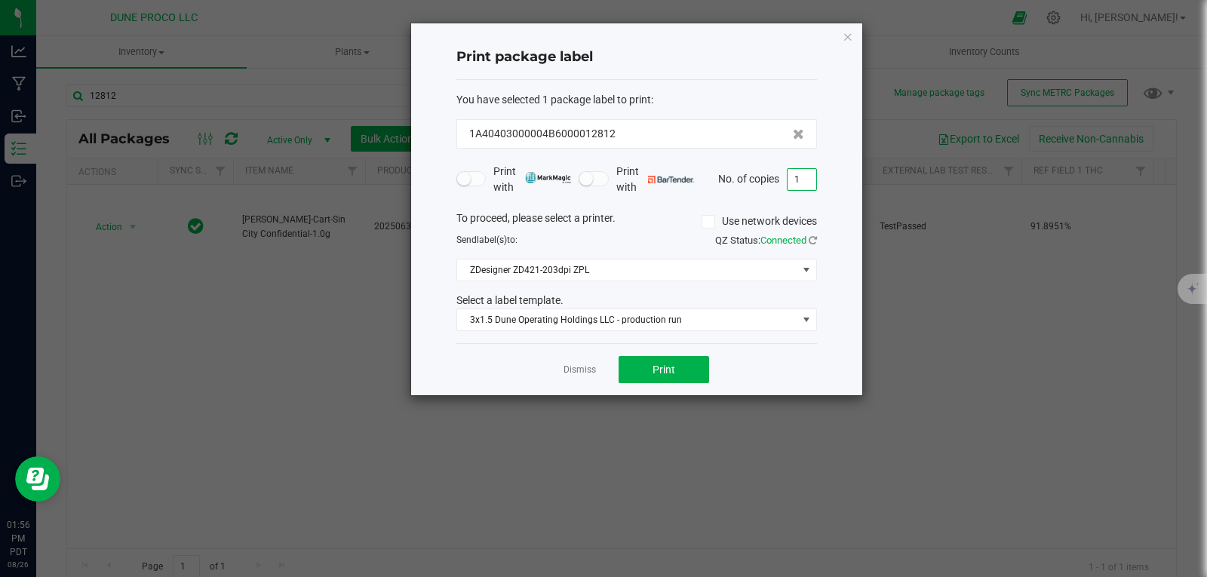
click at [800, 184] on input "1" at bounding box center [802, 179] width 29 height 21
type input "150"
click at [680, 375] on button "Print" at bounding box center [664, 369] width 91 height 27
click at [845, 32] on icon "button" at bounding box center [848, 36] width 11 height 18
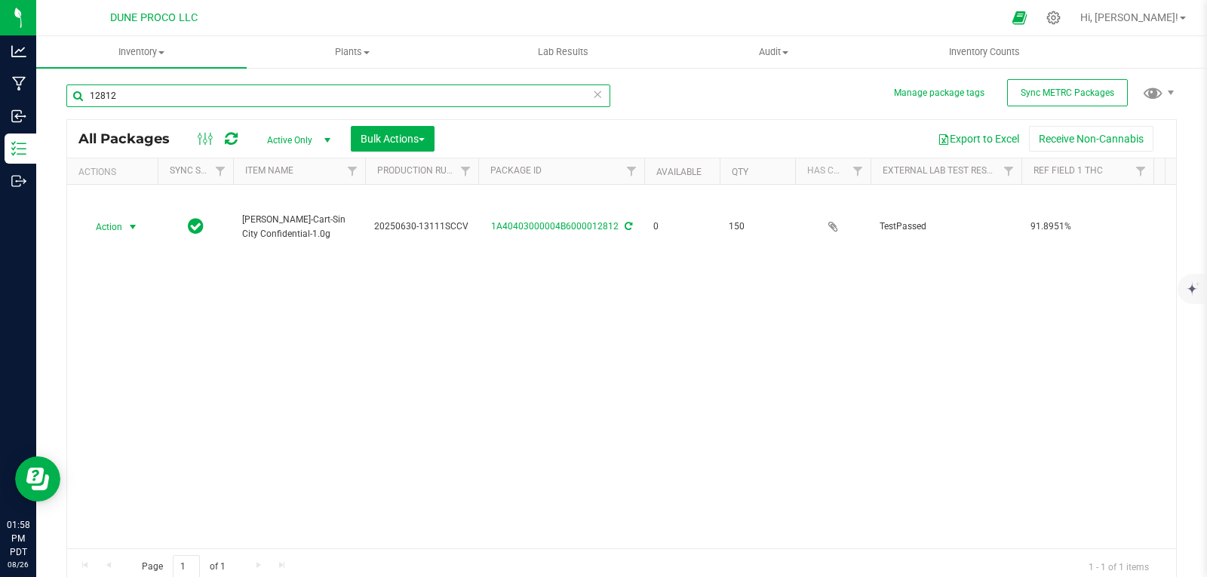
click at [423, 91] on input "12812" at bounding box center [338, 95] width 544 height 23
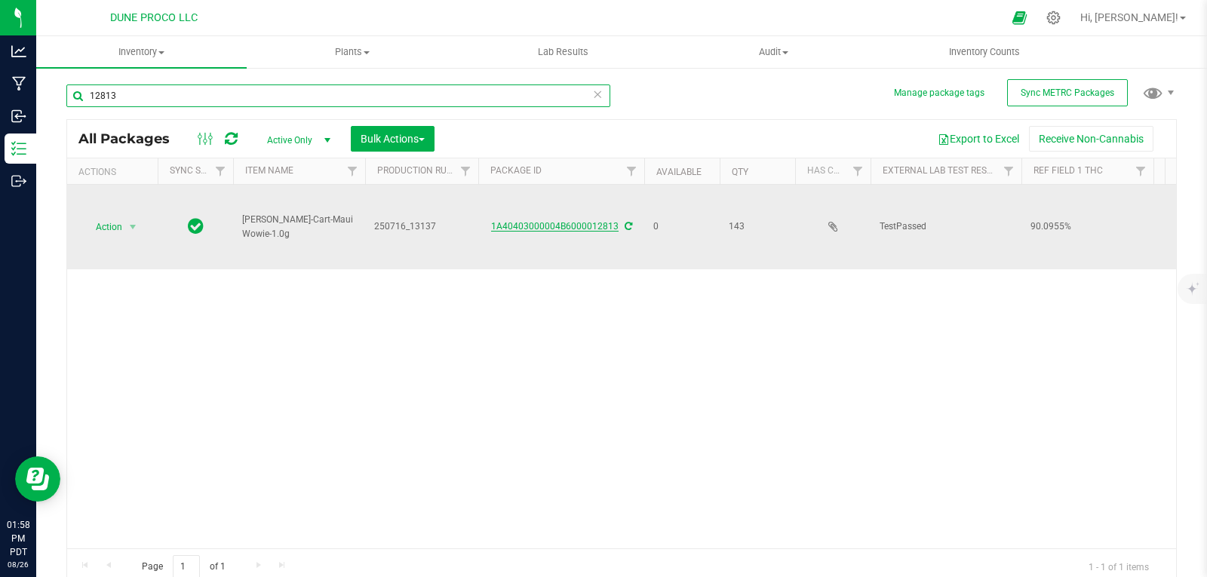
type input "12813"
click at [514, 221] on link "1A40403000004B6000012813" at bounding box center [554, 226] width 127 height 11
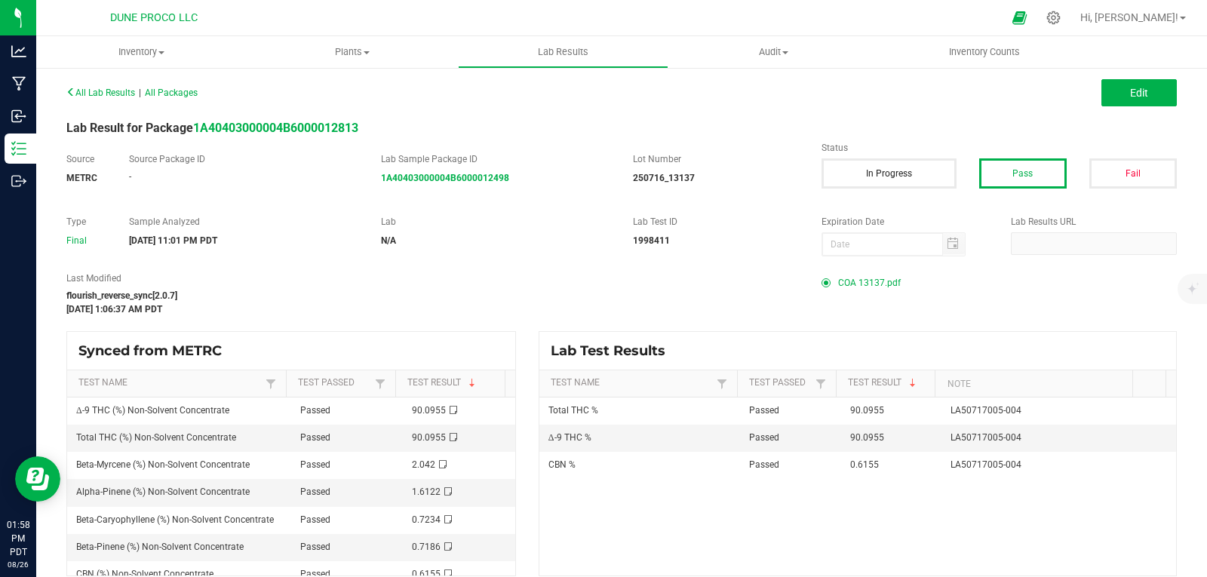
click at [889, 281] on span "COA 13137.pdf" at bounding box center [869, 283] width 63 height 23
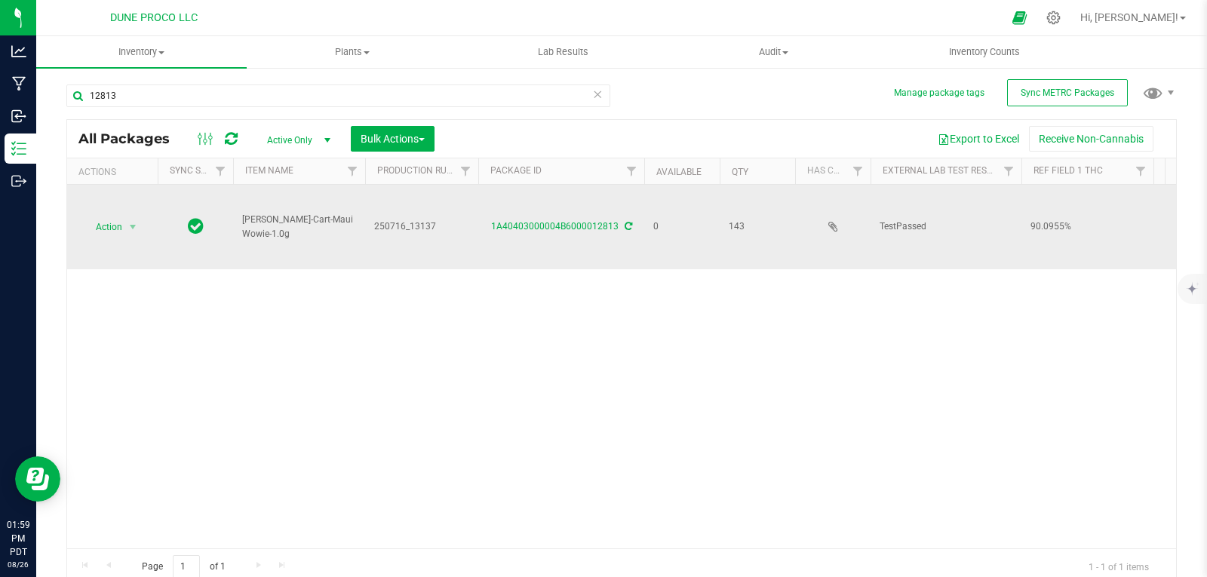
click at [413, 226] on span "250716_13137" at bounding box center [421, 227] width 95 height 14
click at [404, 226] on input "250716_13137" at bounding box center [418, 226] width 108 height 23
click at [406, 226] on input "250716_13137" at bounding box center [418, 226] width 108 height 23
type input "250716-13137"
click at [121, 212] on td "Action Action Edit attributes Global inventory Locate package Package audit log…" at bounding box center [112, 227] width 91 height 84
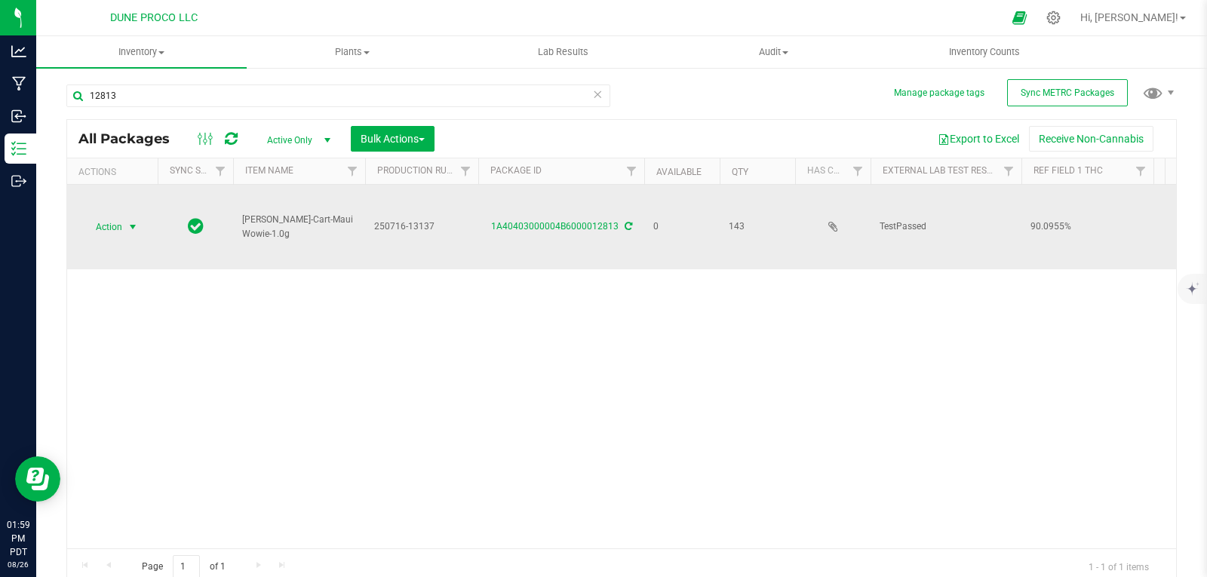
click at [124, 232] on span "select" at bounding box center [133, 226] width 19 height 21
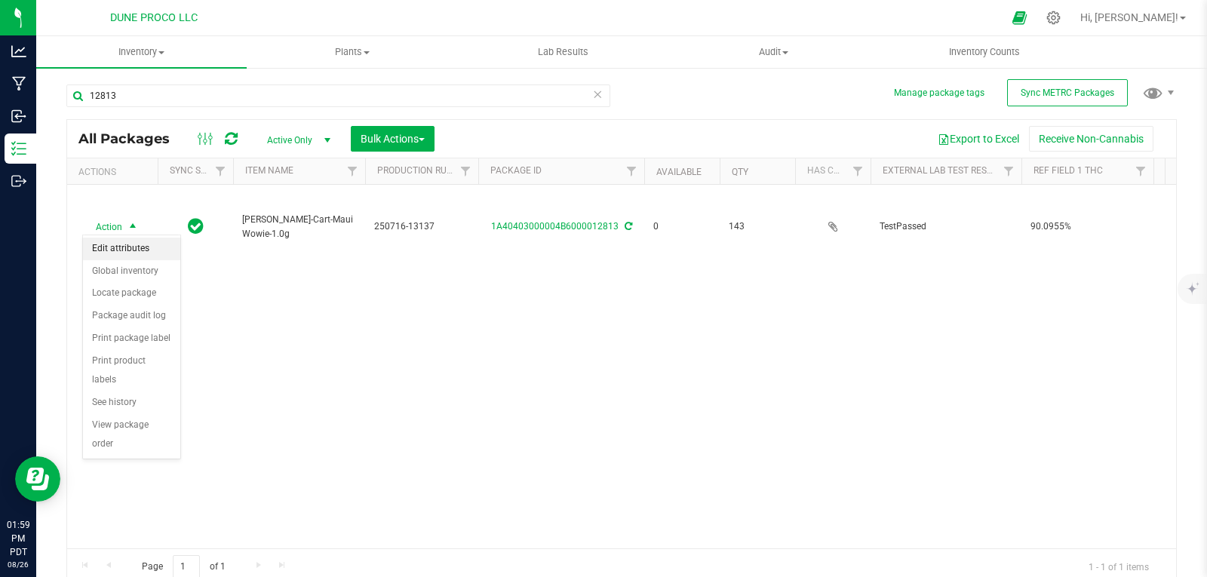
click at [148, 244] on li "Edit attributes" at bounding box center [131, 249] width 97 height 23
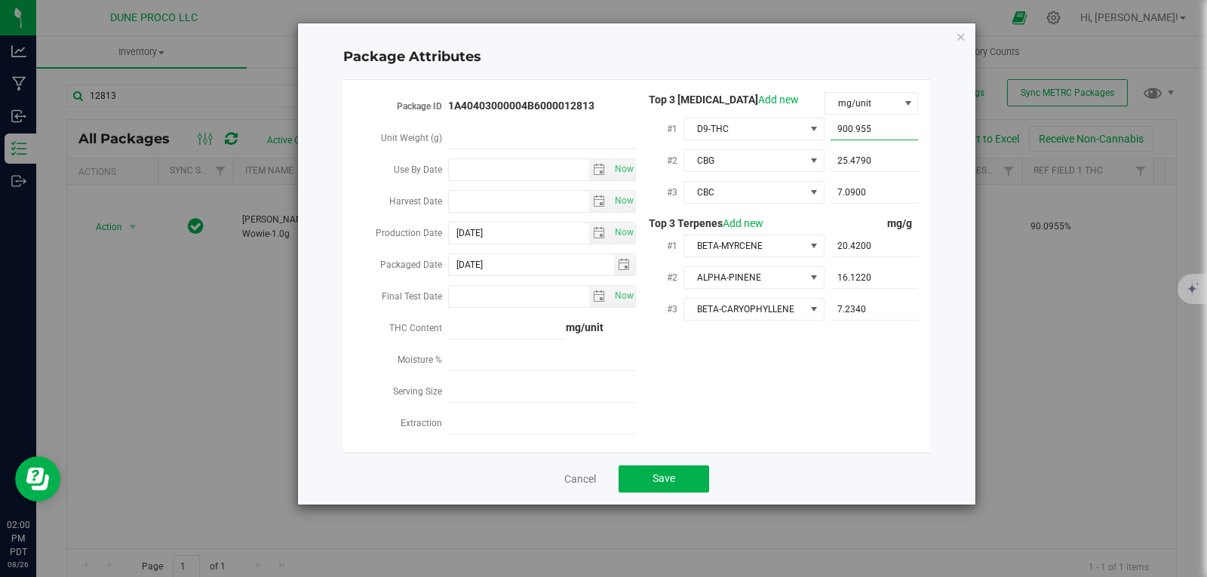
click at [880, 128] on span "900.9550 900.955" at bounding box center [875, 129] width 88 height 22
click at [880, 128] on input "900.955" at bounding box center [875, 128] width 88 height 21
paste input "900.955"
type input "900.955"
click at [683, 469] on button "Save" at bounding box center [664, 478] width 91 height 27
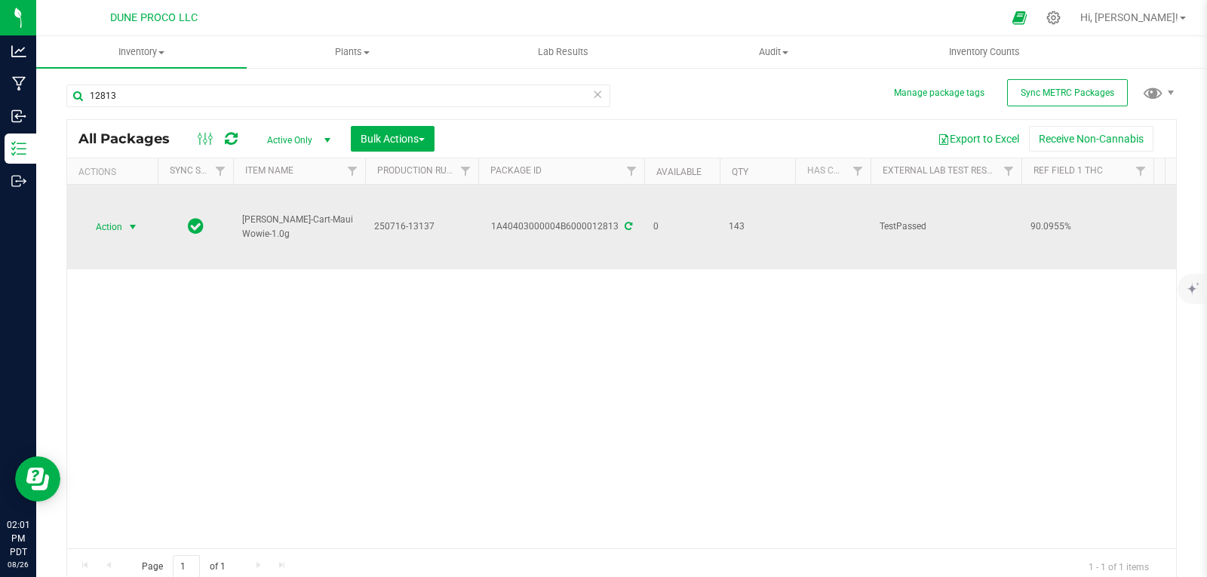
click at [130, 223] on span "select" at bounding box center [133, 227] width 12 height 12
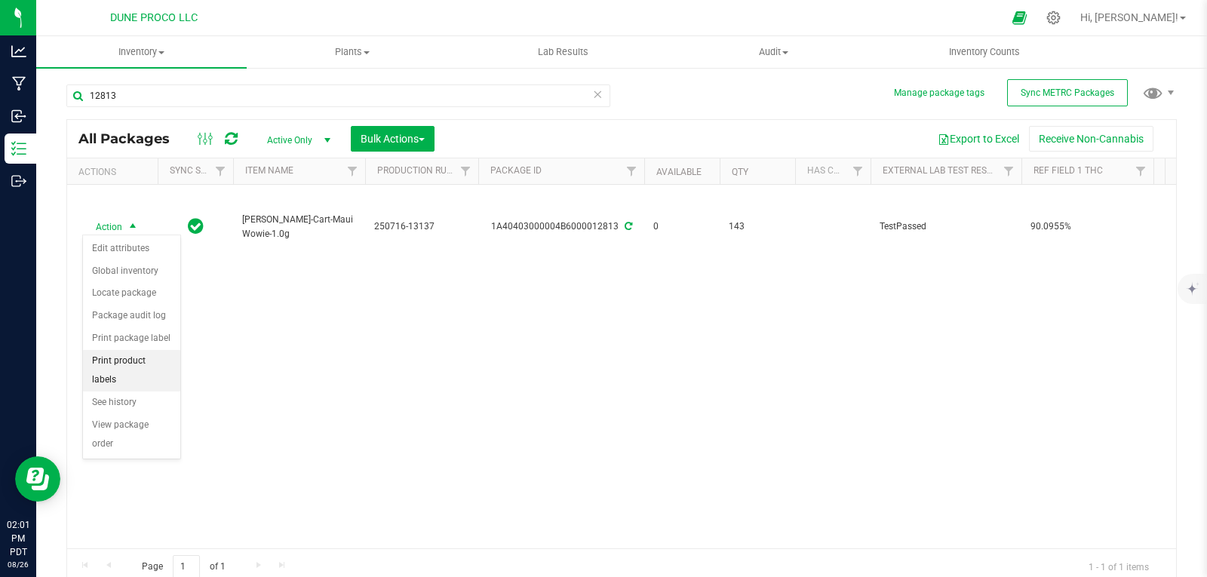
click at [160, 361] on li "Print product labels" at bounding box center [131, 370] width 97 height 41
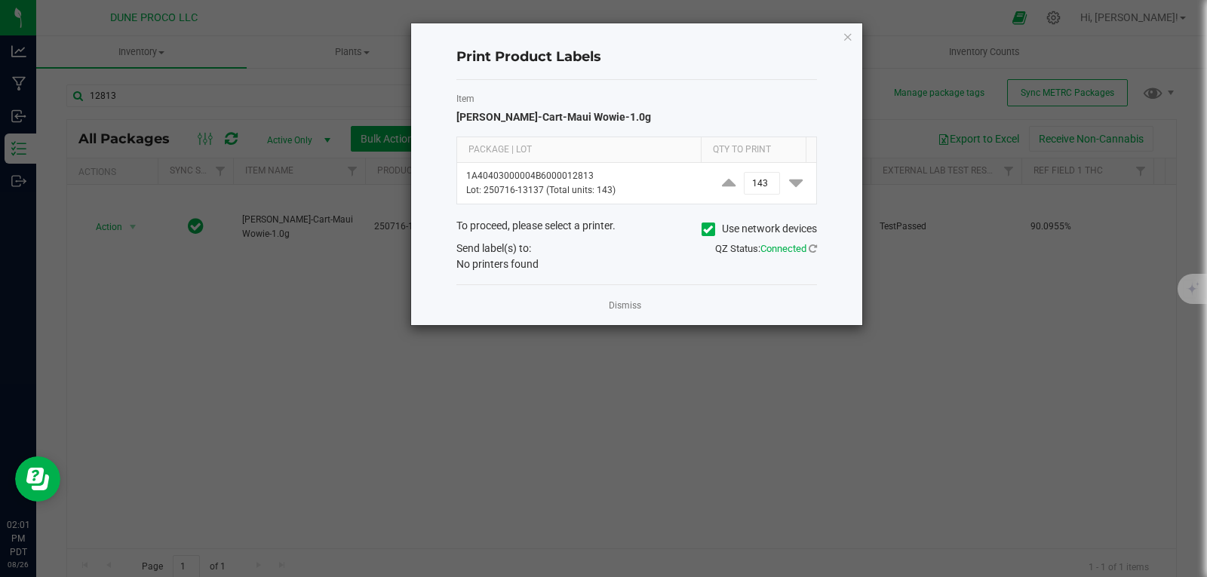
click at [854, 30] on div "Print Product Labels Item HUST-Cart-Maui Wowie-1.0g Package | Lot Qty to Print …" at bounding box center [636, 174] width 451 height 302
click at [846, 36] on icon "button" at bounding box center [848, 36] width 11 height 18
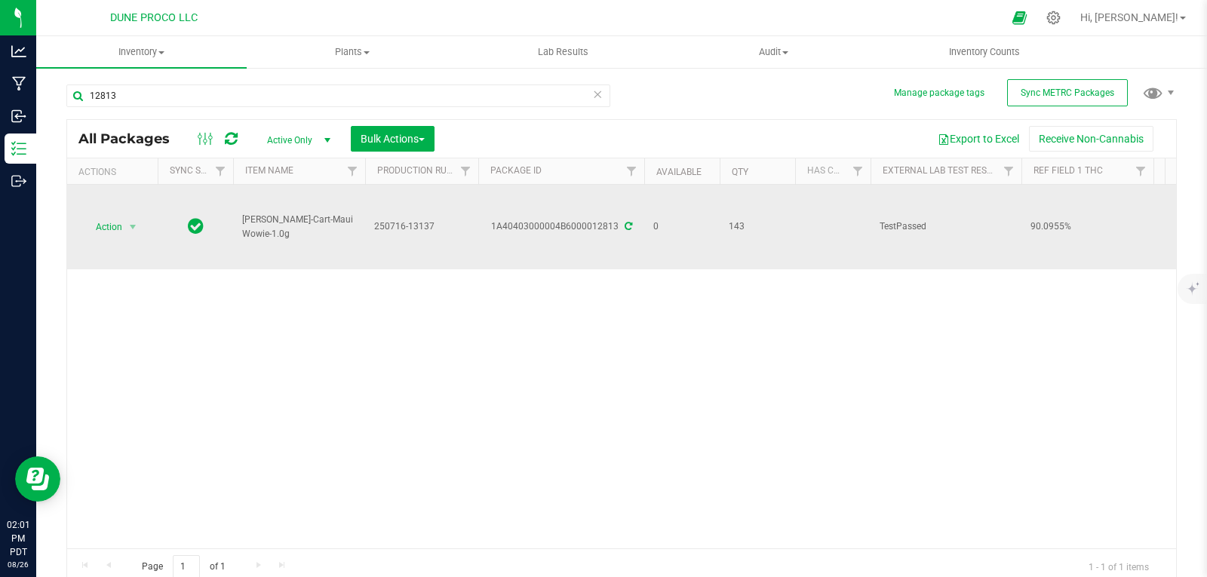
click at [143, 216] on div "Action Action Edit attributes Global inventory Locate package Package audit log…" at bounding box center [112, 226] width 72 height 21
click at [124, 220] on span "select" at bounding box center [133, 226] width 19 height 21
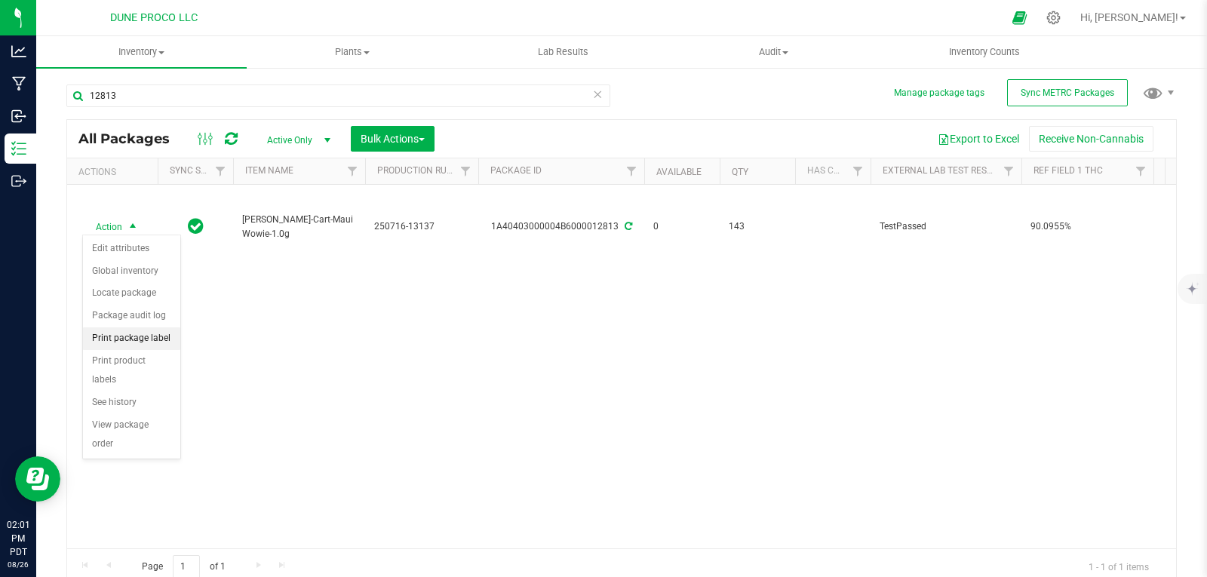
click at [145, 333] on li "Print package label" at bounding box center [131, 338] width 97 height 23
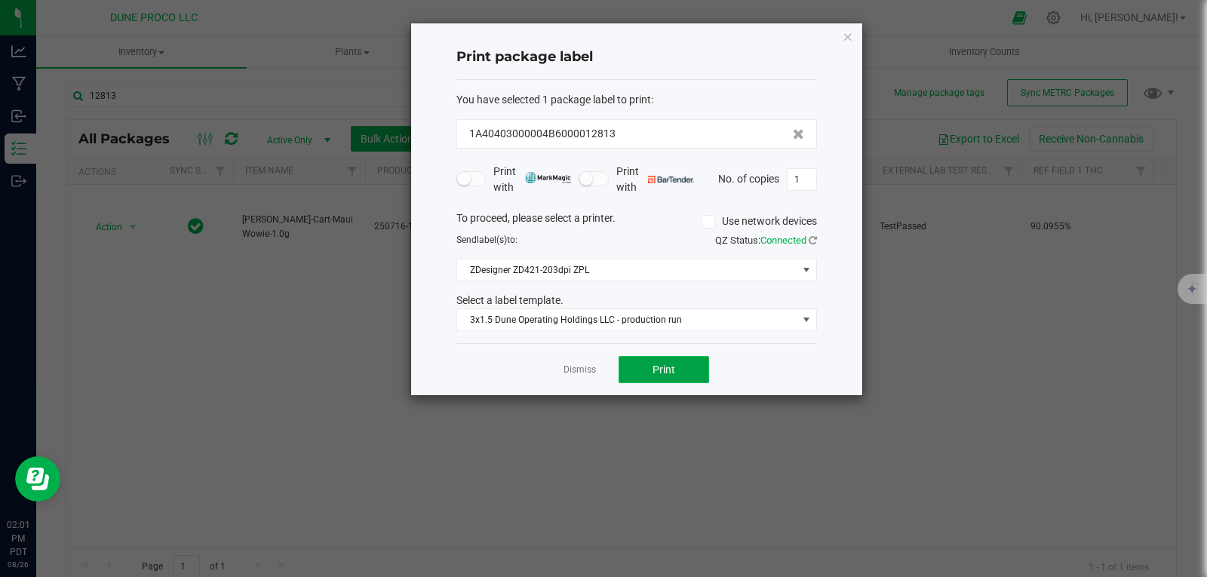
click at [637, 367] on button "Print" at bounding box center [664, 369] width 91 height 27
click at [845, 38] on icon "button" at bounding box center [848, 36] width 11 height 18
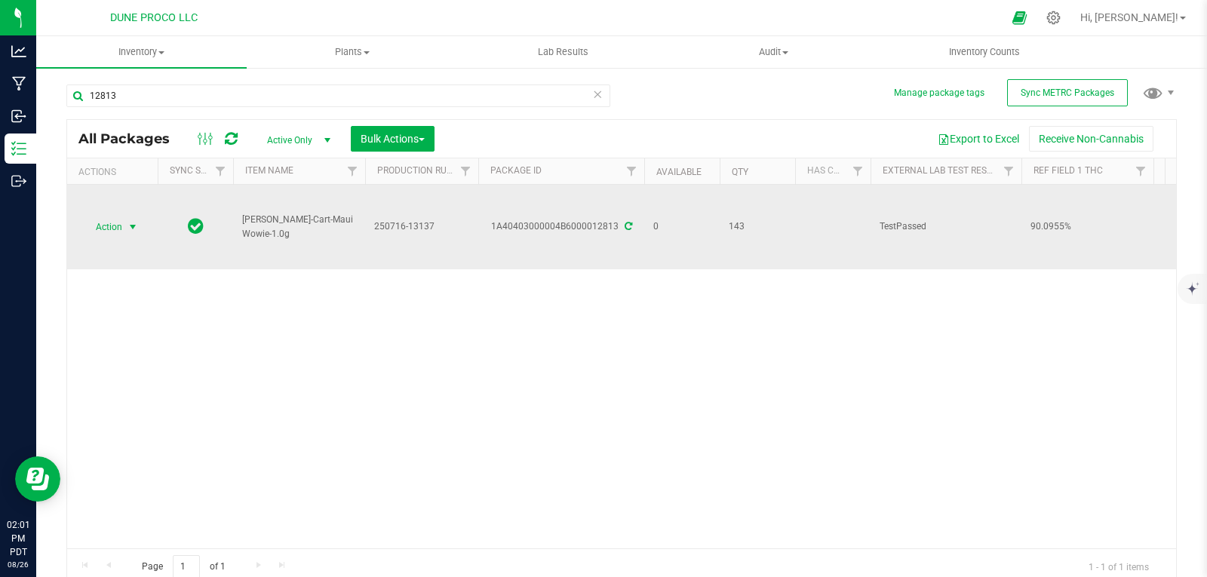
click at [127, 224] on span "select" at bounding box center [133, 227] width 12 height 12
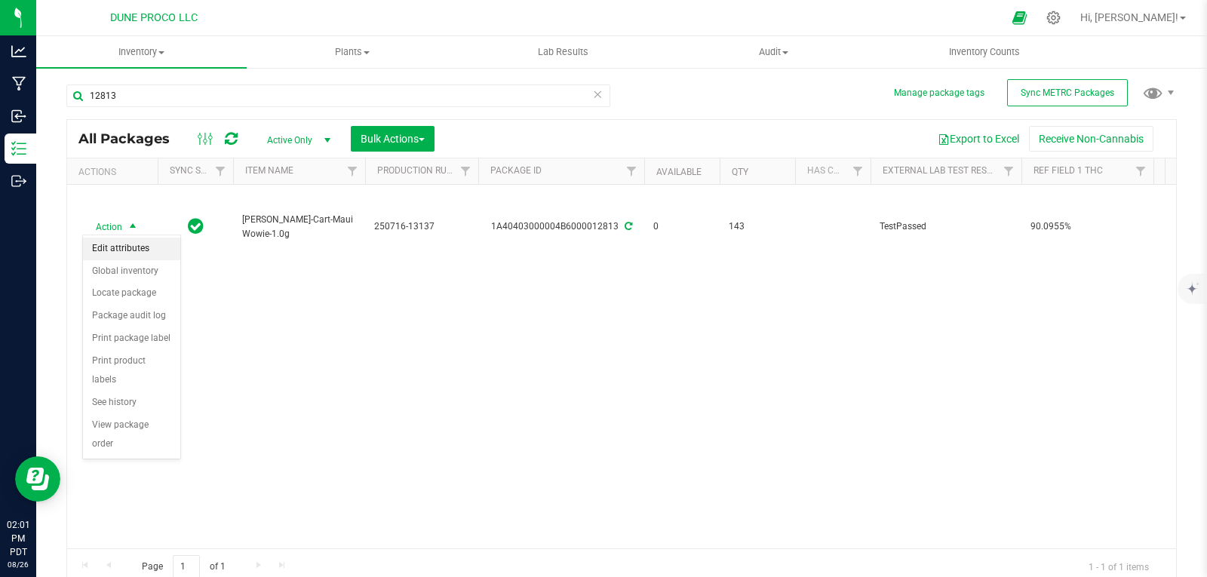
click at [137, 248] on li "Edit attributes" at bounding box center [131, 249] width 97 height 23
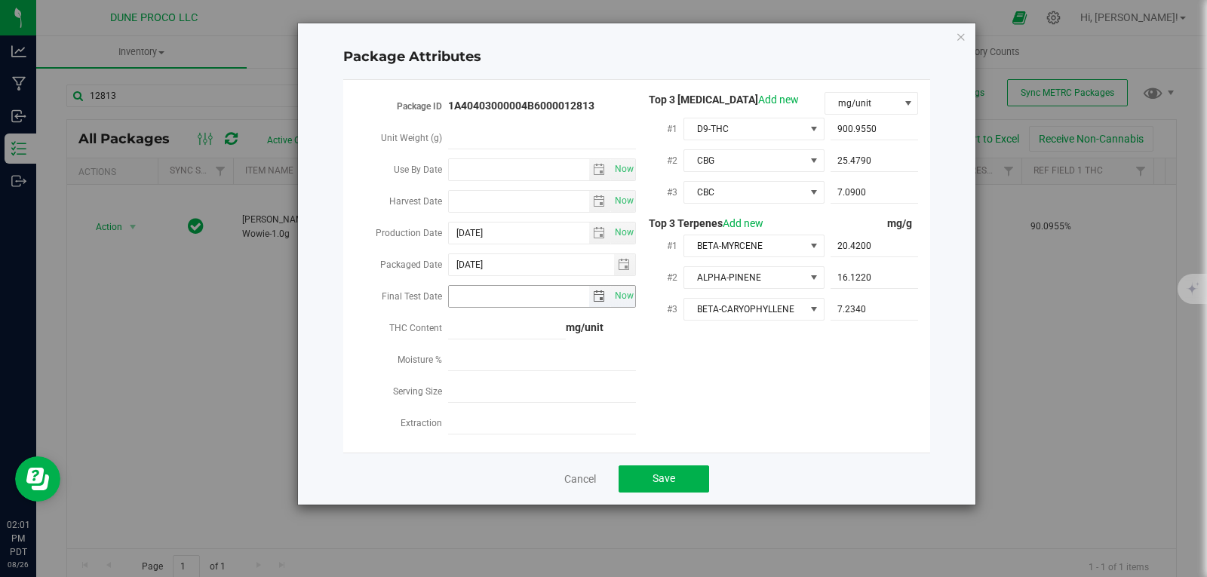
click at [597, 290] on span "select" at bounding box center [599, 296] width 12 height 12
click at [591, 286] on span "select" at bounding box center [600, 296] width 22 height 21
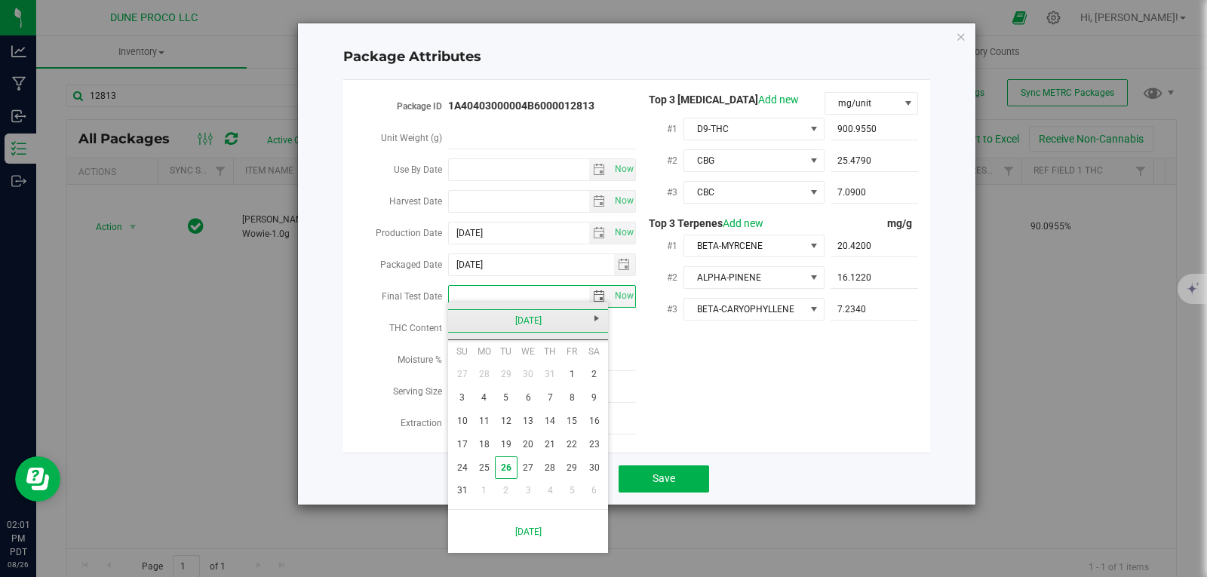
click at [457, 312] on link "[DATE]" at bounding box center [528, 320] width 162 height 23
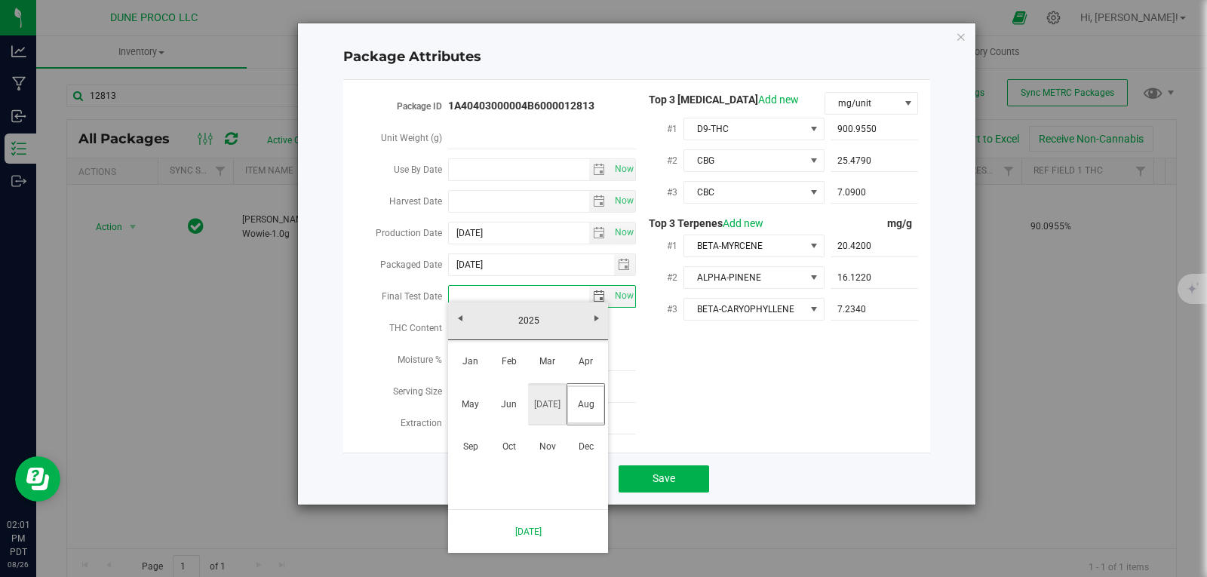
click at [553, 412] on link "[DATE]" at bounding box center [547, 404] width 38 height 38
click at [505, 445] on link "22" at bounding box center [506, 444] width 22 height 23
type input "2025-07-22"
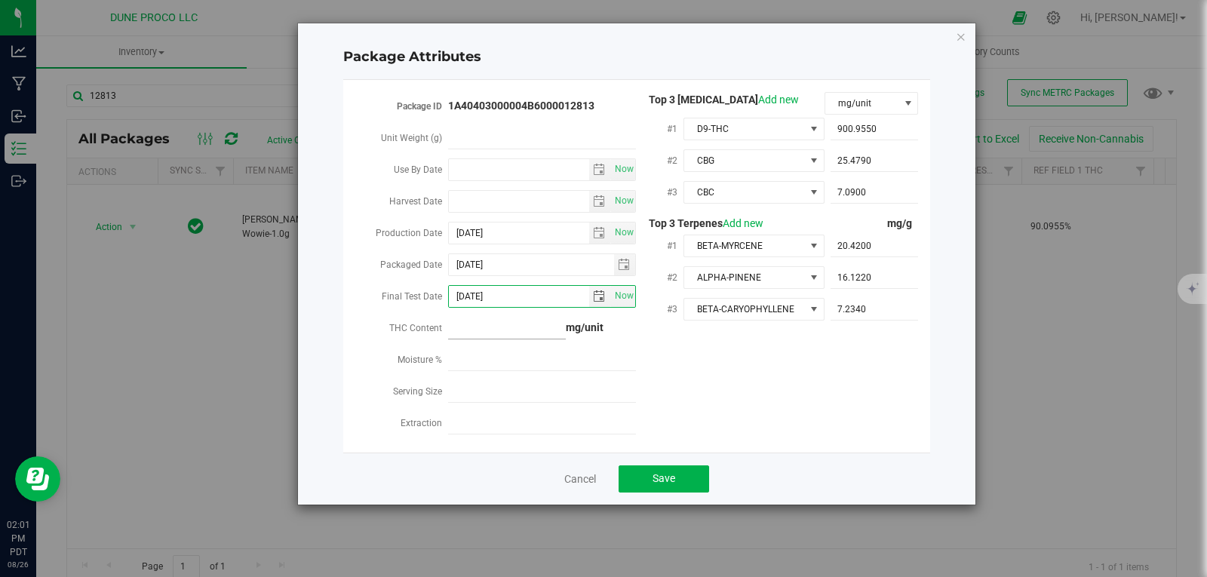
click at [533, 324] on span at bounding box center [507, 329] width 118 height 22
type input "900.96"
type input "900.9600"
click at [659, 472] on span "Save" at bounding box center [663, 478] width 23 height 12
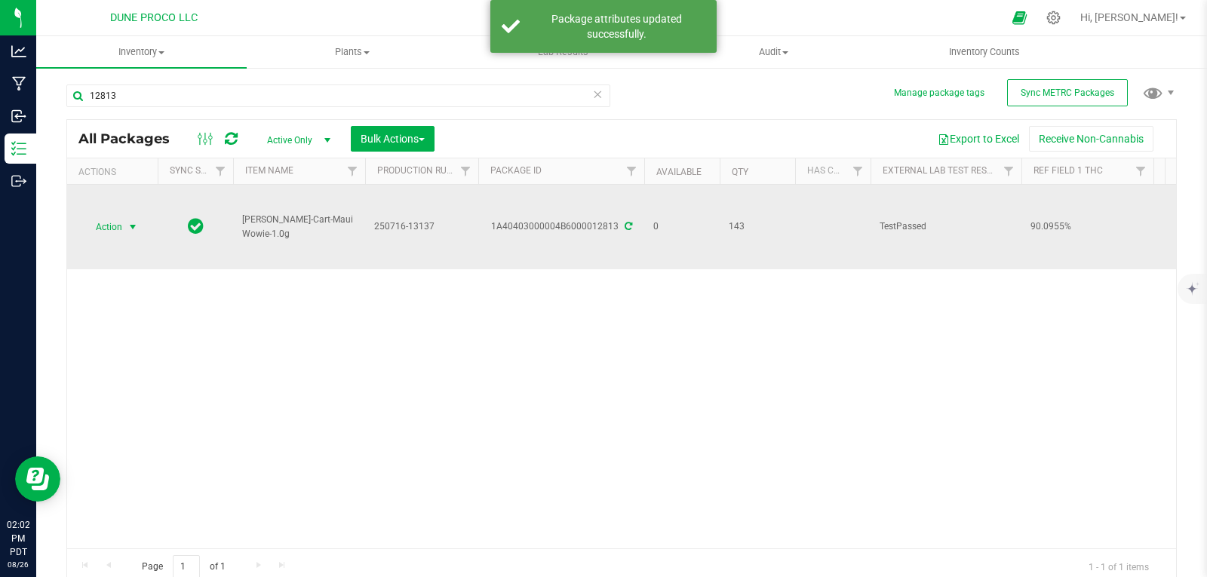
click at [124, 229] on span "select" at bounding box center [133, 226] width 19 height 21
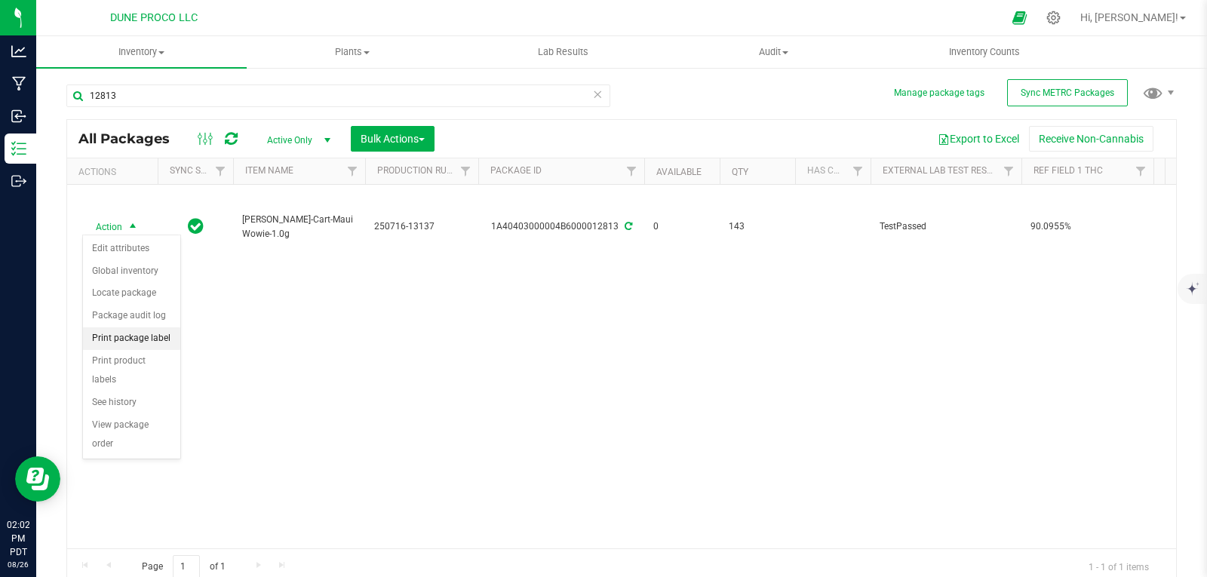
click at [164, 347] on li "Print package label" at bounding box center [131, 338] width 97 height 23
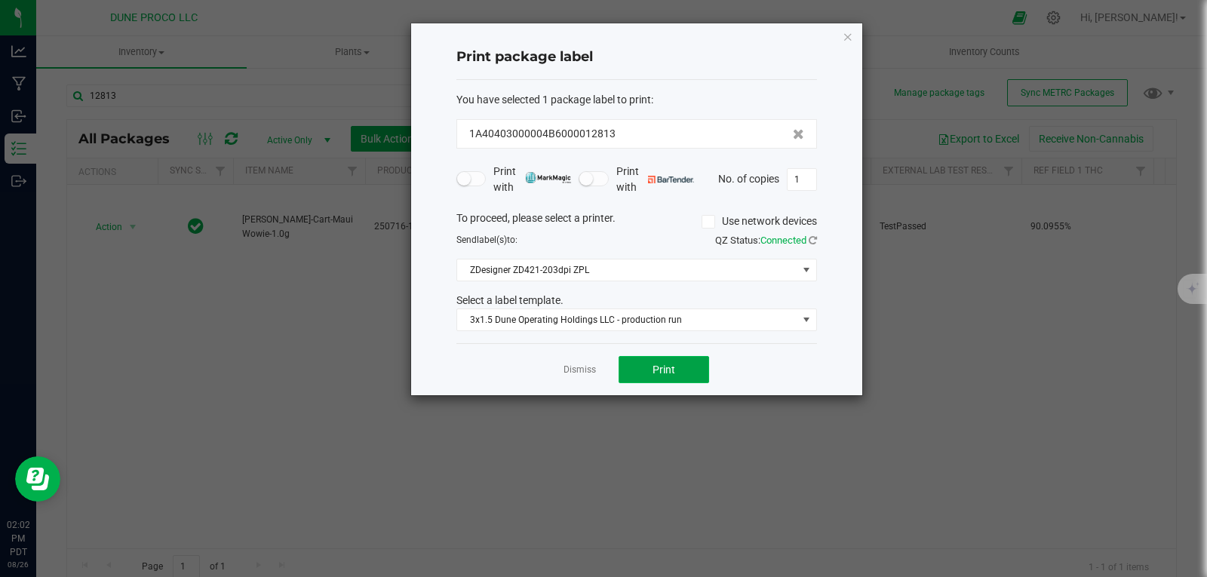
click at [659, 362] on button "Print" at bounding box center [664, 369] width 91 height 27
click at [840, 40] on div "Print package label You have selected 1 package label to print : 1A40403000004B…" at bounding box center [636, 209] width 451 height 372
click at [850, 39] on icon "button" at bounding box center [848, 36] width 11 height 18
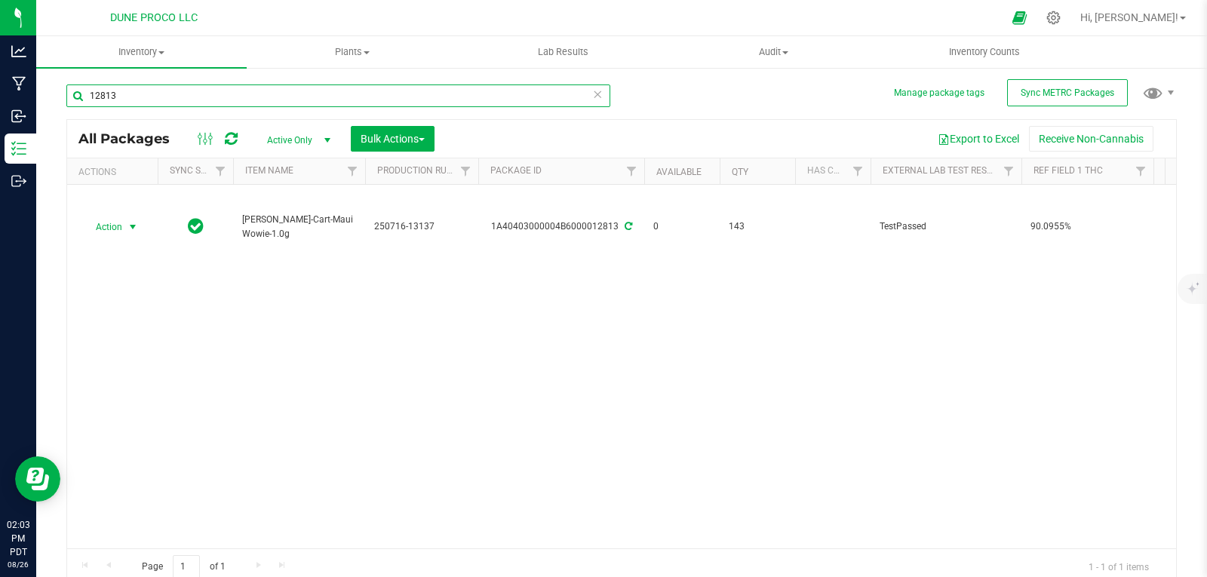
click at [517, 96] on input "12813" at bounding box center [338, 95] width 544 height 23
click at [594, 95] on icon at bounding box center [597, 93] width 11 height 18
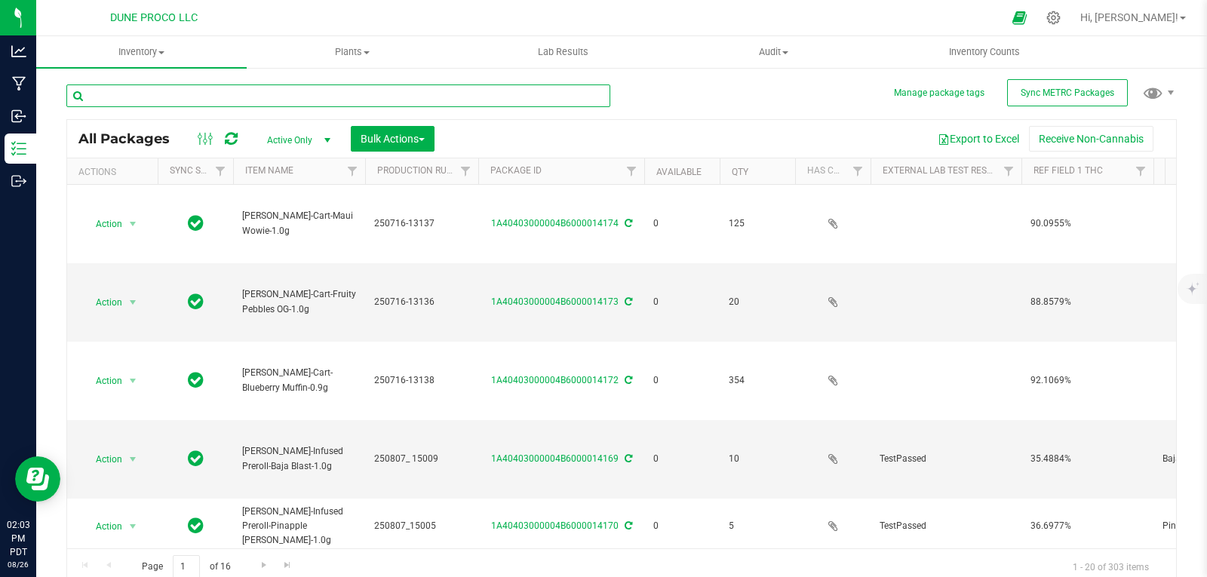
click at [594, 95] on input "text" at bounding box center [338, 95] width 544 height 23
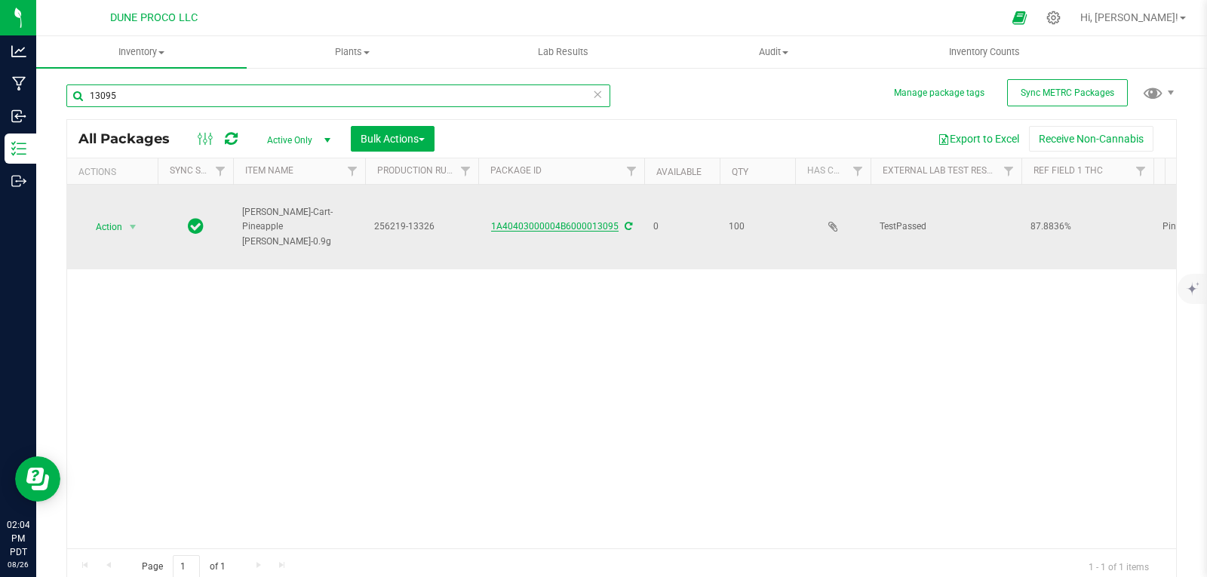
type input "13095"
click at [557, 221] on link "1A40403000004B6000013095" at bounding box center [554, 226] width 127 height 11
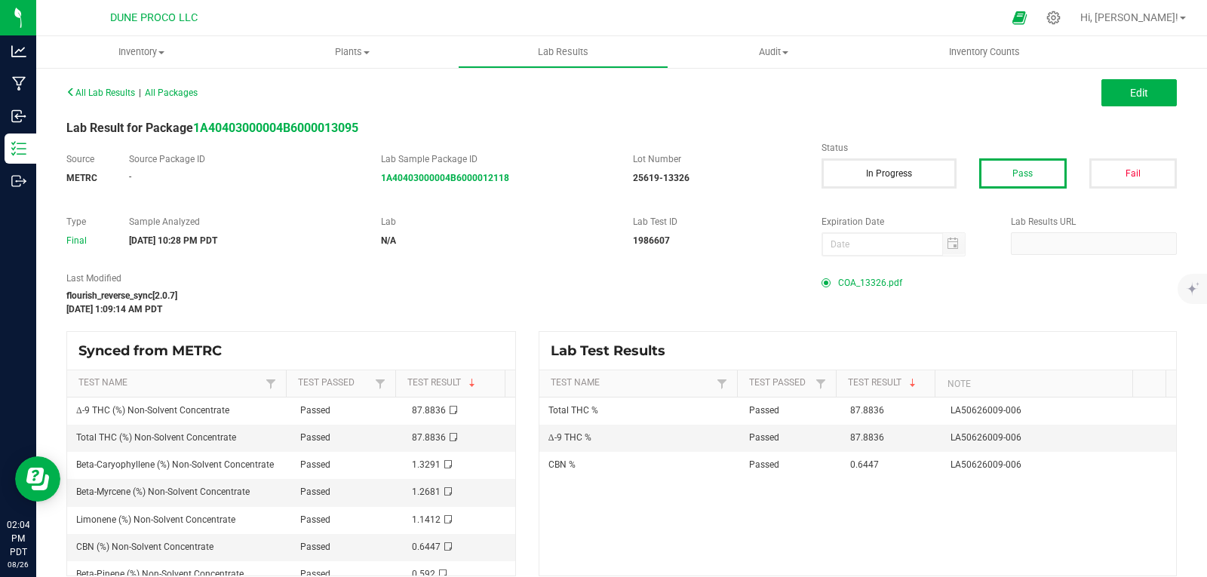
click at [877, 281] on span "COA_13326.pdf" at bounding box center [870, 283] width 64 height 23
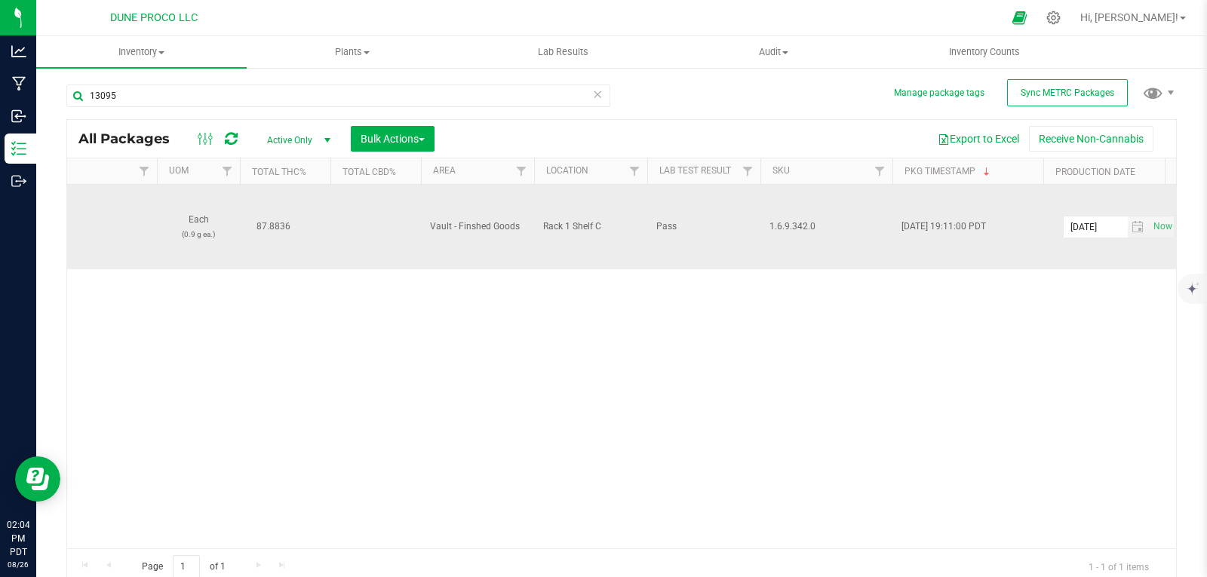
scroll to position [0, 1742]
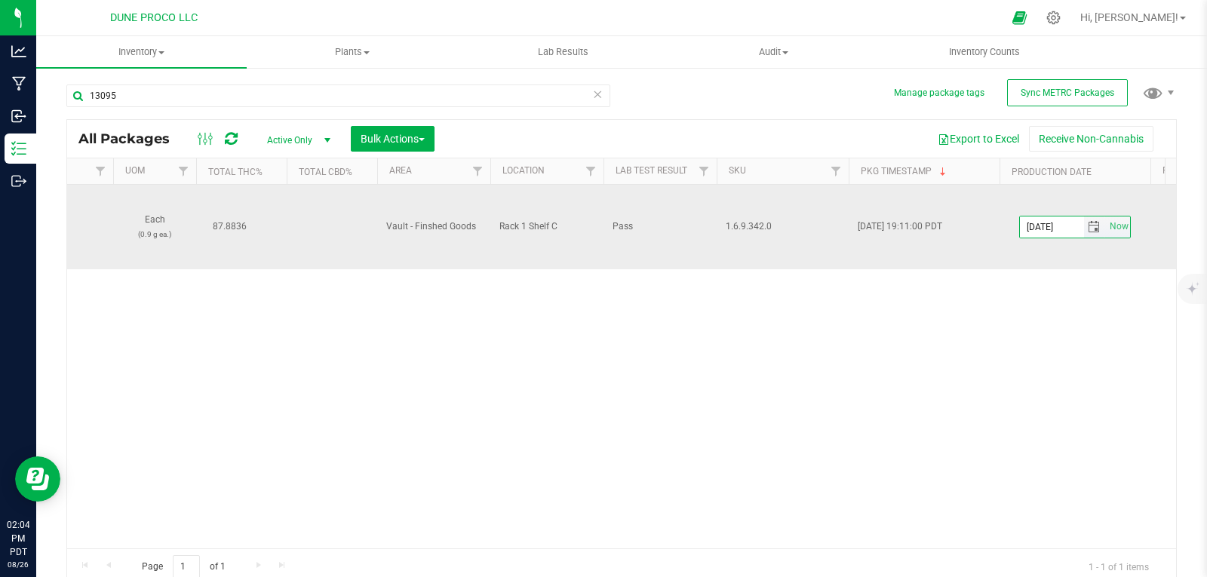
click at [1073, 217] on input "2025-06-18" at bounding box center [1052, 226] width 64 height 21
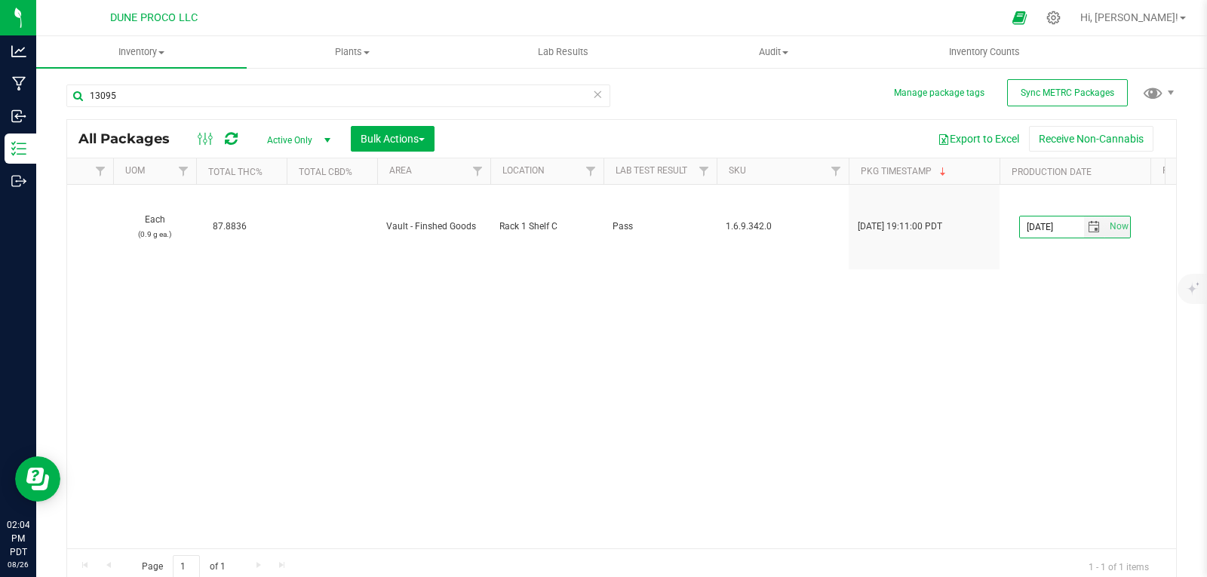
type input "[DATE]"
click at [1061, 269] on div "Action Action Edit attributes Global inventory Locate package Package audit log…" at bounding box center [621, 367] width 1109 height 364
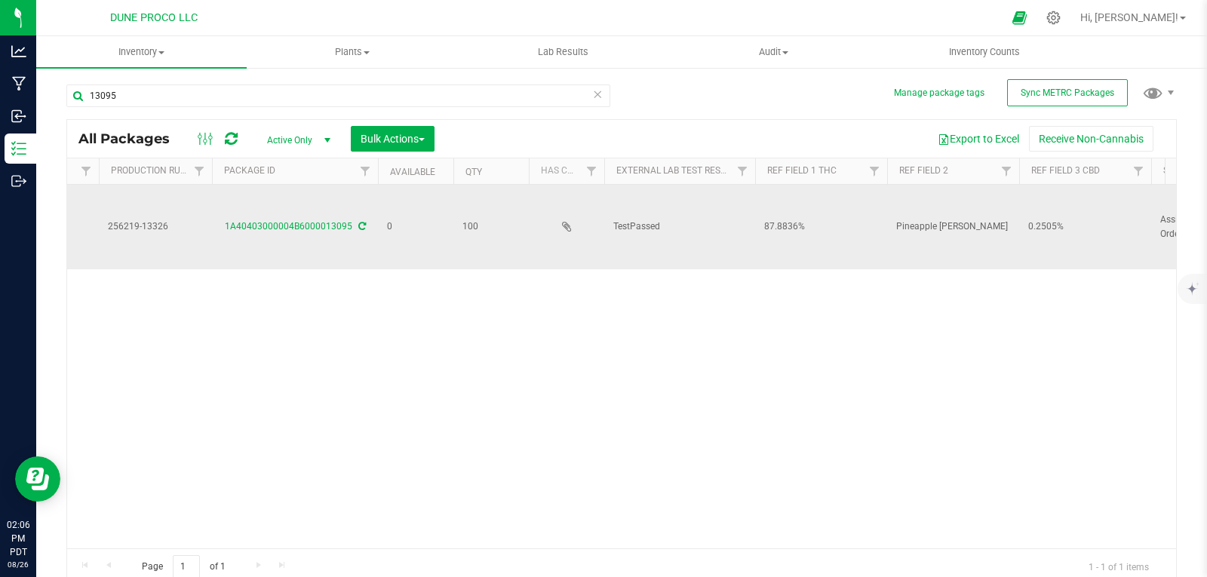
scroll to position [0, 0]
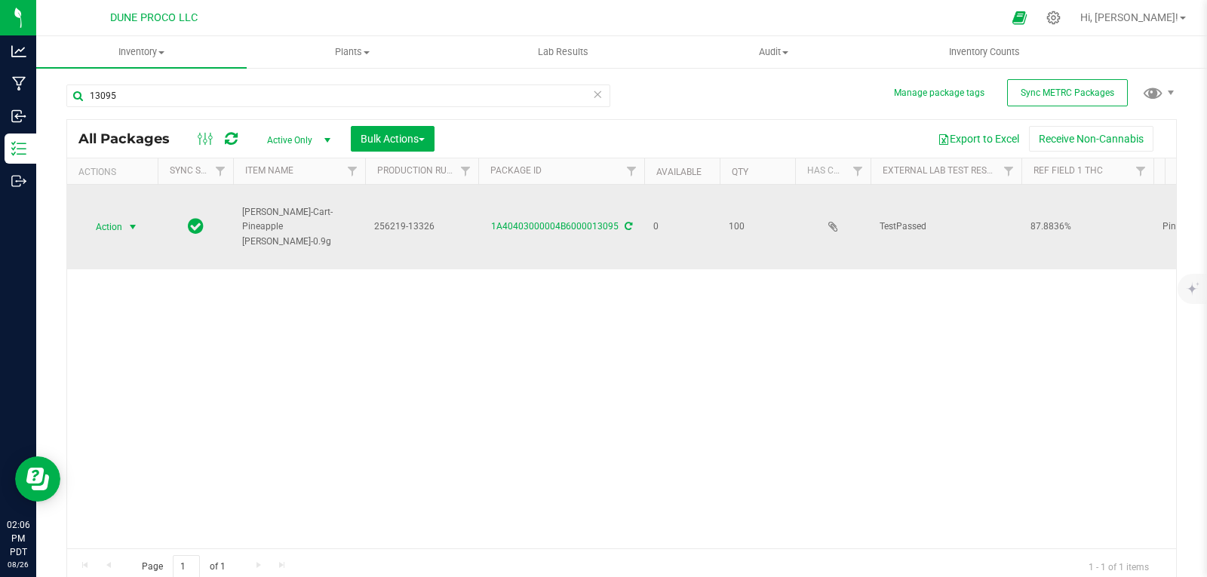
click at [129, 221] on span "select" at bounding box center [133, 227] width 12 height 12
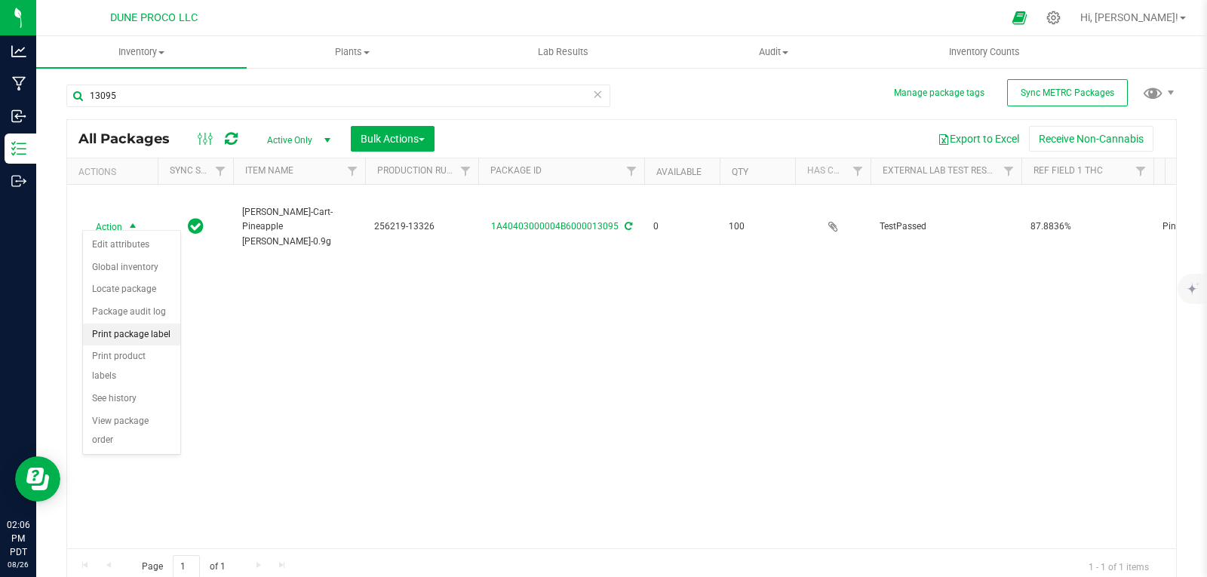
click at [149, 334] on li "Print package label" at bounding box center [131, 335] width 97 height 23
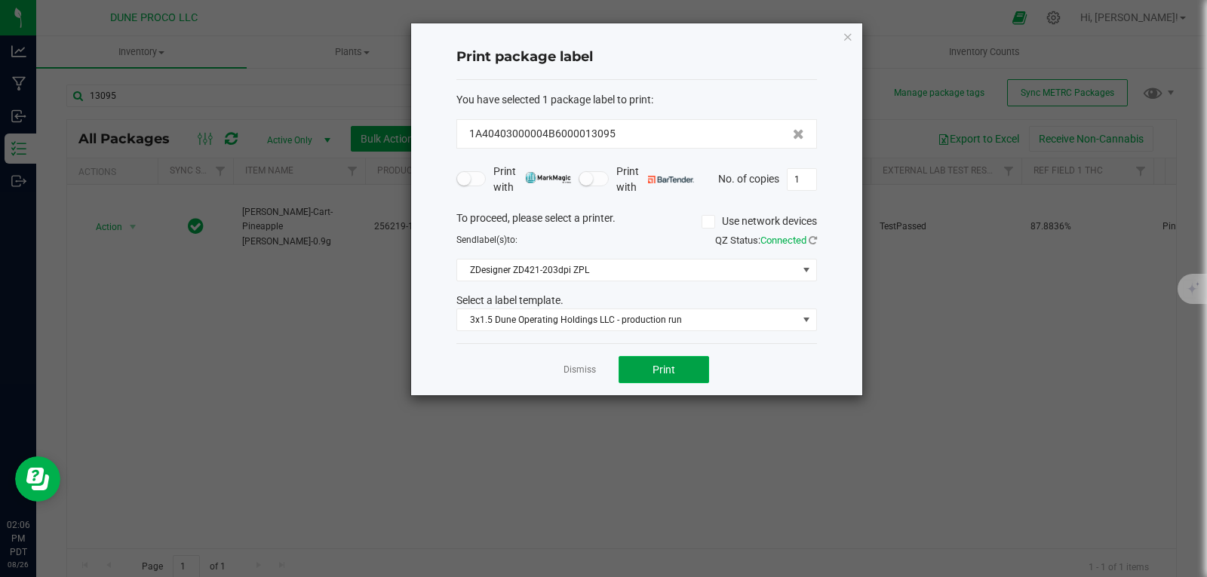
click at [643, 362] on button "Print" at bounding box center [664, 369] width 91 height 27
click at [851, 36] on icon "button" at bounding box center [848, 36] width 11 height 18
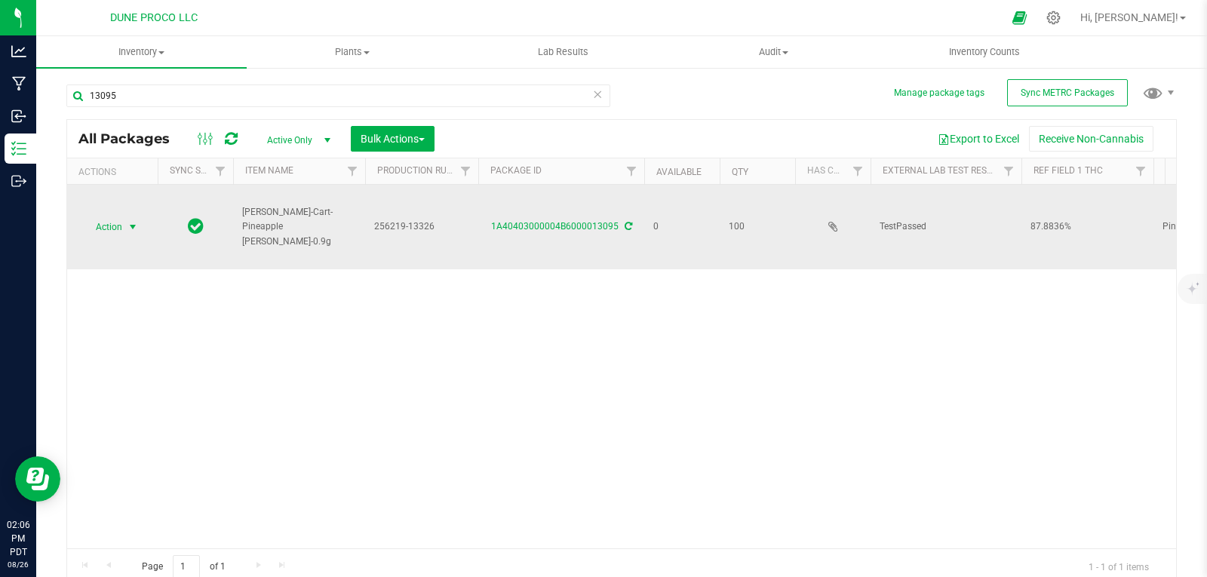
click at [127, 221] on span "select" at bounding box center [133, 227] width 12 height 12
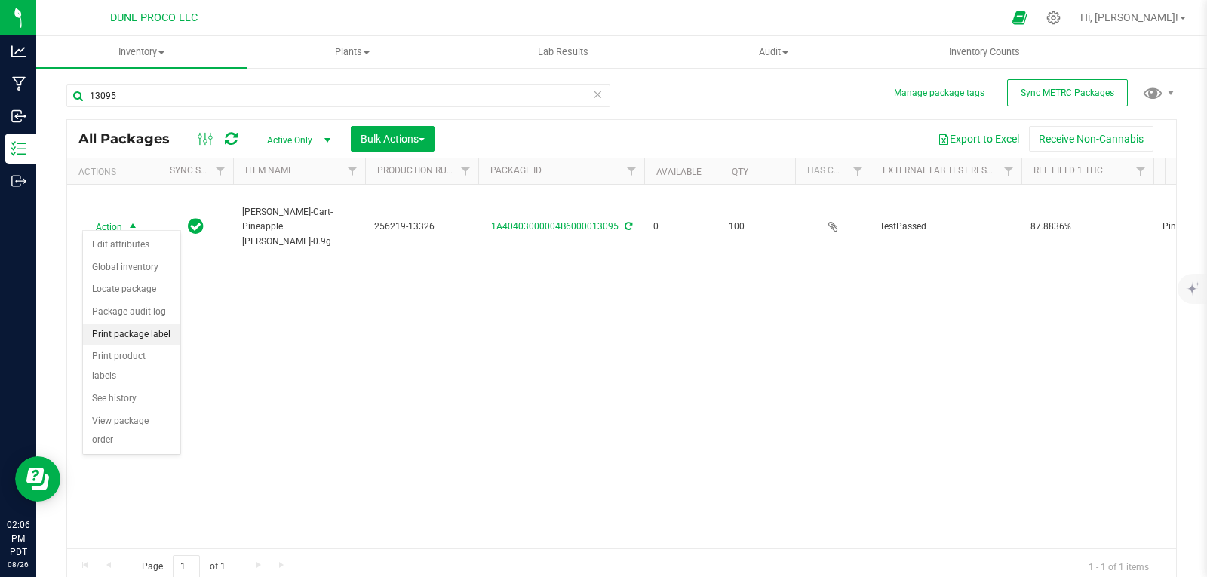
click at [150, 342] on li "Print package label" at bounding box center [131, 335] width 97 height 23
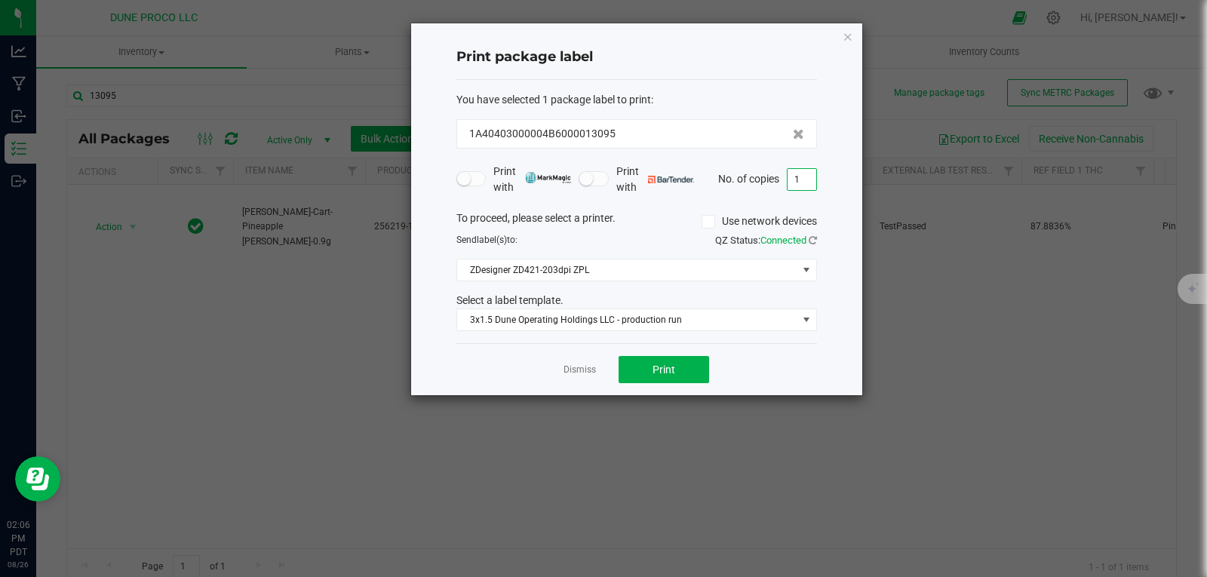
click at [812, 189] on input "1" at bounding box center [802, 179] width 29 height 21
type input "100"
click at [665, 378] on button "Print" at bounding box center [664, 369] width 91 height 27
click at [841, 41] on div "Print package label You have selected 1 package label to print : 1A40403000004B…" at bounding box center [636, 209] width 451 height 372
click at [848, 37] on icon "button" at bounding box center [848, 36] width 11 height 18
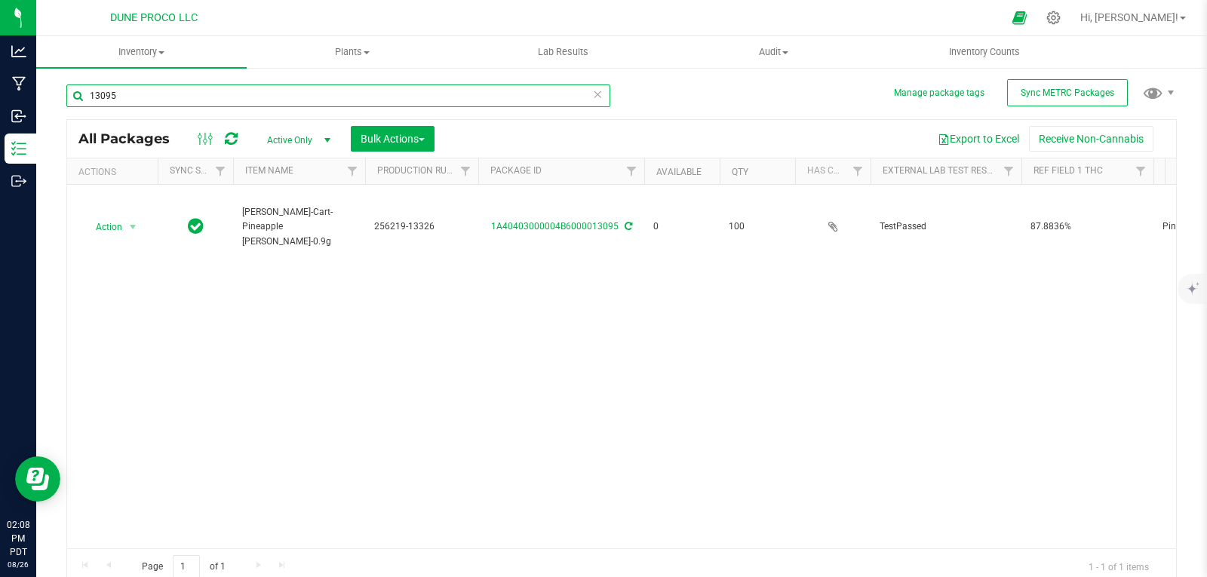
click at [298, 103] on input "13095" at bounding box center [338, 95] width 544 height 23
type input "1"
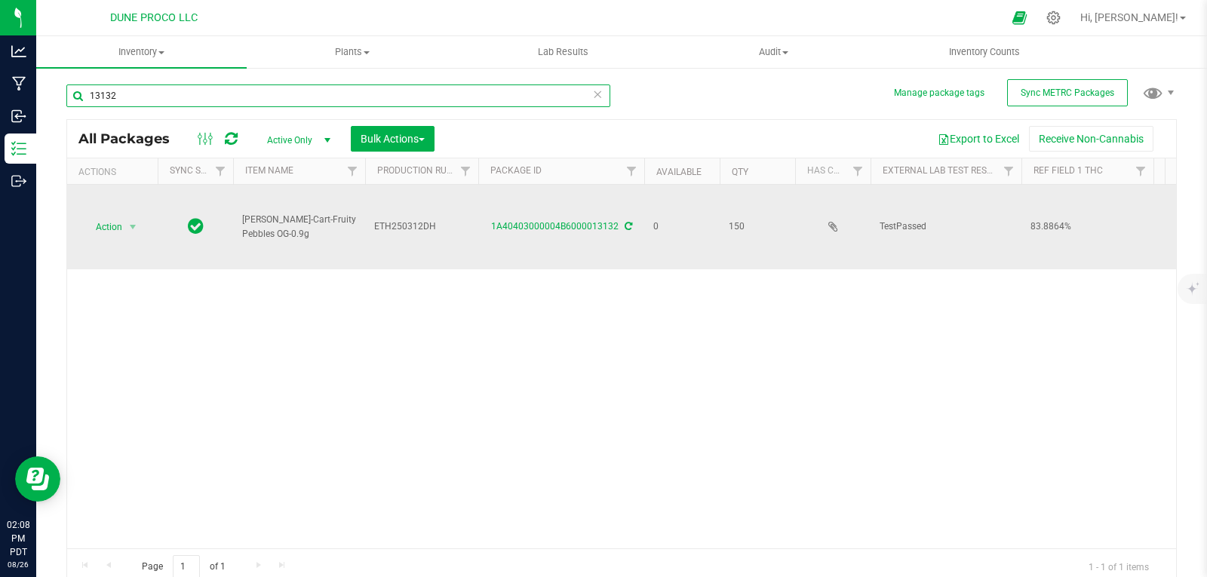
type input "13132"
click at [505, 220] on div "1A40403000004B6000013132" at bounding box center [561, 227] width 170 height 14
click at [509, 221] on link "1A40403000004B6000013132" at bounding box center [554, 226] width 127 height 11
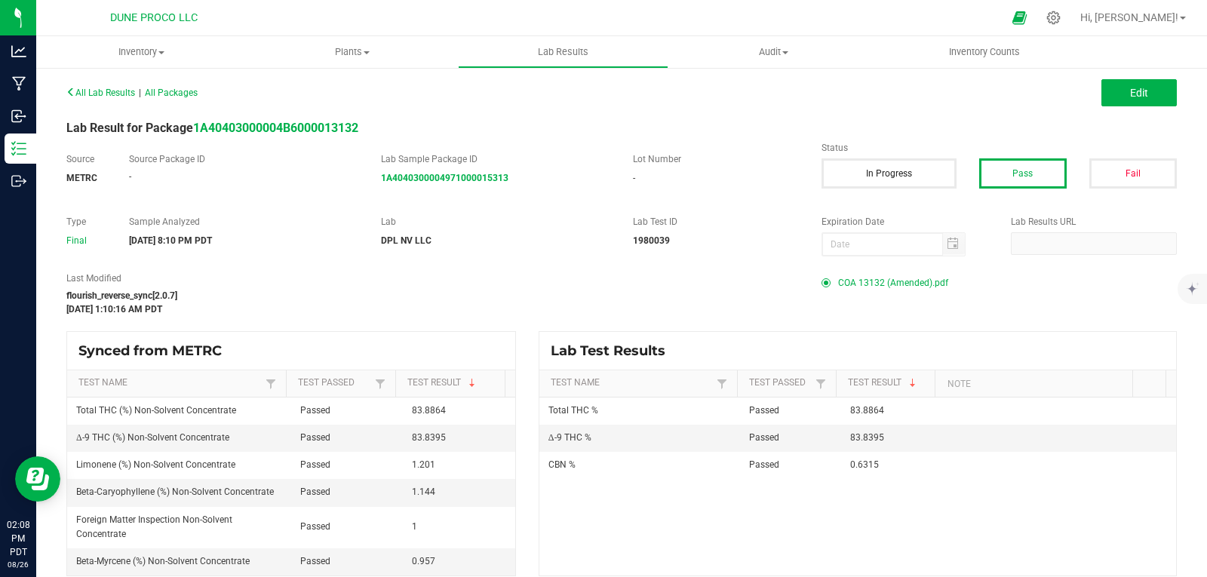
click at [914, 283] on span "COA 13132 (Amended).pdf" at bounding box center [893, 283] width 110 height 23
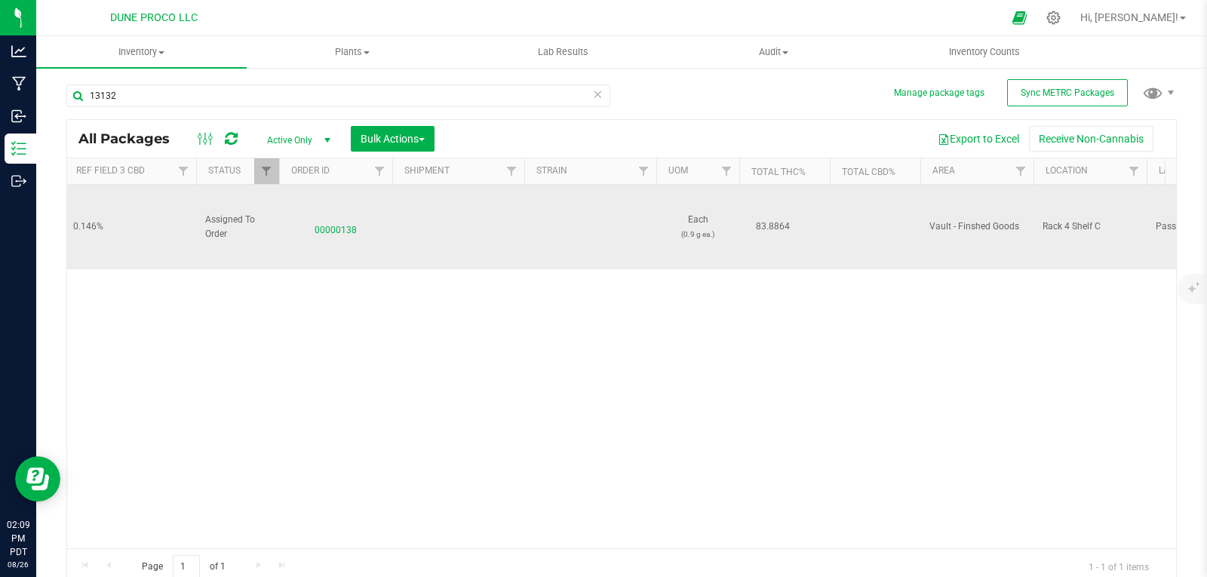
scroll to position [0, 1276]
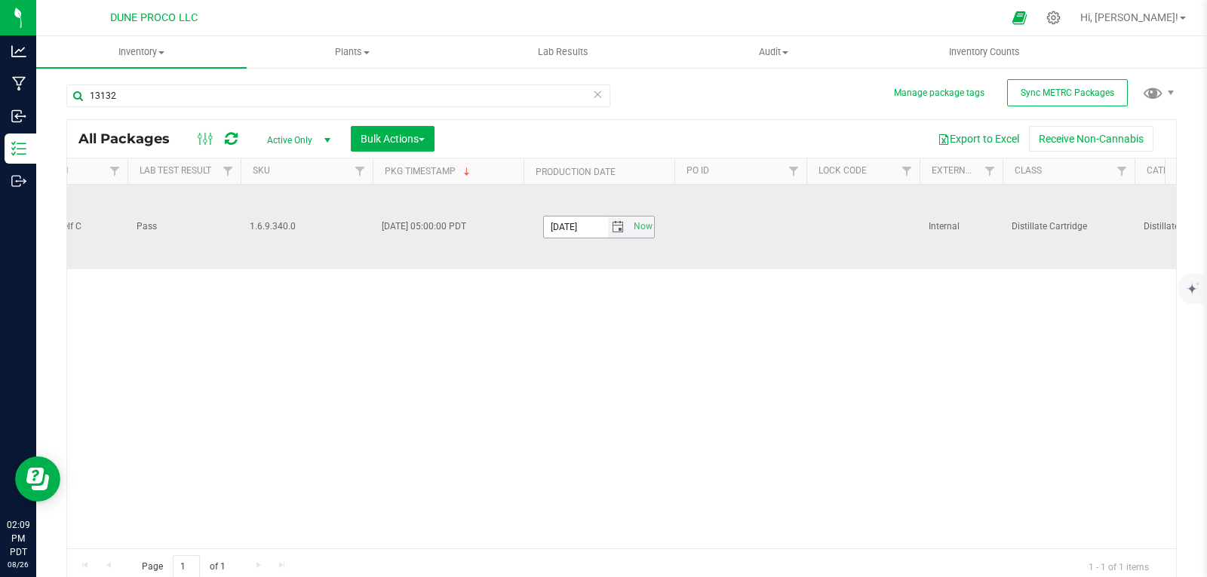
click at [622, 221] on span "select" at bounding box center [618, 227] width 12 height 12
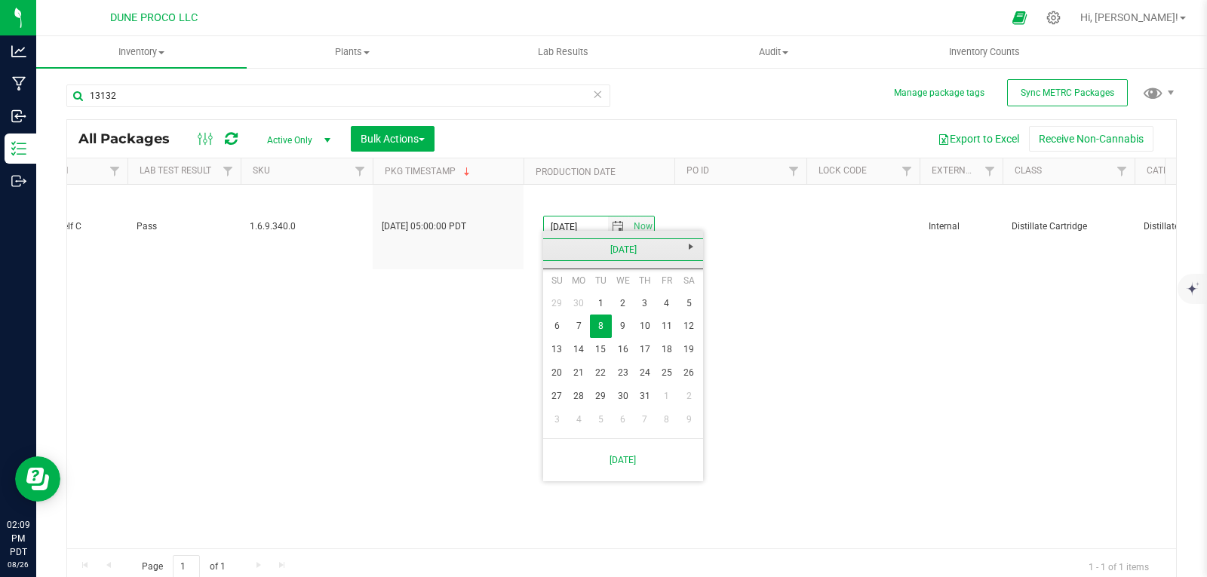
click at [550, 251] on link "[DATE]" at bounding box center [623, 249] width 162 height 23
click at [604, 339] on link "Jun" at bounding box center [604, 333] width 38 height 38
click at [643, 325] on link "12" at bounding box center [645, 326] width 22 height 23
type input "[DATE]"
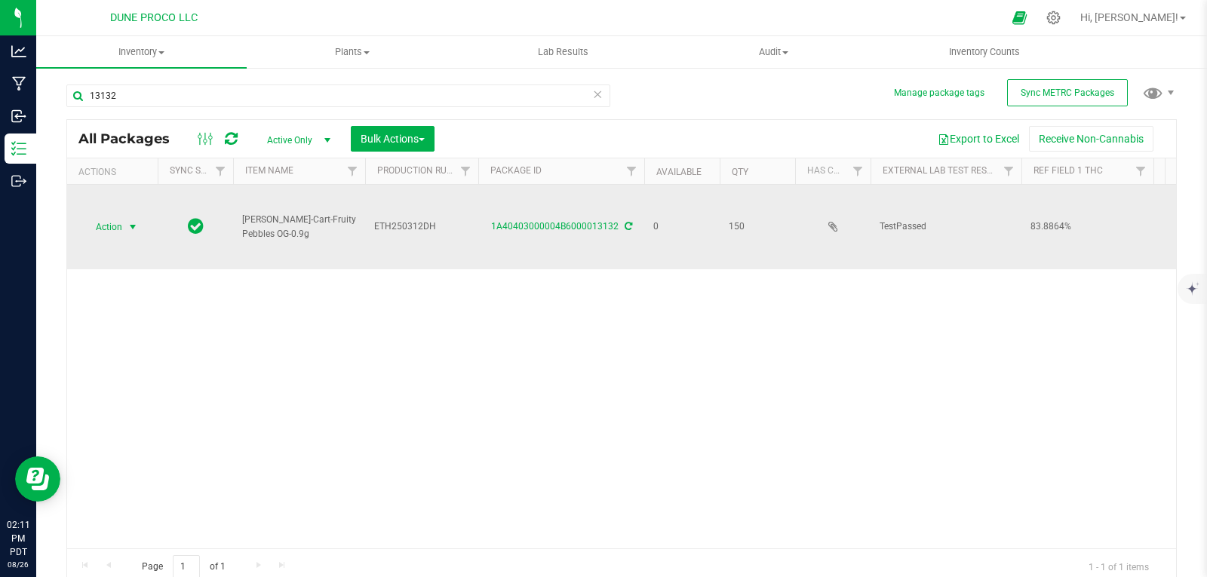
click at [120, 216] on span "Action" at bounding box center [102, 226] width 41 height 21
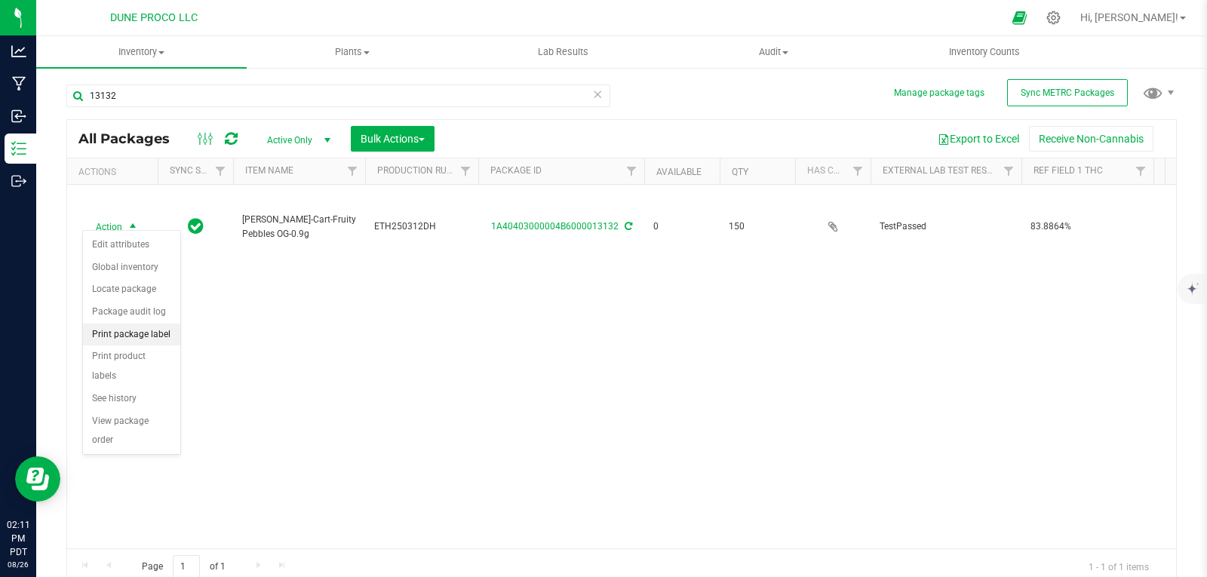
click at [143, 329] on li "Print package label" at bounding box center [131, 335] width 97 height 23
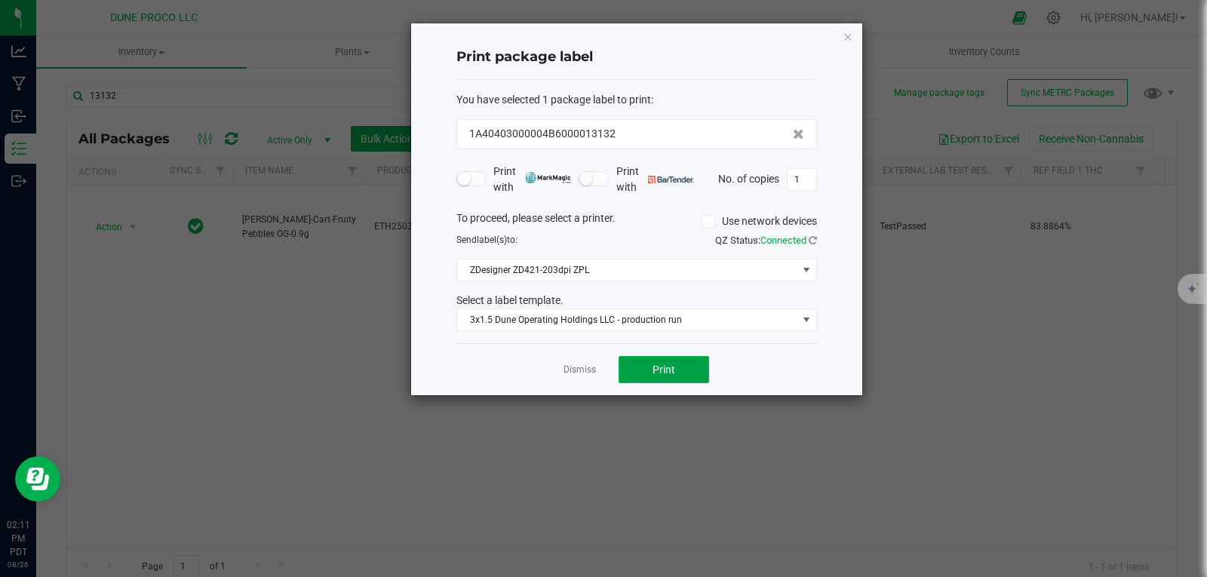
click at [657, 366] on span "Print" at bounding box center [663, 370] width 23 height 12
click at [852, 32] on icon "button" at bounding box center [848, 36] width 11 height 18
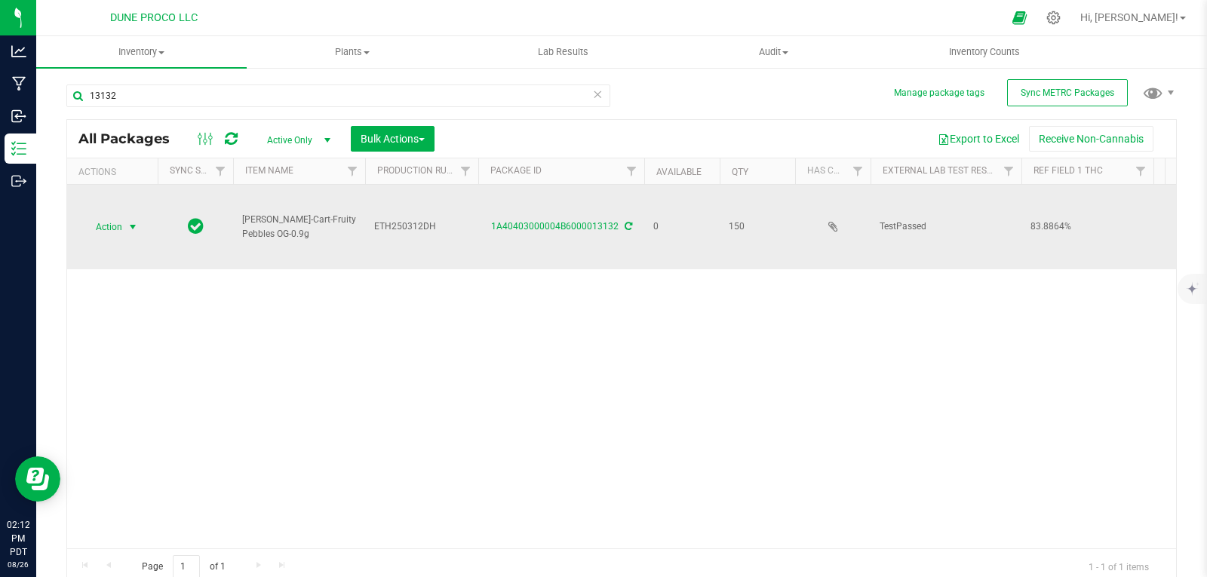
click at [106, 216] on span "Action" at bounding box center [102, 226] width 41 height 21
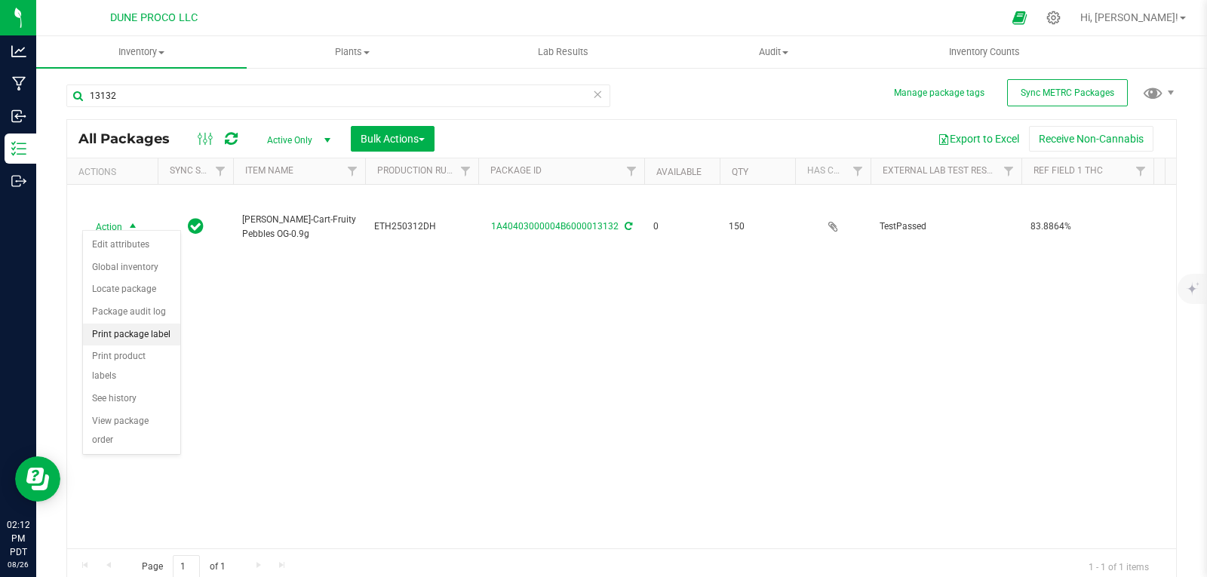
click at [146, 327] on li "Print package label" at bounding box center [131, 335] width 97 height 23
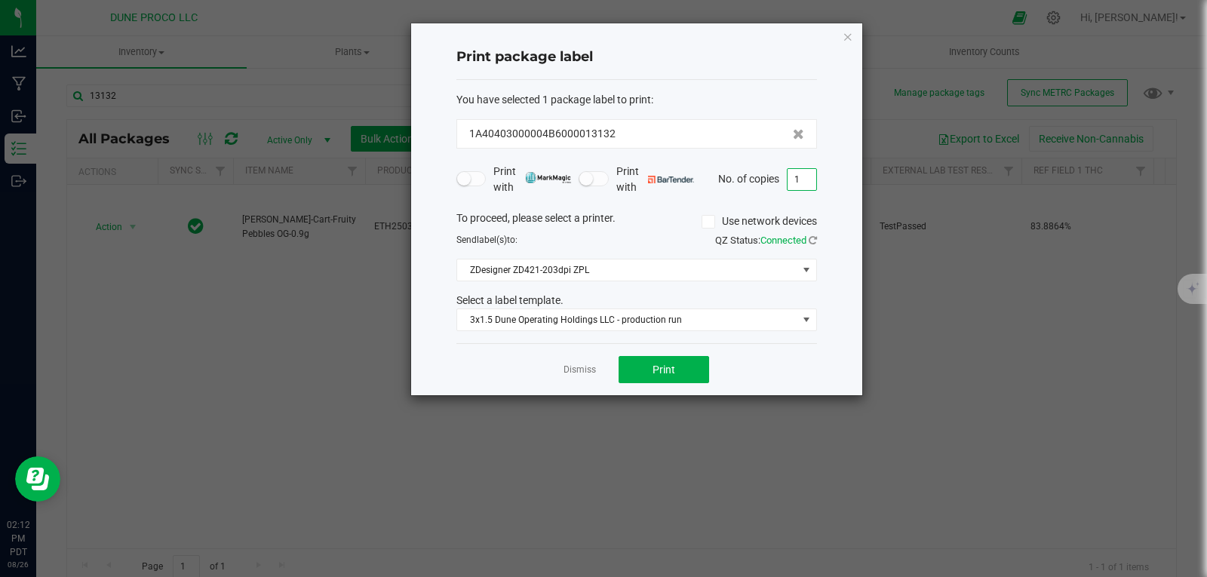
click at [808, 179] on input "1" at bounding box center [802, 179] width 29 height 21
type input "150"
click at [661, 367] on span "Print" at bounding box center [663, 370] width 23 height 12
click at [847, 33] on icon "button" at bounding box center [848, 36] width 11 height 18
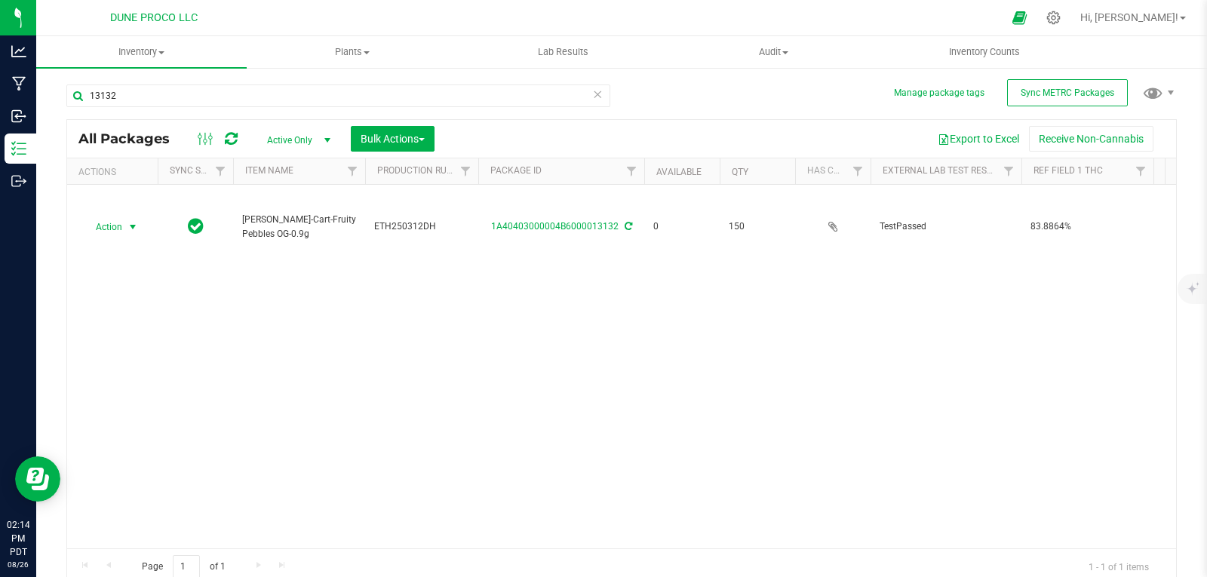
click at [592, 90] on icon at bounding box center [597, 93] width 11 height 18
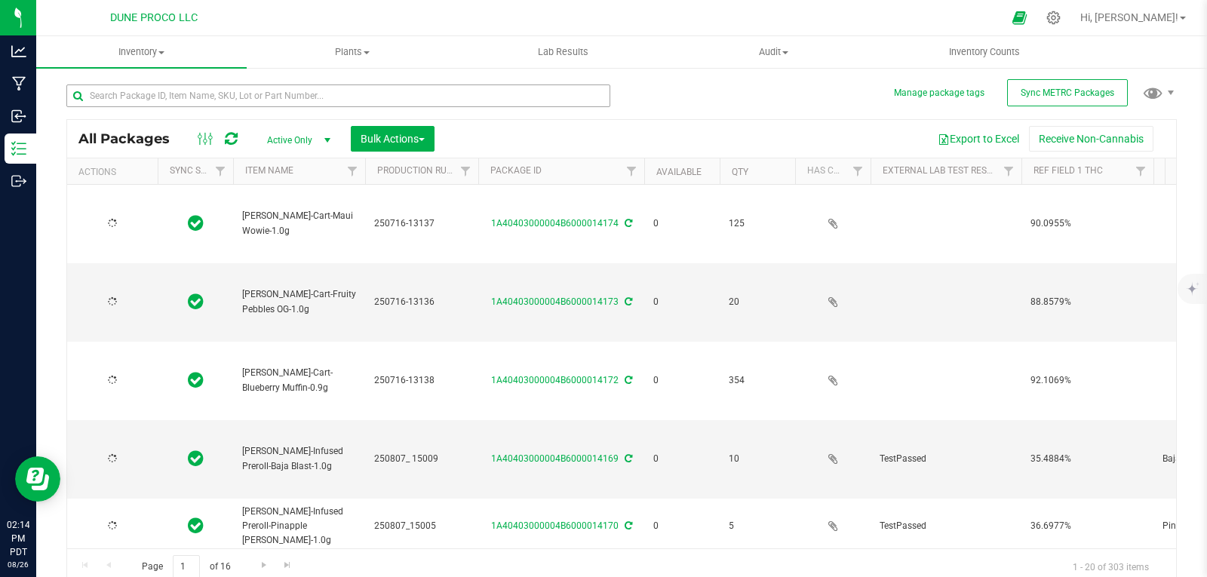
type input "[DATE]"
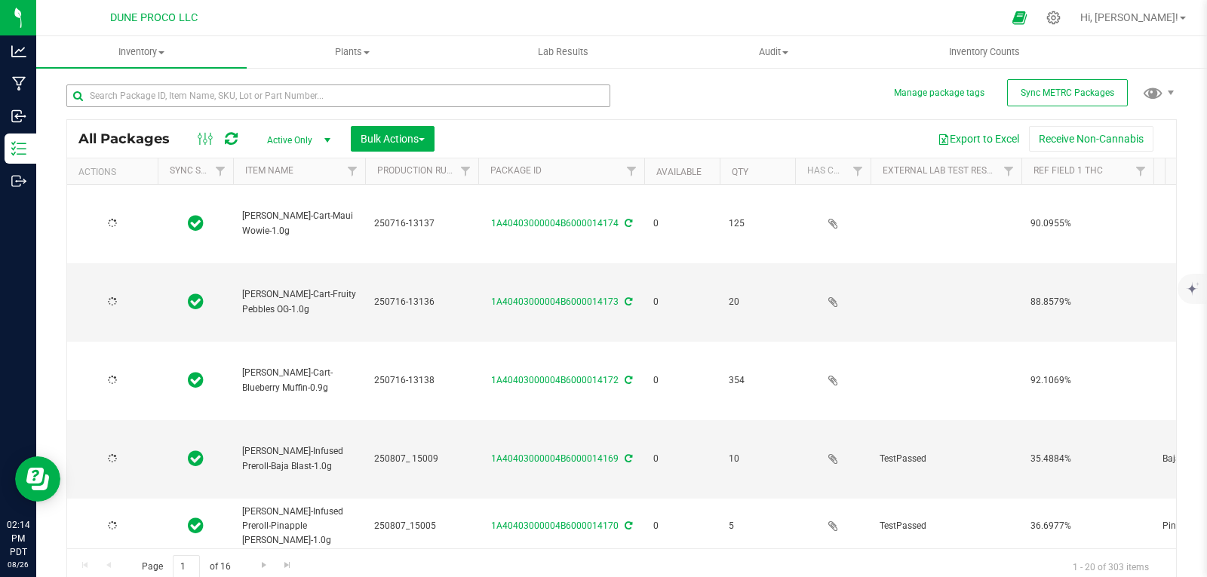
type input "[DATE]"
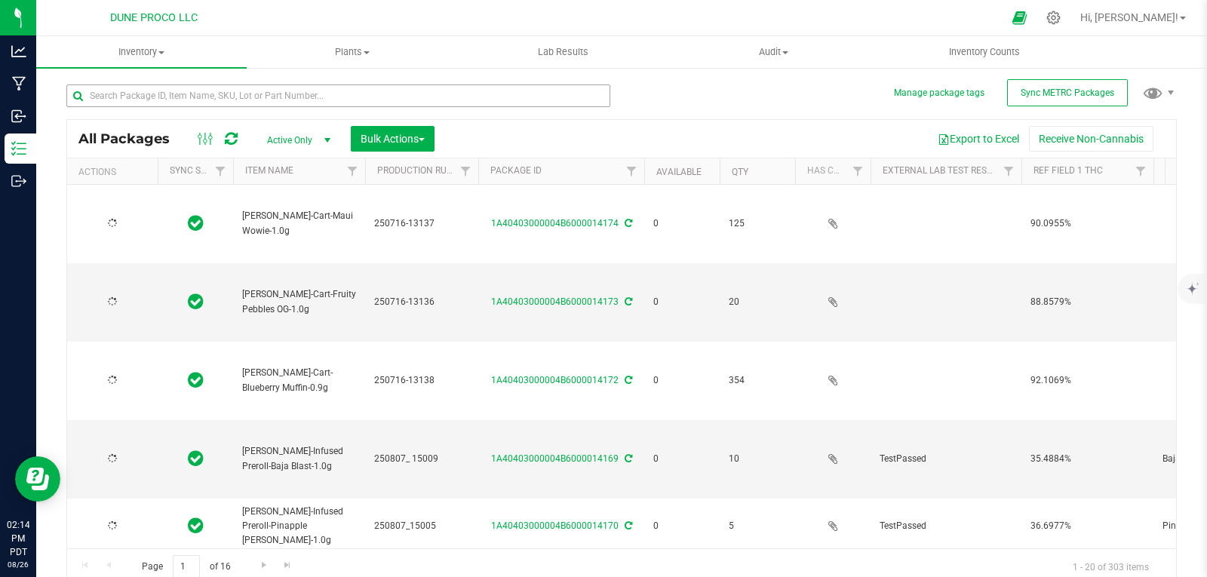
type input "[DATE]"
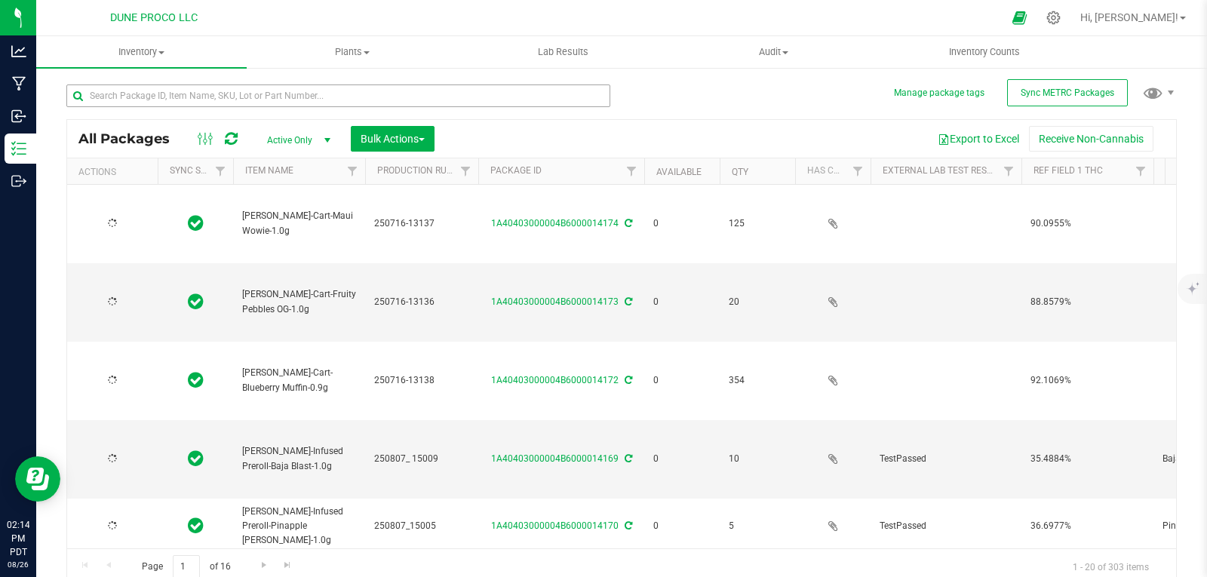
type input "[DATE]"
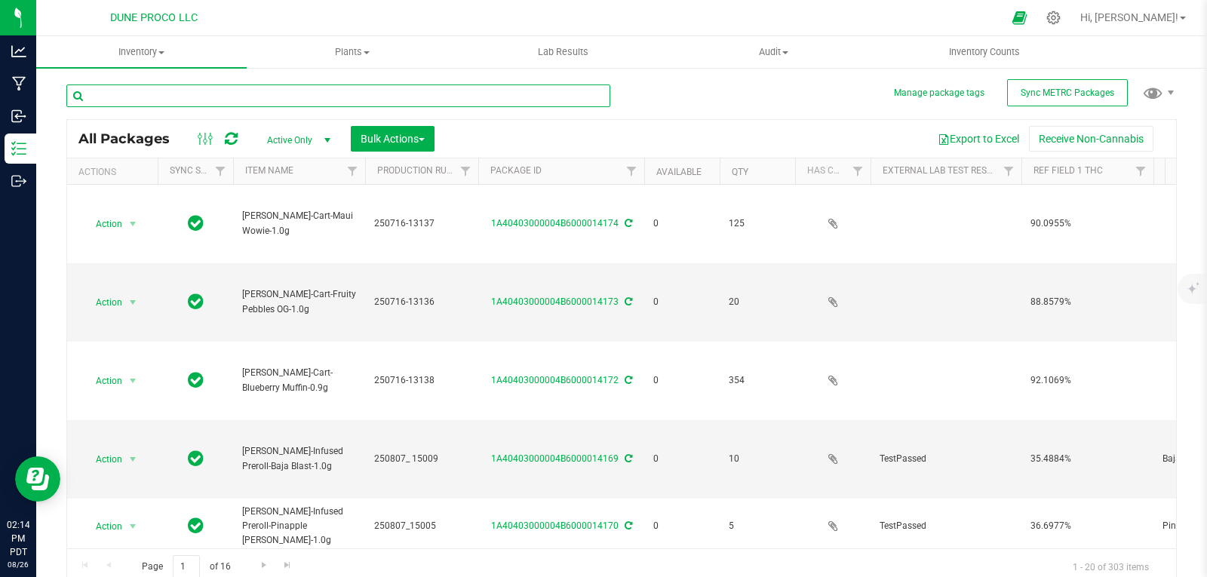
click at [534, 100] on input "text" at bounding box center [338, 95] width 544 height 23
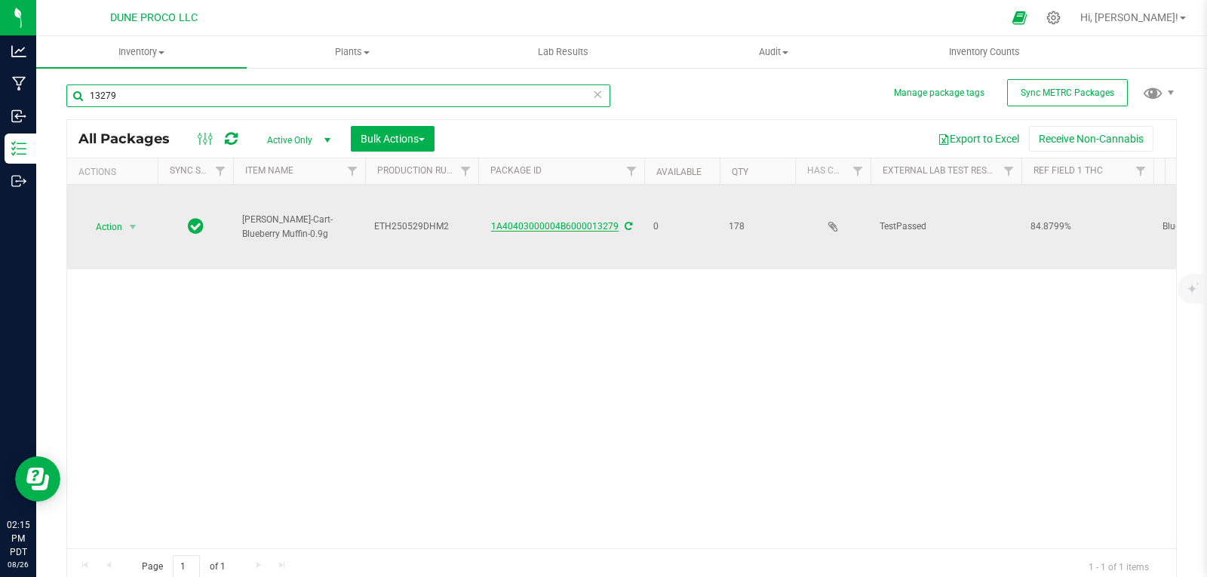
type input "13279"
click at [504, 221] on link "1A40403000004B6000013279" at bounding box center [554, 226] width 127 height 11
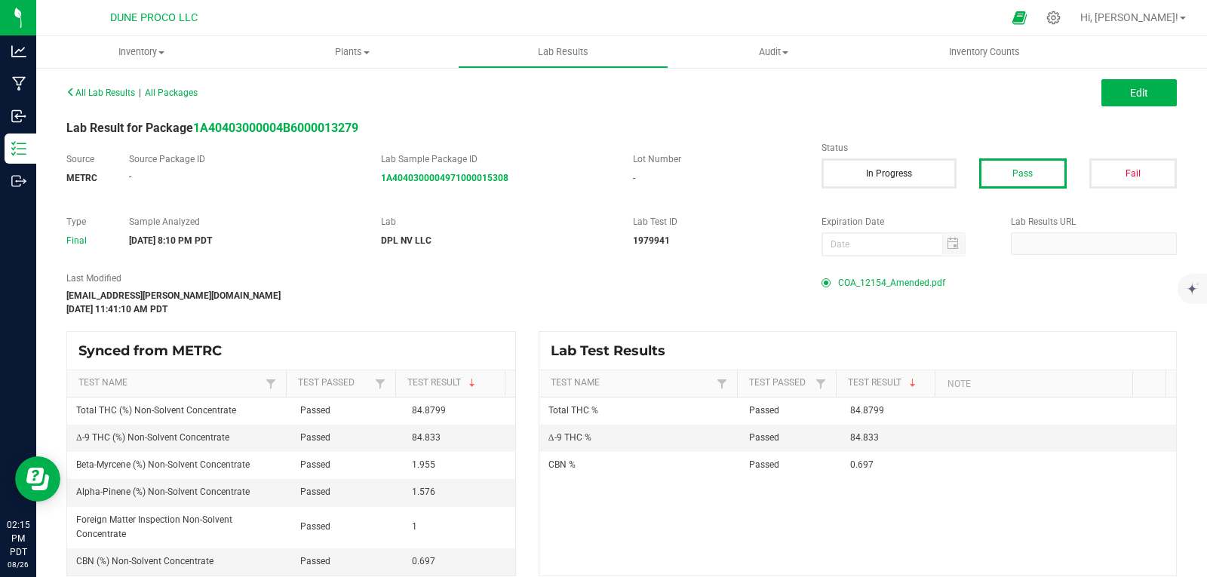
click at [847, 284] on span "COA_12154_Amended.pdf" at bounding box center [891, 283] width 107 height 23
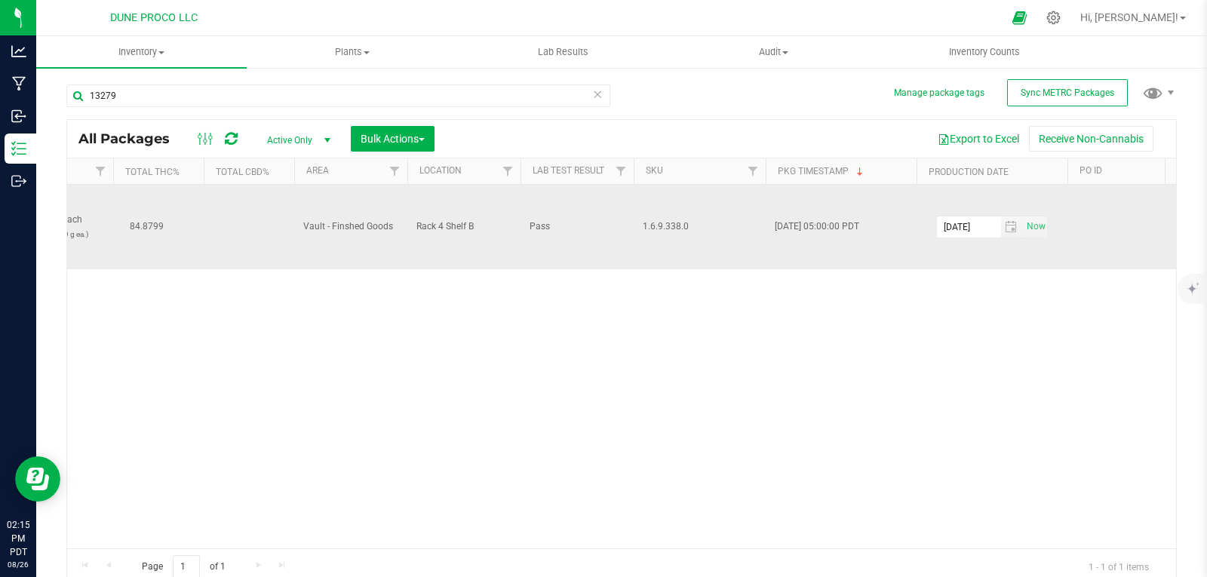
scroll to position [0, 1848]
click at [983, 225] on input "[DATE]" at bounding box center [968, 226] width 64 height 21
click at [986, 226] on input "[DATE]" at bounding box center [968, 226] width 64 height 21
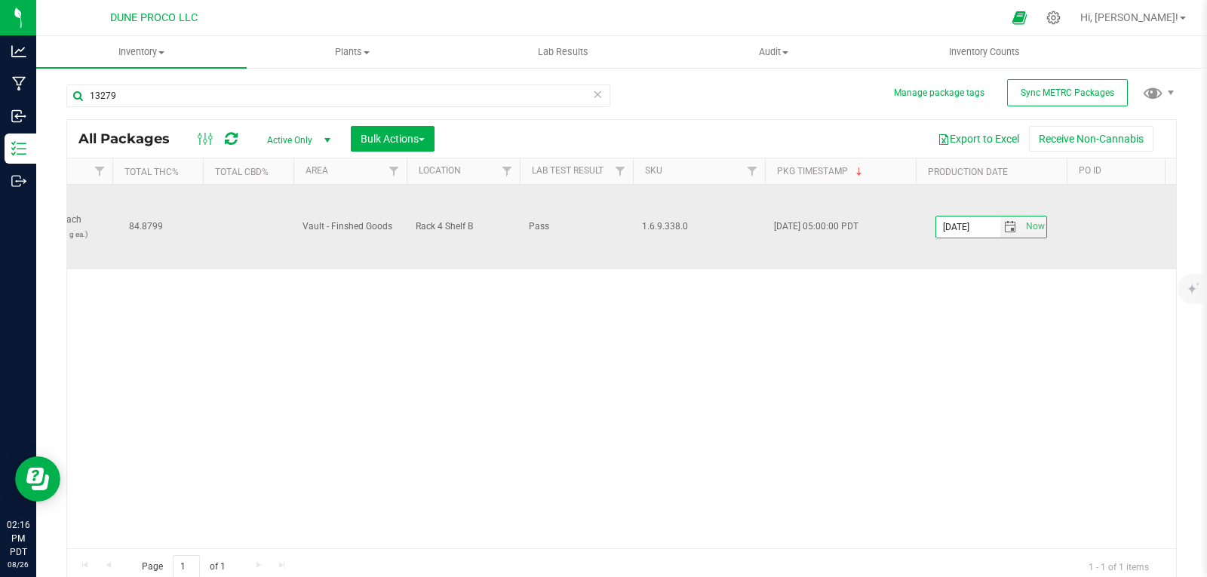
type input "[DATE]"
click at [987, 259] on td "[DATE] Now" at bounding box center [991, 227] width 151 height 84
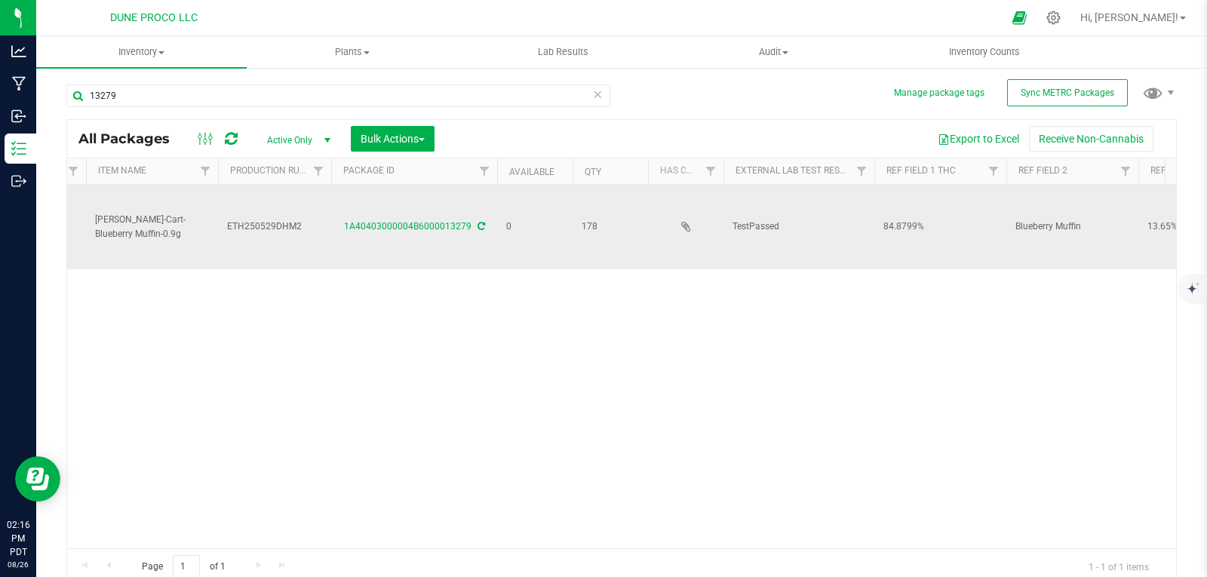
scroll to position [0, 0]
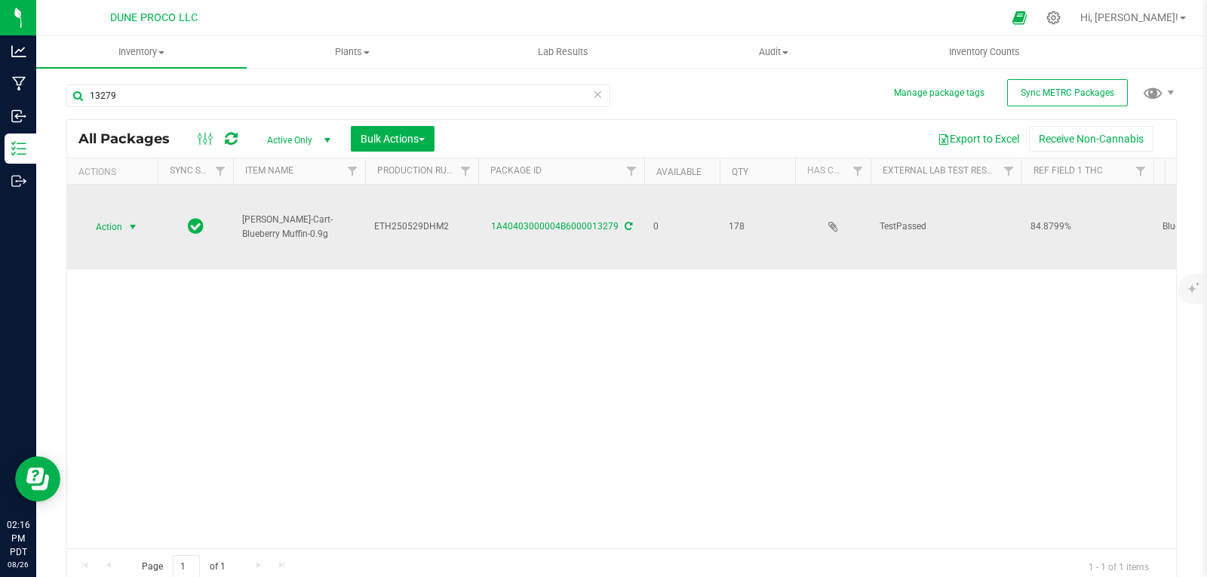
click at [121, 223] on span "Action" at bounding box center [102, 226] width 41 height 21
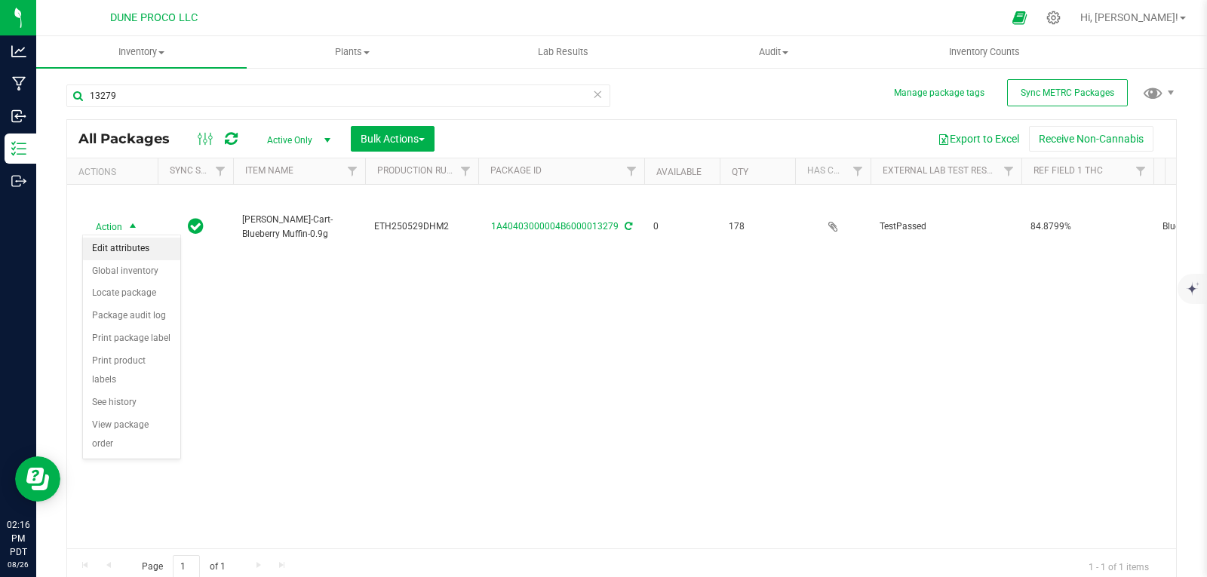
click at [127, 249] on li "Edit attributes" at bounding box center [131, 249] width 97 height 23
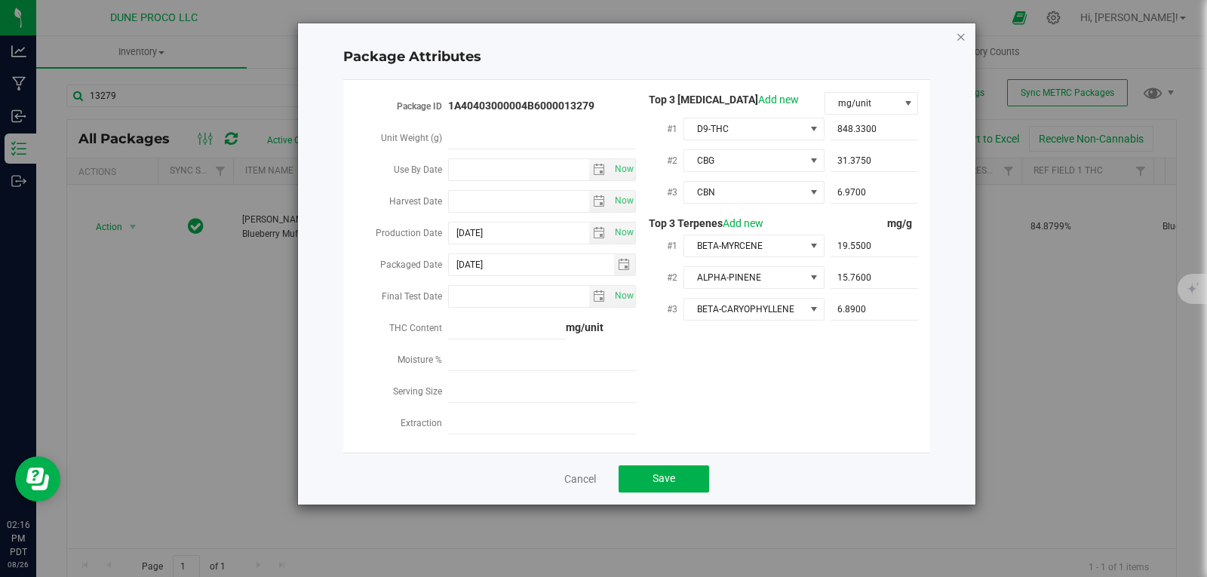
click at [963, 29] on icon "Close modal" at bounding box center [961, 36] width 11 height 18
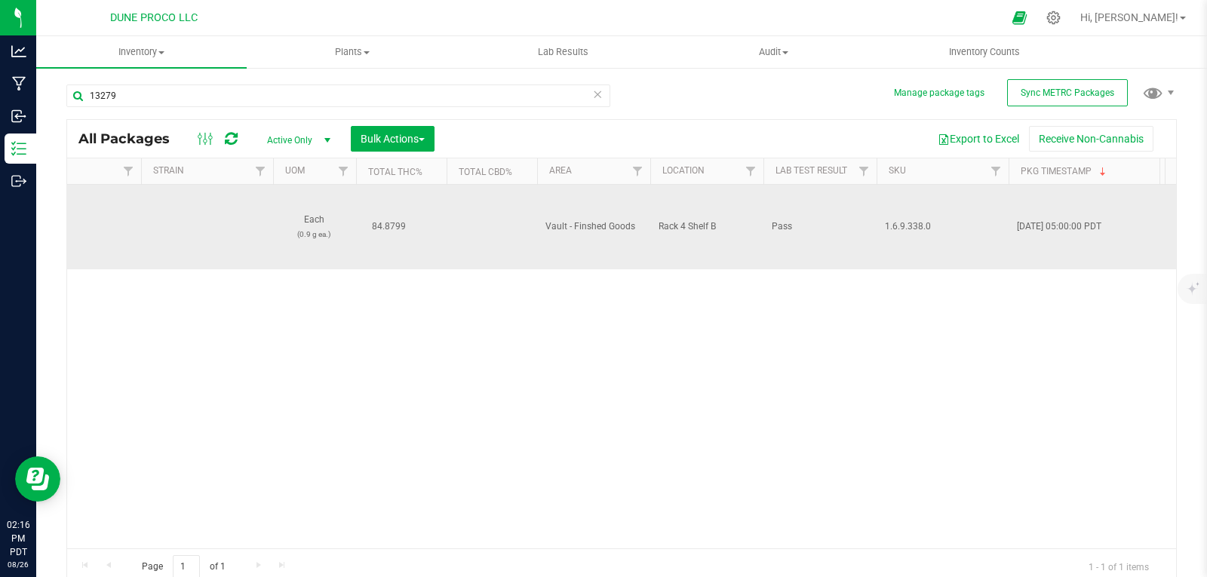
scroll to position [0, 1605]
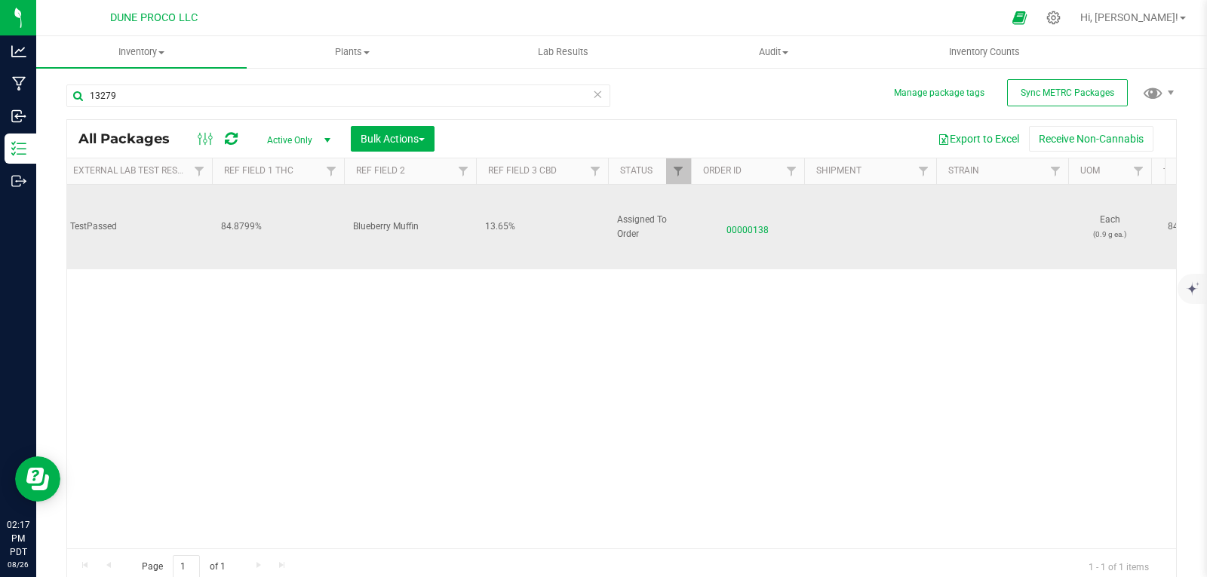
click at [513, 223] on span "13.65%" at bounding box center [542, 227] width 114 height 14
click at [493, 226] on input "13.65%" at bounding box center [538, 226] width 127 height 23
type input "1.365%"
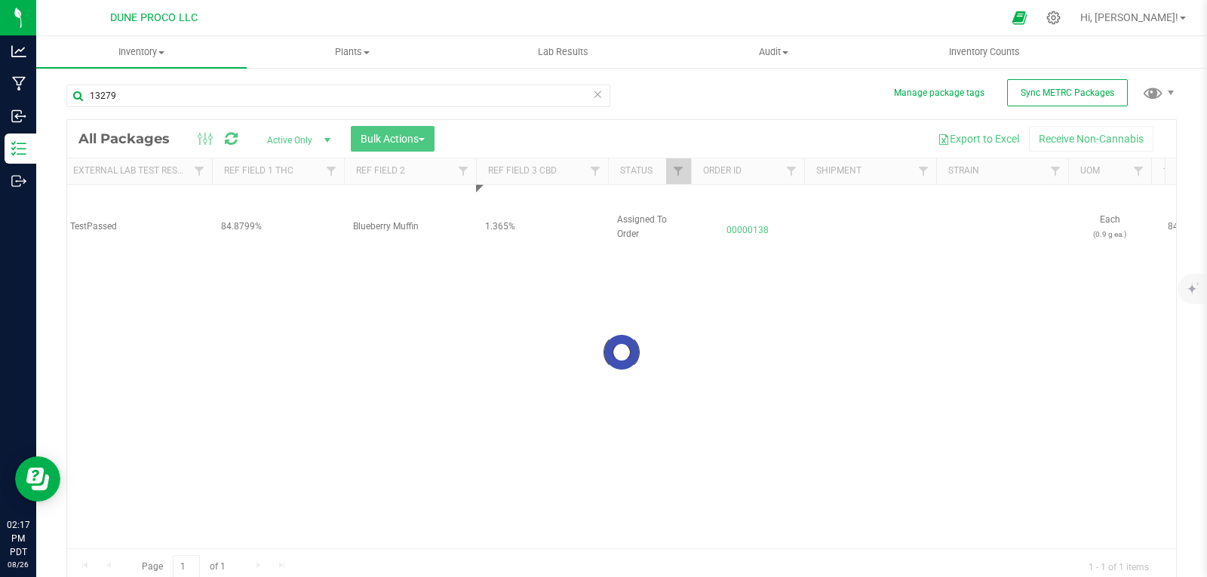
click at [516, 271] on div "Loading... All Packages Active Only Active Only Lab Samples Locked All External…" at bounding box center [621, 352] width 1110 height 466
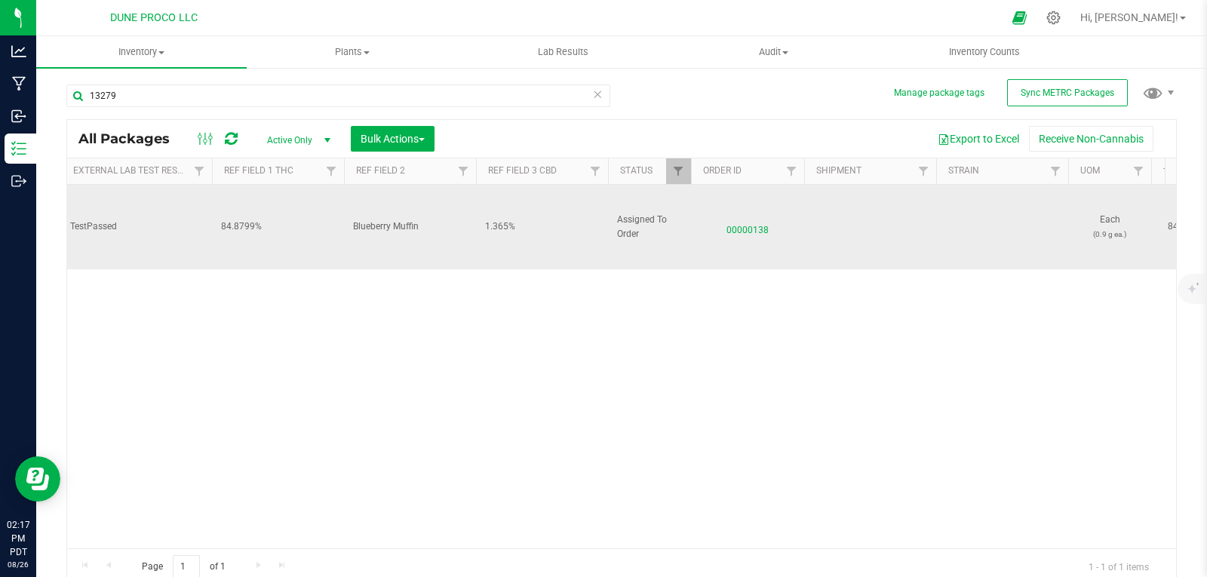
click at [461, 223] on span "Blueberry Muffin" at bounding box center [410, 227] width 114 height 14
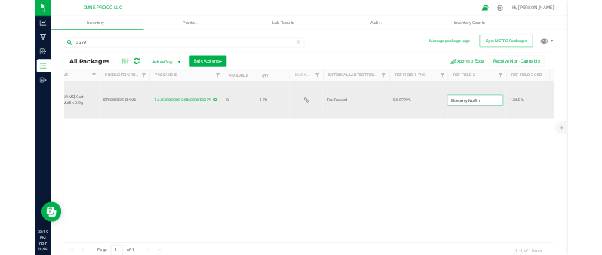
scroll to position [0, 0]
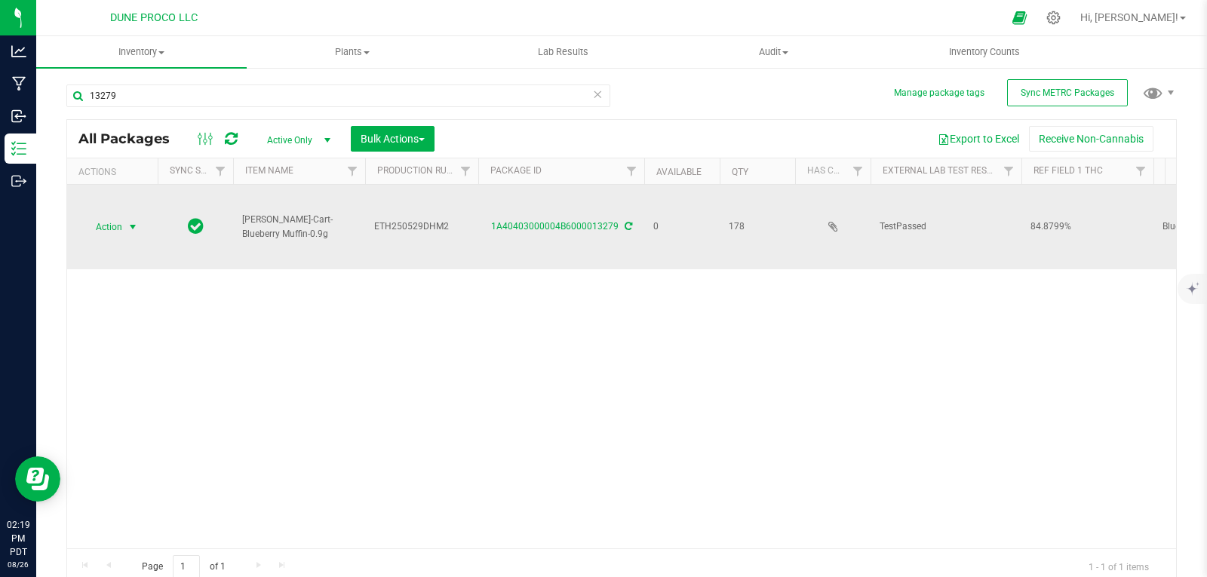
click at [127, 222] on span "select" at bounding box center [133, 227] width 12 height 12
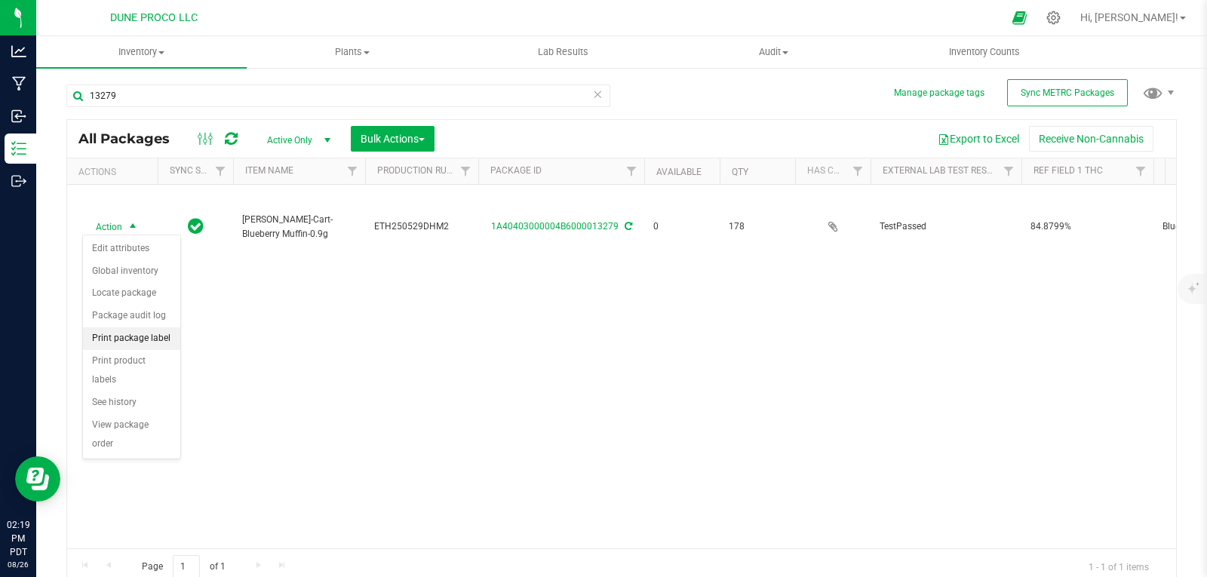
click at [146, 340] on li "Print package label" at bounding box center [131, 338] width 97 height 23
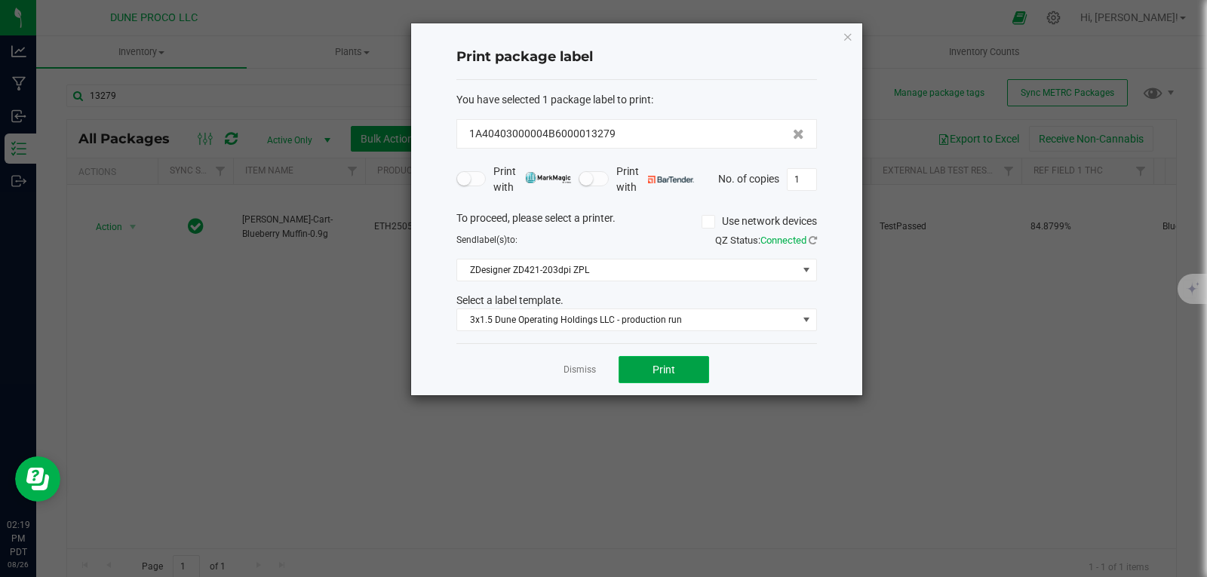
click at [680, 365] on button "Print" at bounding box center [664, 369] width 91 height 27
click at [846, 38] on icon "button" at bounding box center [848, 36] width 11 height 18
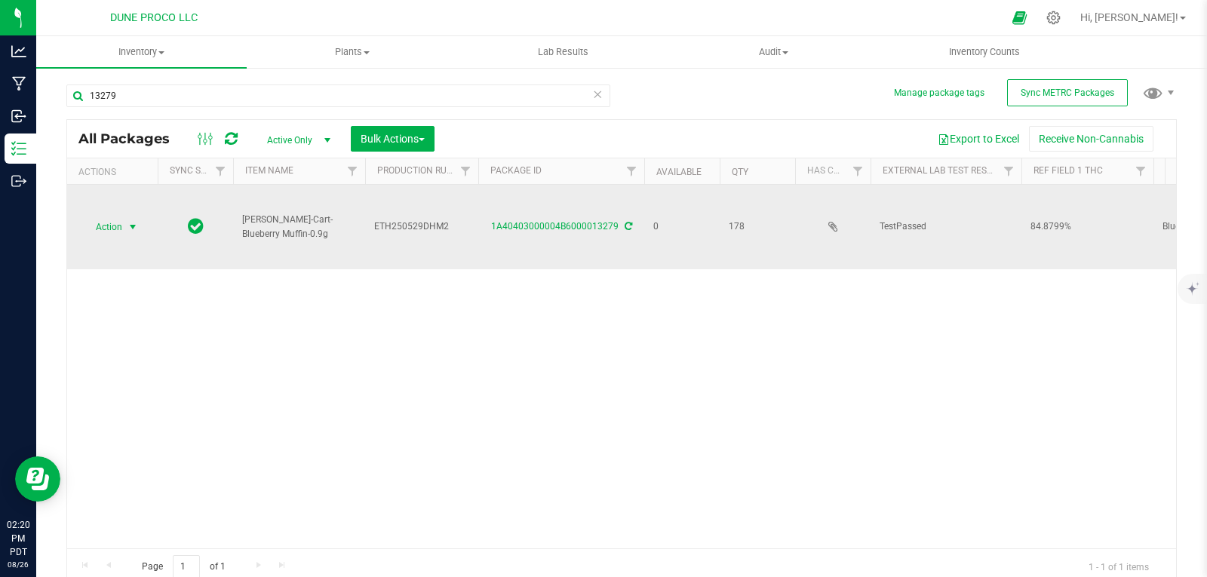
click at [117, 228] on span "Action" at bounding box center [102, 226] width 41 height 21
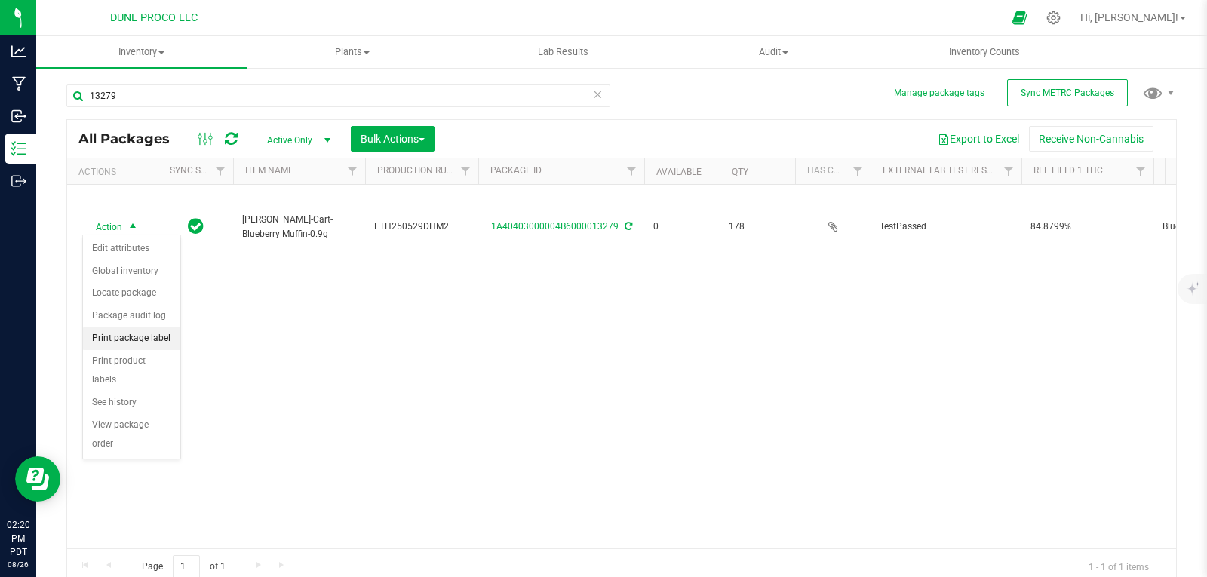
click at [139, 331] on li "Print package label" at bounding box center [131, 338] width 97 height 23
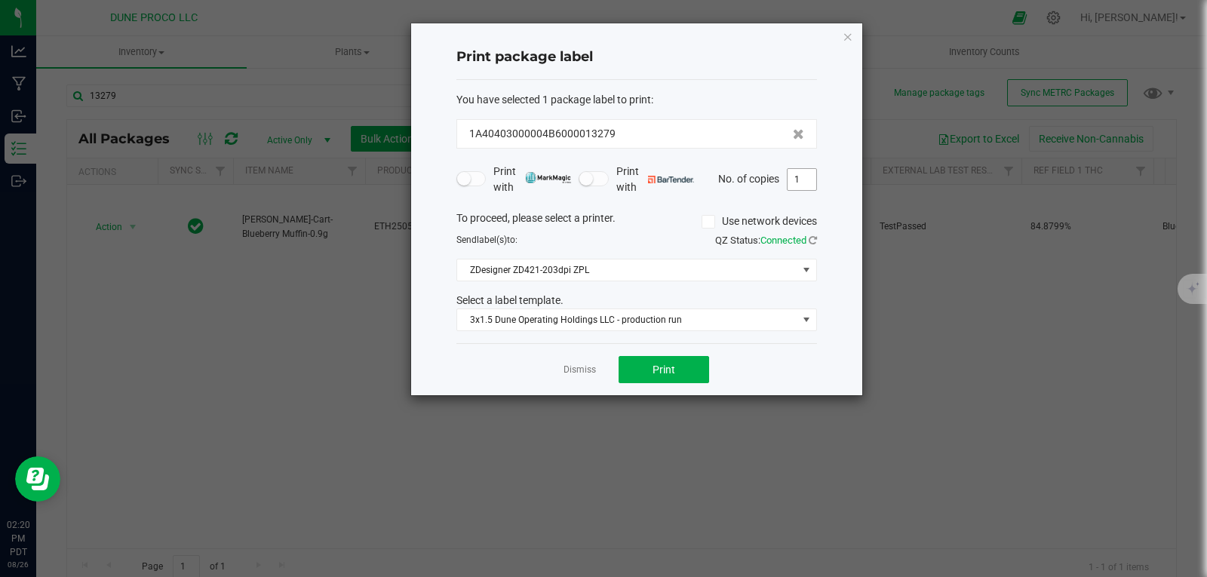
click at [806, 183] on input "1" at bounding box center [802, 179] width 29 height 21
type input "178"
click at [672, 382] on button "Print" at bounding box center [664, 369] width 91 height 27
click at [836, 31] on div "Print package label You have selected 1 package label to print : 1A40403000004B…" at bounding box center [636, 209] width 451 height 372
click at [844, 32] on icon "button" at bounding box center [848, 36] width 11 height 18
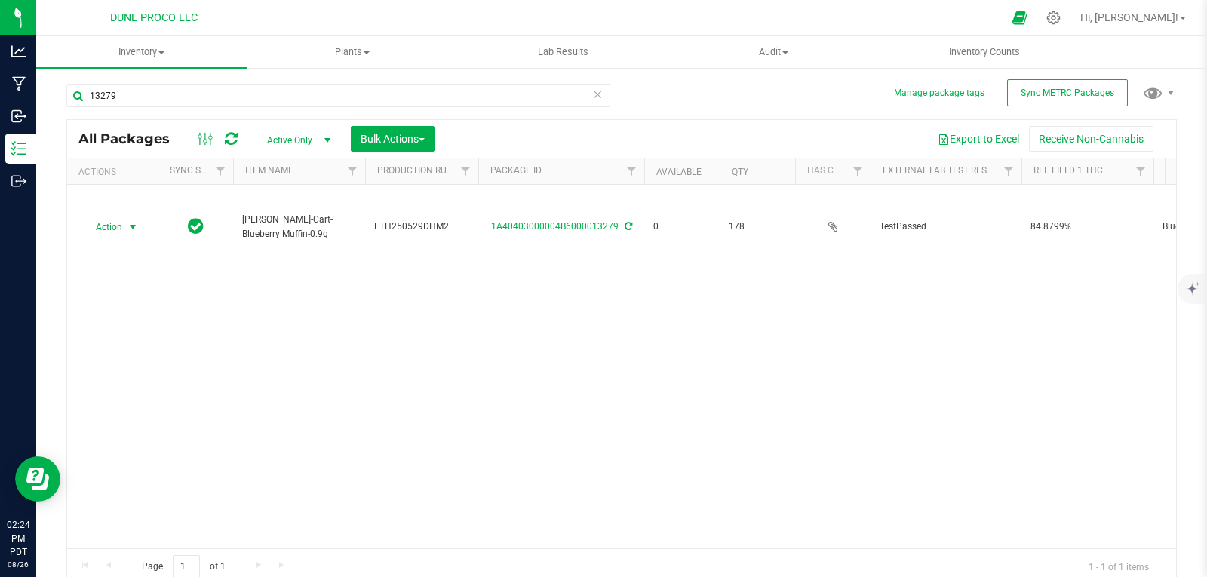
click at [594, 93] on icon at bounding box center [597, 93] width 11 height 18
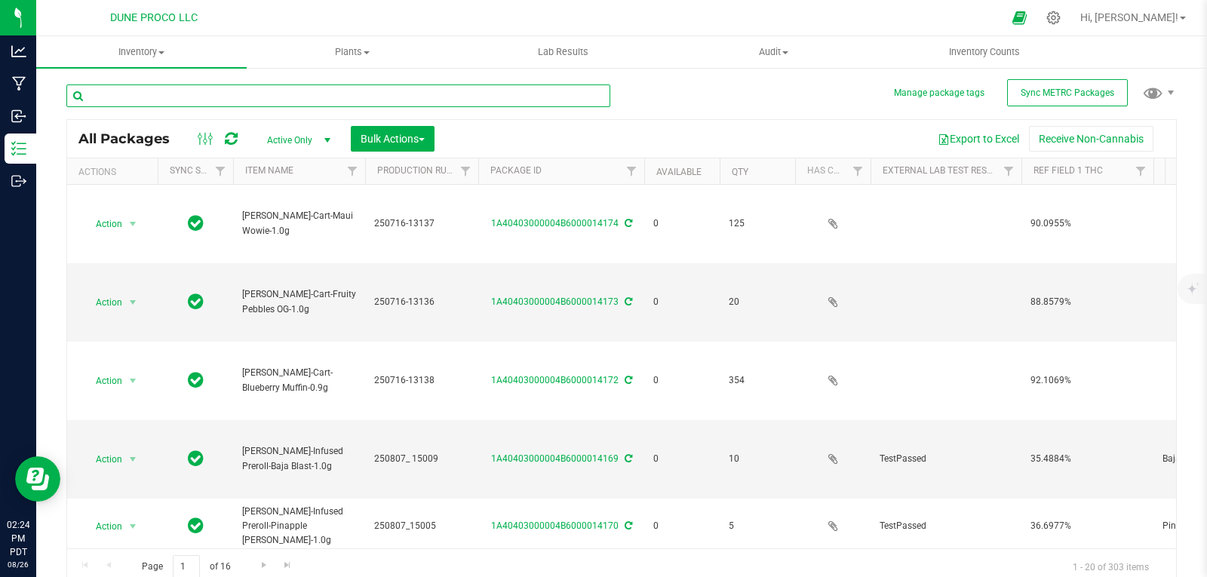
click at [578, 96] on input "text" at bounding box center [338, 95] width 544 height 23
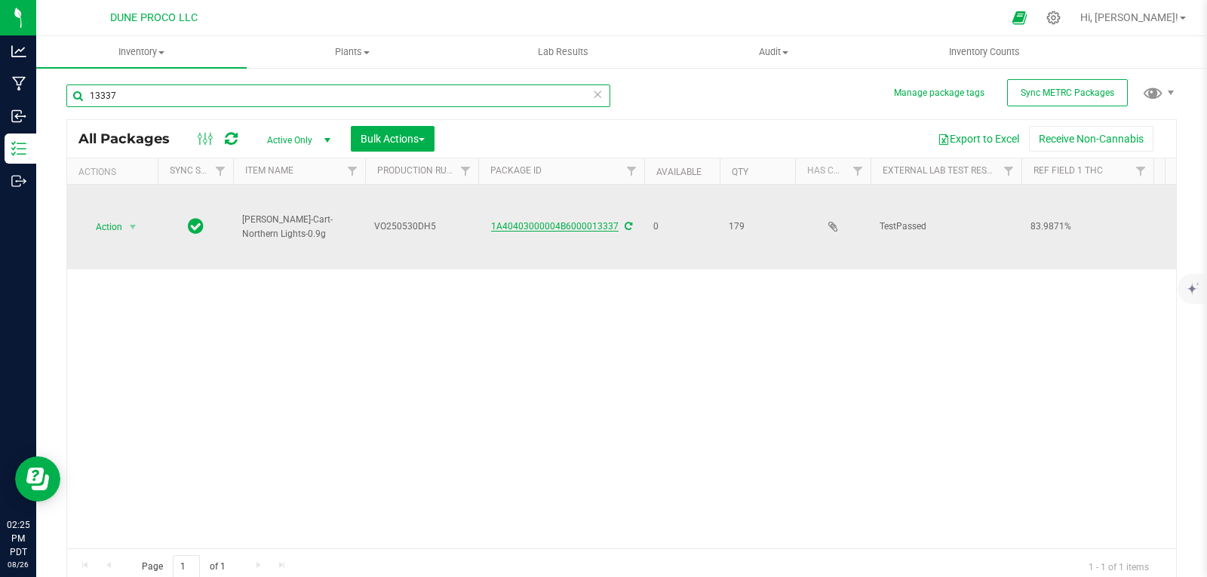
type input "13337"
click at [544, 221] on link "1A40403000004B6000013337" at bounding box center [554, 226] width 127 height 11
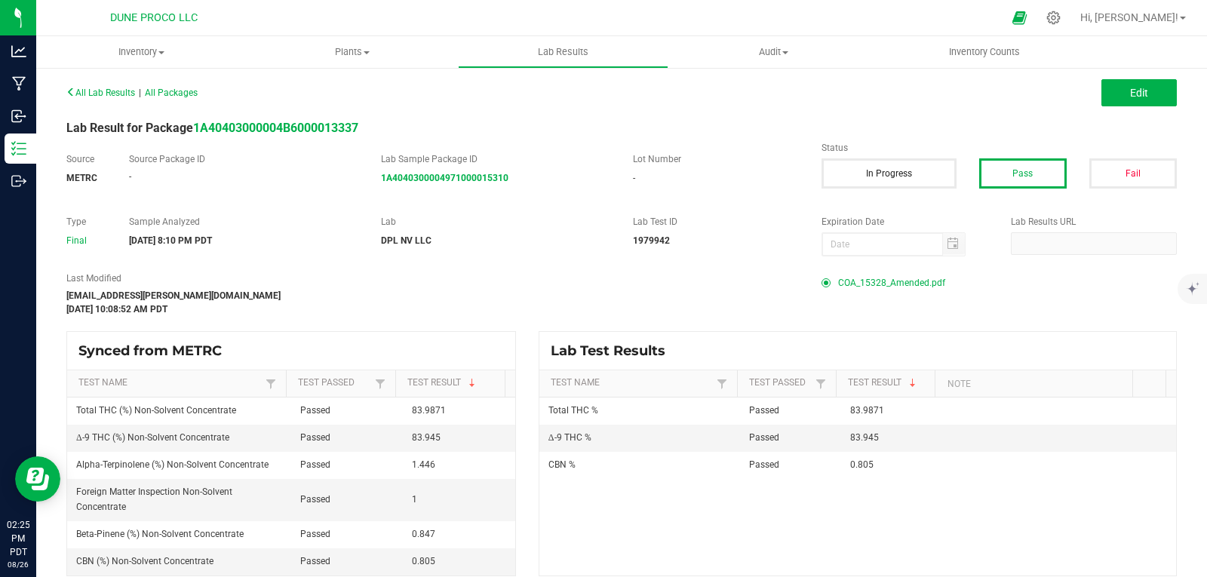
click at [921, 276] on span "COA_15328_Amended.pdf" at bounding box center [891, 283] width 107 height 23
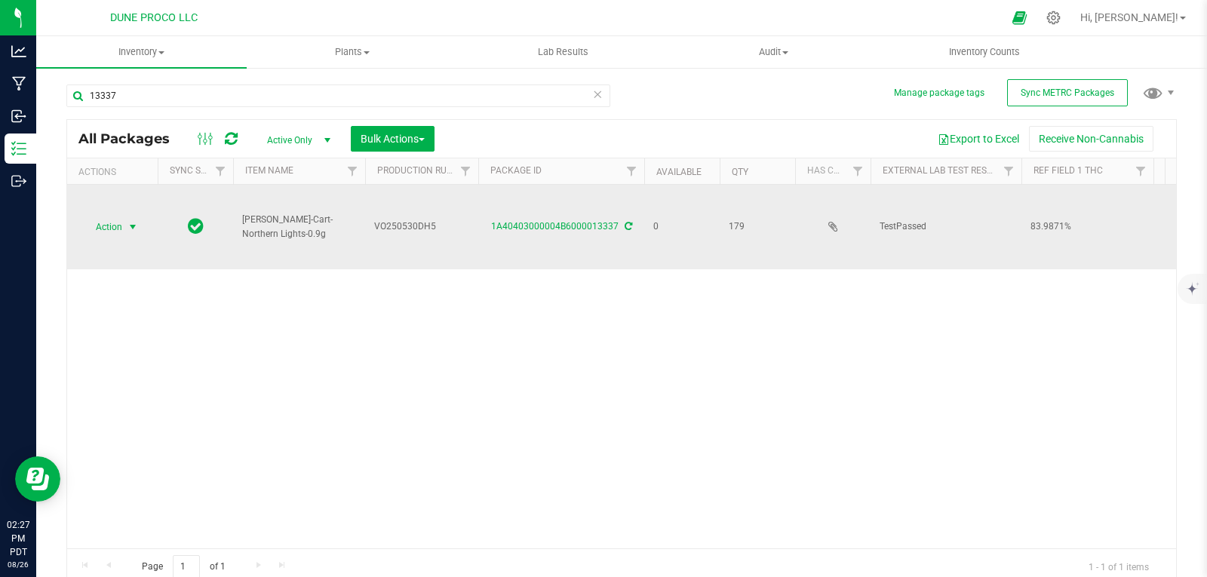
click at [122, 223] on span "Action" at bounding box center [102, 226] width 41 height 21
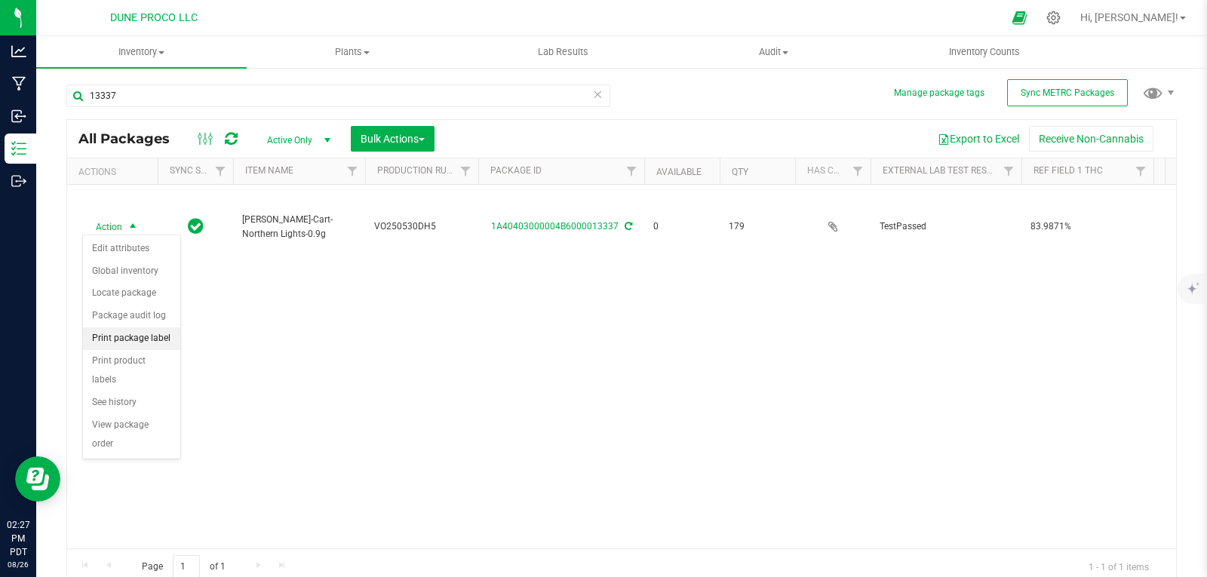
click at [148, 333] on li "Print package label" at bounding box center [131, 338] width 97 height 23
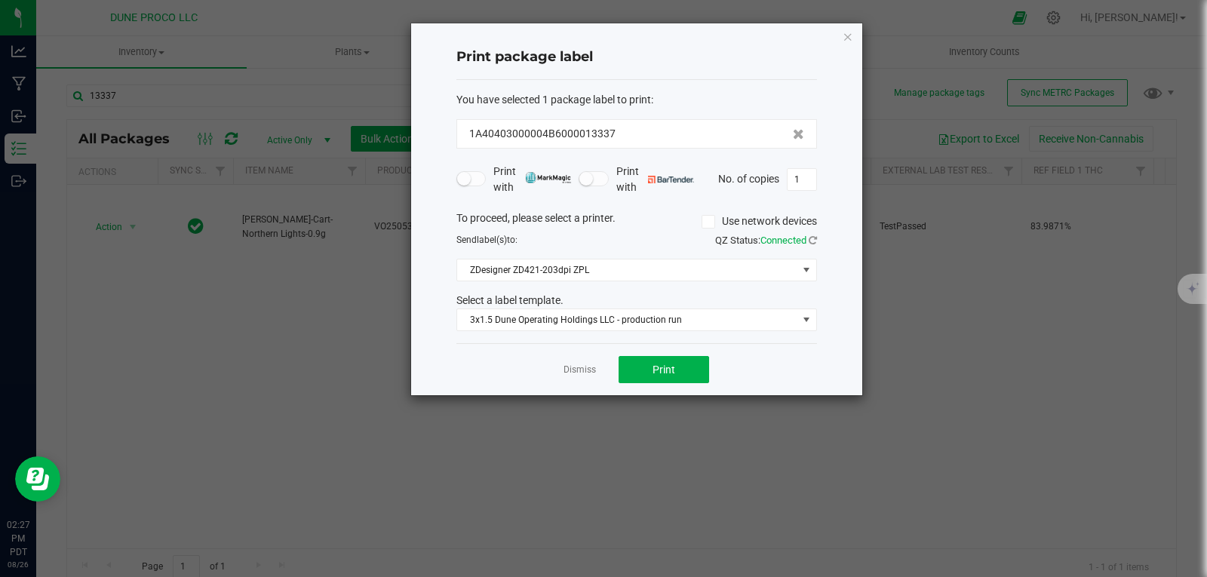
click at [861, 32] on div "Print package label You have selected 1 package label to print : 1A40403000004B…" at bounding box center [636, 209] width 451 height 372
click at [853, 33] on div "Print package label You have selected 1 package label to print : 1A40403000004B…" at bounding box center [636, 209] width 451 height 372
click at [852, 34] on icon "button" at bounding box center [848, 36] width 11 height 18
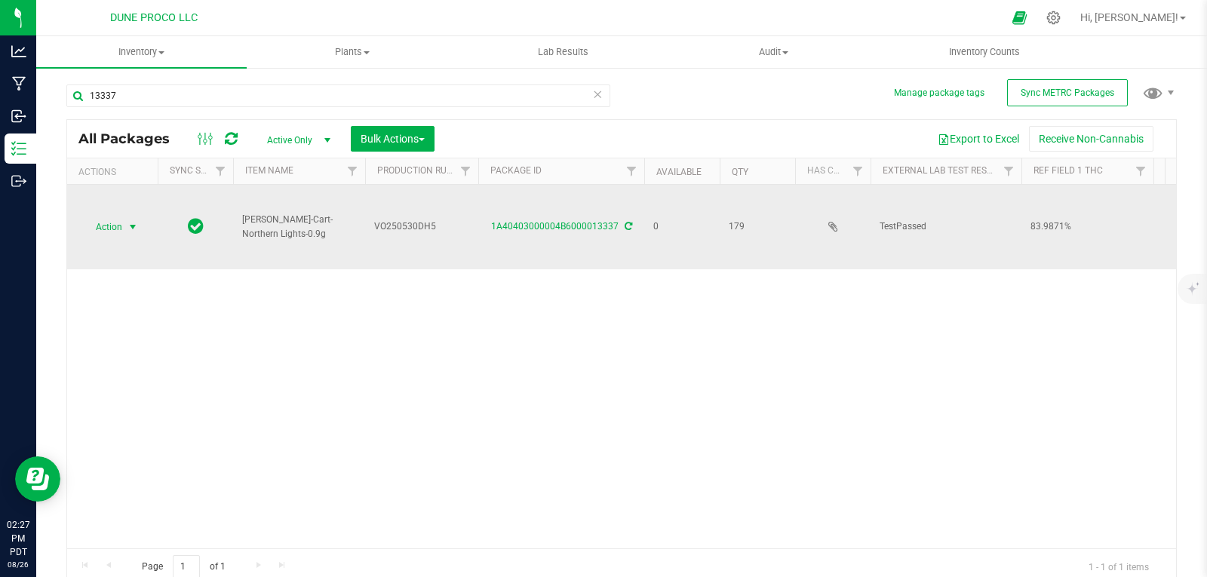
click at [130, 229] on span "select" at bounding box center [133, 227] width 12 height 12
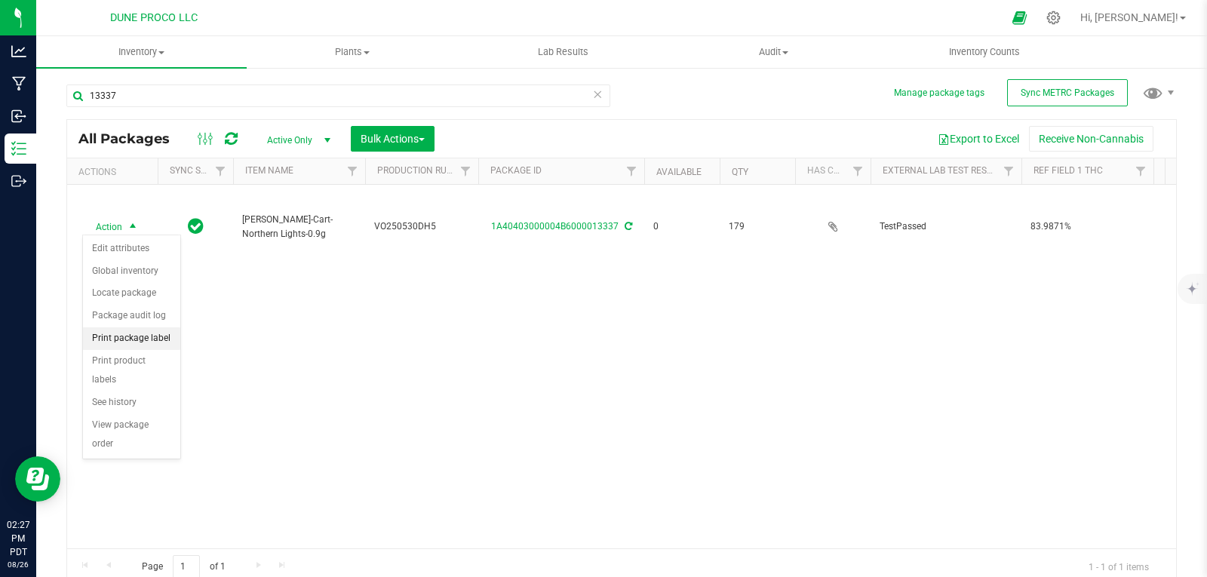
click at [120, 333] on li "Print package label" at bounding box center [131, 338] width 97 height 23
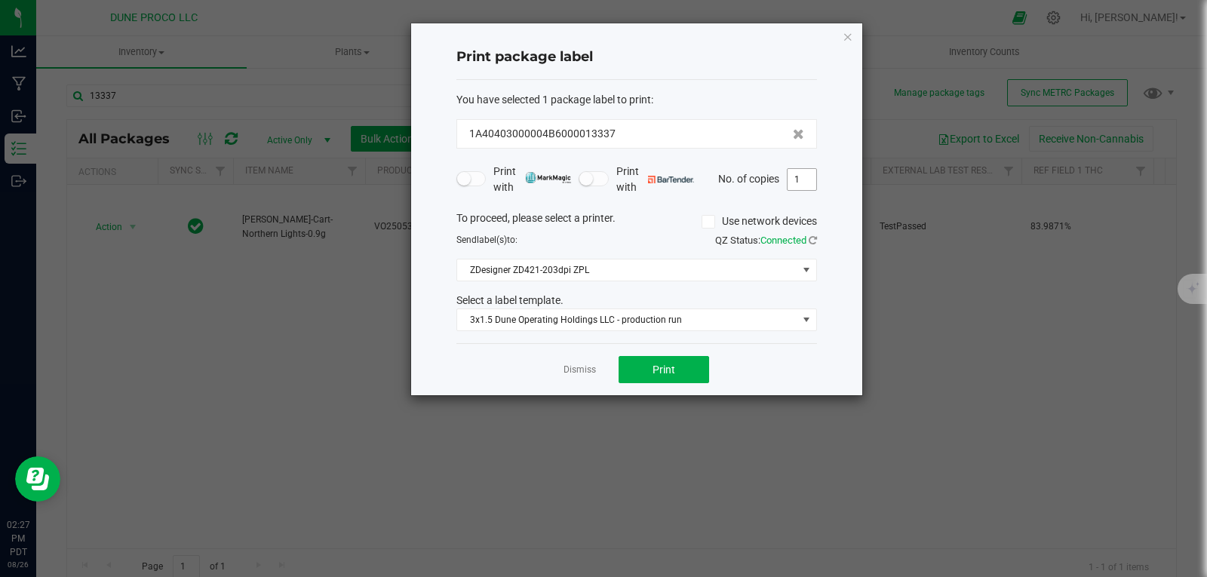
click at [805, 175] on input "1" at bounding box center [802, 179] width 29 height 21
type input "179"
click at [685, 367] on button "Print" at bounding box center [664, 369] width 91 height 27
click at [850, 33] on icon "button" at bounding box center [848, 36] width 11 height 18
